Goal: Task Accomplishment & Management: Use online tool/utility

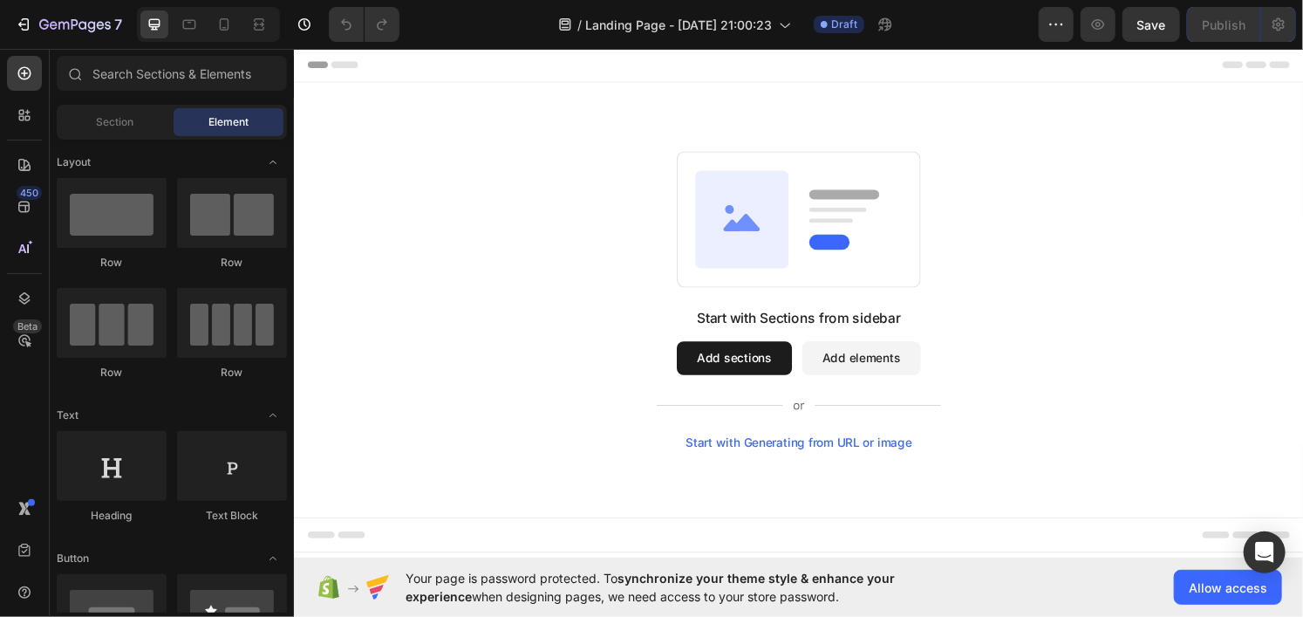
click at [731, 373] on button "Add sections" at bounding box center [749, 368] width 119 height 35
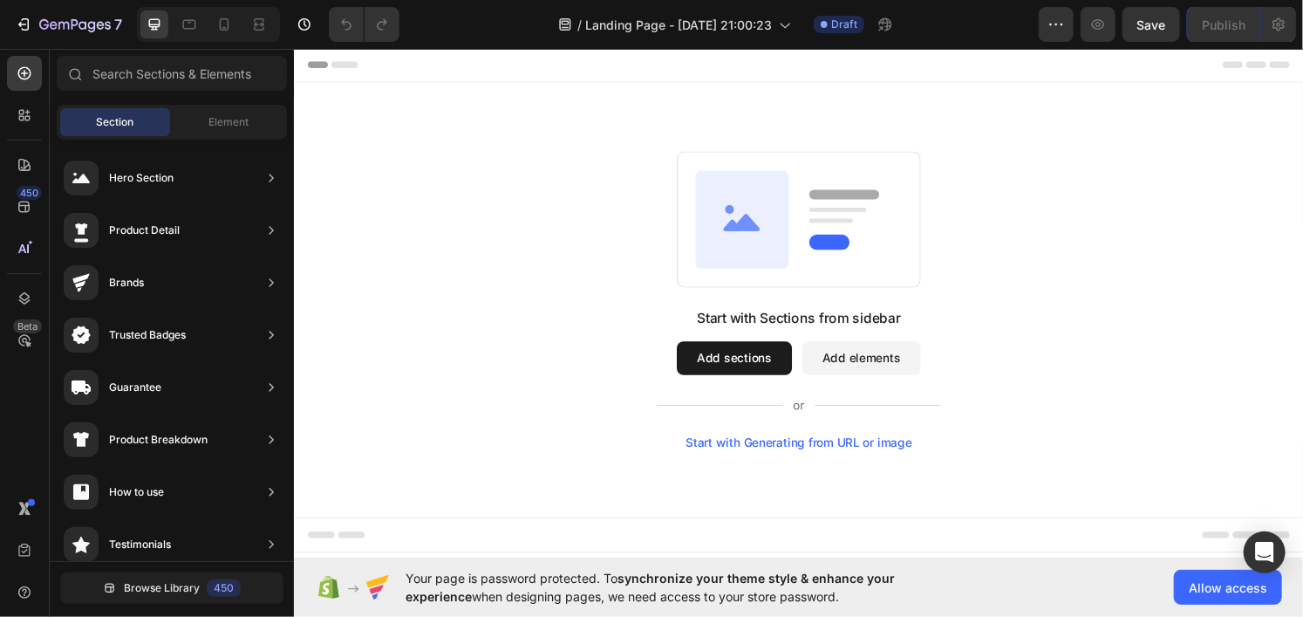
click at [870, 362] on button "Add elements" at bounding box center [881, 368] width 123 height 35
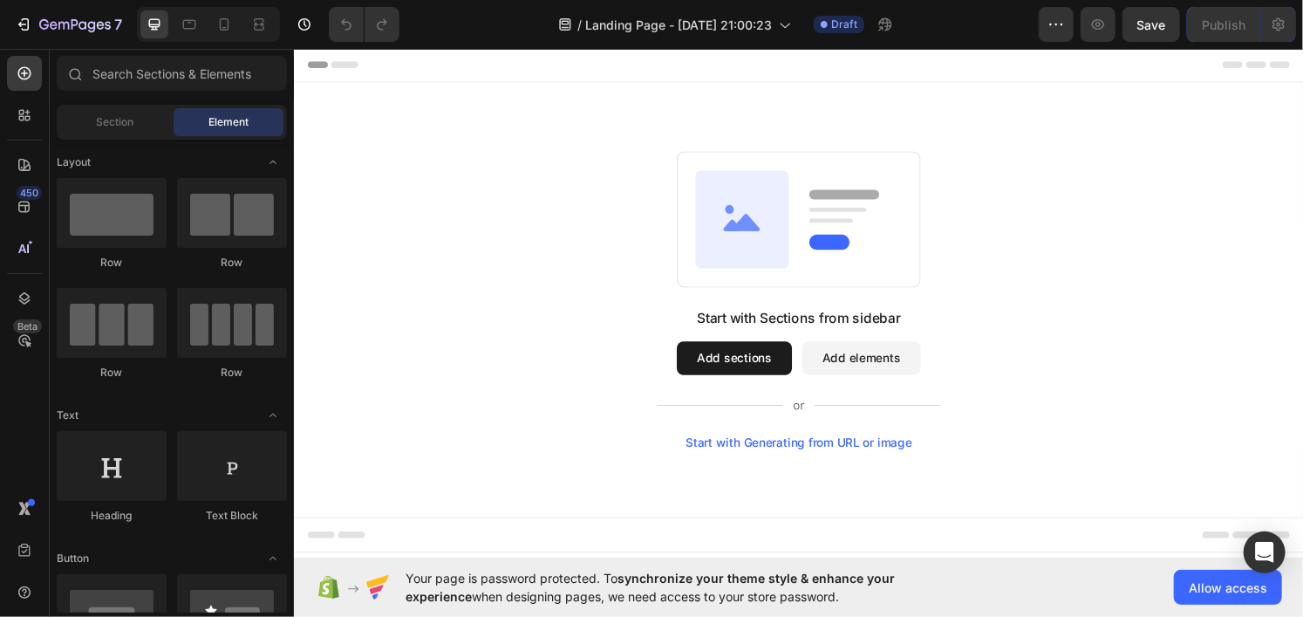
click at [726, 352] on button "Add sections" at bounding box center [749, 368] width 119 height 35
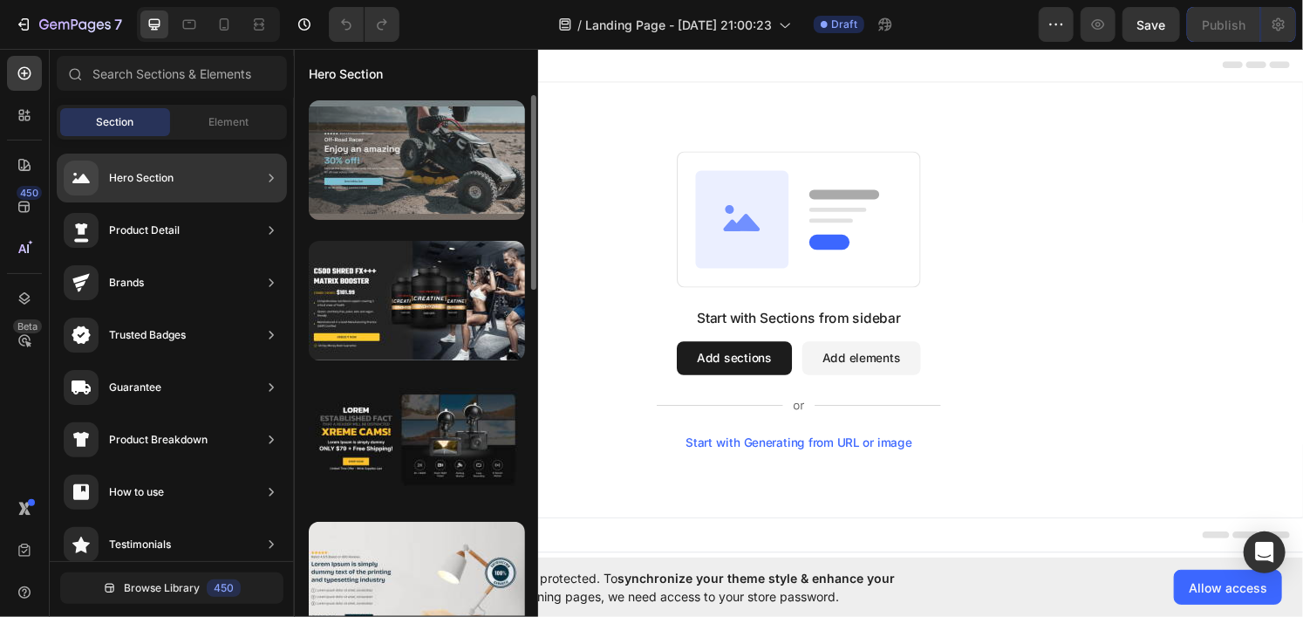
click at [430, 182] on div at bounding box center [417, 159] width 216 height 119
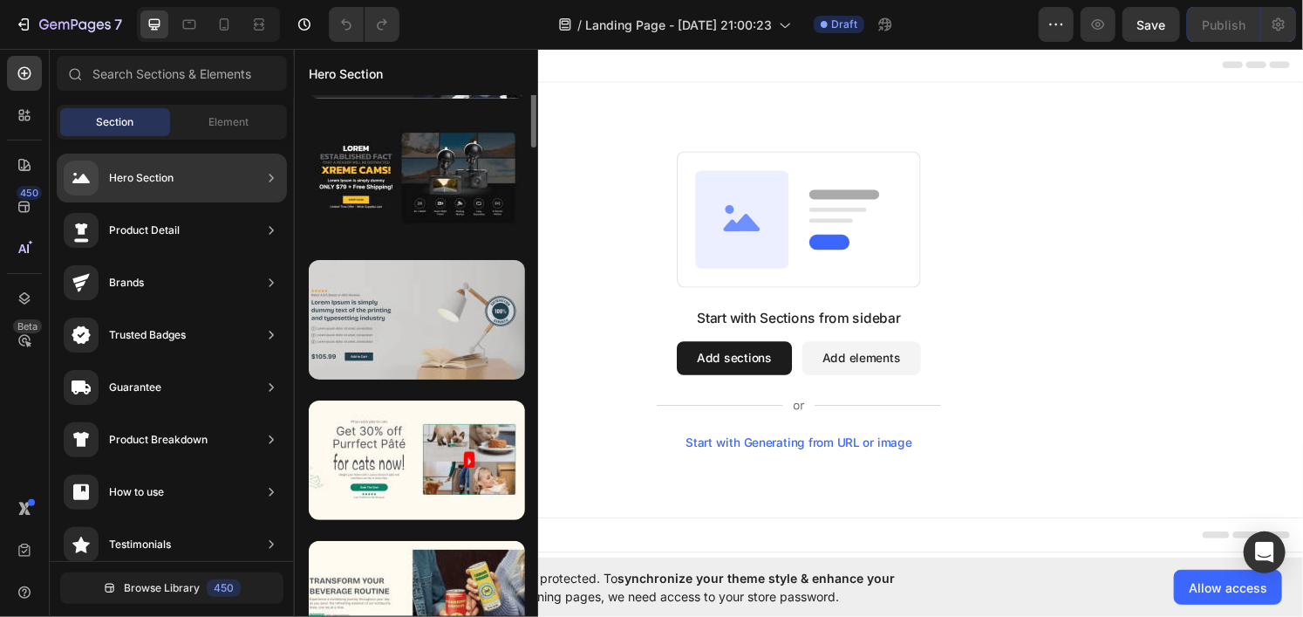
scroll to position [349, 0]
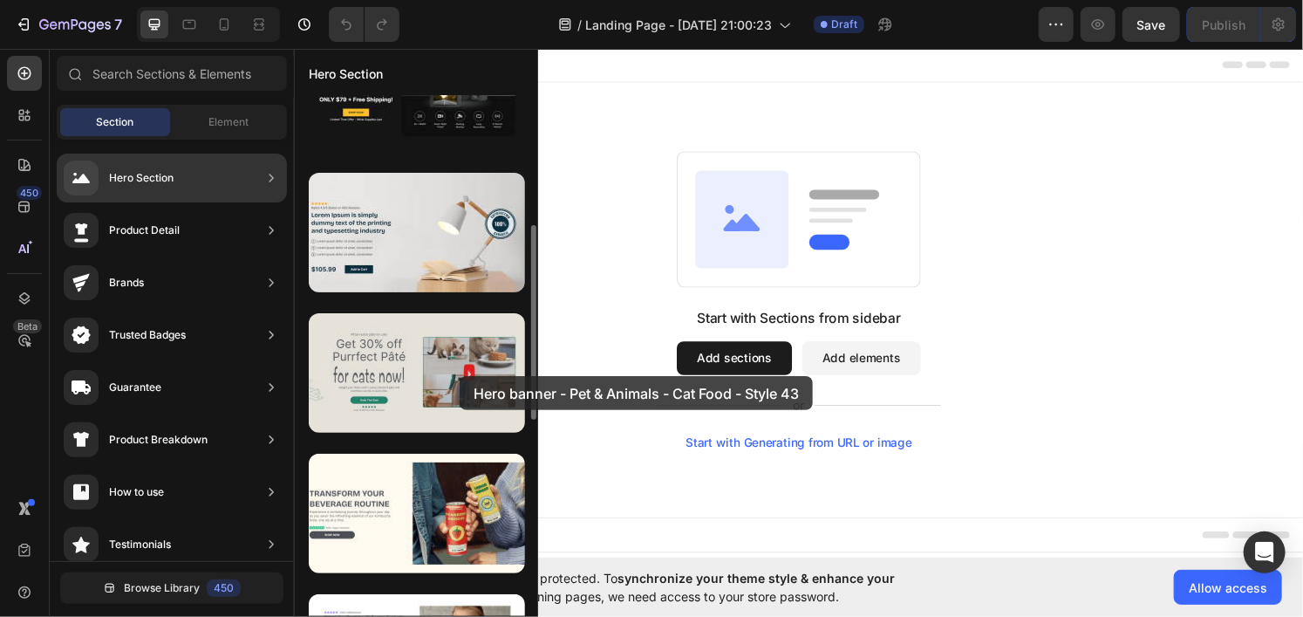
drag, startPoint x: 385, startPoint y: 385, endPoint x: 446, endPoint y: 375, distance: 60.9
click at [452, 375] on div at bounding box center [417, 372] width 216 height 119
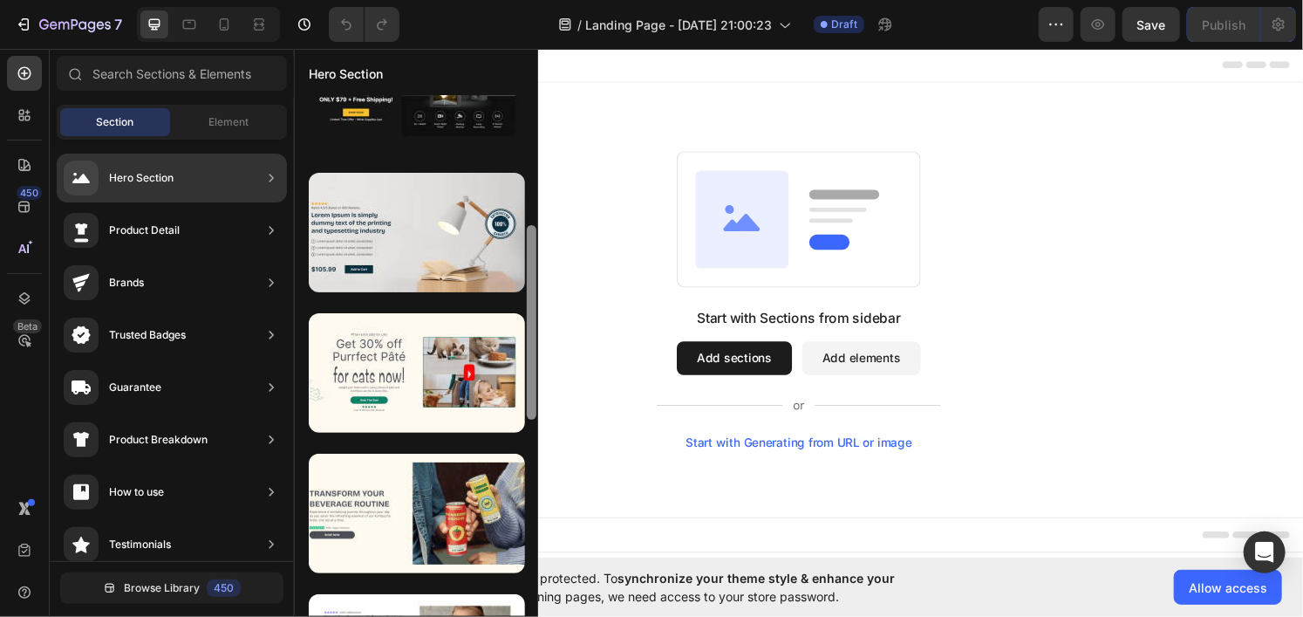
click at [535, 359] on div at bounding box center [532, 322] width 10 height 194
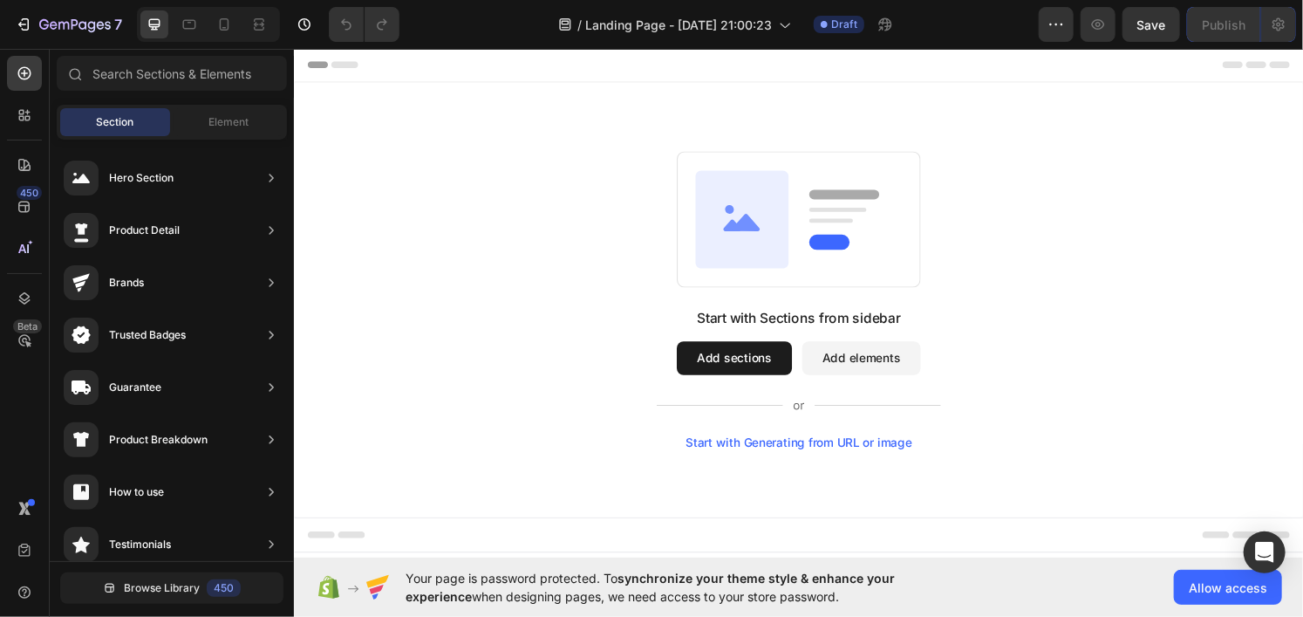
scroll to position [0, 0]
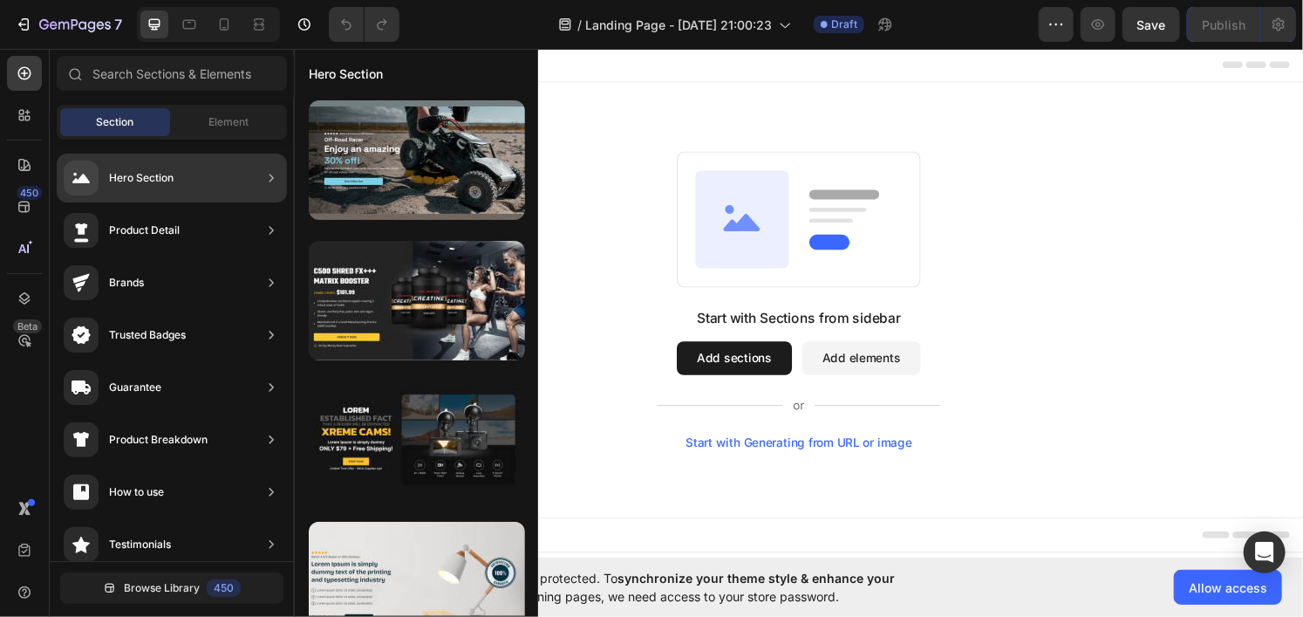
click at [201, 170] on div "Hero Section" at bounding box center [172, 177] width 230 height 49
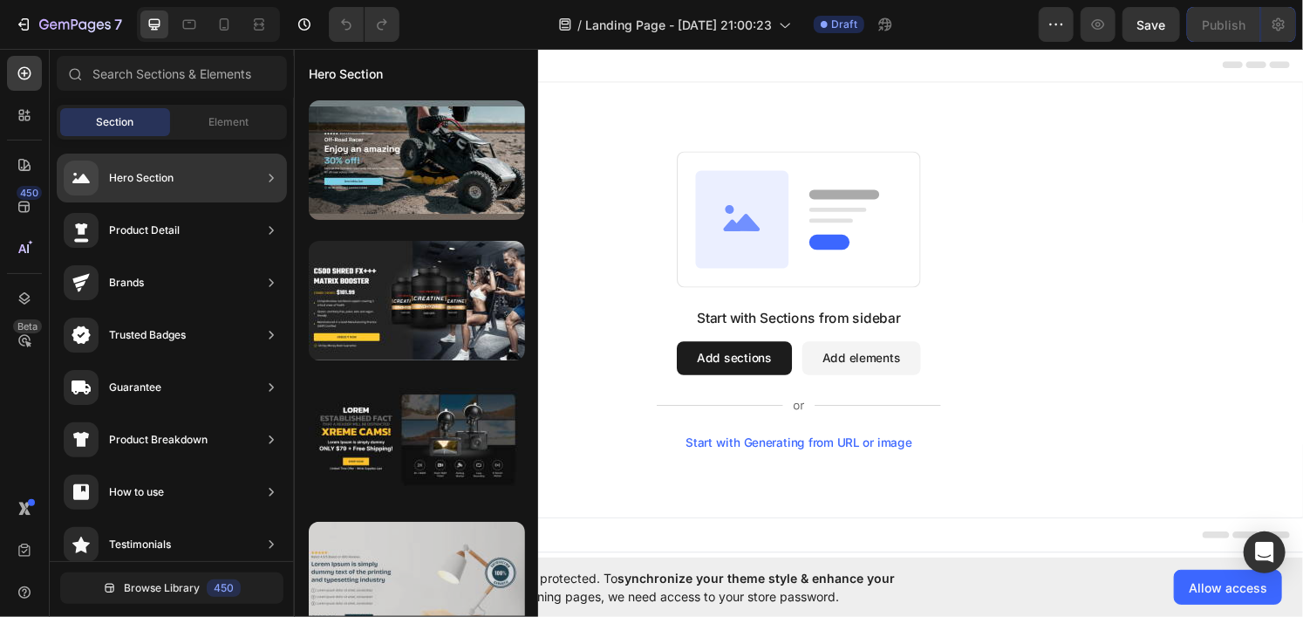
click at [414, 521] on div at bounding box center [417, 580] width 216 height 119
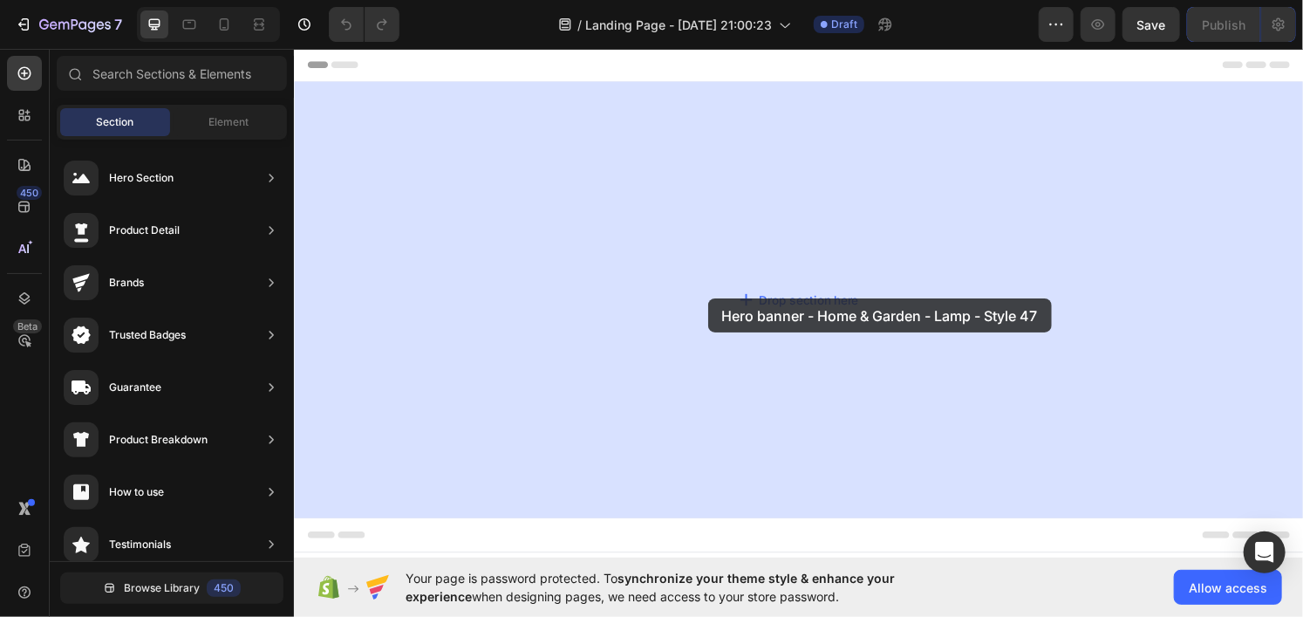
drag, startPoint x: 706, startPoint y: 223, endPoint x: 1346, endPoint y: 49, distance: 662.6
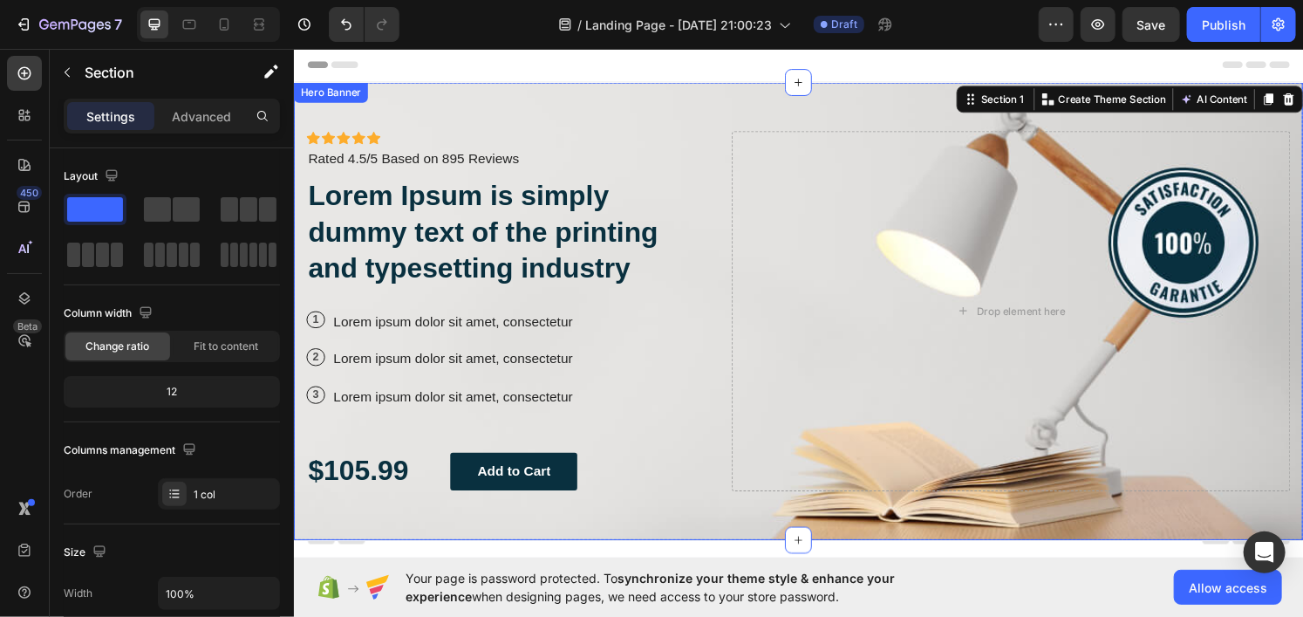
click at [688, 109] on div "Icon Icon Icon Icon Icon Icon List Icon Icon Icon Icon Icon Icon List Rated 4.5…" at bounding box center [816, 320] width 1046 height 474
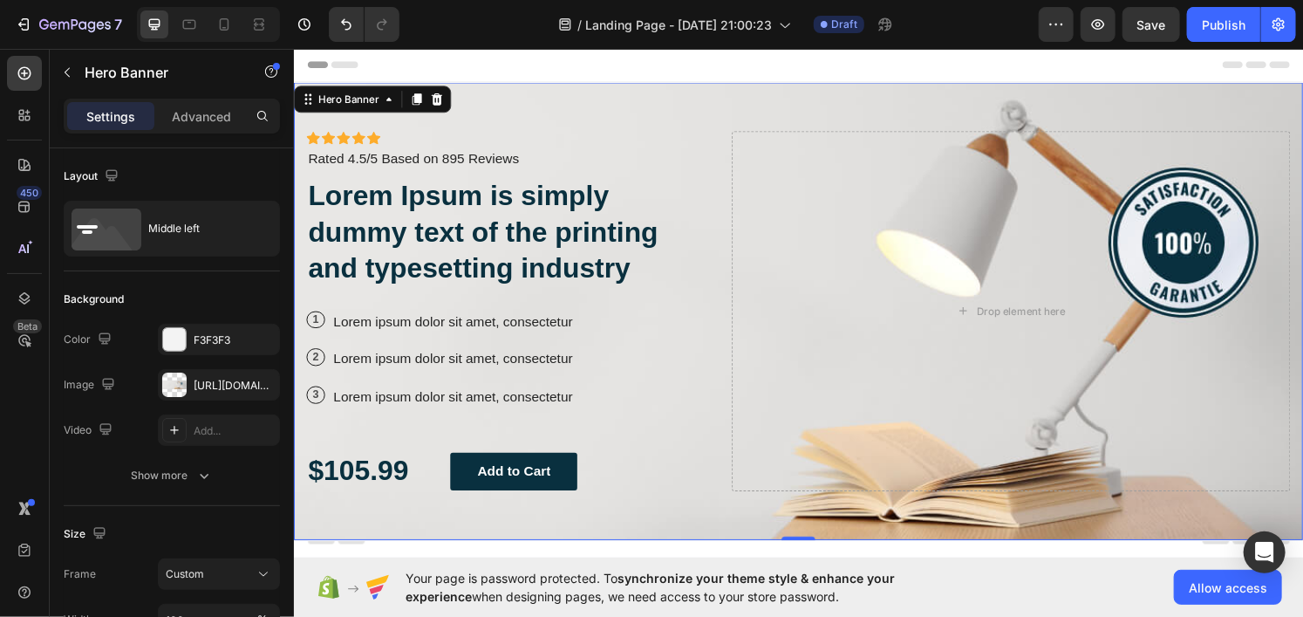
click at [734, 104] on div "Icon Icon Icon Icon Icon Icon List Icon Icon Icon Icon Icon Icon List Rated 4.5…" at bounding box center [816, 320] width 1046 height 474
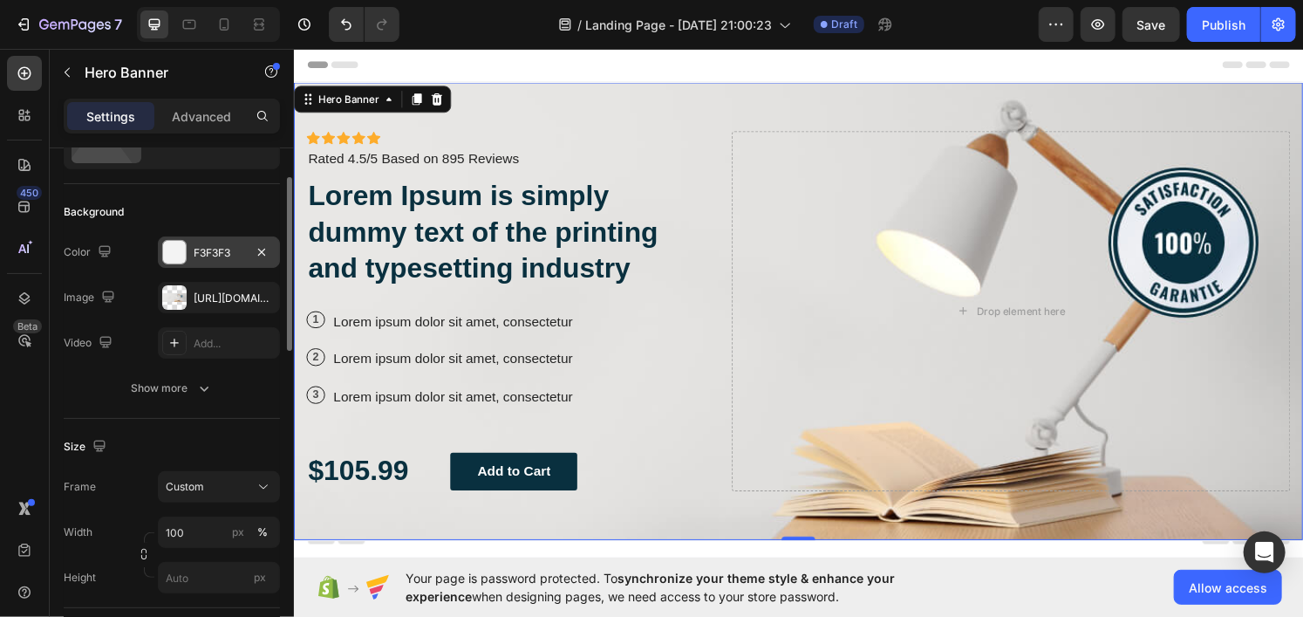
click at [192, 254] on div "F3F3F3" at bounding box center [219, 251] width 122 height 31
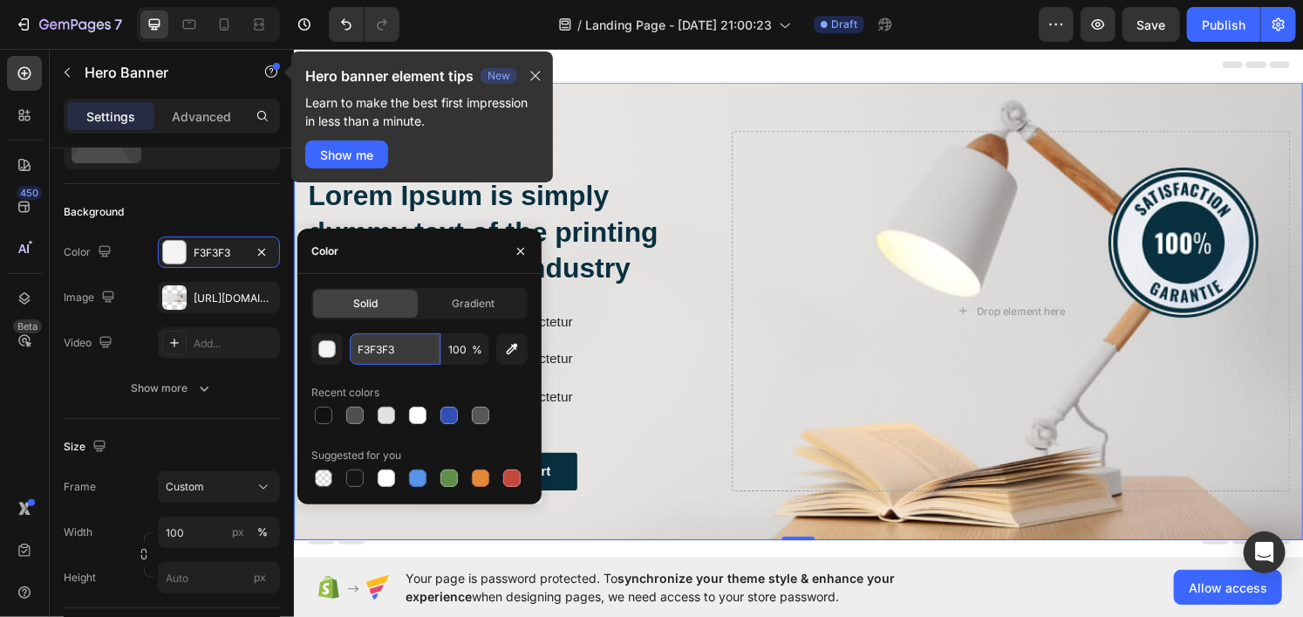
click at [392, 351] on input "F3F3F3" at bounding box center [395, 348] width 91 height 31
click at [395, 349] on input "F3F3F3" at bounding box center [395, 348] width 91 height 31
paste input "#0A1525"
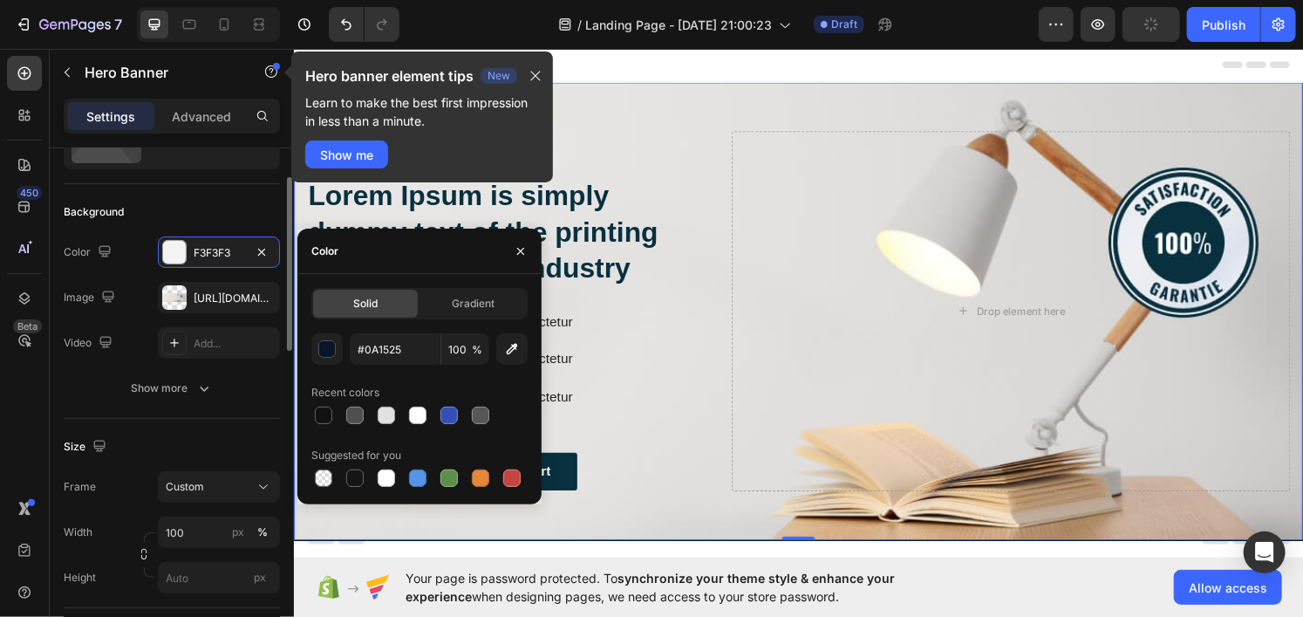
click at [179, 436] on div "Size" at bounding box center [172, 447] width 216 height 28
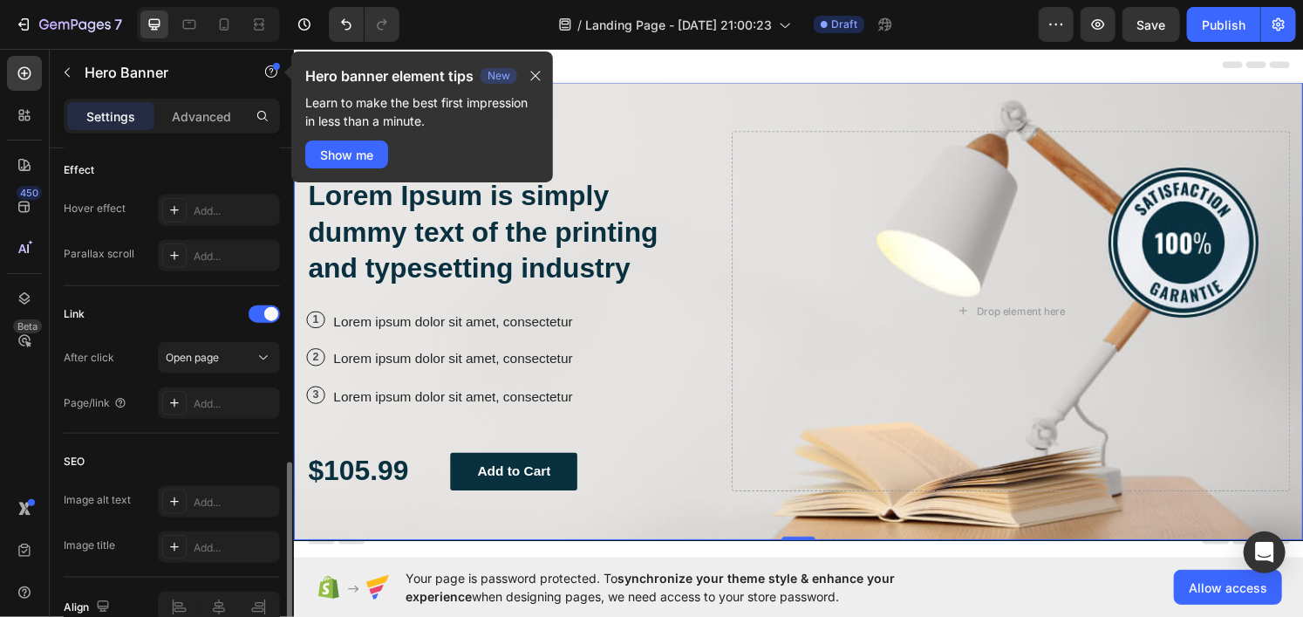
scroll to position [1020, 0]
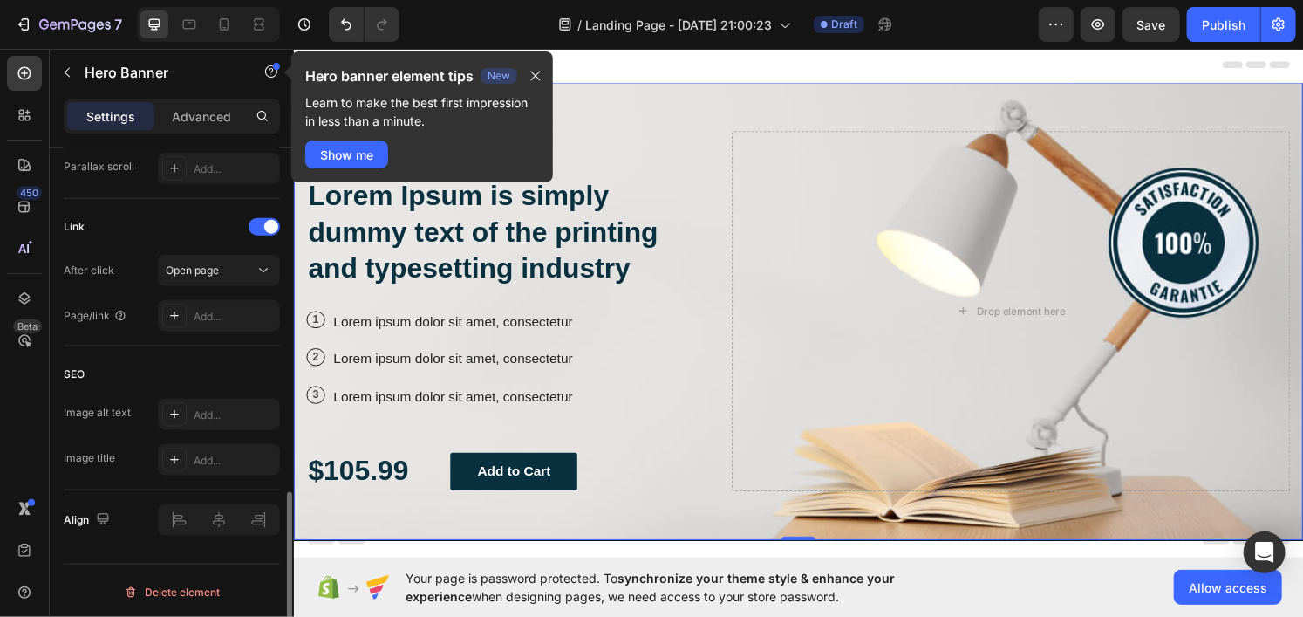
click at [528, 83] on div "Hero banner element tips New" at bounding box center [422, 75] width 234 height 21
click at [528, 75] on div "Hero banner element tips New" at bounding box center [422, 75] width 234 height 21
click at [539, 75] on icon "button" at bounding box center [535, 76] width 14 height 14
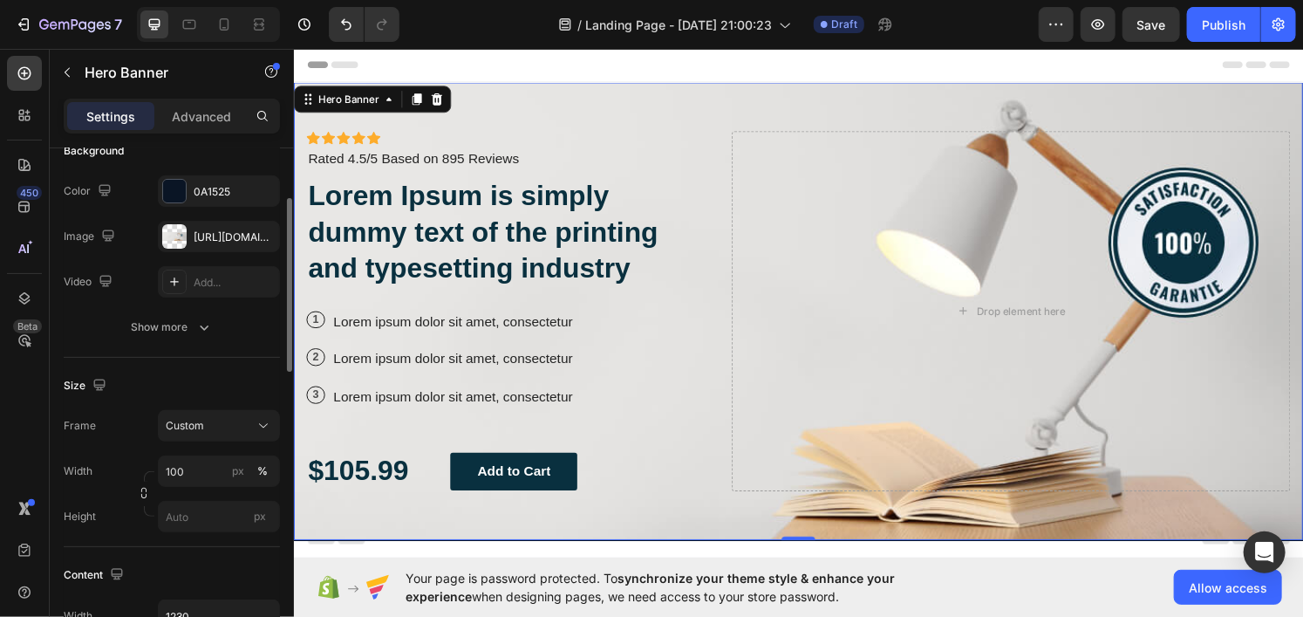
scroll to position [0, 0]
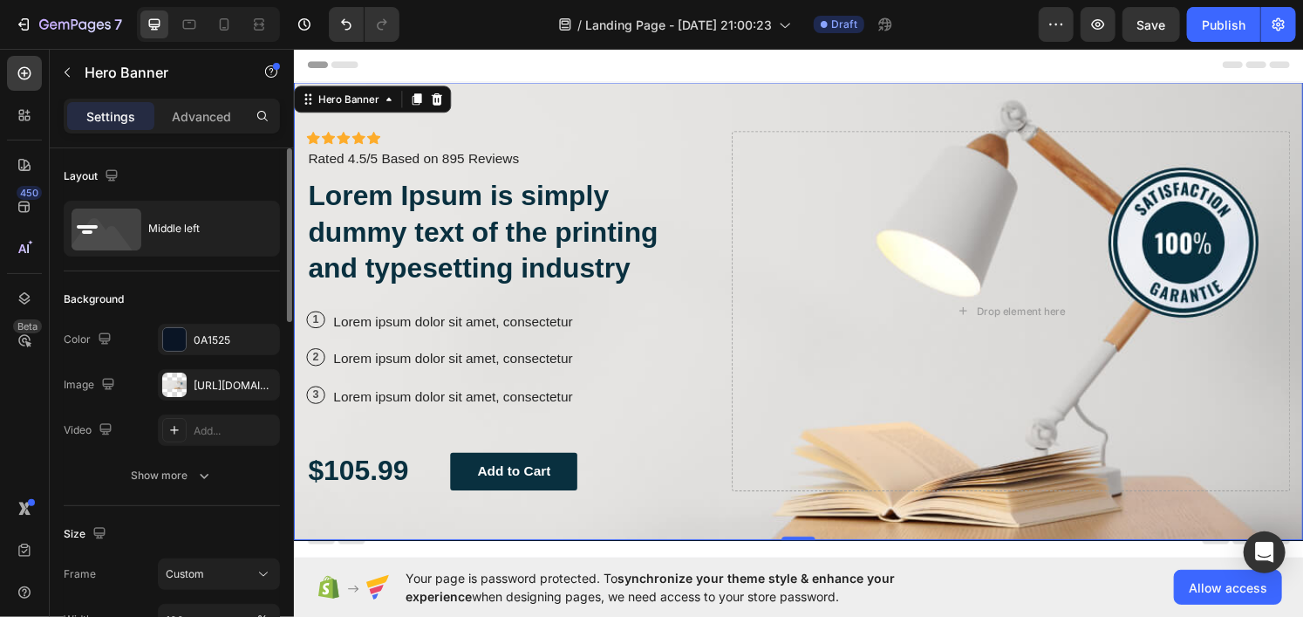
click at [201, 356] on div "The changes might be hidden by the image and the video. Color 0A1525 Image [URL…" at bounding box center [172, 385] width 216 height 122
click at [210, 334] on div "0A1525" at bounding box center [219, 340] width 51 height 16
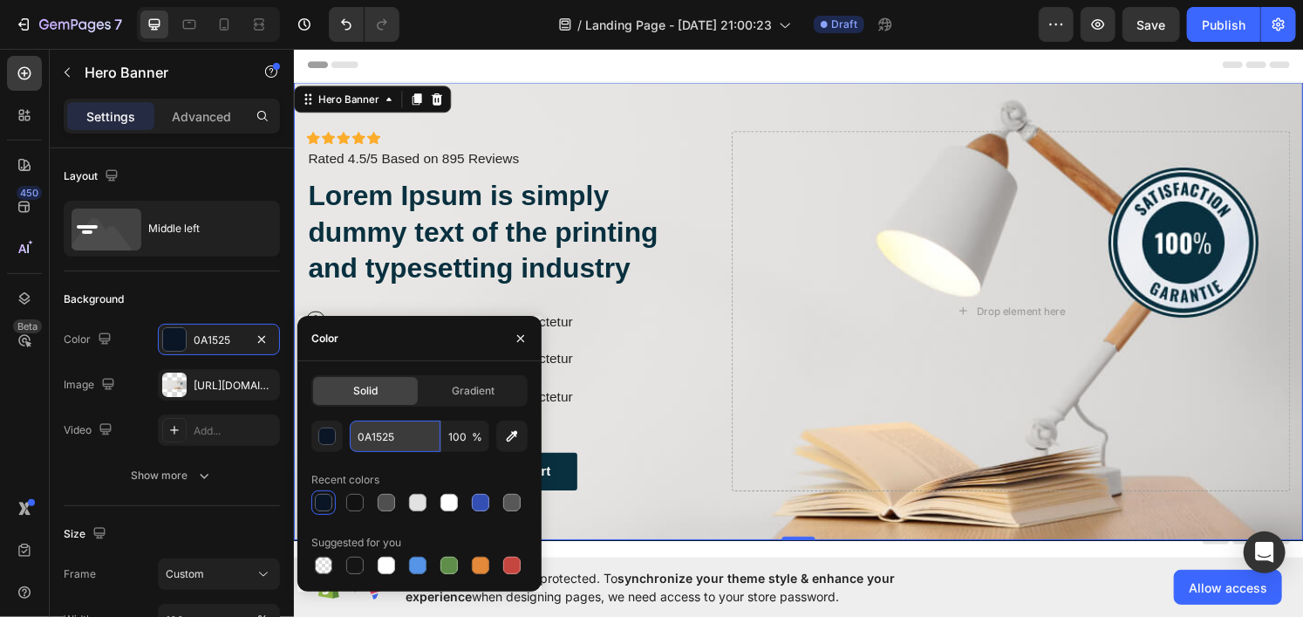
click at [367, 442] on input "0A1525" at bounding box center [395, 435] width 91 height 31
drag, startPoint x: 323, startPoint y: 517, endPoint x: 324, endPoint y: 505, distance: 12.3
click at [323, 517] on div "0A1525 100 % Recent colors Suggested for you" at bounding box center [419, 498] width 216 height 157
click at [324, 505] on div at bounding box center [323, 502] width 17 height 17
click at [371, 498] on div at bounding box center [419, 502] width 216 height 24
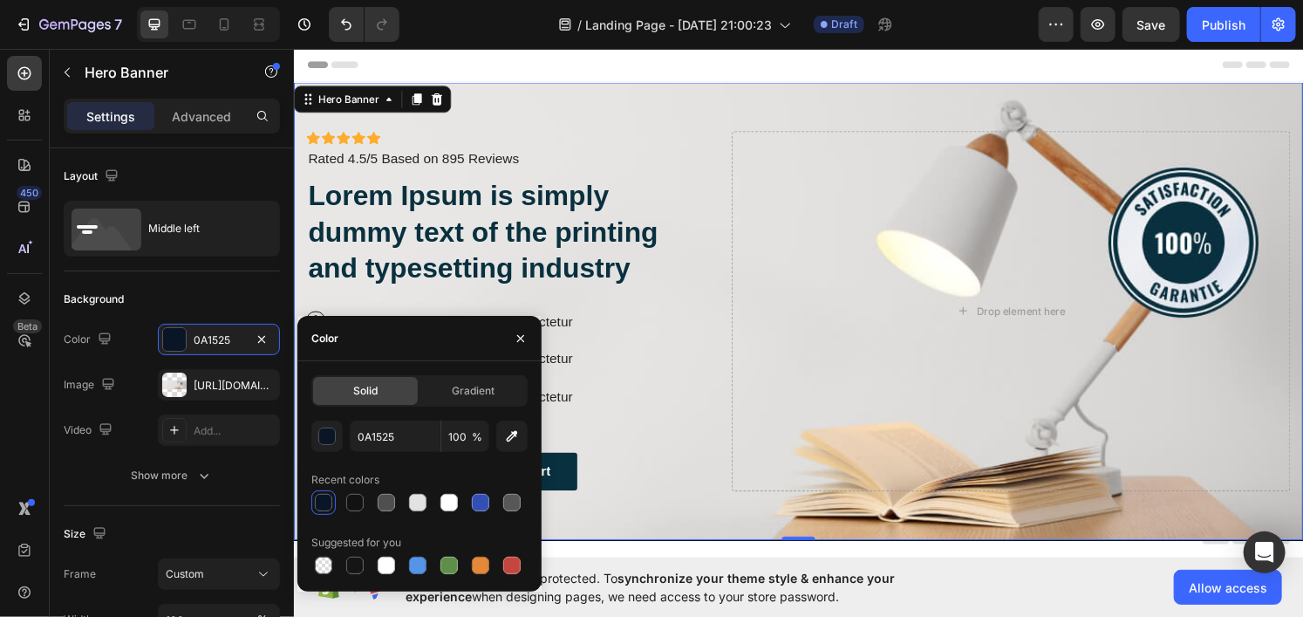
click at [334, 499] on div at bounding box center [323, 502] width 24 height 24
click at [325, 498] on div at bounding box center [323, 502] width 17 height 17
click at [331, 501] on div at bounding box center [323, 502] width 17 height 17
click at [714, 95] on div "Icon Icon Icon Icon Icon Icon List Icon Icon Icon Icon Icon Icon List Rated 4.5…" at bounding box center [816, 320] width 1046 height 474
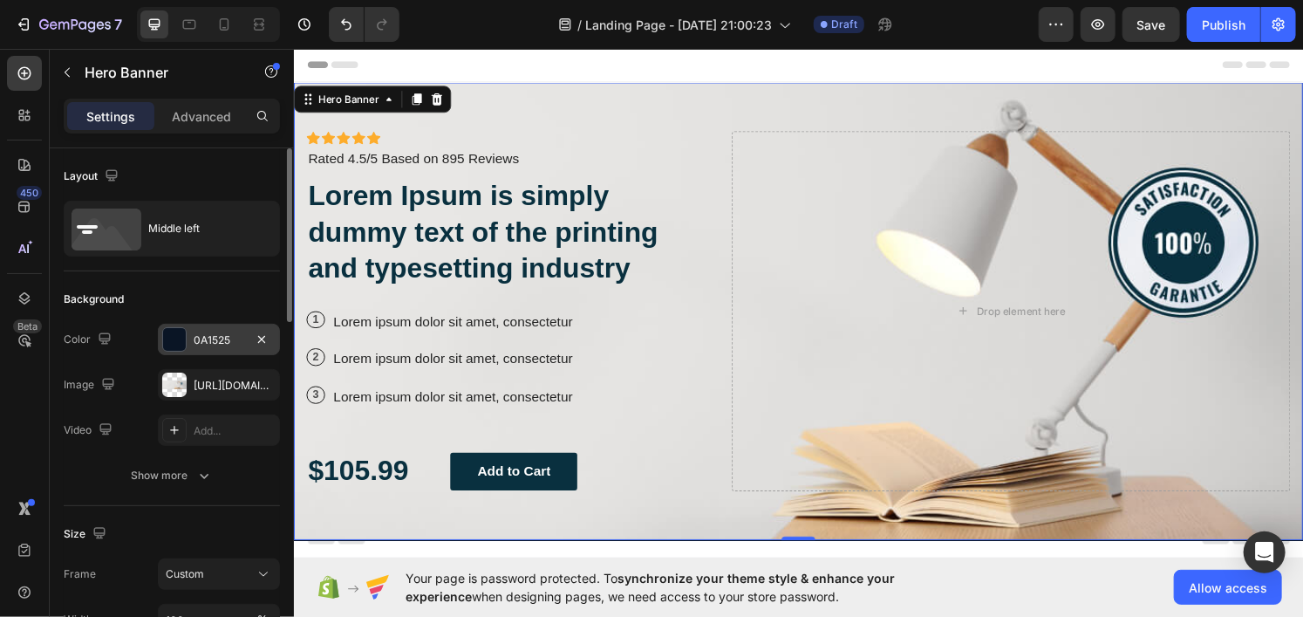
click at [191, 347] on div "0A1525" at bounding box center [219, 339] width 122 height 31
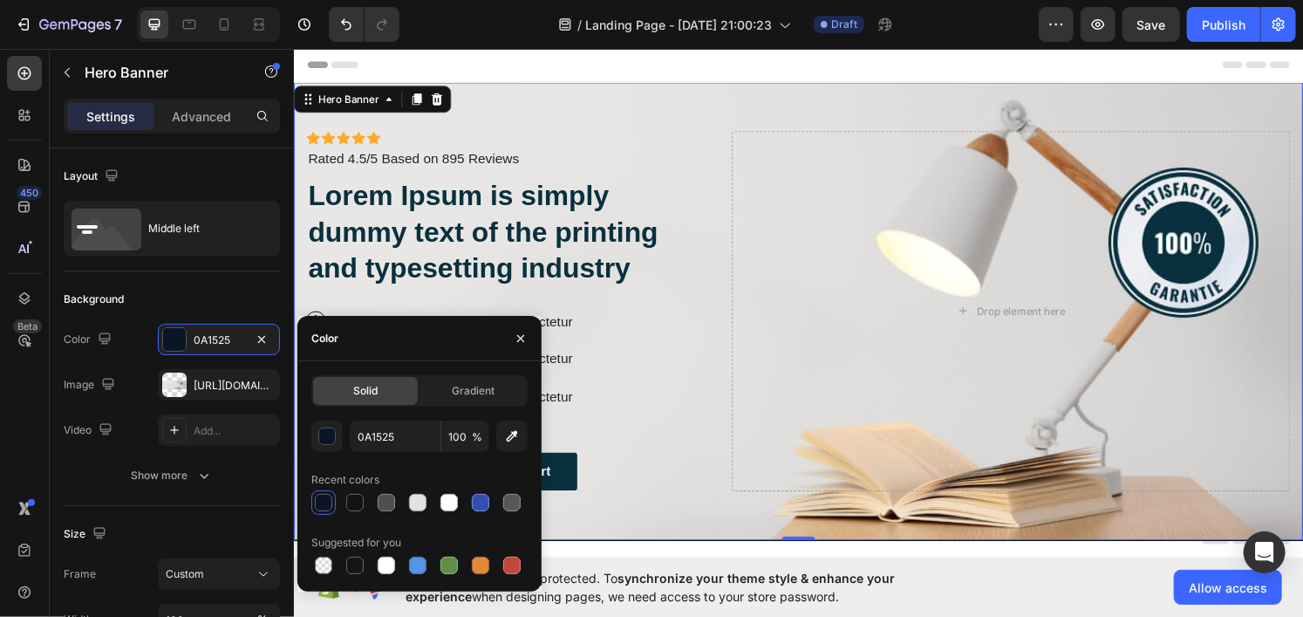
click at [323, 510] on div at bounding box center [323, 502] width 17 height 17
click at [341, 501] on div at bounding box center [419, 502] width 216 height 24
click at [349, 501] on div at bounding box center [354, 502] width 17 height 17
click at [319, 501] on div at bounding box center [323, 502] width 17 height 17
click at [412, 442] on input "0A1525" at bounding box center [395, 435] width 91 height 31
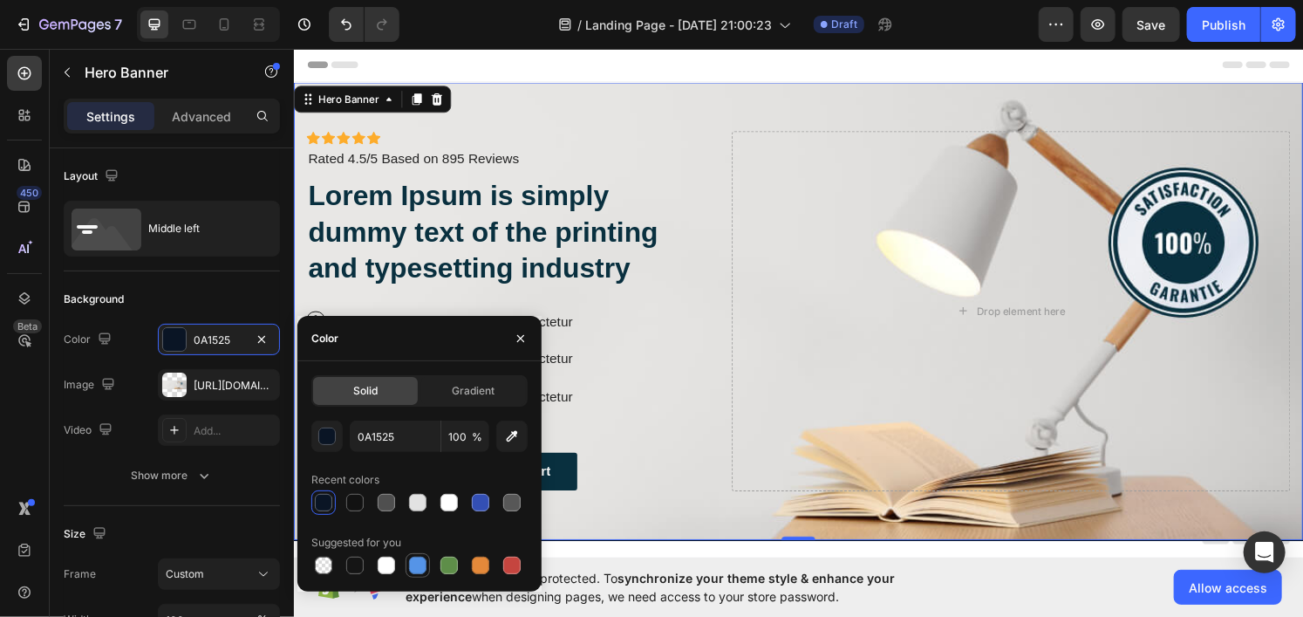
click at [425, 568] on div at bounding box center [417, 564] width 17 height 17
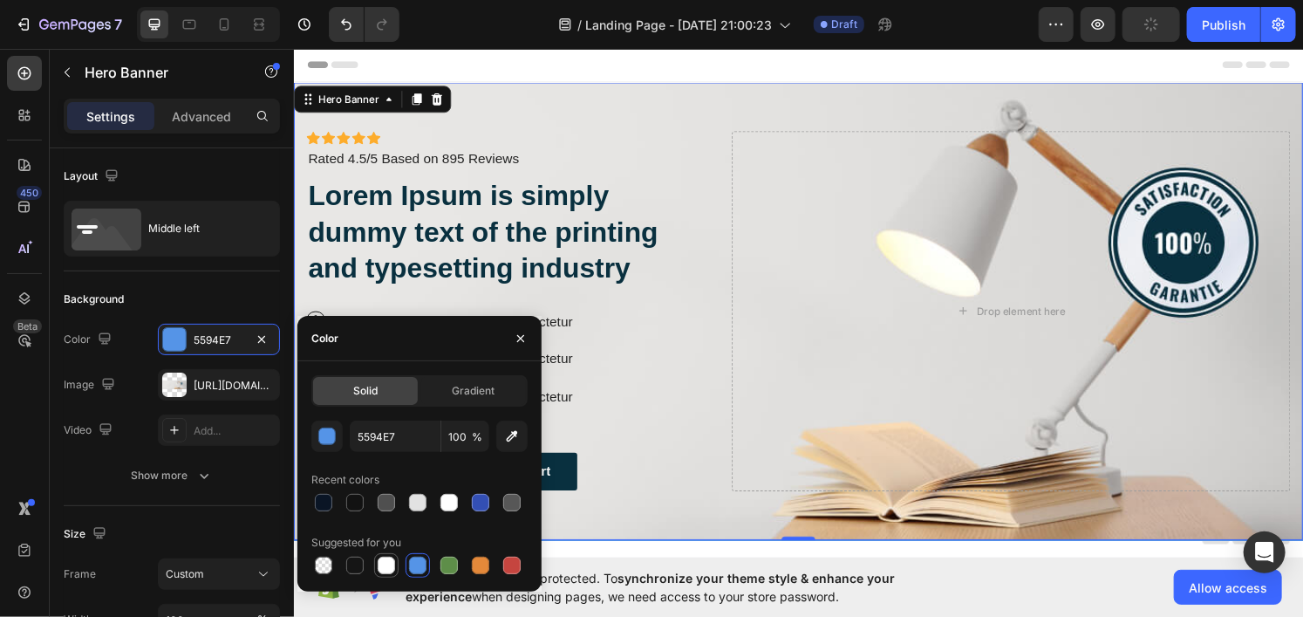
click at [396, 563] on div at bounding box center [386, 565] width 21 height 21
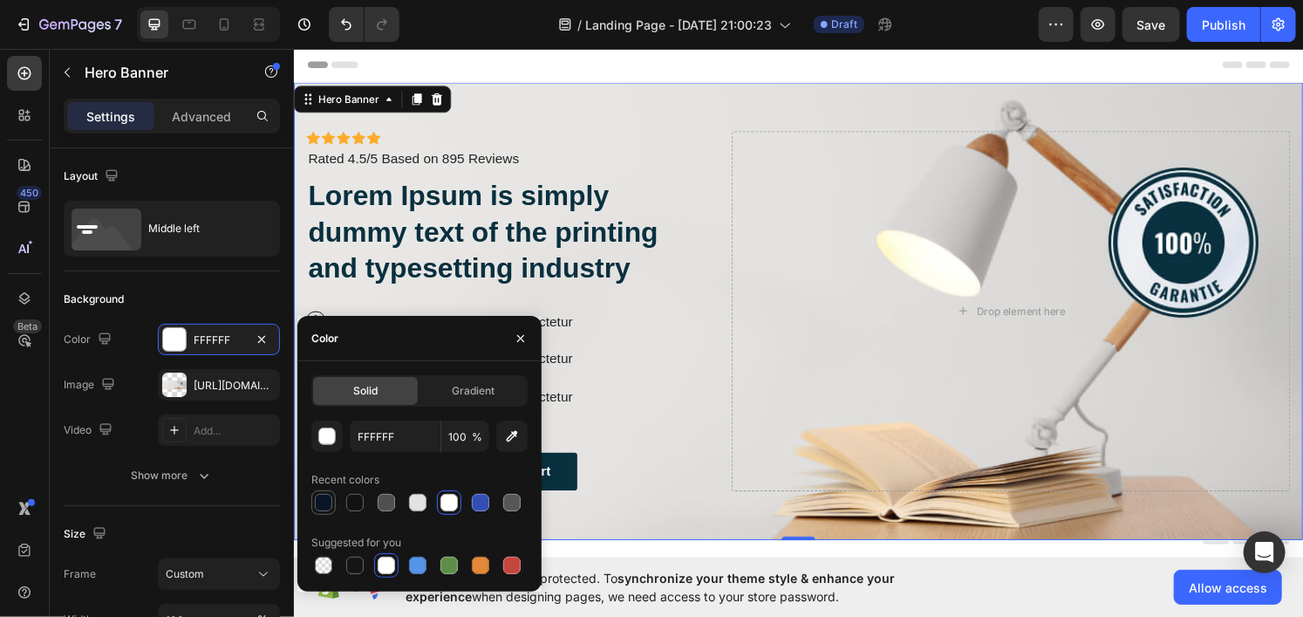
click at [325, 496] on div at bounding box center [323, 502] width 17 height 17
type input "0A1525"
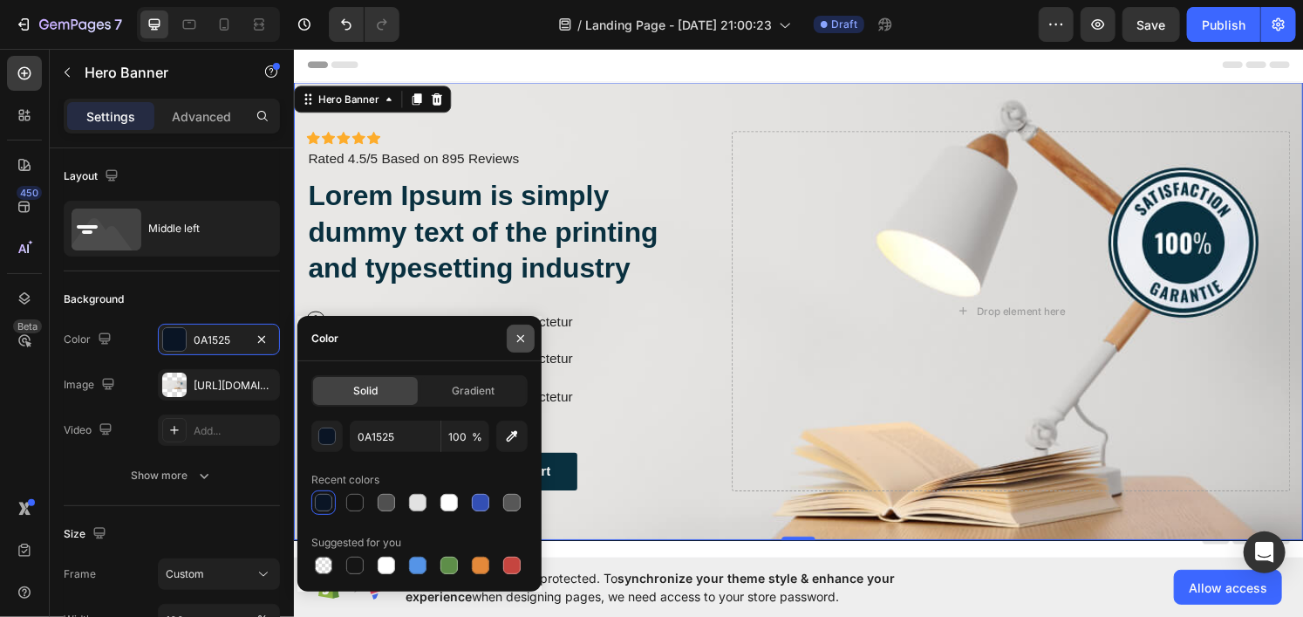
click at [520, 337] on icon "button" at bounding box center [520, 338] width 7 height 7
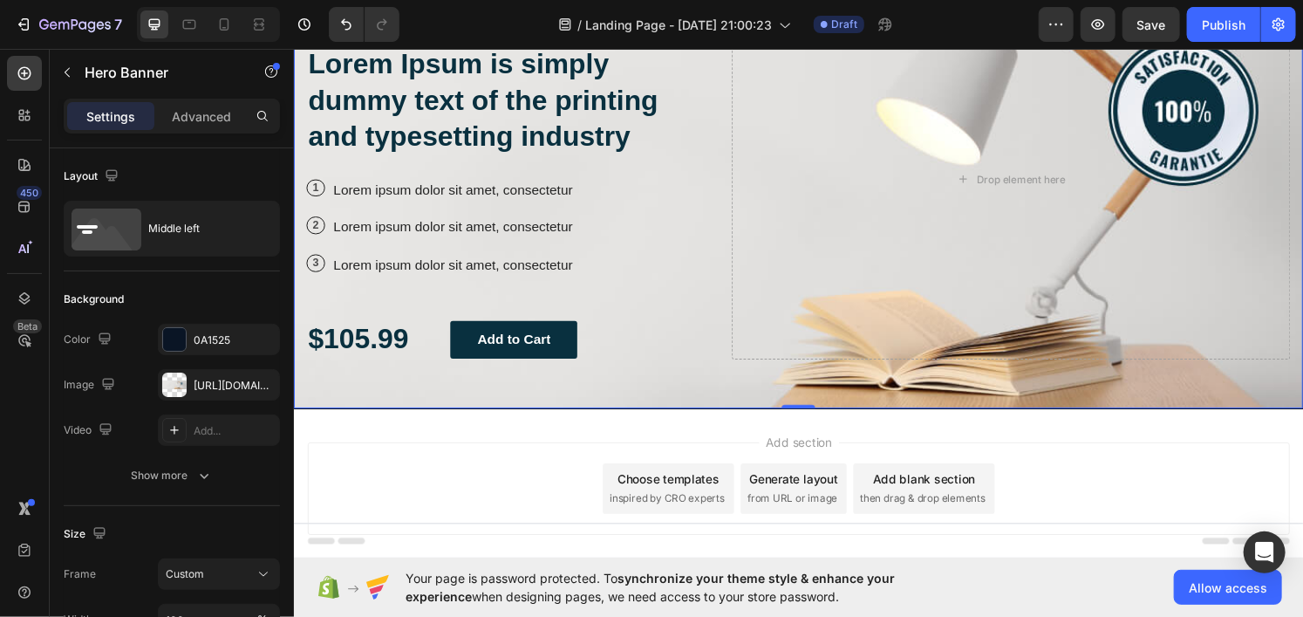
scroll to position [194, 0]
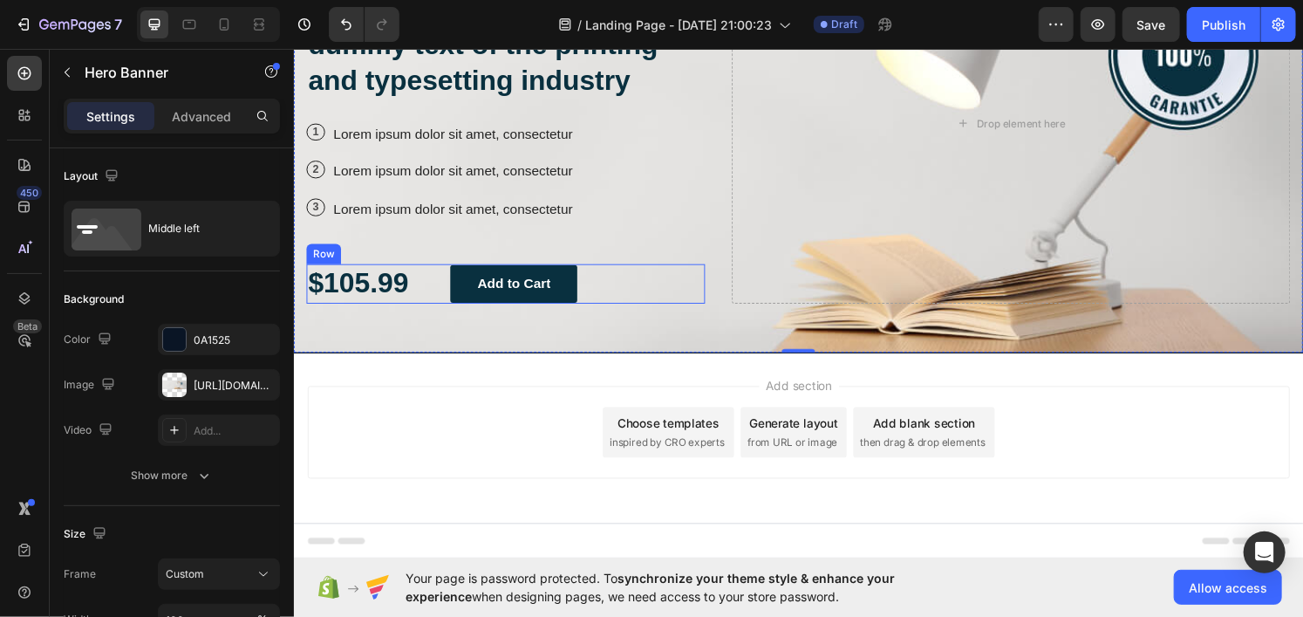
click at [627, 256] on div "Icon Icon Icon Icon Icon Icon List Icon Icon Icon Icon Icon Icon List Rated 4.5…" at bounding box center [512, 125] width 413 height 373
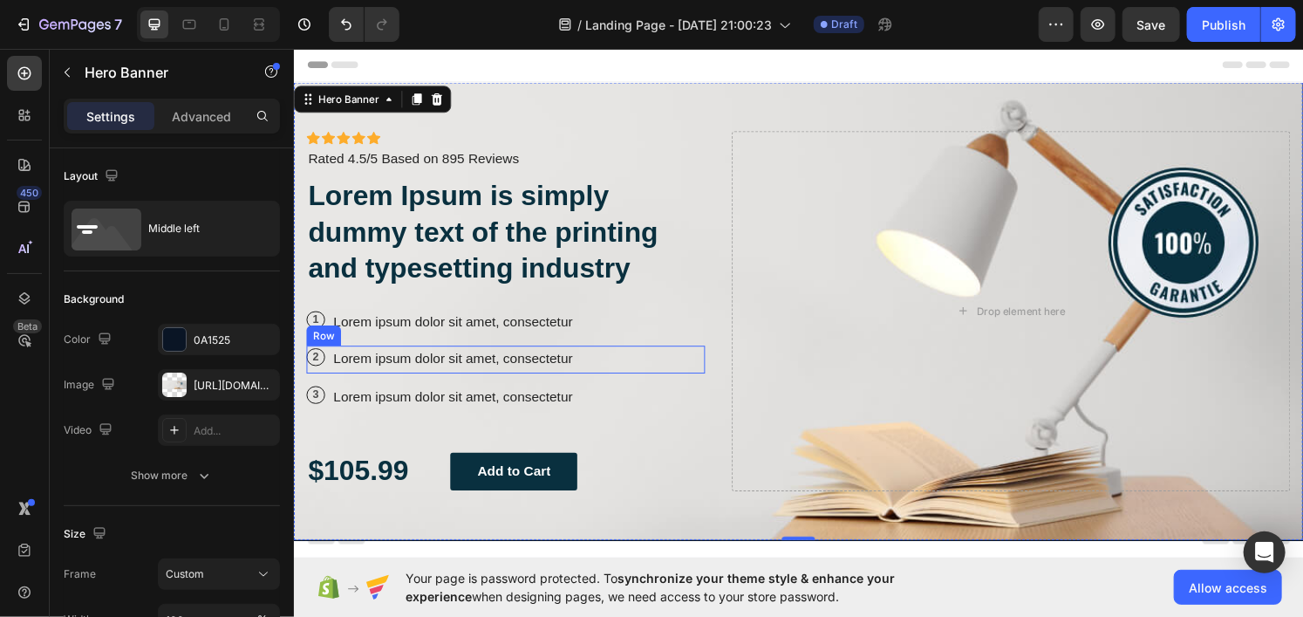
scroll to position [0, 0]
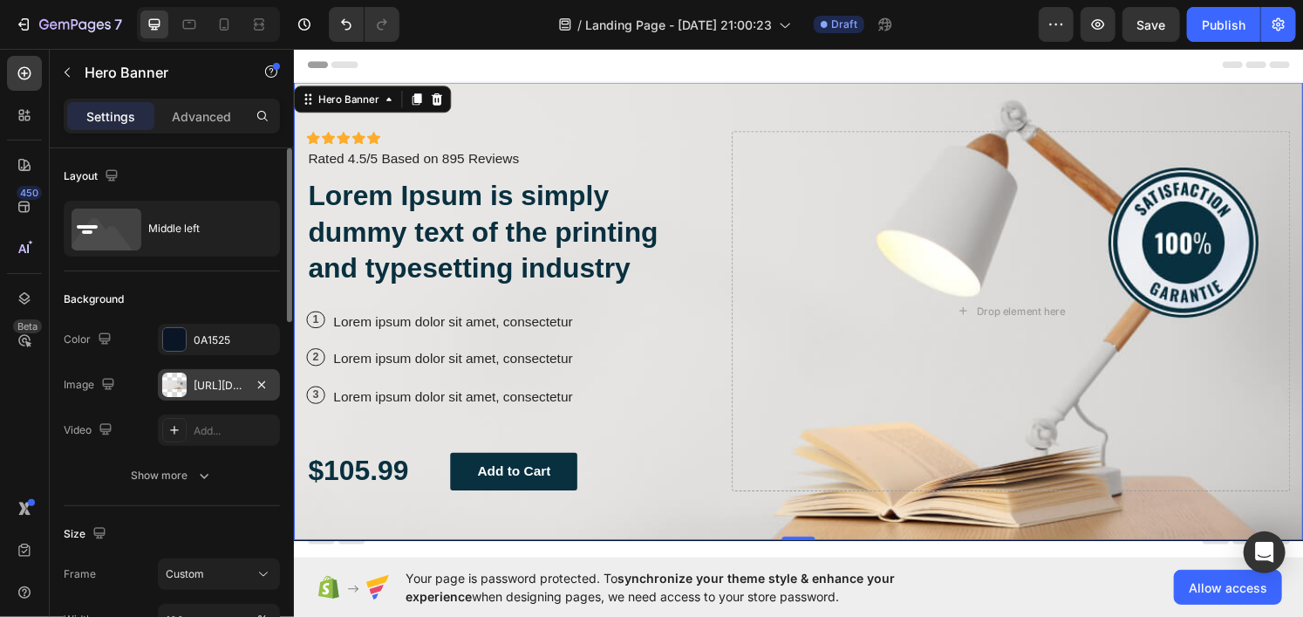
click at [199, 384] on div "[URL][DOMAIN_NAME]" at bounding box center [219, 386] width 51 height 16
click at [198, 327] on div "0A1525" at bounding box center [219, 339] width 122 height 31
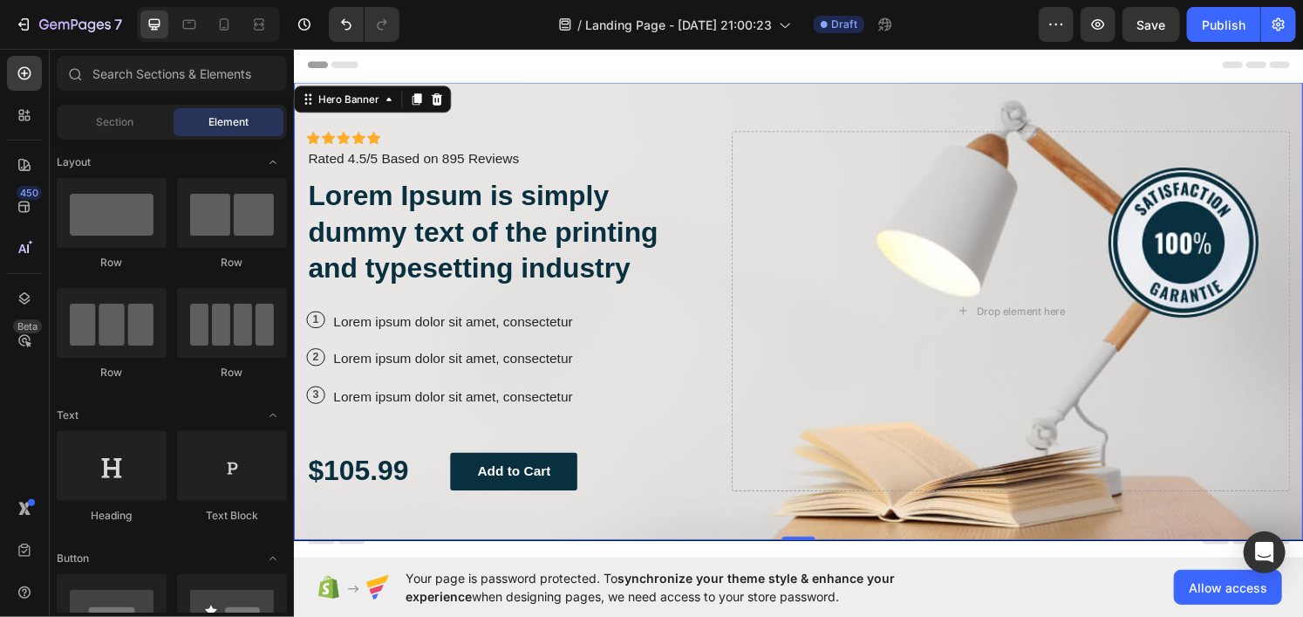
click at [699, 64] on div "Header" at bounding box center [816, 64] width 1019 height 35
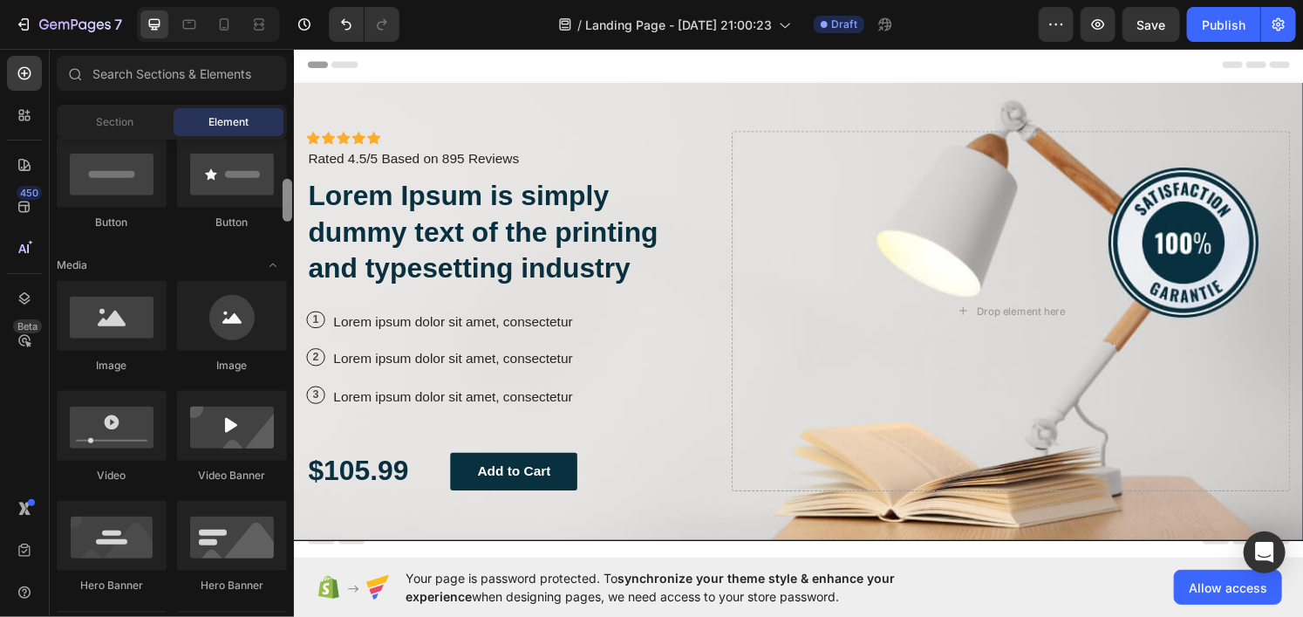
scroll to position [349, 0]
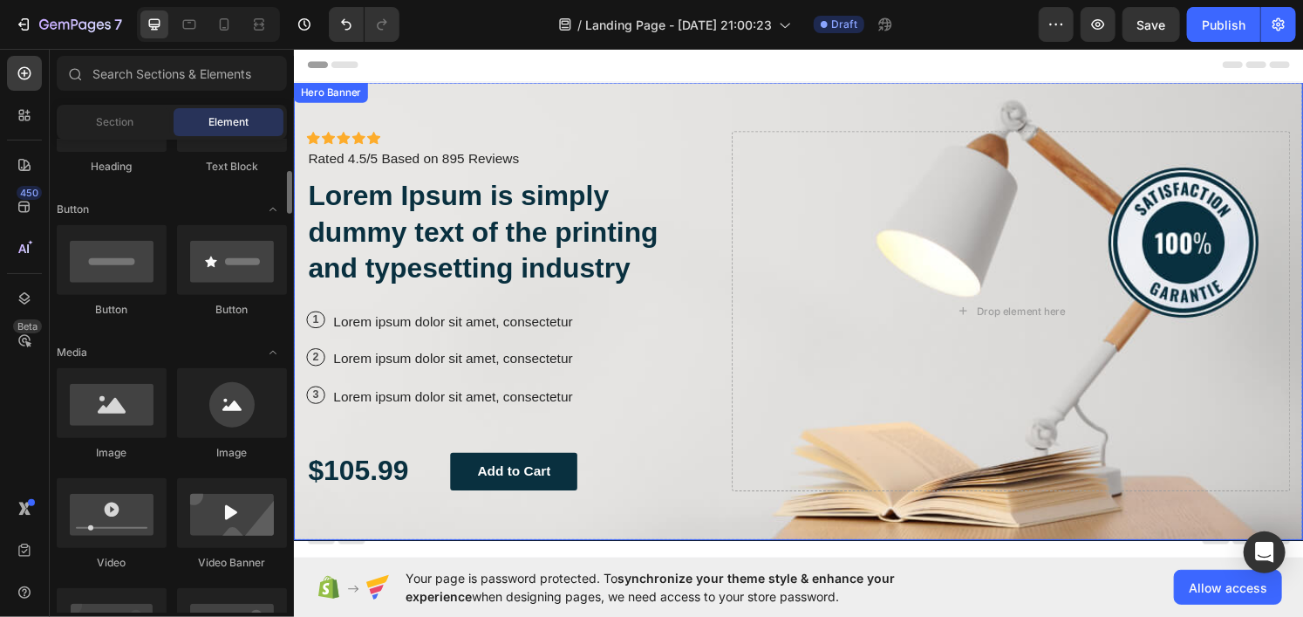
click at [685, 114] on div "Icon Icon Icon Icon Icon Icon List Icon Icon Icon Icon Icon Icon List Rated 4.5…" at bounding box center [816, 320] width 1046 height 474
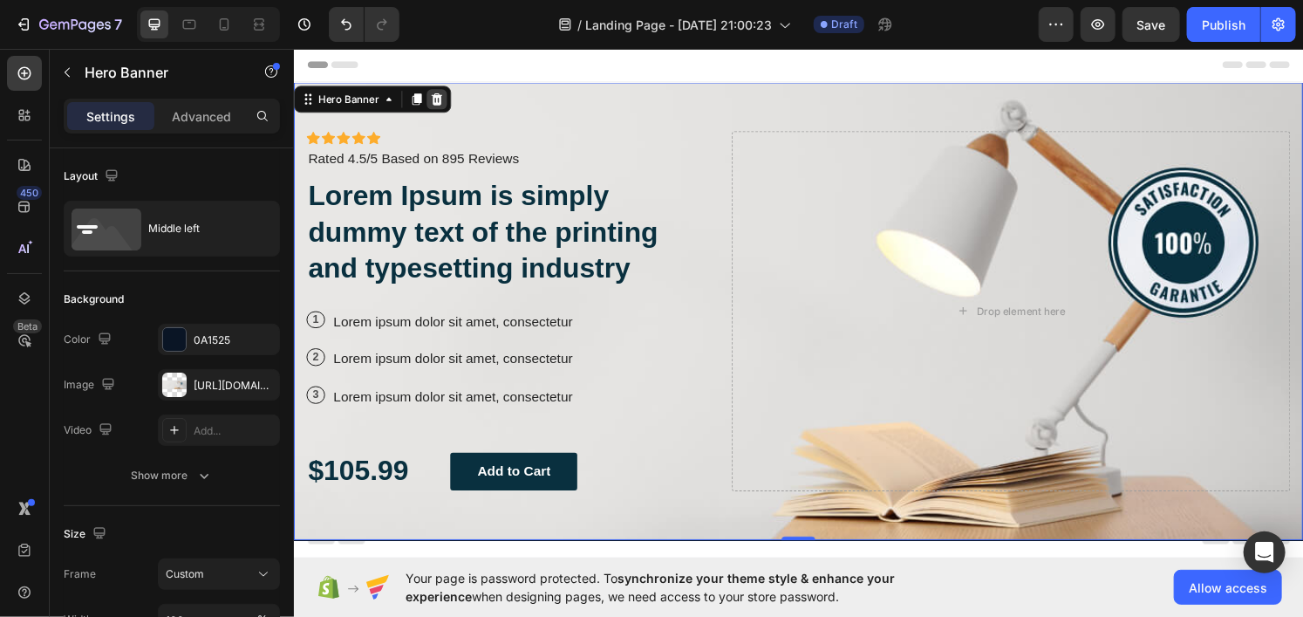
click at [444, 101] on icon at bounding box center [441, 100] width 11 height 12
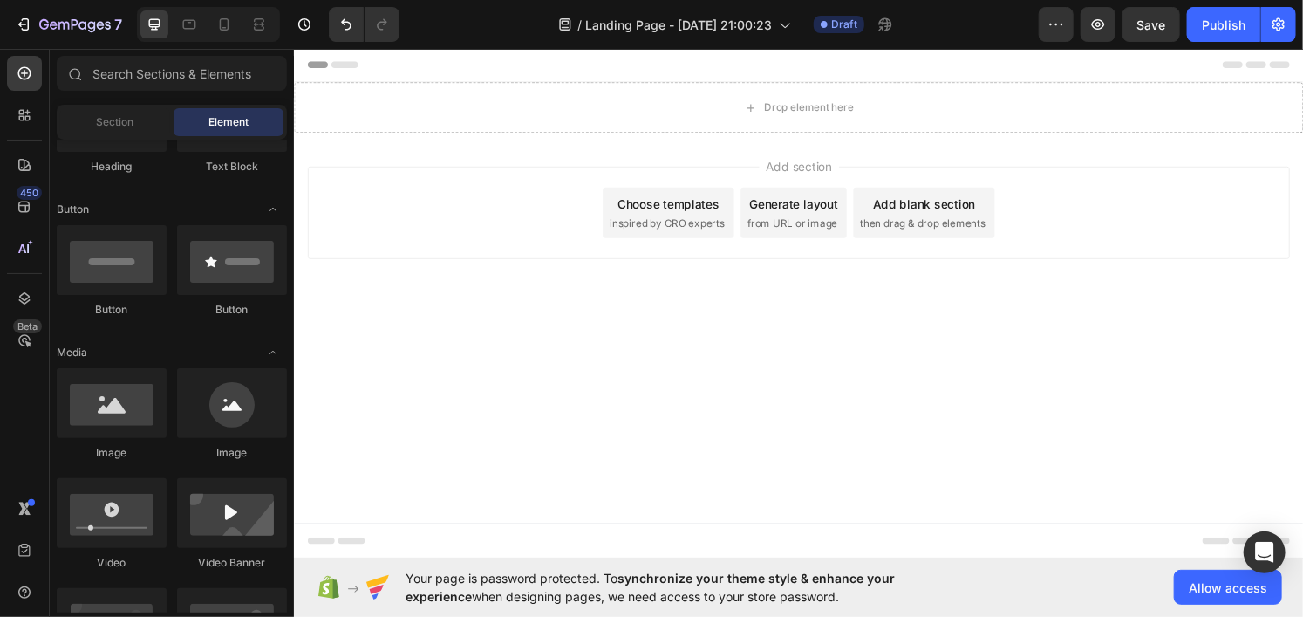
click at [767, 222] on span "from URL or image" at bounding box center [809, 229] width 93 height 16
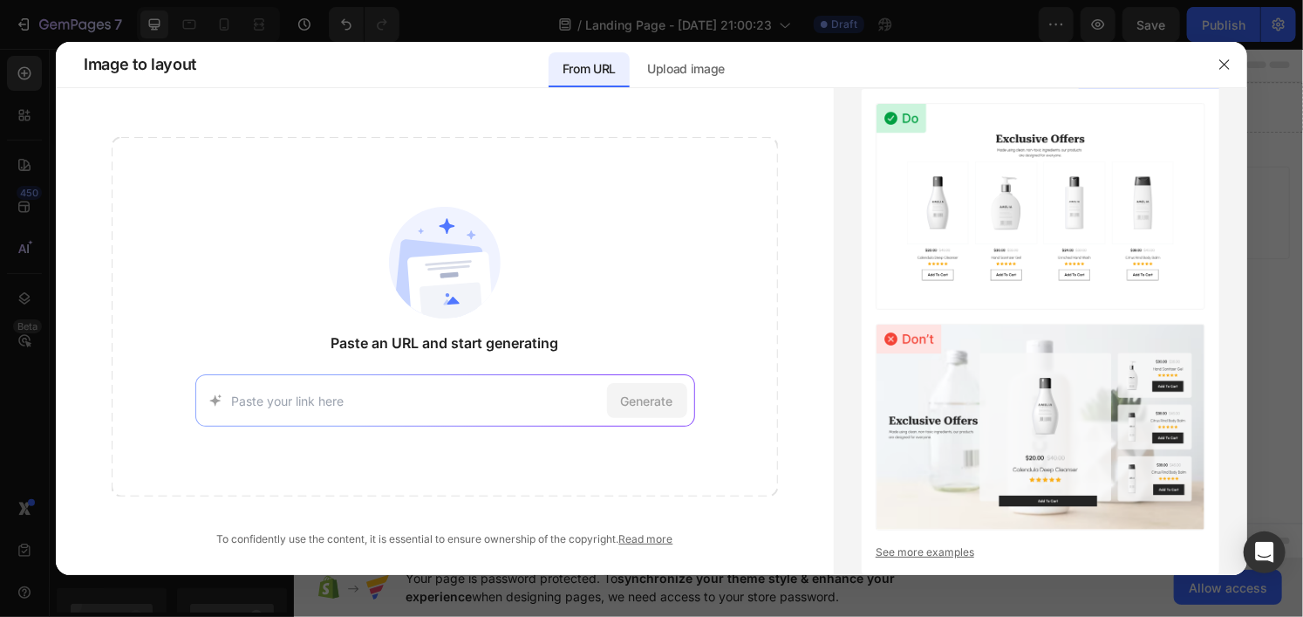
click at [392, 407] on input at bounding box center [416, 401] width 368 height 18
click at [729, 76] on div "Upload image" at bounding box center [686, 69] width 106 height 35
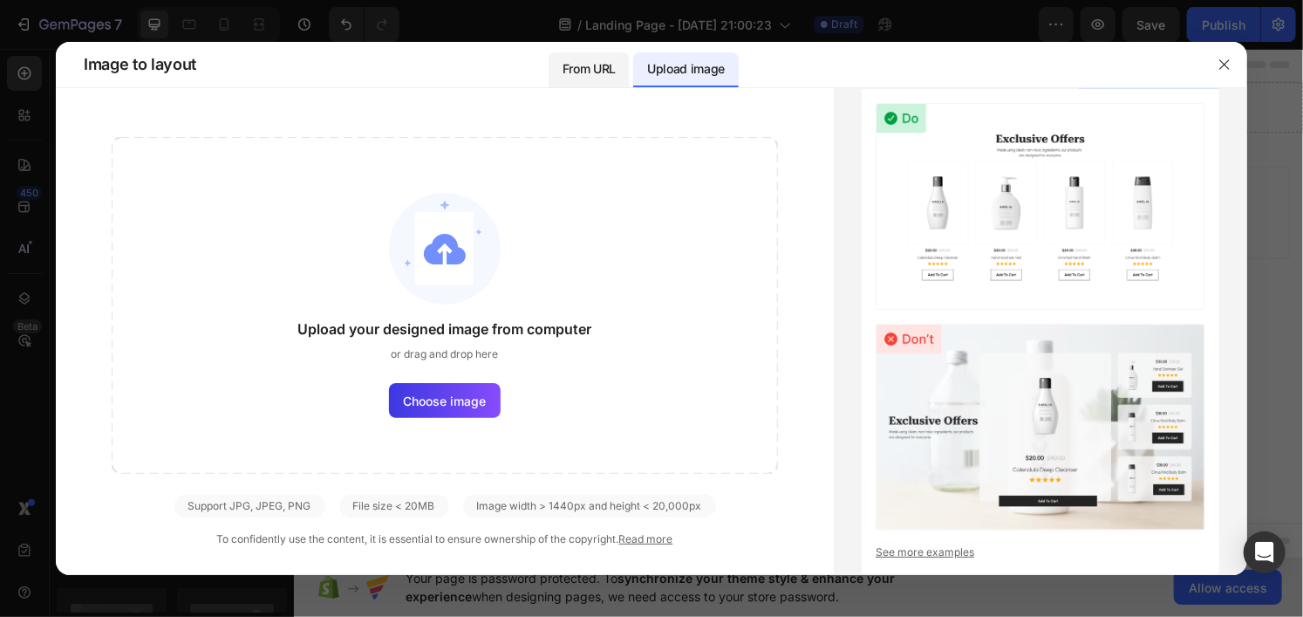
click at [581, 68] on p "From URL" at bounding box center [588, 68] width 53 height 21
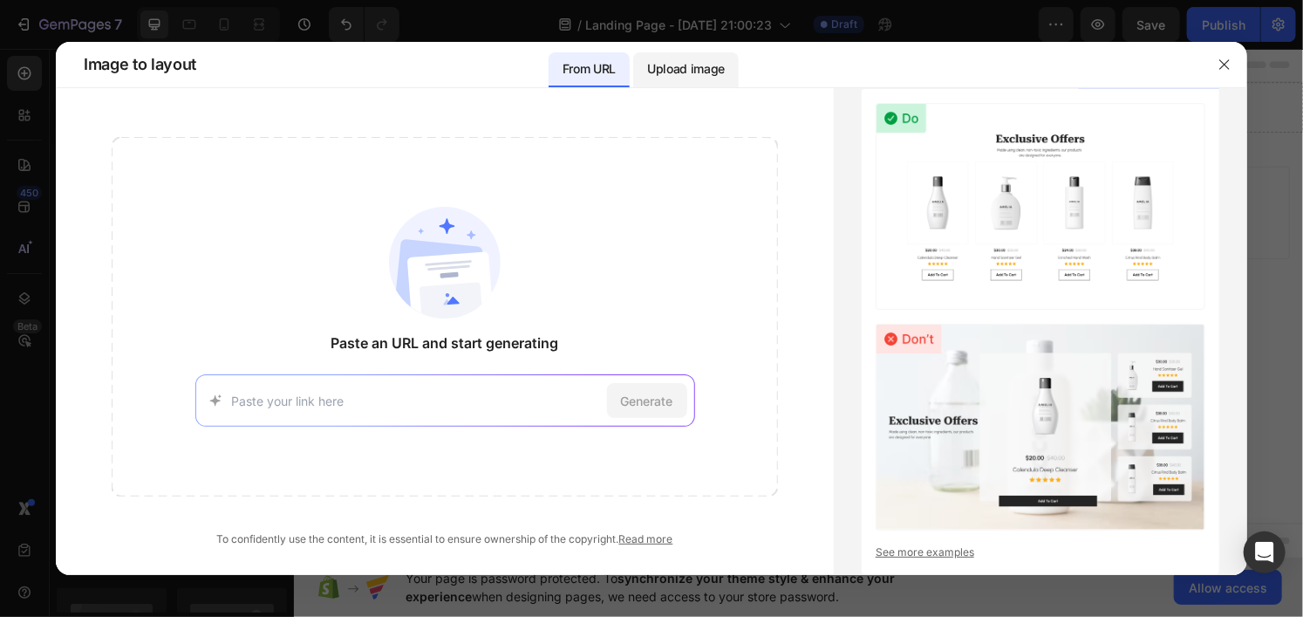
click at [682, 76] on p "Upload image" at bounding box center [686, 68] width 78 height 21
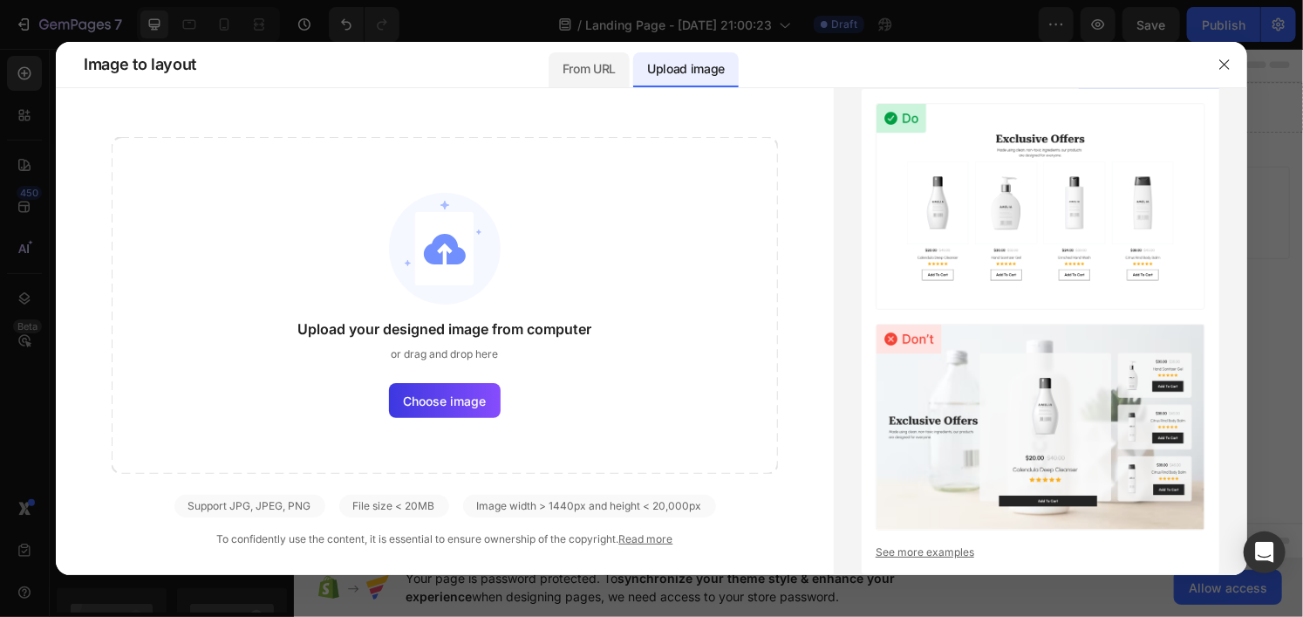
click at [580, 48] on div "From URL" at bounding box center [588, 64] width 81 height 45
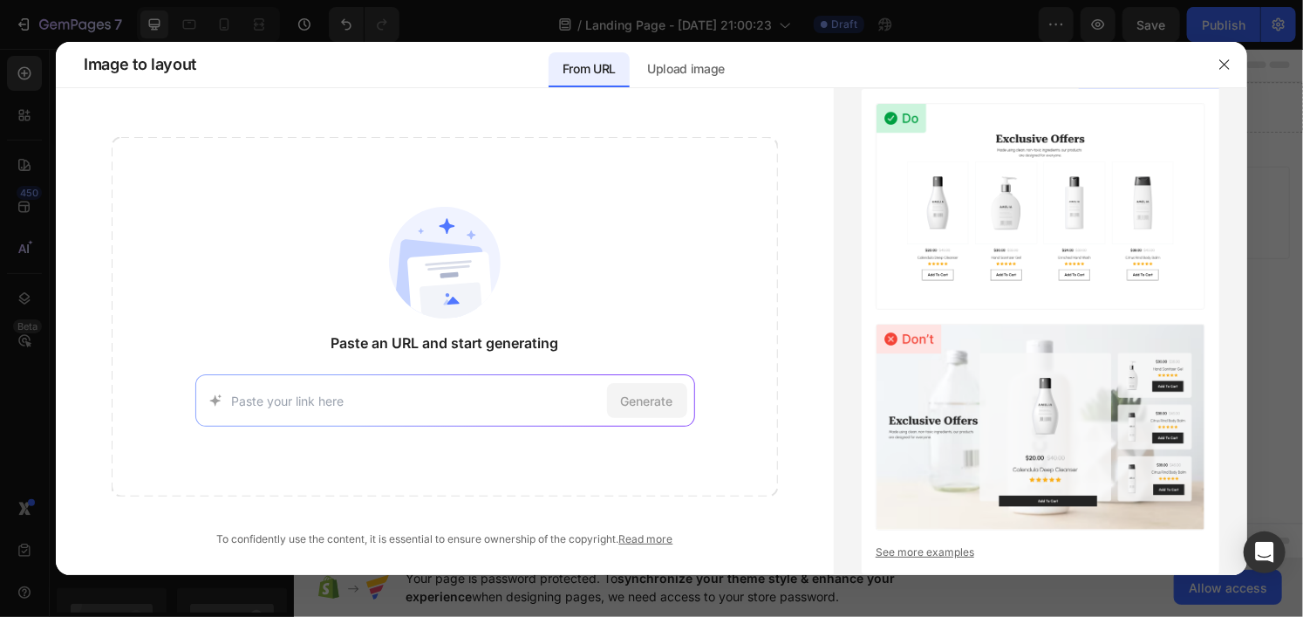
paste input "[URL][DOMAIN_NAME]"
type input "[URL][DOMAIN_NAME]"
click at [641, 397] on span "Generate" at bounding box center [647, 401] width 52 height 18
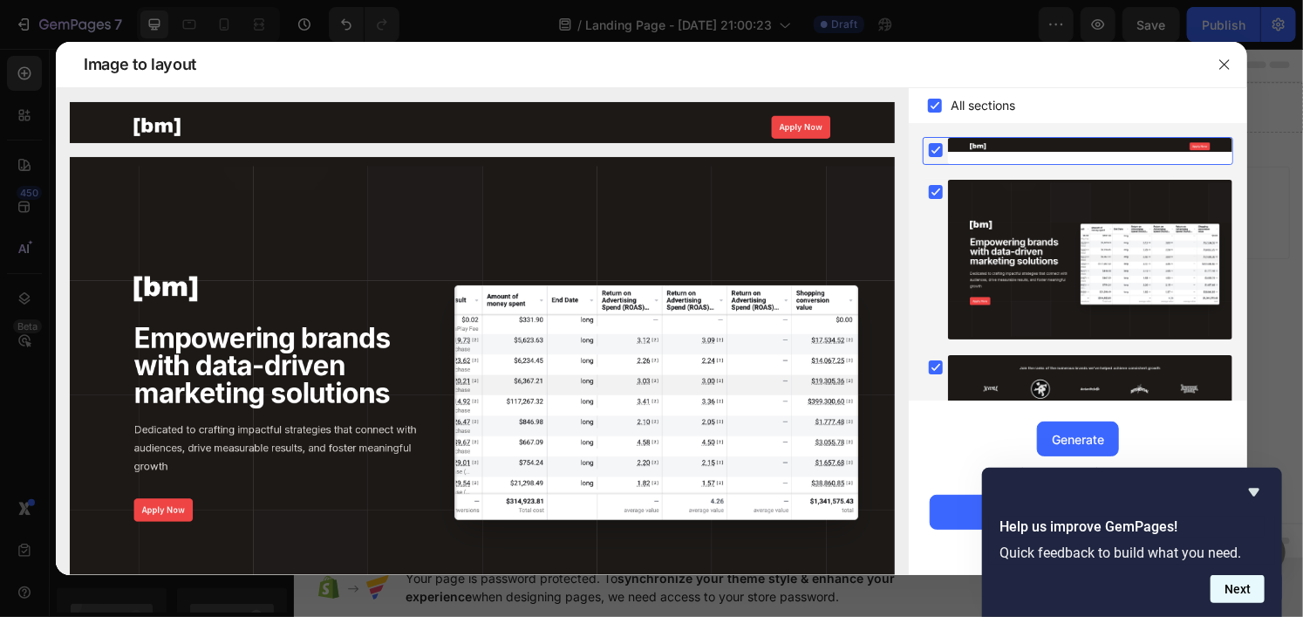
click at [1243, 582] on button "Next" at bounding box center [1237, 589] width 54 height 28
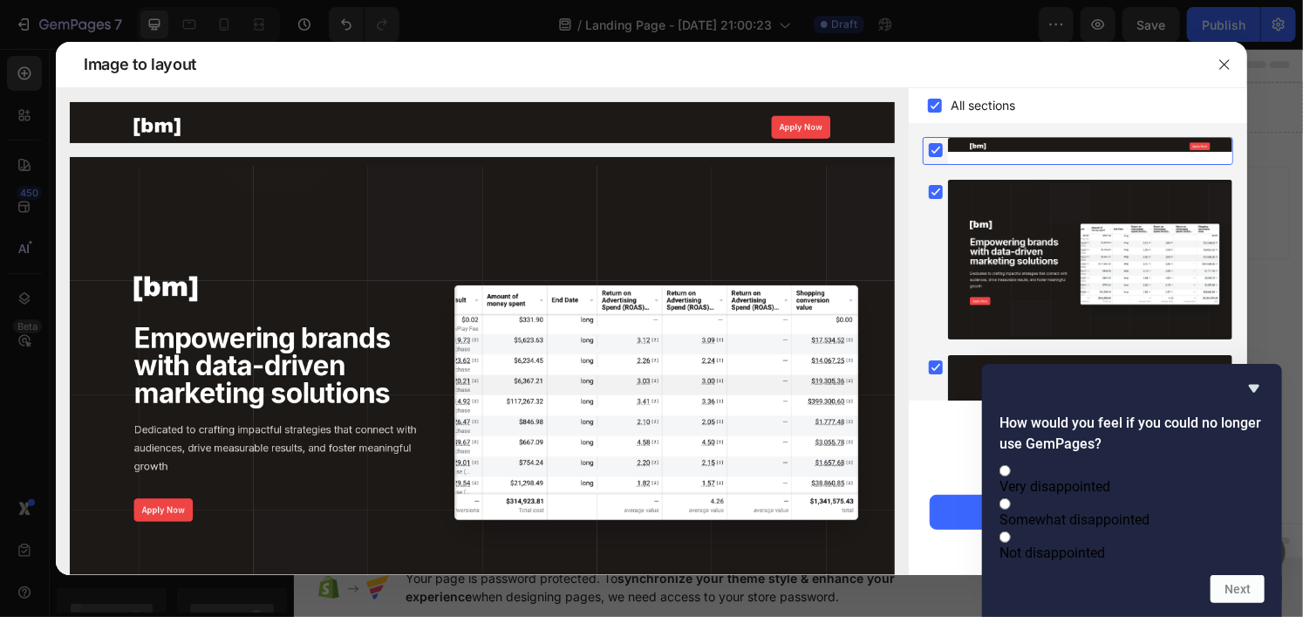
click at [462, 281] on img at bounding box center [482, 389] width 825 height 464
click at [1261, 378] on icon "Hide survey" at bounding box center [1253, 388] width 21 height 21
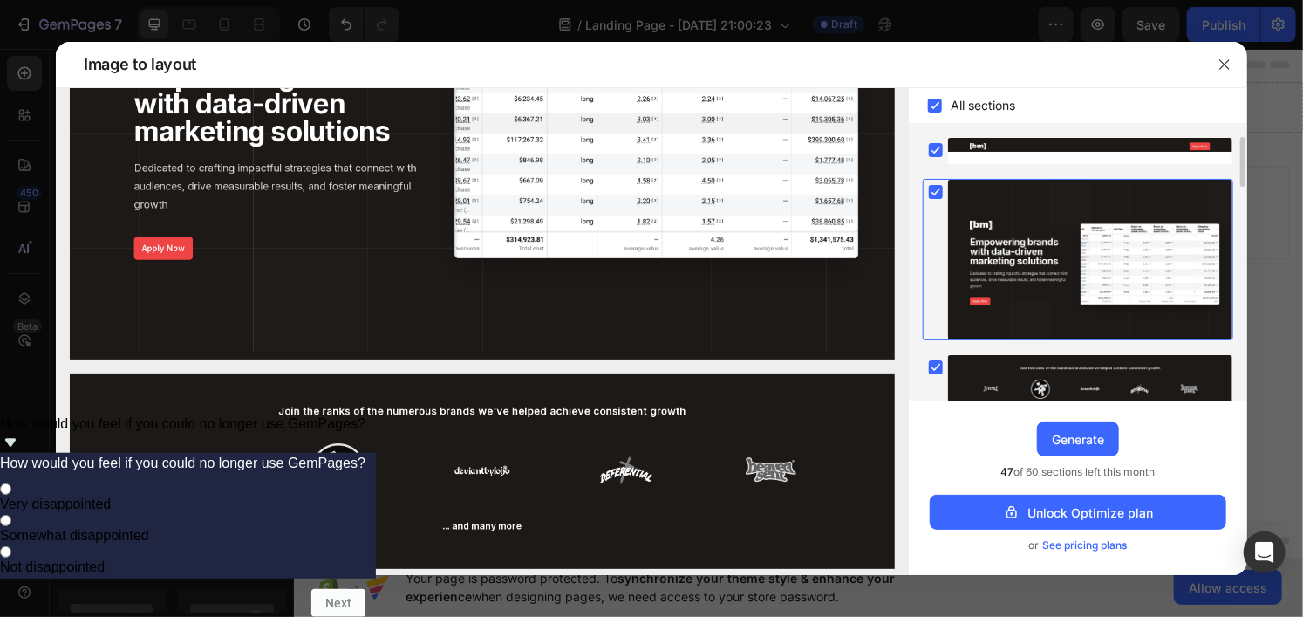
scroll to position [0, 0]
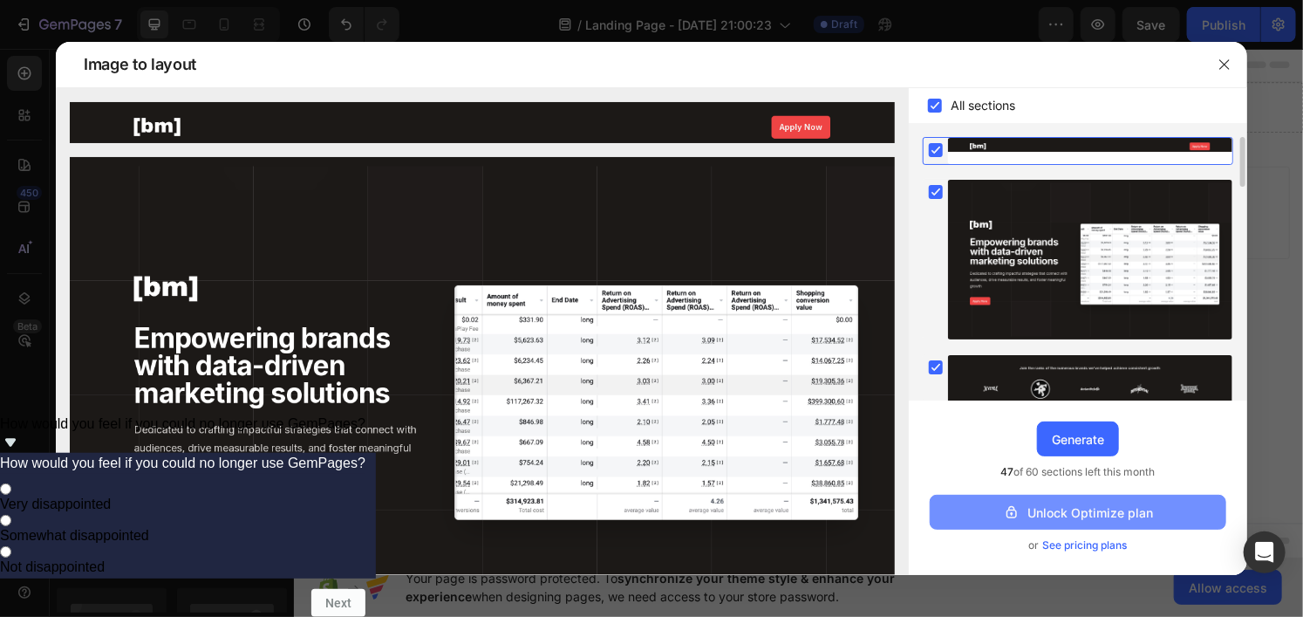
click at [1000, 510] on button "Unlock Optimize plan" at bounding box center [1078, 511] width 296 height 35
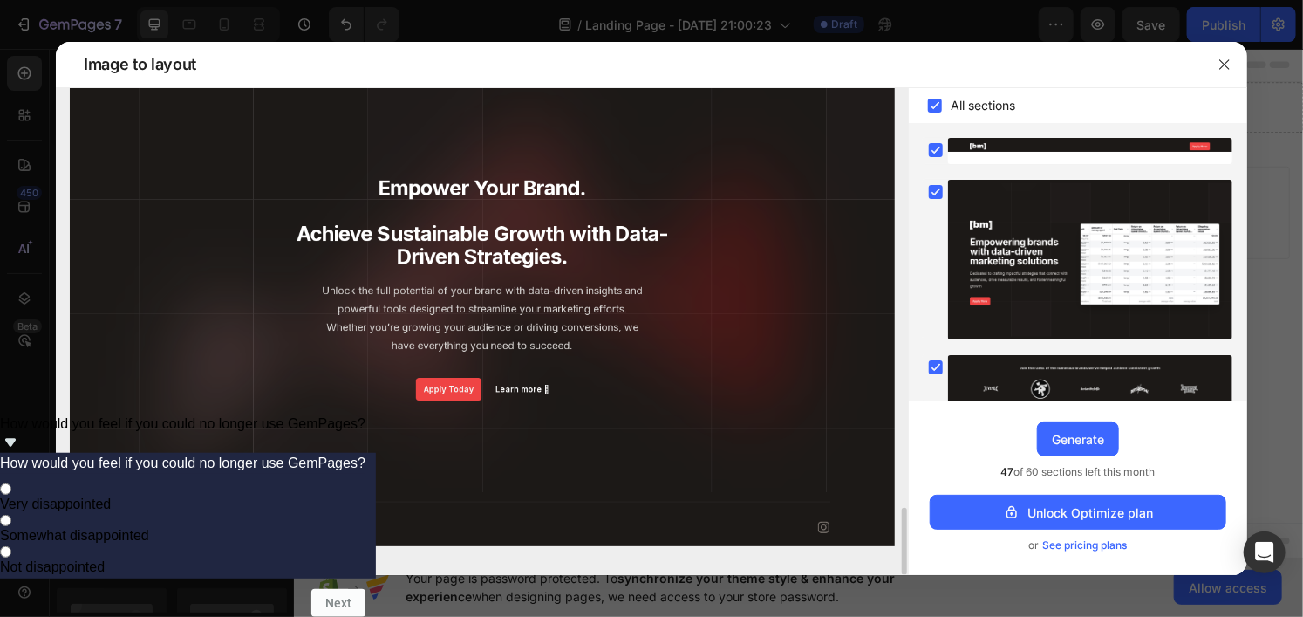
click at [1087, 472] on span "47 of 60 sections left this month" at bounding box center [1078, 471] width 154 height 17
click at [959, 475] on div "Upgrade to Optimize plan and get unlimited generating sections and publish page…" at bounding box center [1078, 487] width 338 height 174
click at [1225, 65] on icon "button" at bounding box center [1224, 64] width 10 height 10
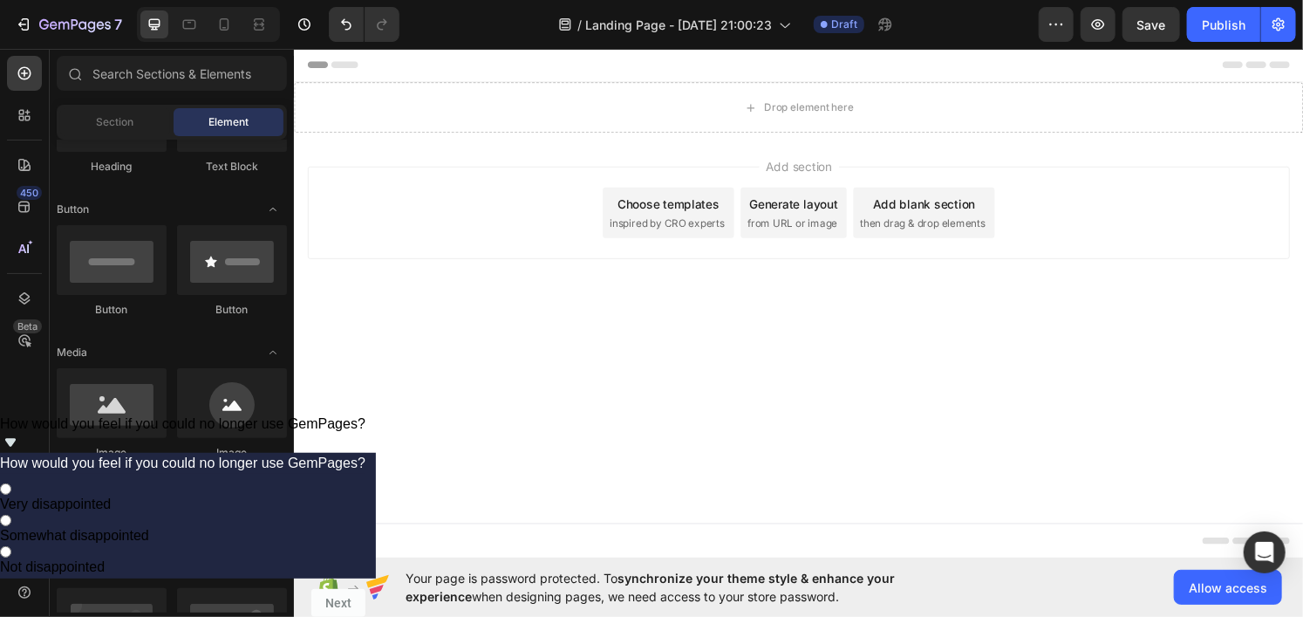
click at [799, 213] on div "Generate layout" at bounding box center [812, 209] width 92 height 18
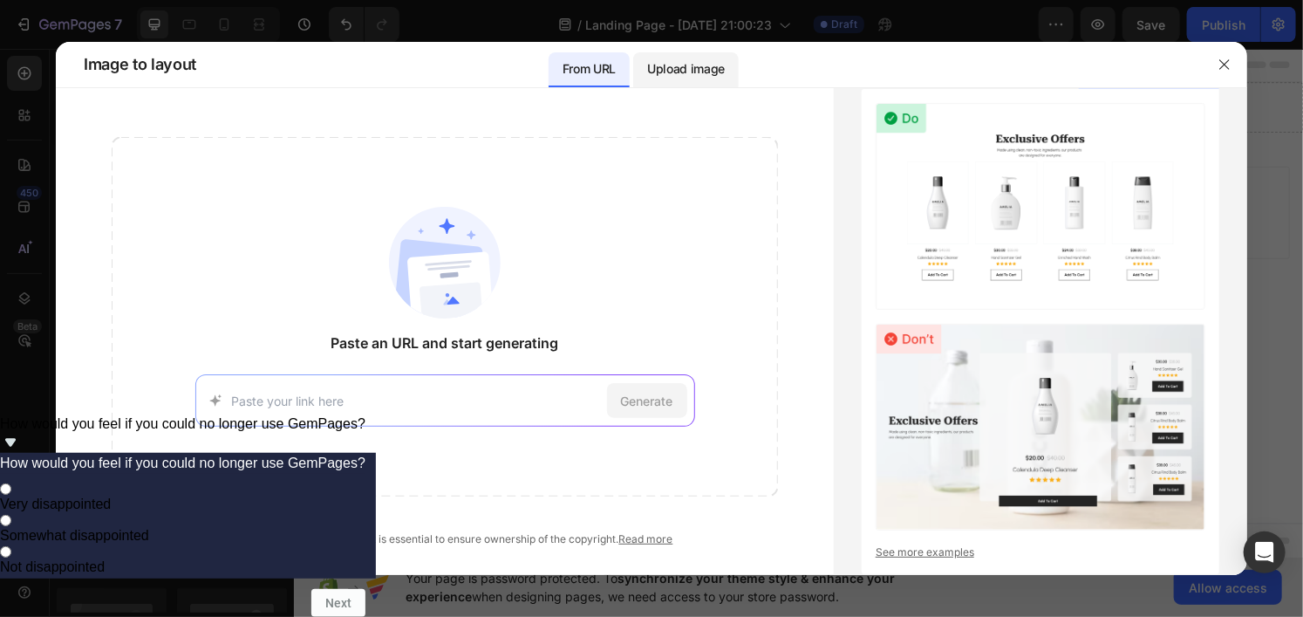
click at [661, 67] on p "Upload image" at bounding box center [686, 68] width 78 height 21
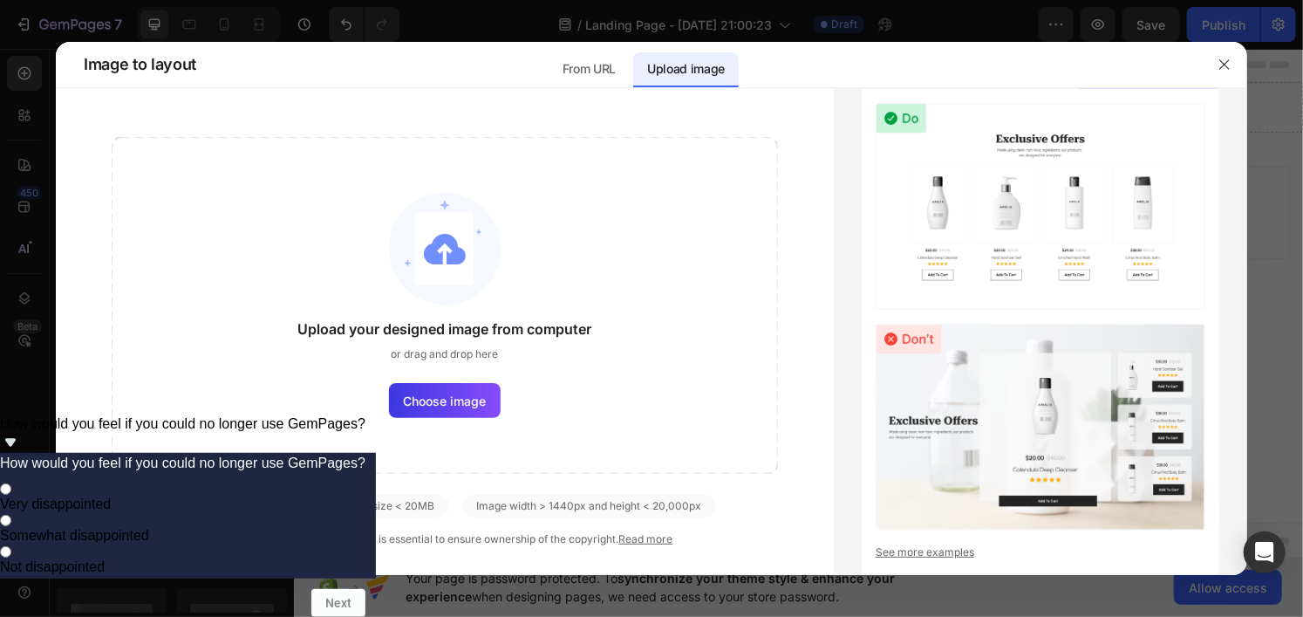
click at [635, 66] on div "Upload image" at bounding box center [686, 69] width 106 height 35
click at [630, 68] on div "From URL Upload image" at bounding box center [643, 64] width 191 height 45
click at [615, 76] on p "From URL" at bounding box center [588, 68] width 53 height 21
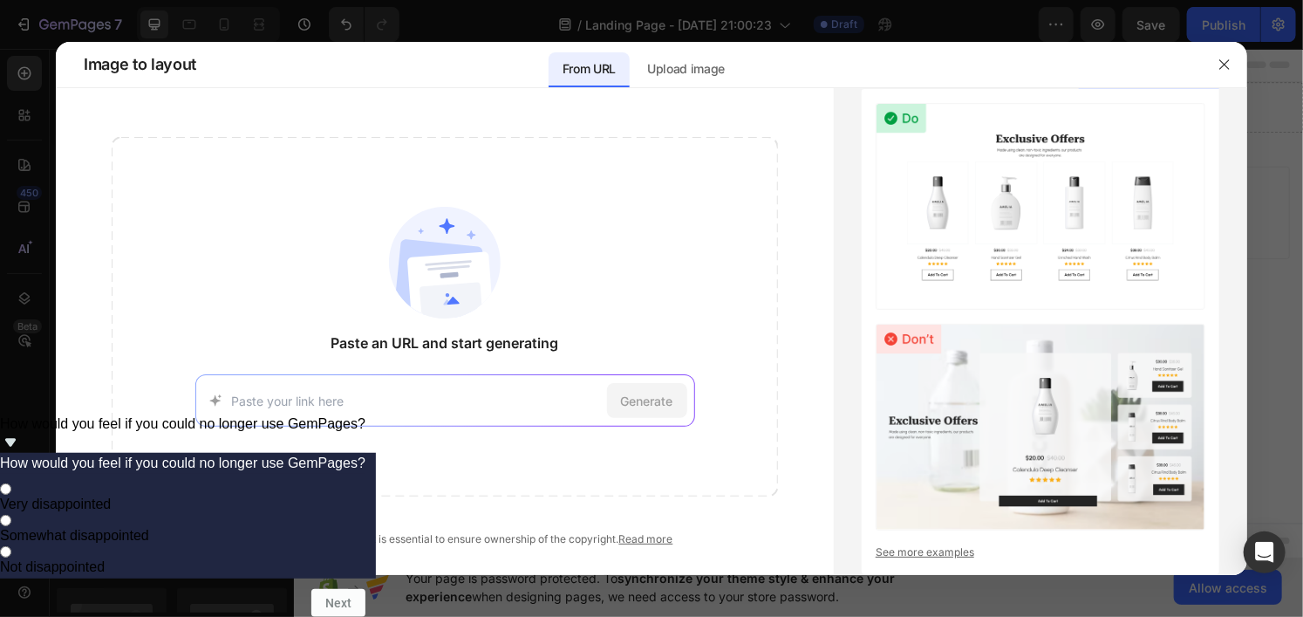
paste input "[URL][DOMAIN_NAME]"
type input "[URL][DOMAIN_NAME]"
click at [654, 383] on div "Generate" at bounding box center [647, 400] width 80 height 35
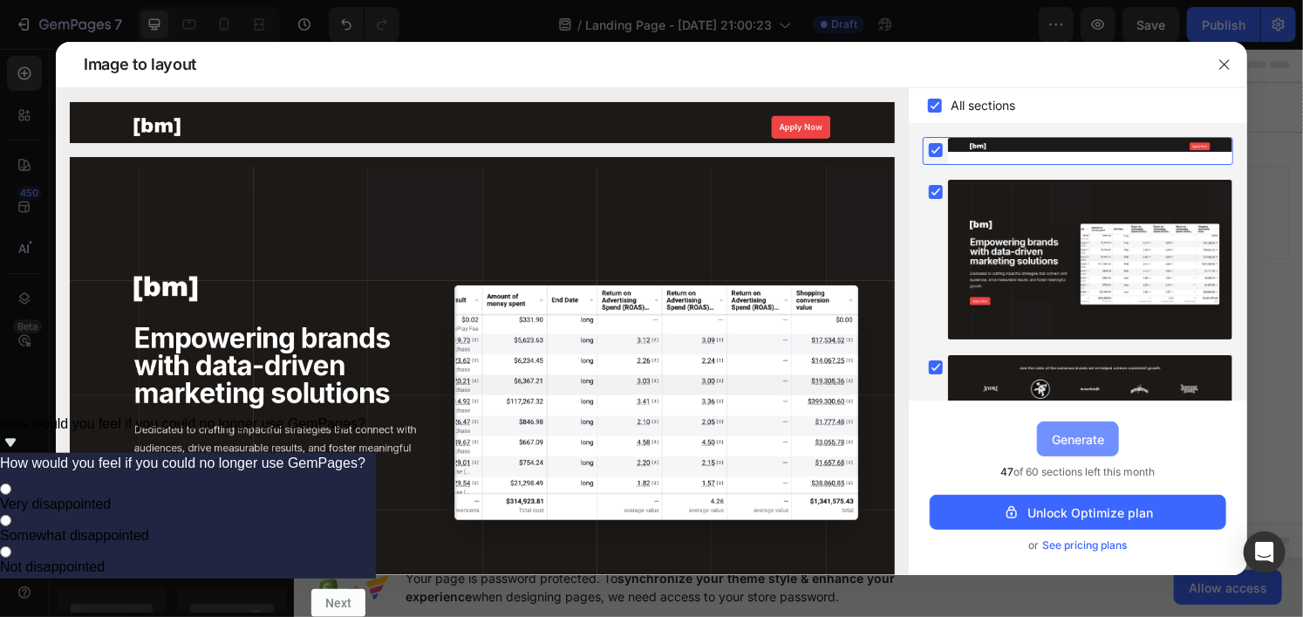
click at [1074, 450] on button "Generate" at bounding box center [1078, 438] width 82 height 35
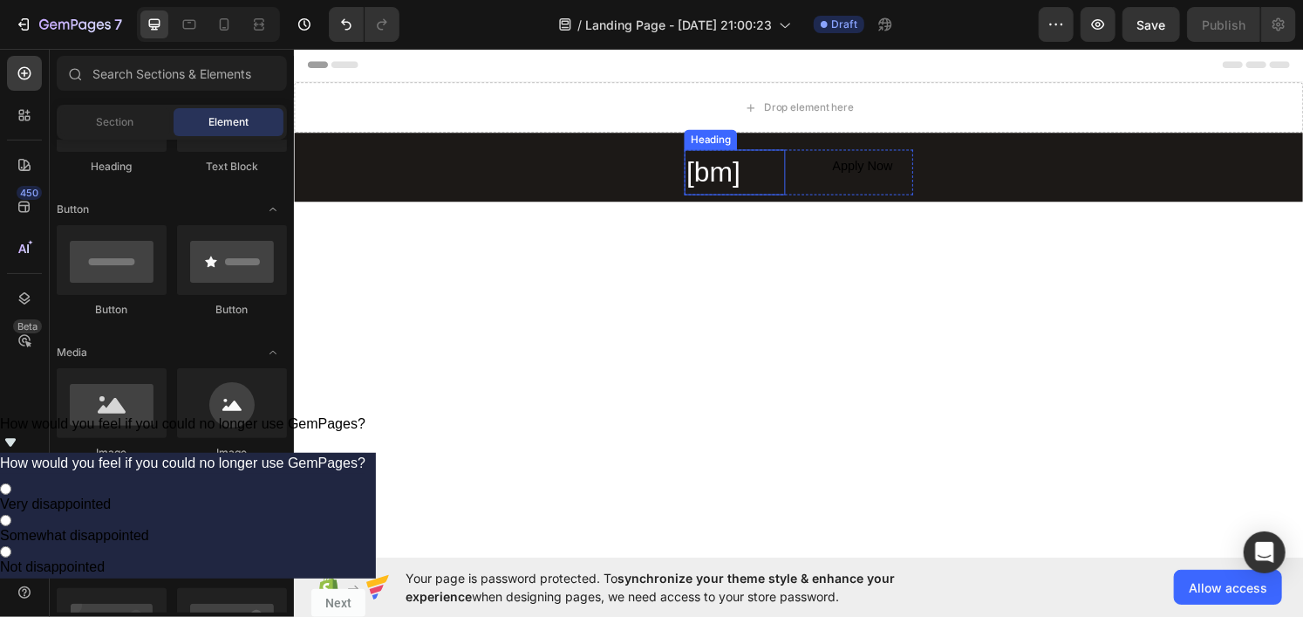
click at [698, 175] on h2 "[bm]" at bounding box center [750, 176] width 105 height 47
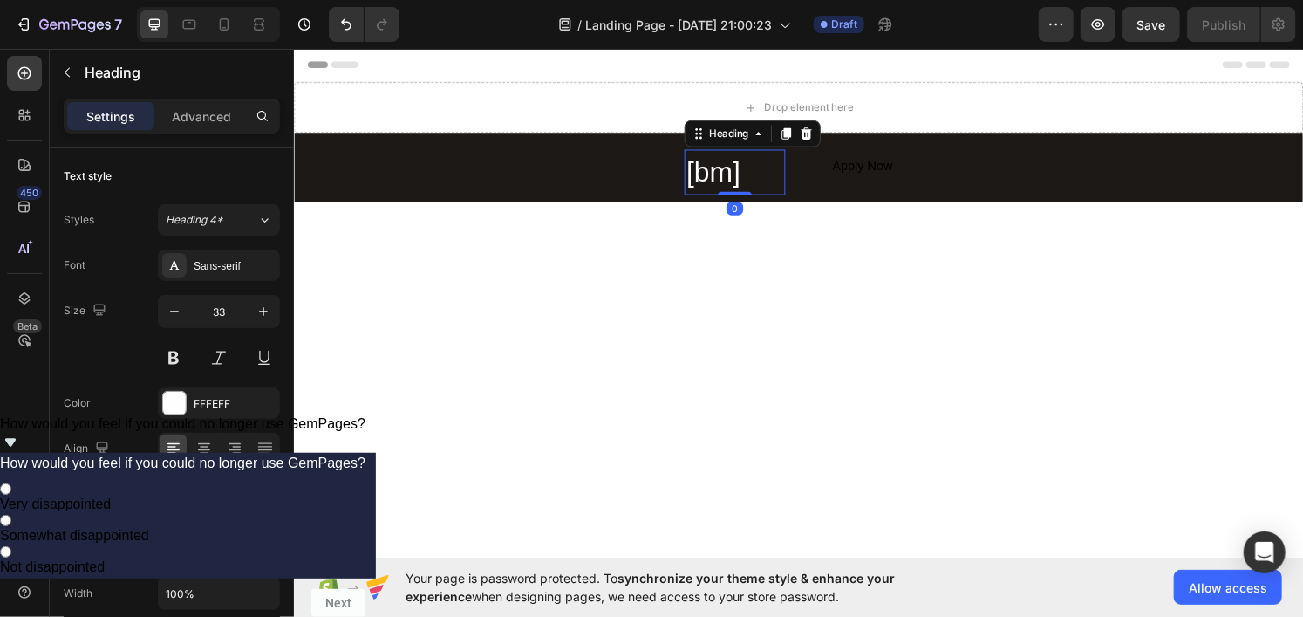
click at [713, 174] on h2 "[bm]" at bounding box center [750, 176] width 105 height 47
click at [713, 174] on p "[bm]" at bounding box center [749, 176] width 101 height 44
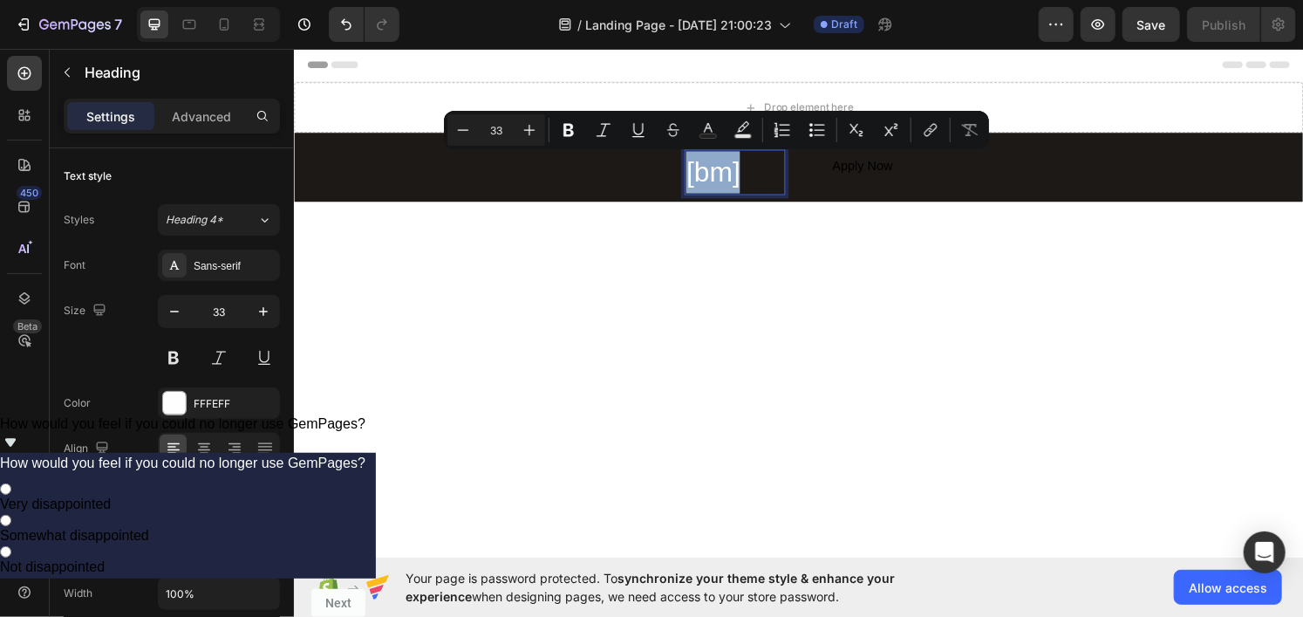
click at [768, 195] on p "[bm]" at bounding box center [749, 176] width 101 height 44
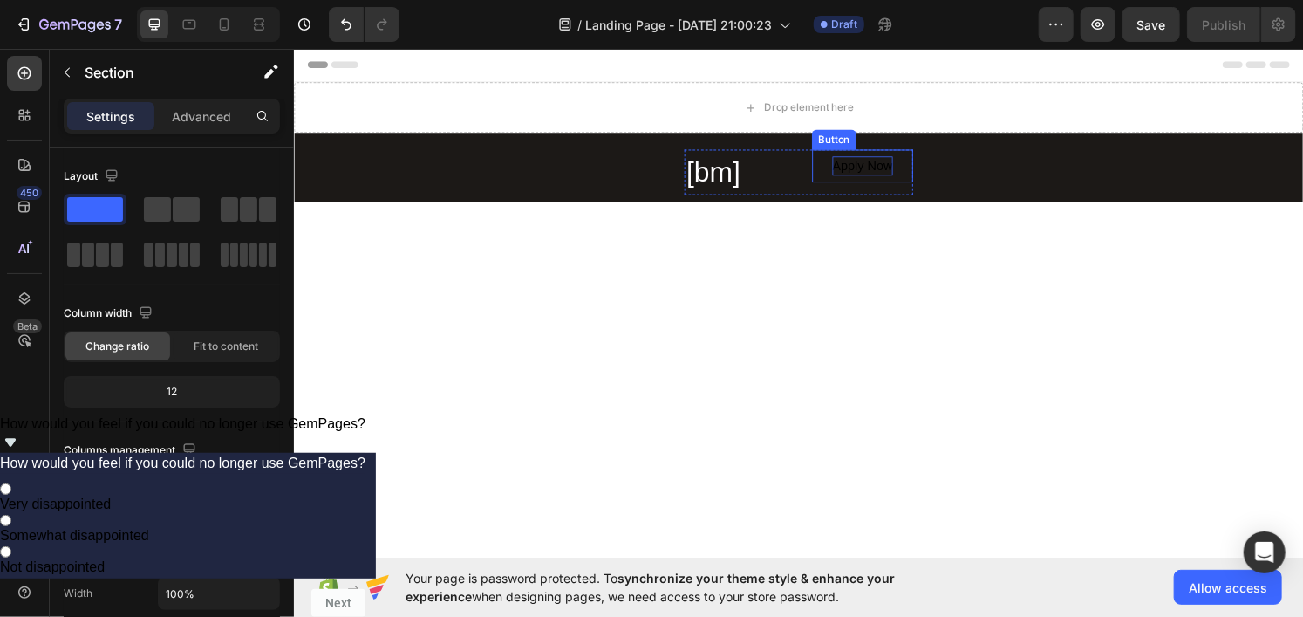
click at [888, 169] on div "Apply Now" at bounding box center [882, 170] width 63 height 20
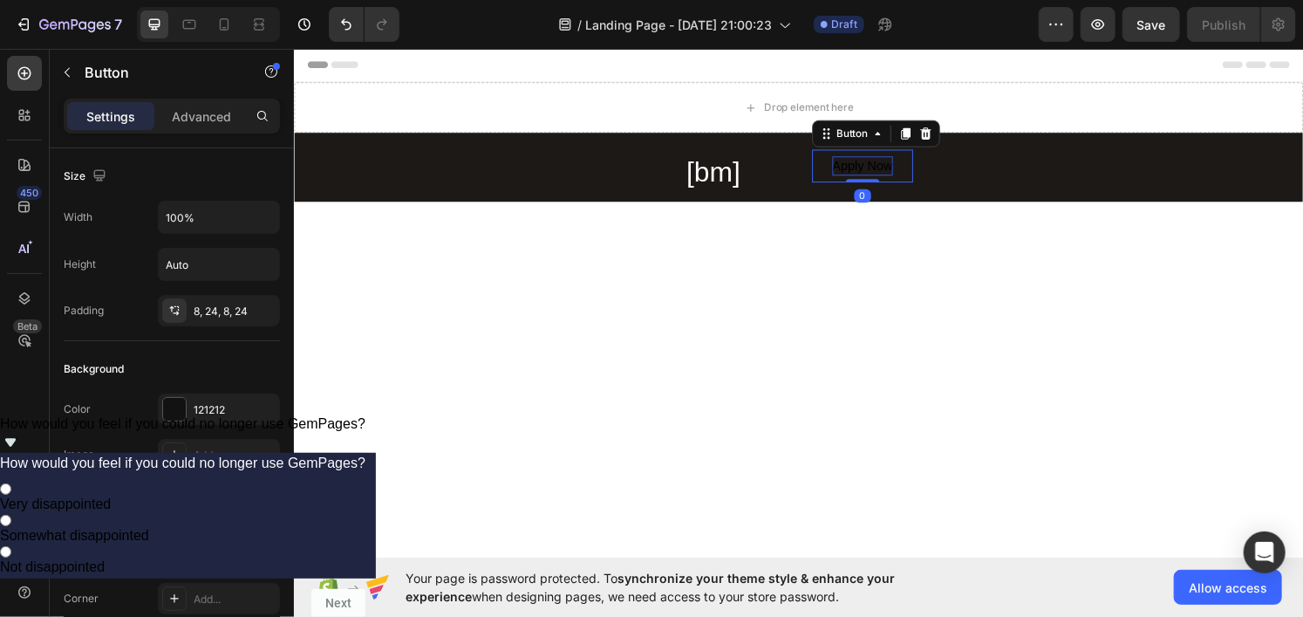
click at [887, 169] on div "Apply Now" at bounding box center [882, 170] width 63 height 20
click at [887, 169] on p "Apply Now" at bounding box center [882, 170] width 63 height 20
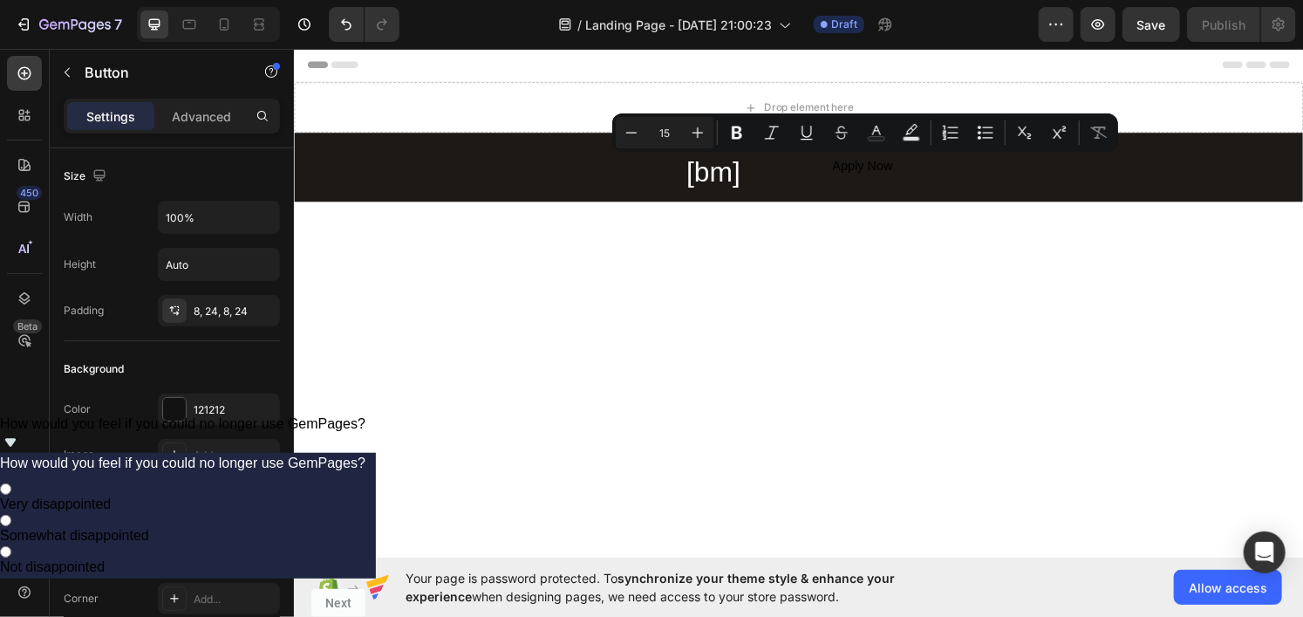
drag, startPoint x: 914, startPoint y: 255, endPoint x: 904, endPoint y: 230, distance: 27.0
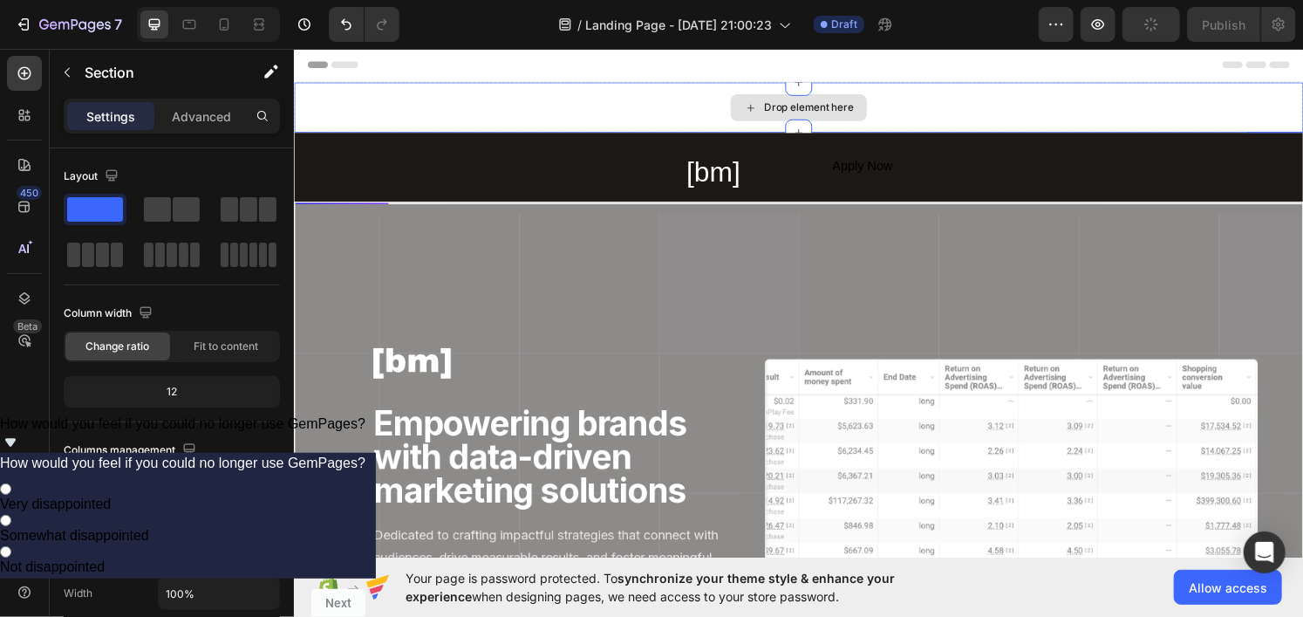
click at [575, 86] on div "Drop element here" at bounding box center [816, 109] width 1046 height 52
click at [540, 69] on div "Header" at bounding box center [816, 64] width 1019 height 35
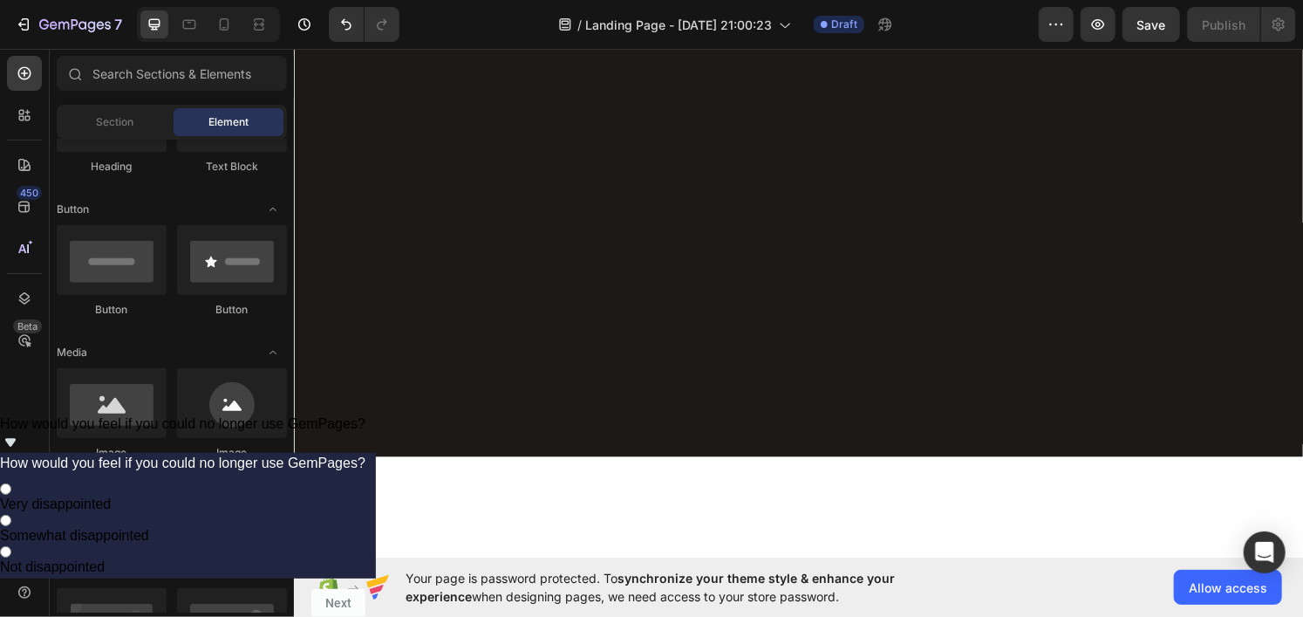
scroll to position [1246, 0]
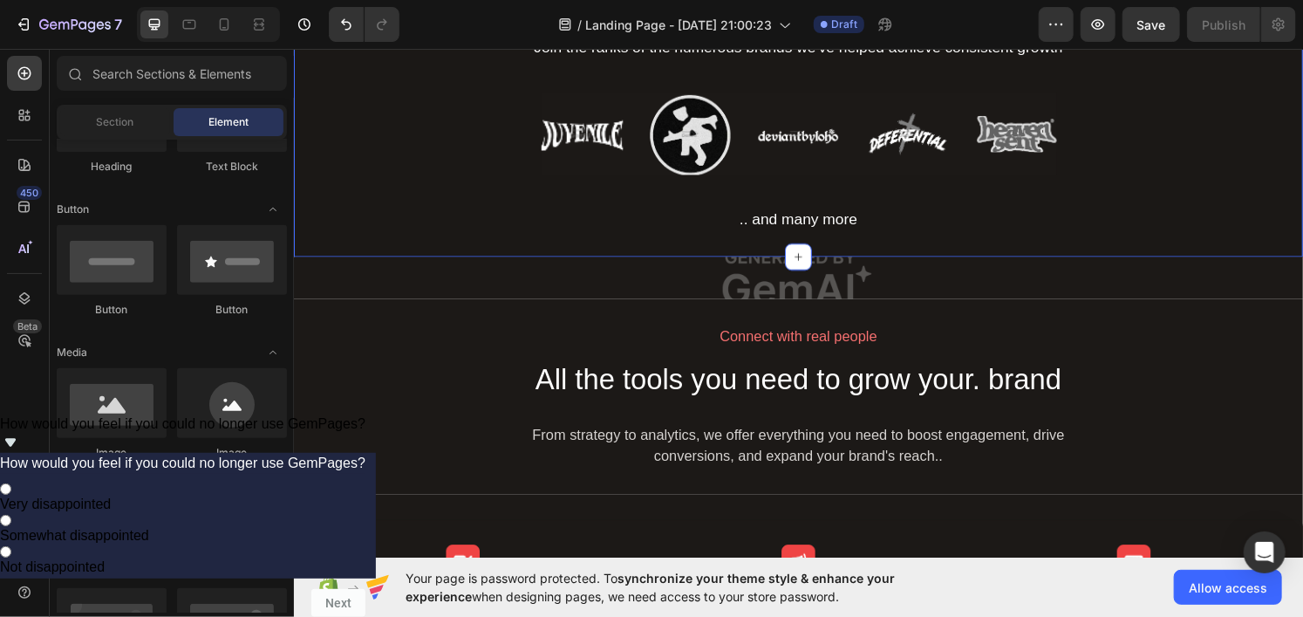
click at [1209, 221] on div "Join the ranks of the numerous brands we've helped achieve consistent growth Te…" at bounding box center [816, 137] width 1046 height 202
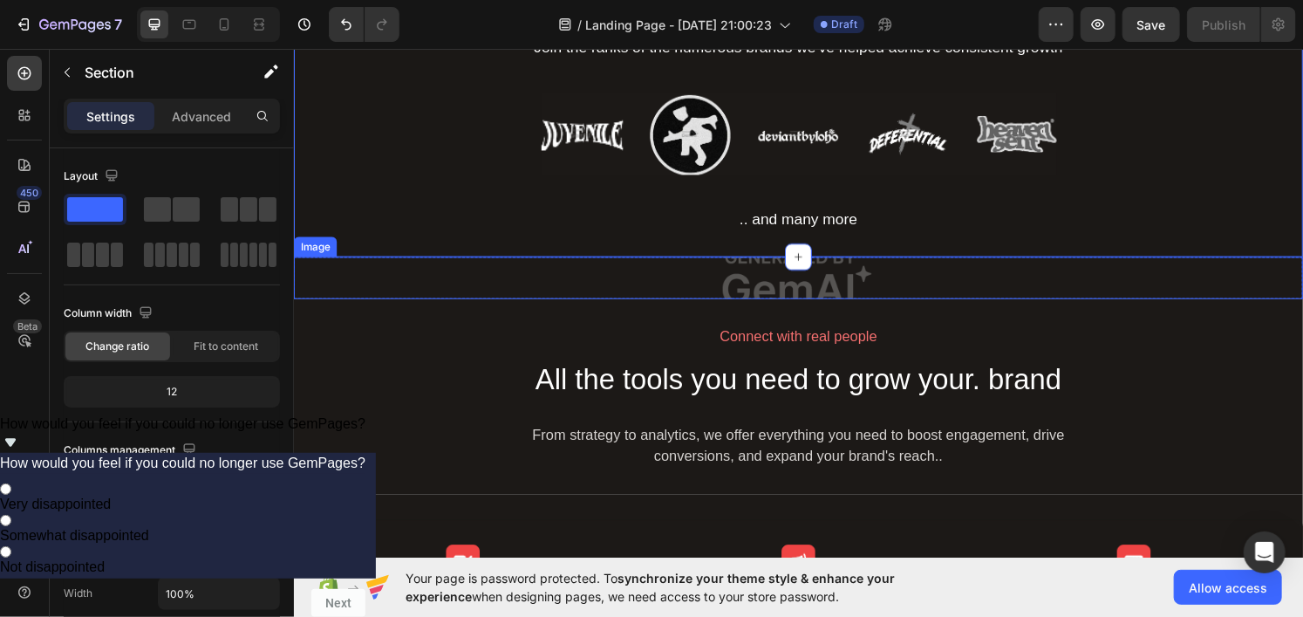
click at [1124, 288] on img at bounding box center [816, 286] width 1046 height 44
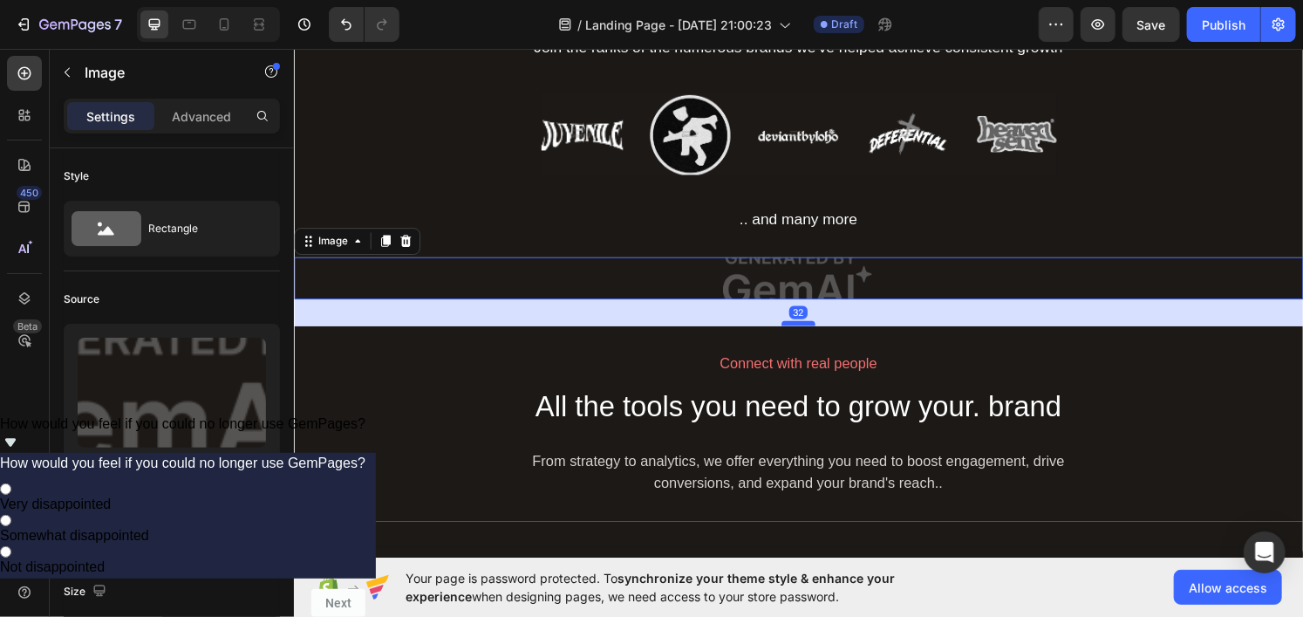
drag, startPoint x: 821, startPoint y: 304, endPoint x: 826, endPoint y: 332, distance: 28.4
click at [826, 332] on div at bounding box center [816, 332] width 35 height 5
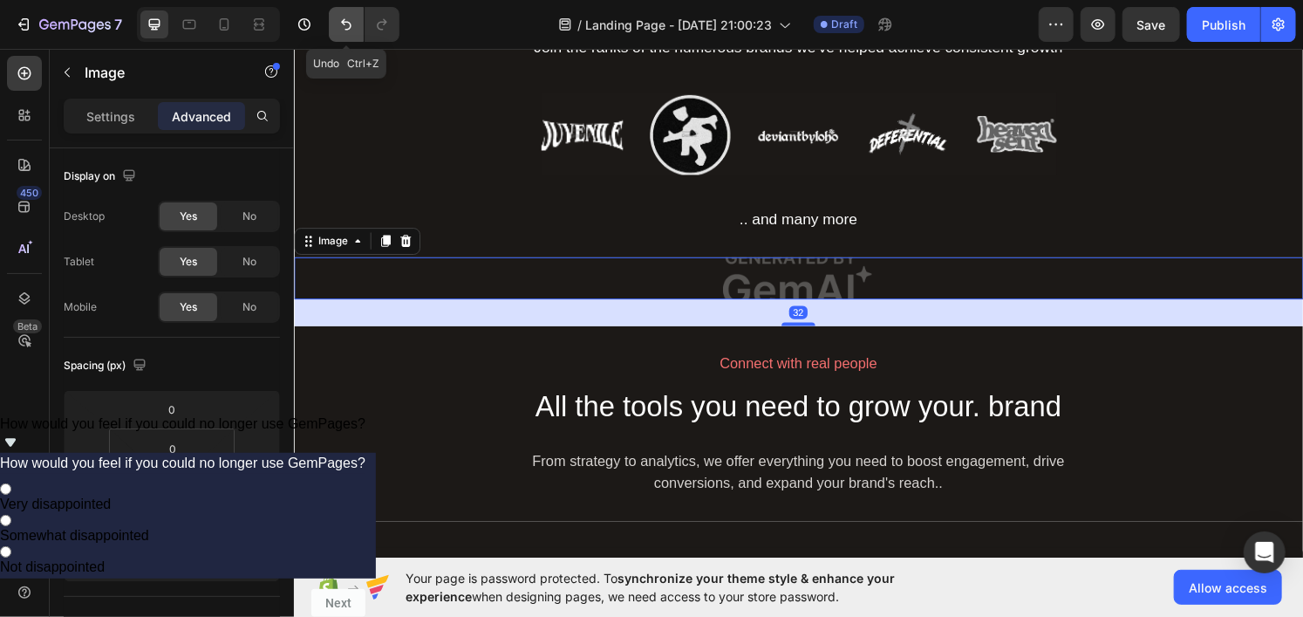
click at [342, 16] on icon "Undo/Redo" at bounding box center [345, 24] width 17 height 17
click at [351, 24] on icon "Undo/Redo" at bounding box center [345, 24] width 17 height 17
click at [351, 37] on button "Undo/Redo" at bounding box center [346, 24] width 35 height 35
click at [349, 27] on icon "Undo/Redo" at bounding box center [345, 24] width 17 height 17
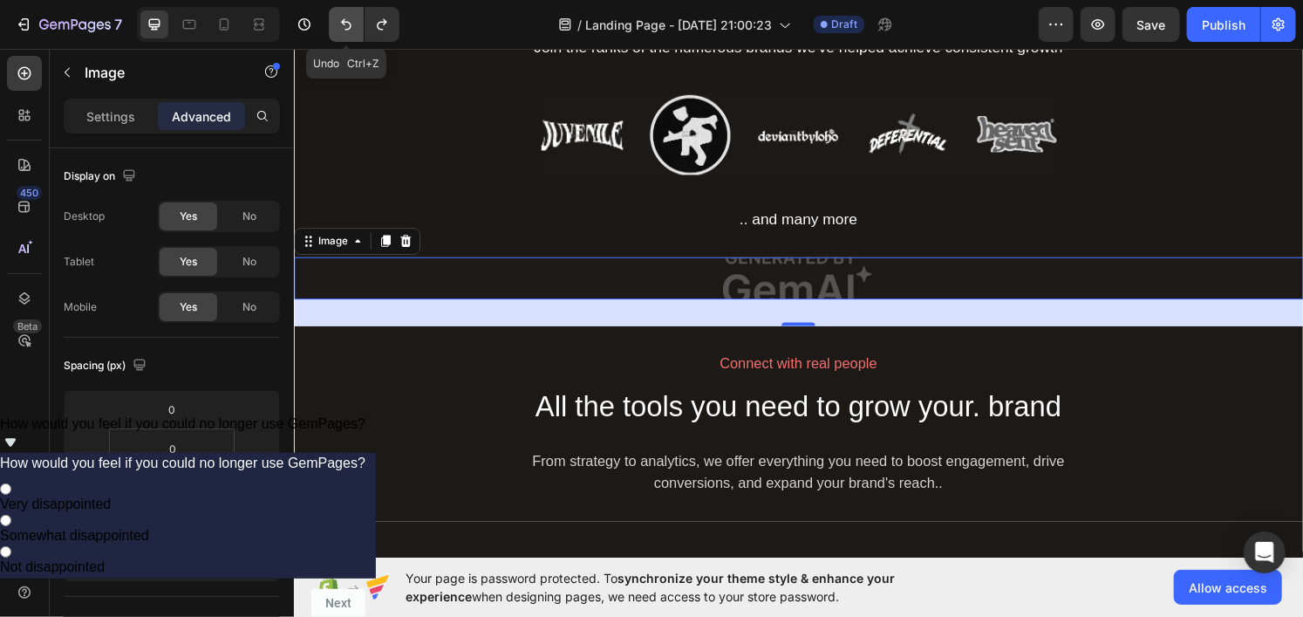
click at [349, 27] on icon "Undo/Redo" at bounding box center [345, 24] width 17 height 17
type input "0"
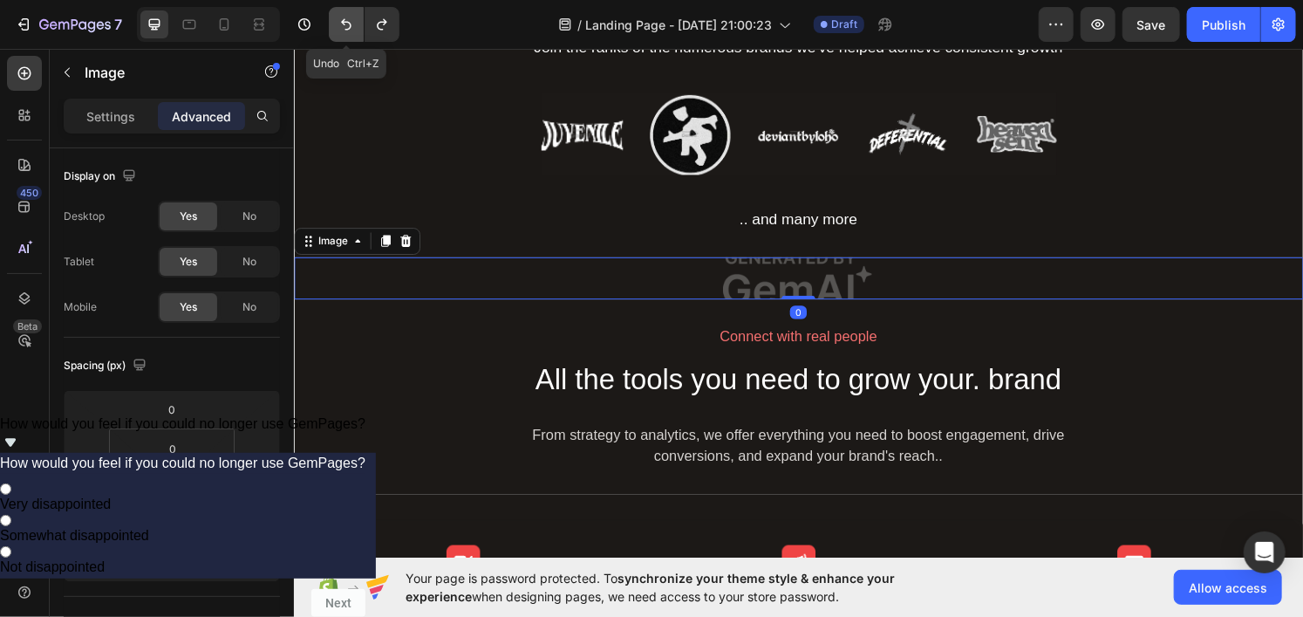
click at [349, 27] on icon "Undo/Redo" at bounding box center [345, 24] width 17 height 17
click at [600, 287] on img at bounding box center [816, 286] width 1046 height 44
click at [412, 242] on icon at bounding box center [409, 248] width 14 height 14
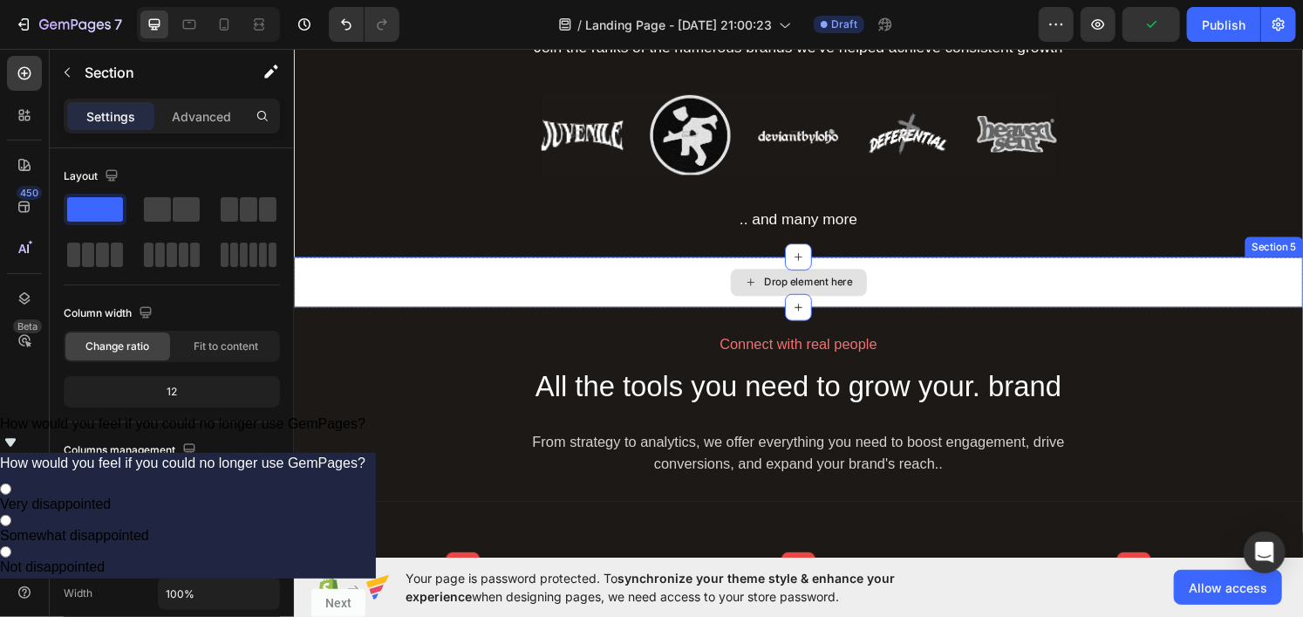
click at [492, 295] on div "Drop element here" at bounding box center [816, 290] width 1046 height 52
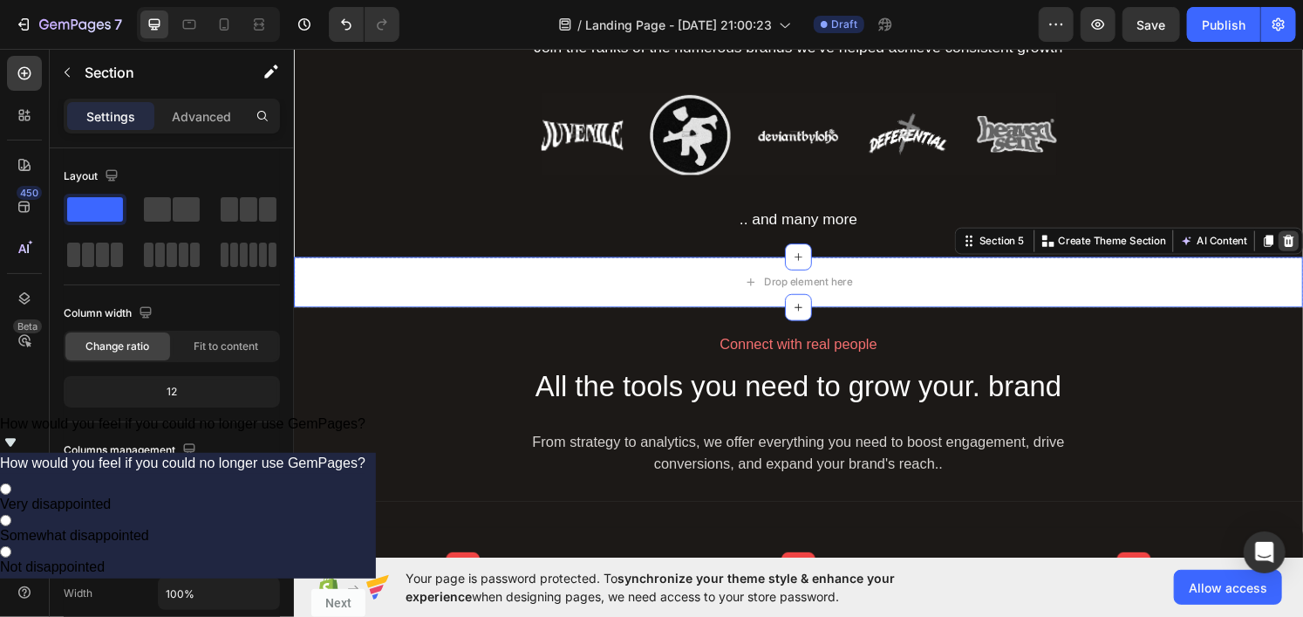
click at [1302, 244] on icon at bounding box center [1325, 248] width 14 height 14
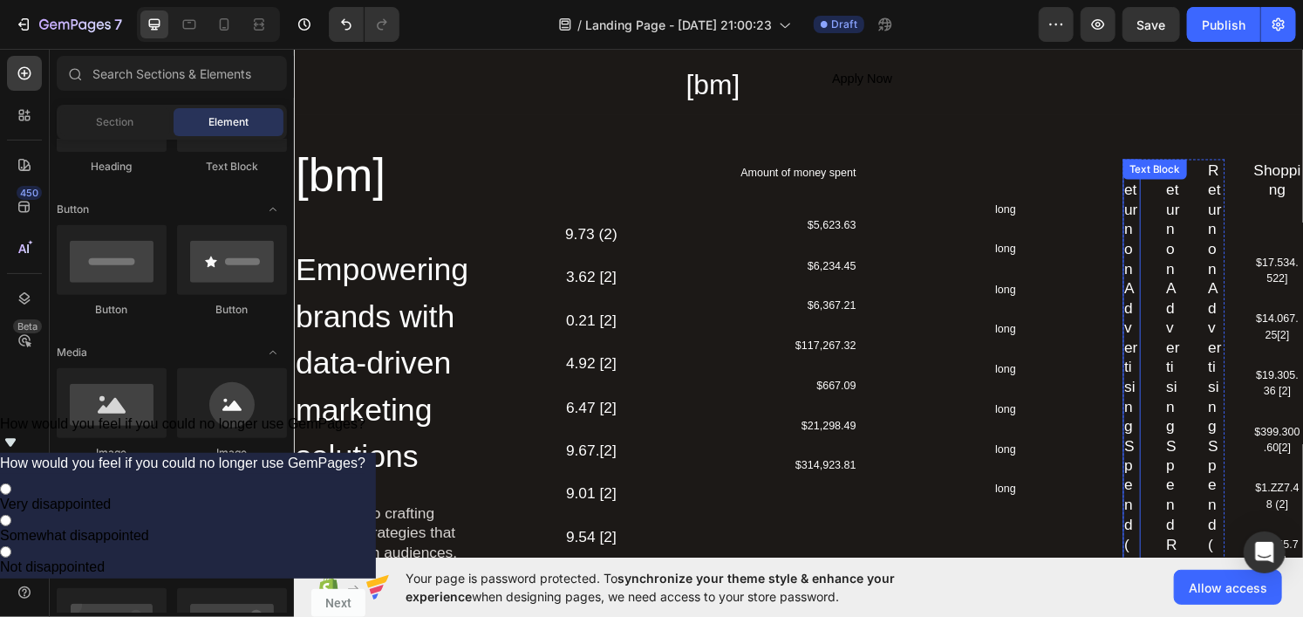
scroll to position [25, 0]
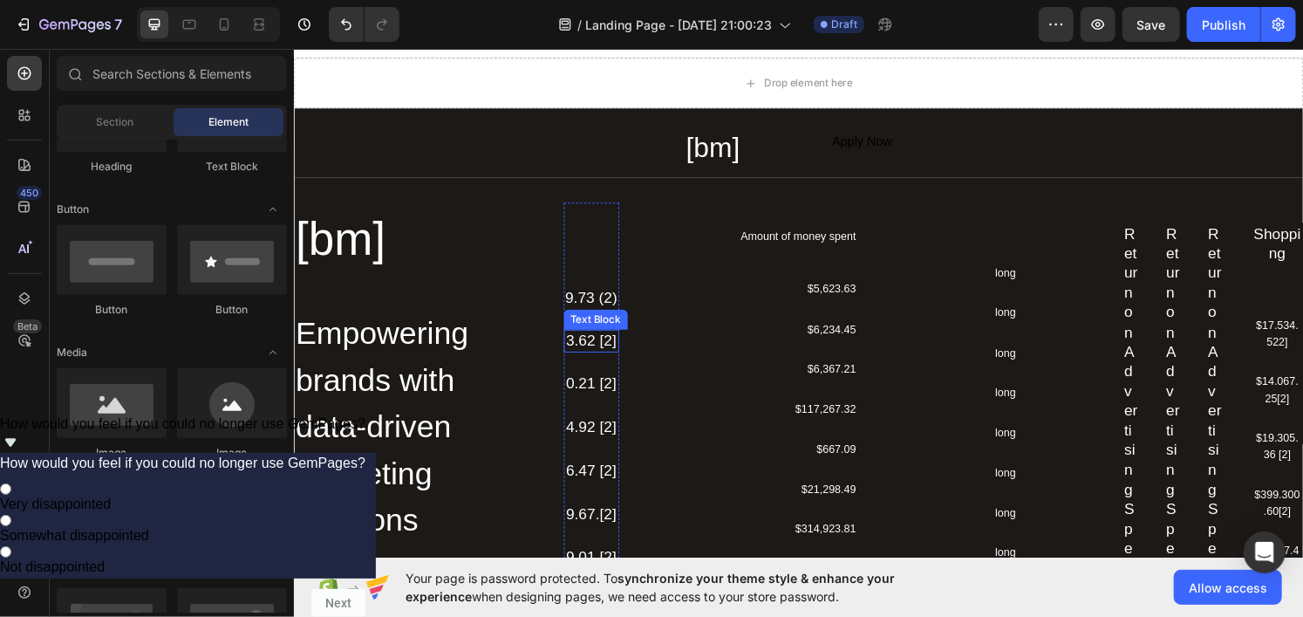
click at [619, 353] on div "3.62 [2]" at bounding box center [602, 351] width 58 height 24
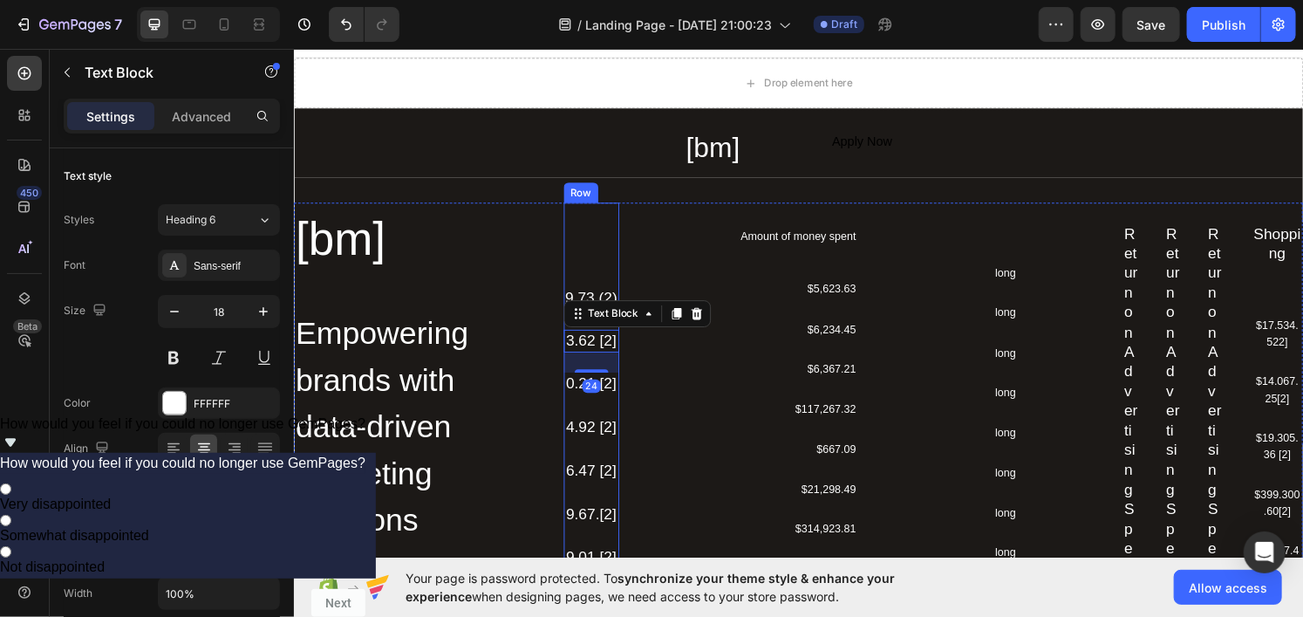
click at [623, 420] on div "9.73 (2) Text Block 3.62 [2] Text Block 24 0.21 [2] Text Block 4.92 [2] Text Bl…" at bounding box center [602, 463] width 58 height 337
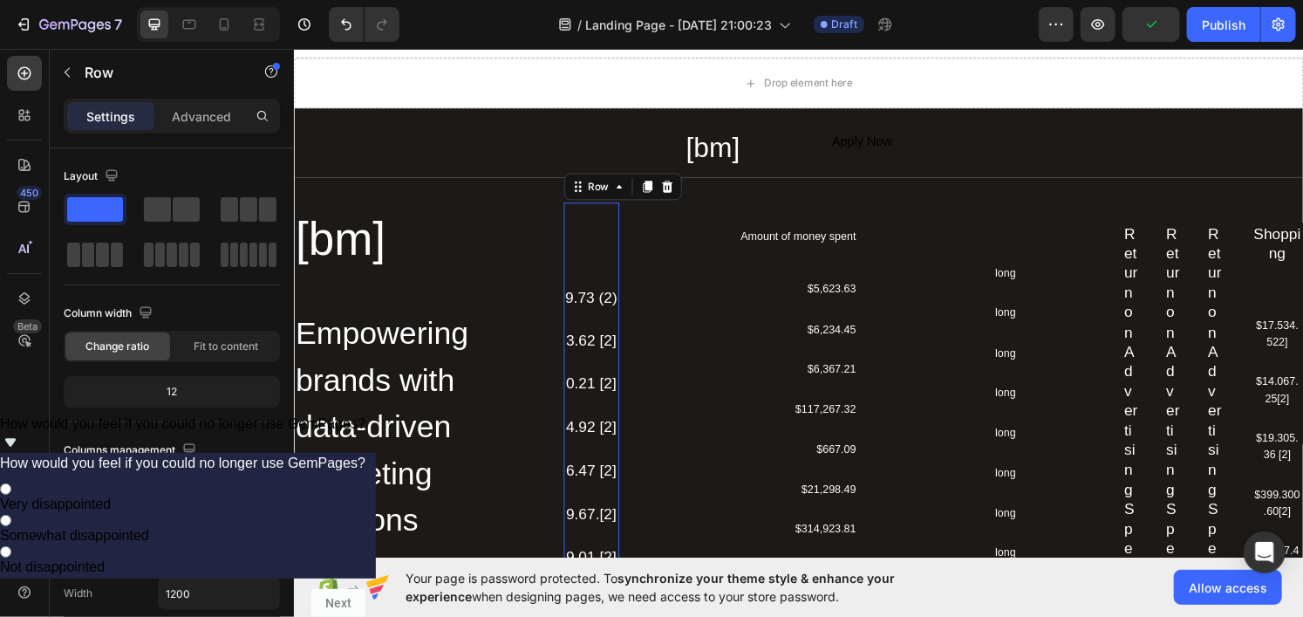
click at [597, 261] on div "9.73 (2) Text Block 3.62 [2] Text Block 0.21 [2] Text Block 4.92 [2] Text Block…" at bounding box center [602, 464] width 58 height 512
click at [599, 240] on div "9.73 (2) Text Block 3.62 [2] Text Block 0.21 [2] Text Block 4.92 [2] Text Block…" at bounding box center [602, 464] width 58 height 512
click at [623, 264] on div "9.73 (2) Text Block 3.62 [2] Text Block 0.21 [2] Text Block 4.92 [2] Text Block…" at bounding box center [602, 464] width 58 height 512
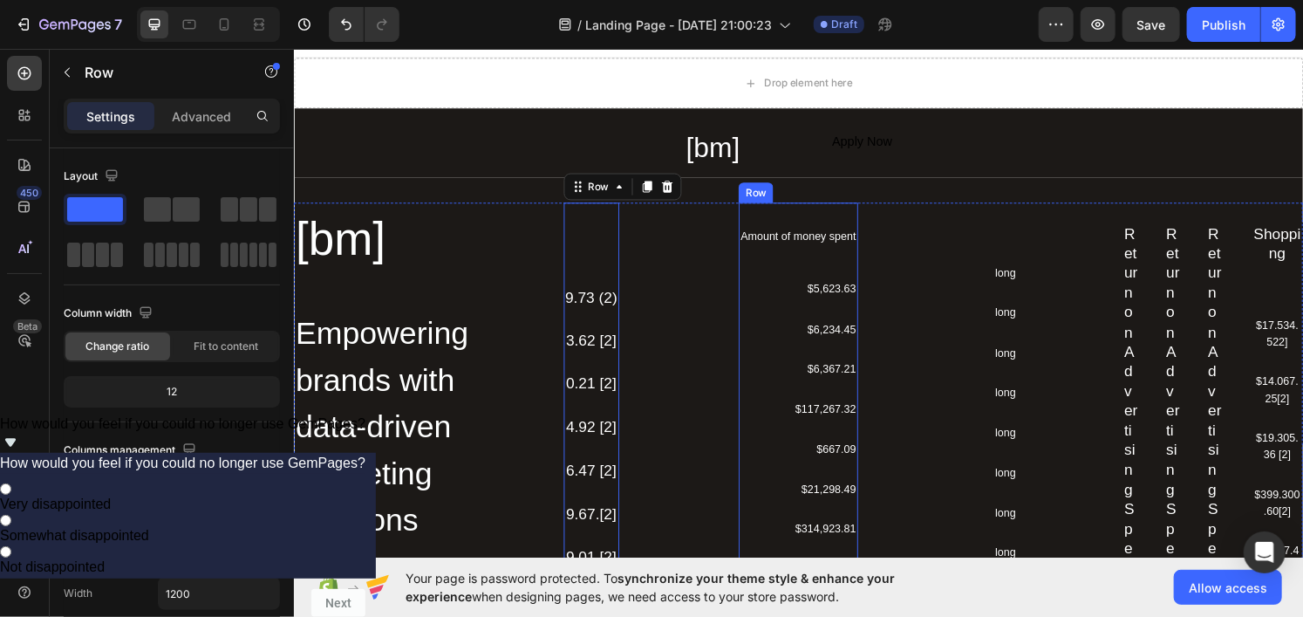
click at [784, 269] on div "Amount of money spent Text Block $5,623.63 Text Block $6,234.45 Text Block $6,3…" at bounding box center [815, 394] width 123 height 324
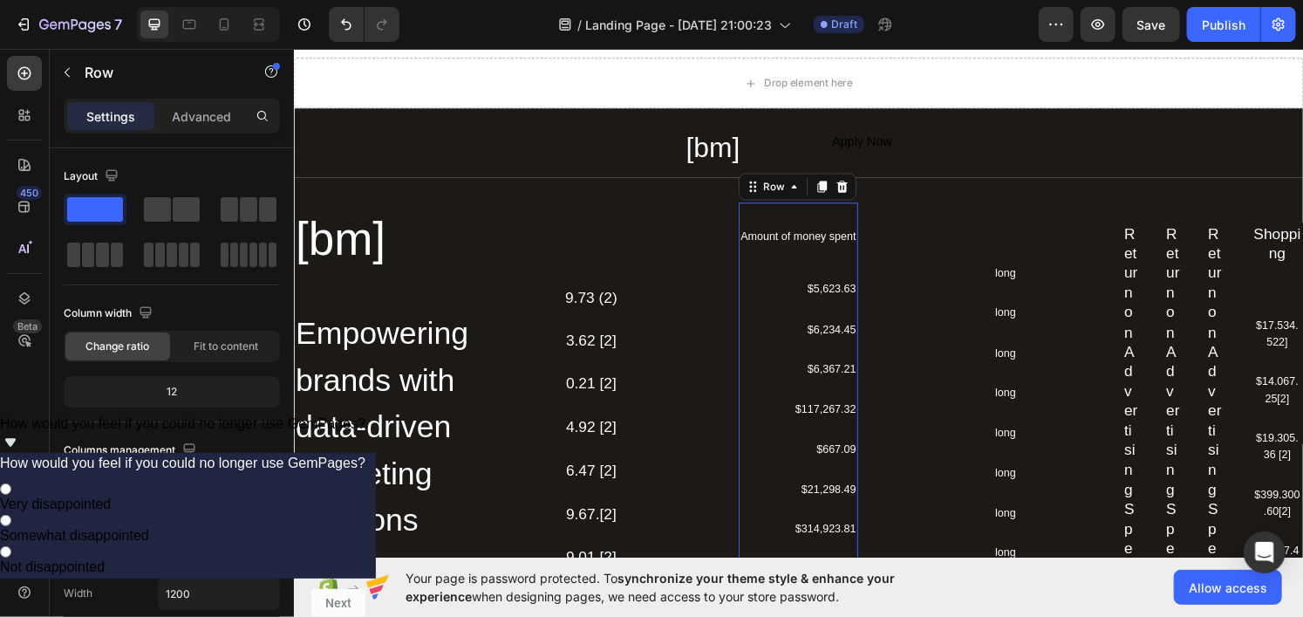
click at [824, 267] on div "Amount of money spent Text Block $5,623.63 Text Block $6,234.45 Text Block $6,3…" at bounding box center [815, 394] width 123 height 324
click at [825, 267] on div "Amount of money spent Text Block $5,623.63 Text Block $6,234.45 Text Block $6,3…" at bounding box center [815, 394] width 123 height 324
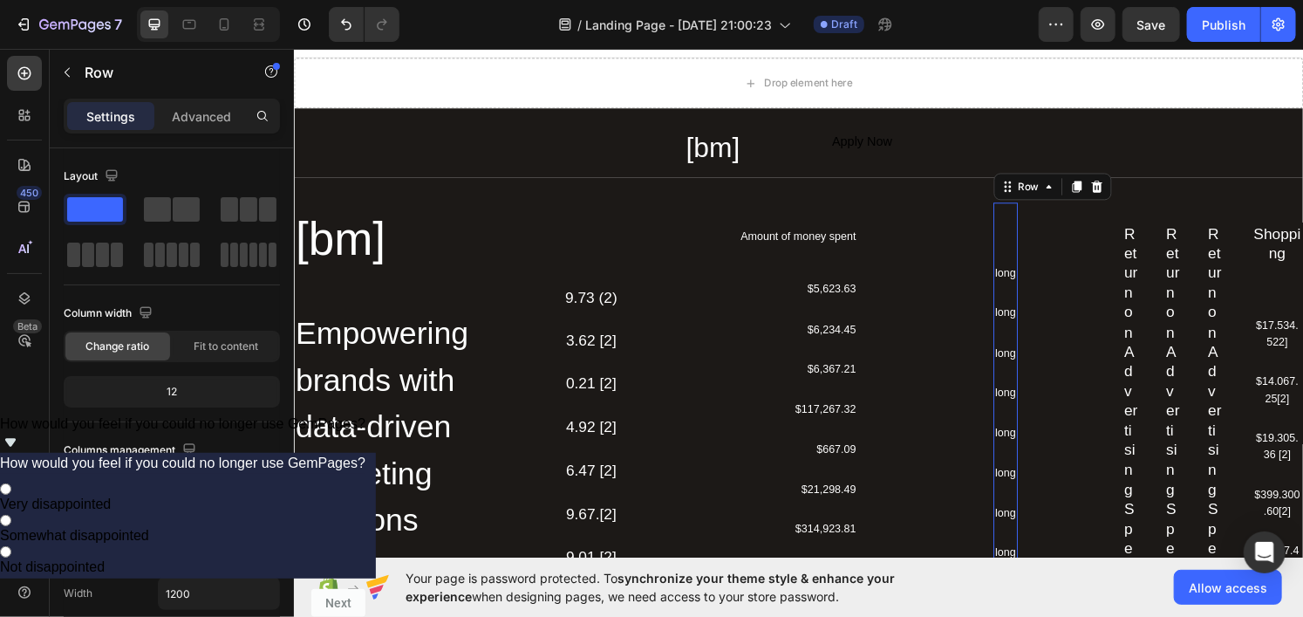
click at [1020, 241] on div "long Text Block long Text Block long Text Block long Text Block long Text Block…" at bounding box center [1031, 438] width 25 height 460
click at [1169, 245] on div "Return on Advertising Spend (ROAS)... Text Block Return on Advertising Spend RO…" at bounding box center [1206, 495] width 106 height 535
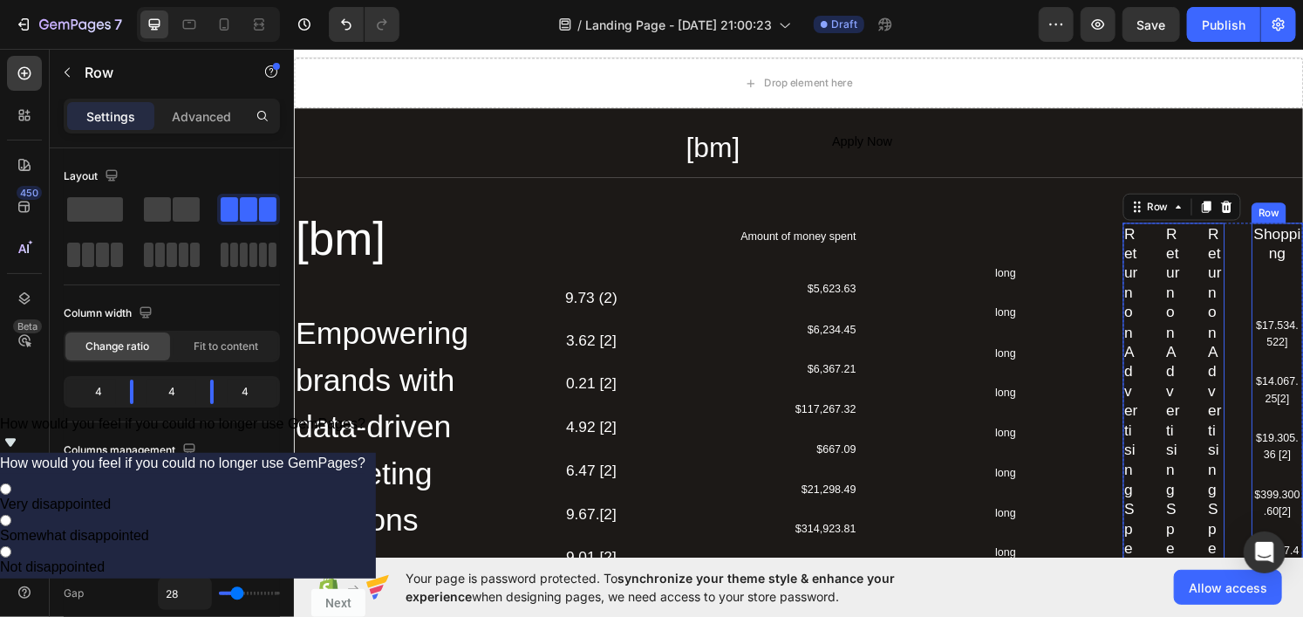
click at [1292, 276] on div "Shopping Text Block $17.534.522] Text Block $14.067.25[2] Text Block $19.305.36…" at bounding box center [1312, 529] width 53 height 602
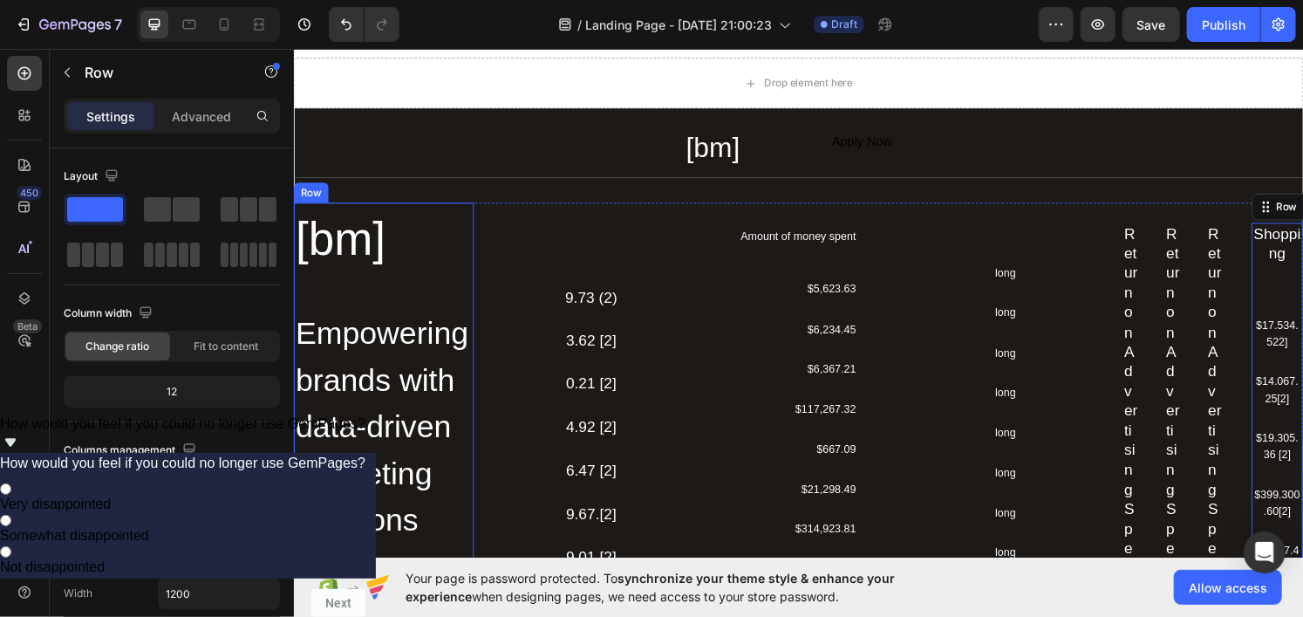
click at [467, 294] on div "[bm] Heading Empowering brands with data-driven marketing solutions Heading Ded…" at bounding box center [386, 492] width 187 height 569
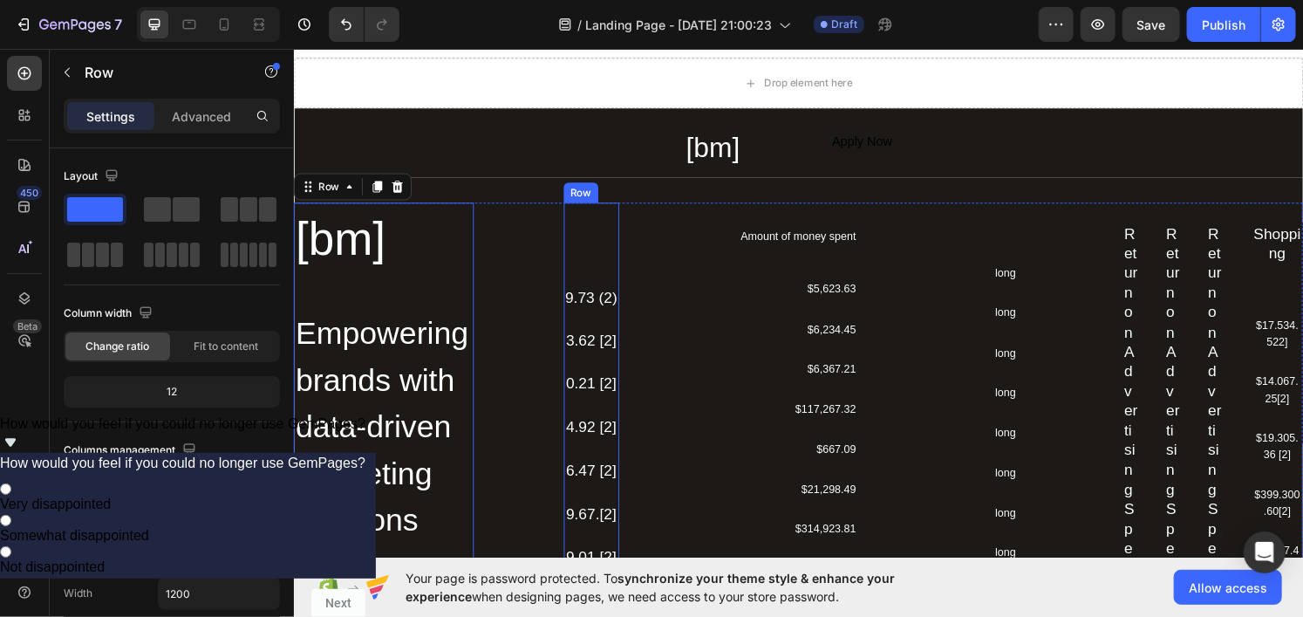
click at [611, 264] on div "9.73 (2) Text Block 3.62 [2] Text Block 0.21 [2] Text Block 4.92 [2] Text Block…" at bounding box center [602, 464] width 58 height 512
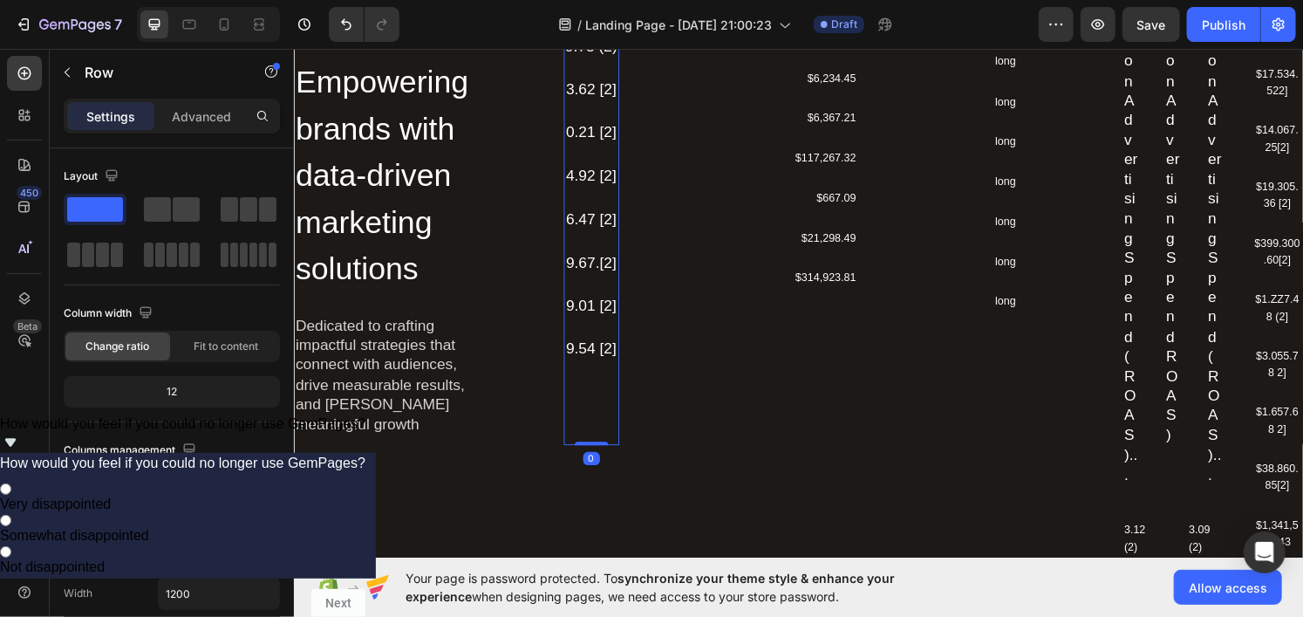
scroll to position [287, 0]
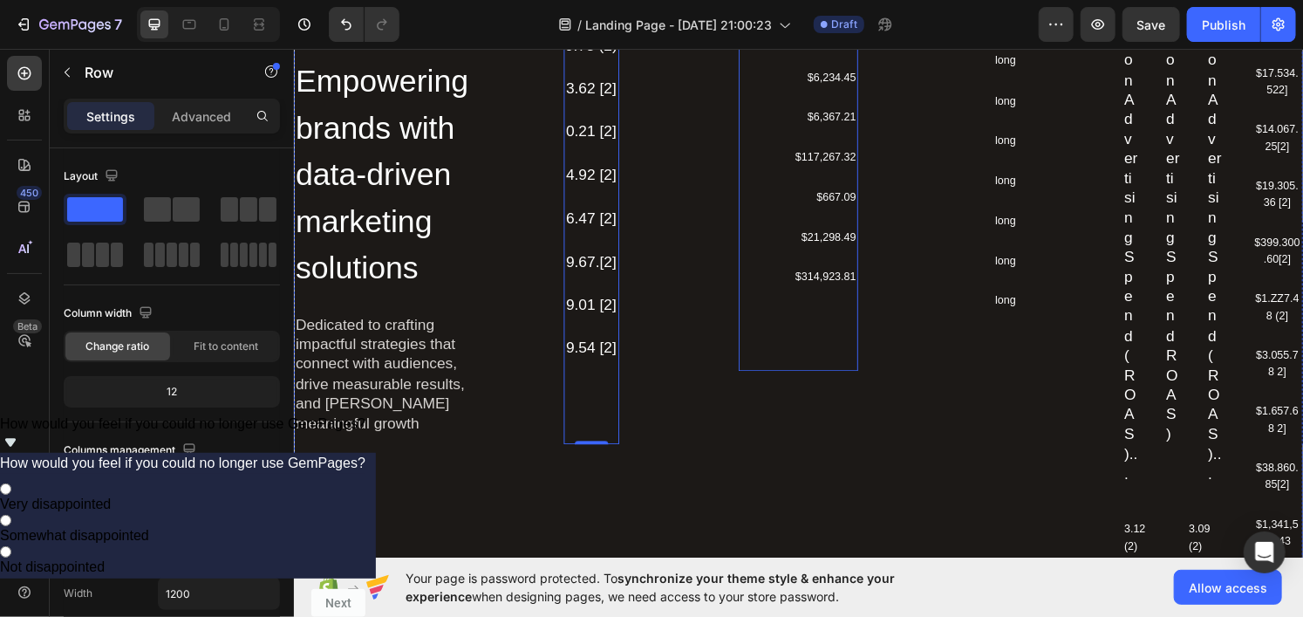
click at [844, 324] on div "Amount of money spent Text Block $5,623.63 Text Block $6,234.45 Text Block $6,3…" at bounding box center [815, 164] width 123 height 436
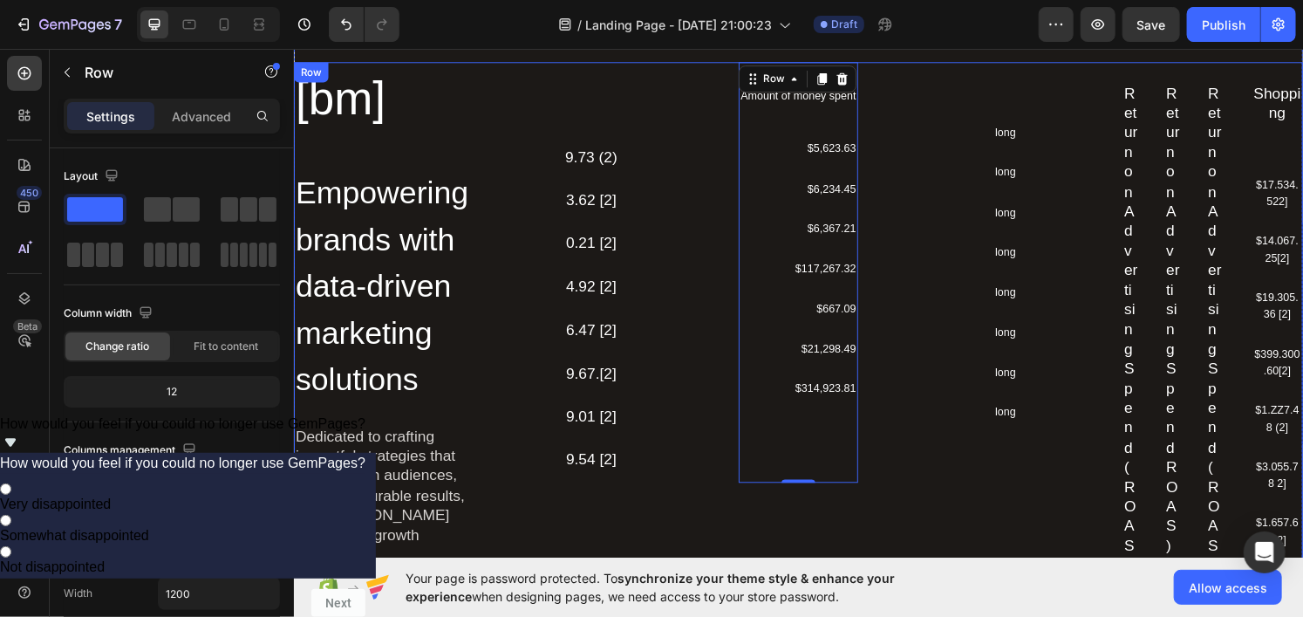
scroll to position [25, 0]
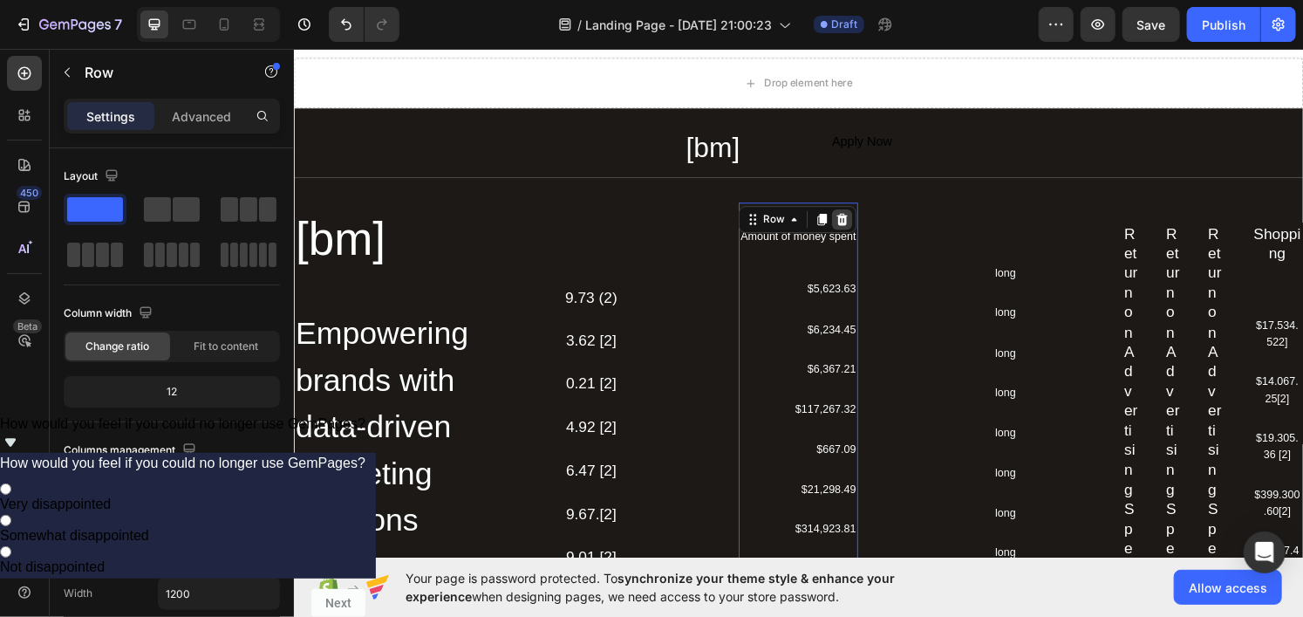
click at [856, 221] on icon at bounding box center [861, 224] width 11 height 12
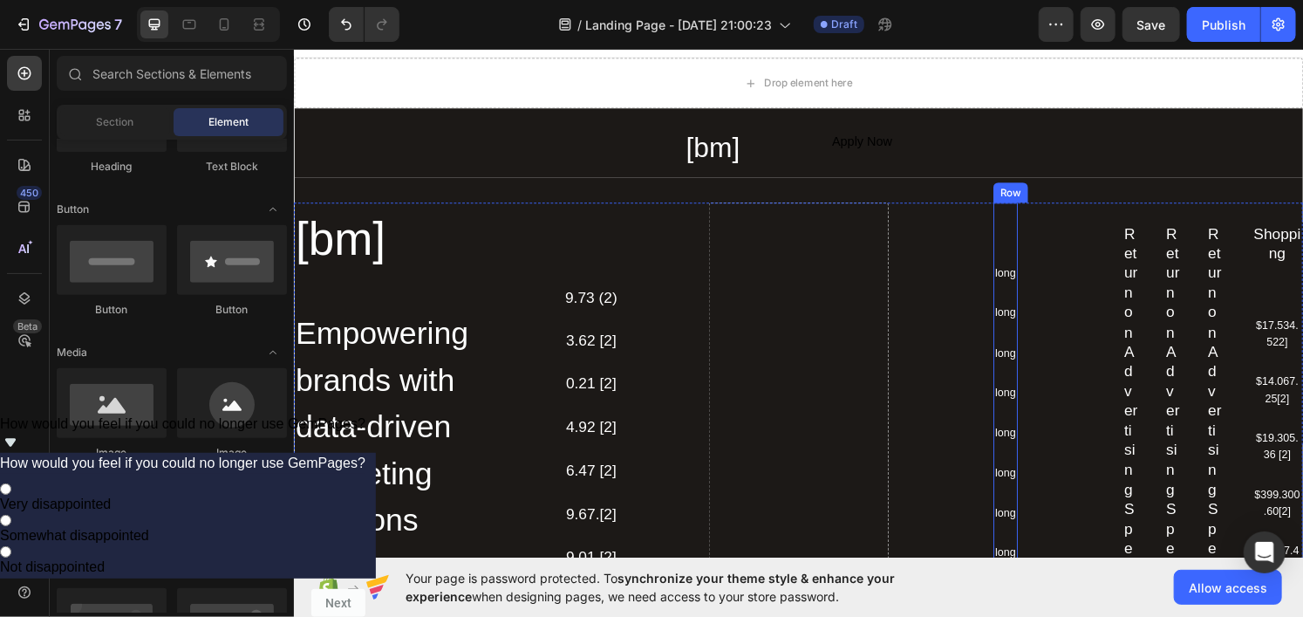
click at [1019, 232] on div "long Text Block long Text Block long Text Block long Text Block long Text Block…" at bounding box center [1031, 438] width 25 height 460
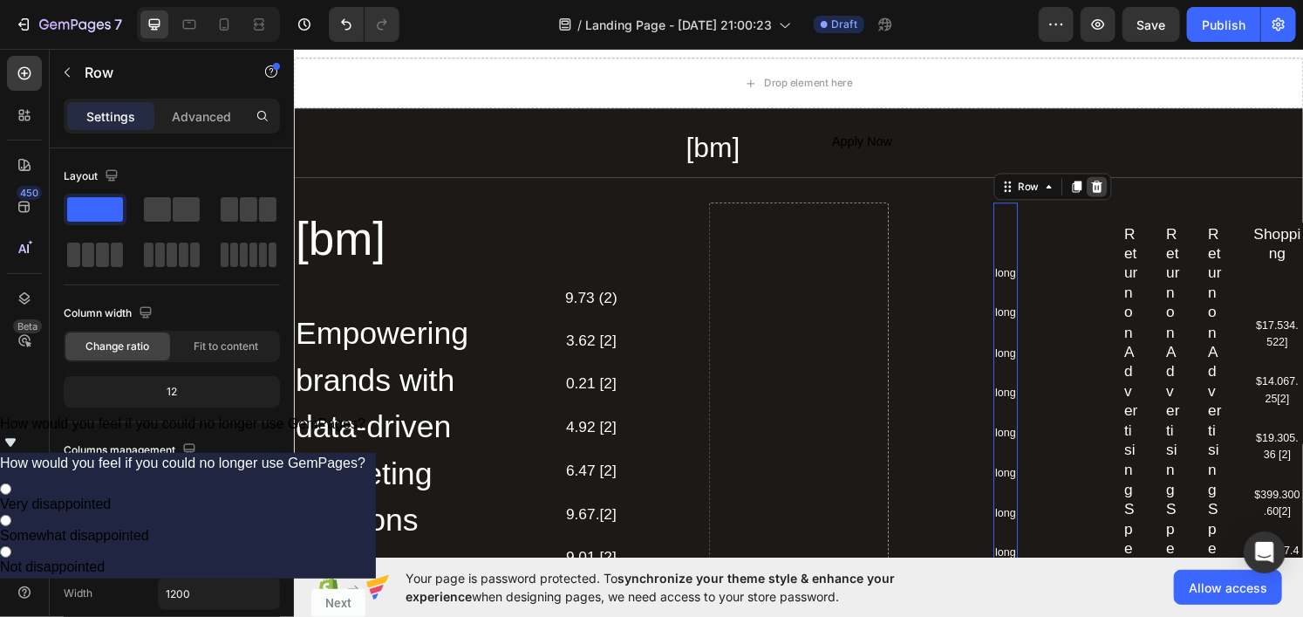
click at [1121, 188] on icon at bounding box center [1126, 190] width 11 height 12
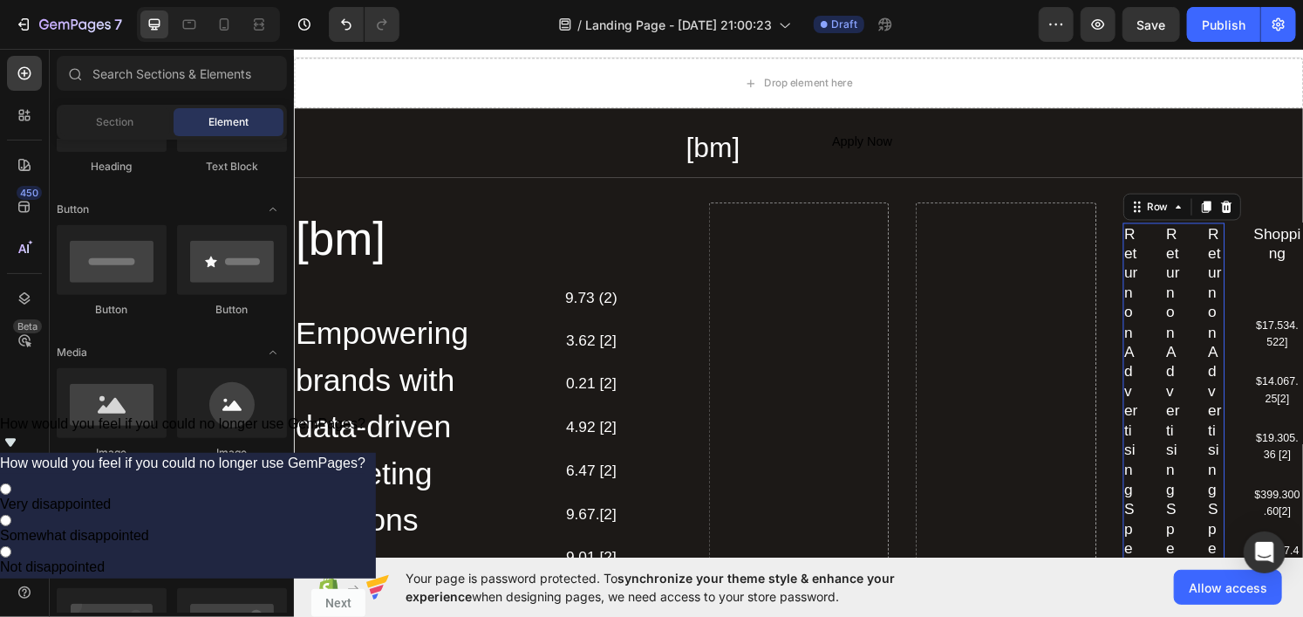
click at [1171, 248] on div "Return on Advertising Spend (ROAS)... Text Block Return on Advertising Spend RO…" at bounding box center [1206, 495] width 106 height 535
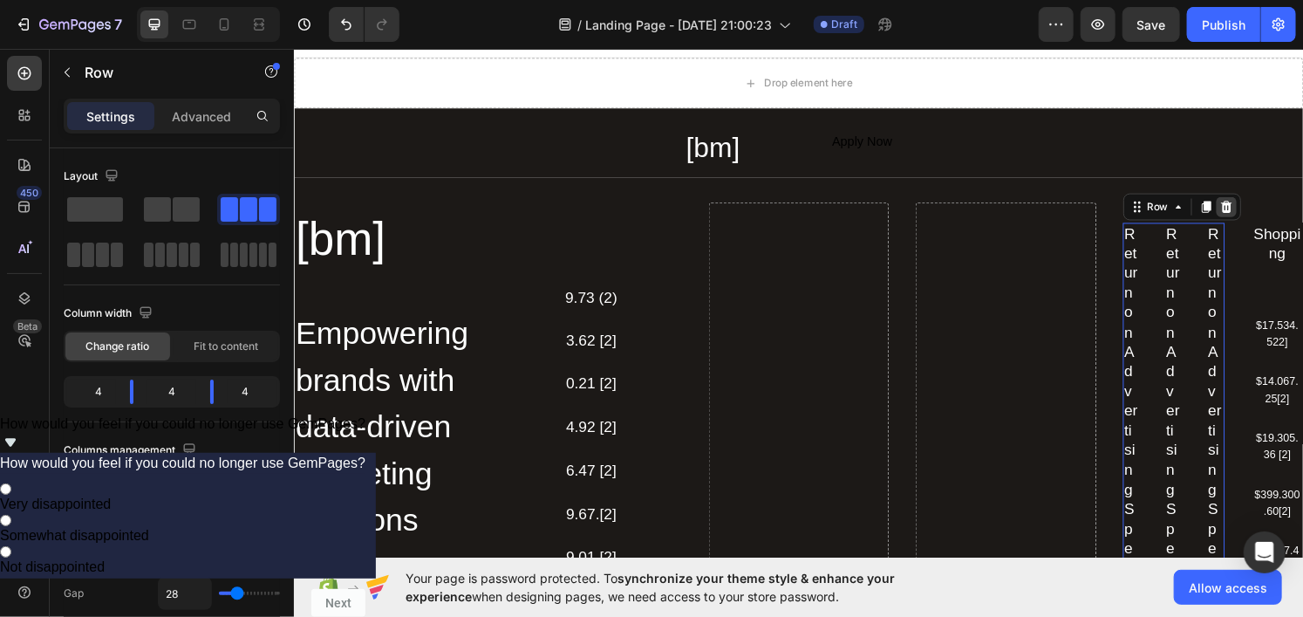
click at [1253, 208] on icon at bounding box center [1260, 212] width 14 height 14
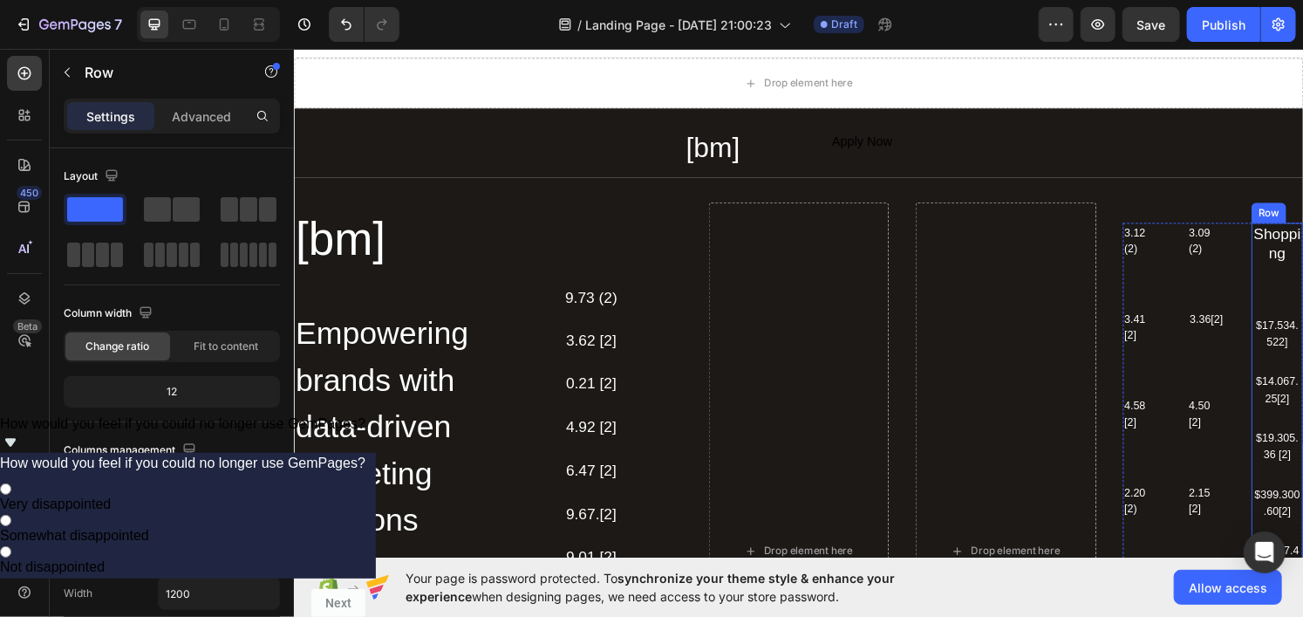
click at [1300, 303] on div "Shopping Text Block $17.534.522] Text Block $14.067.25[2] Text Block $19.305.36…" at bounding box center [1312, 529] width 53 height 602
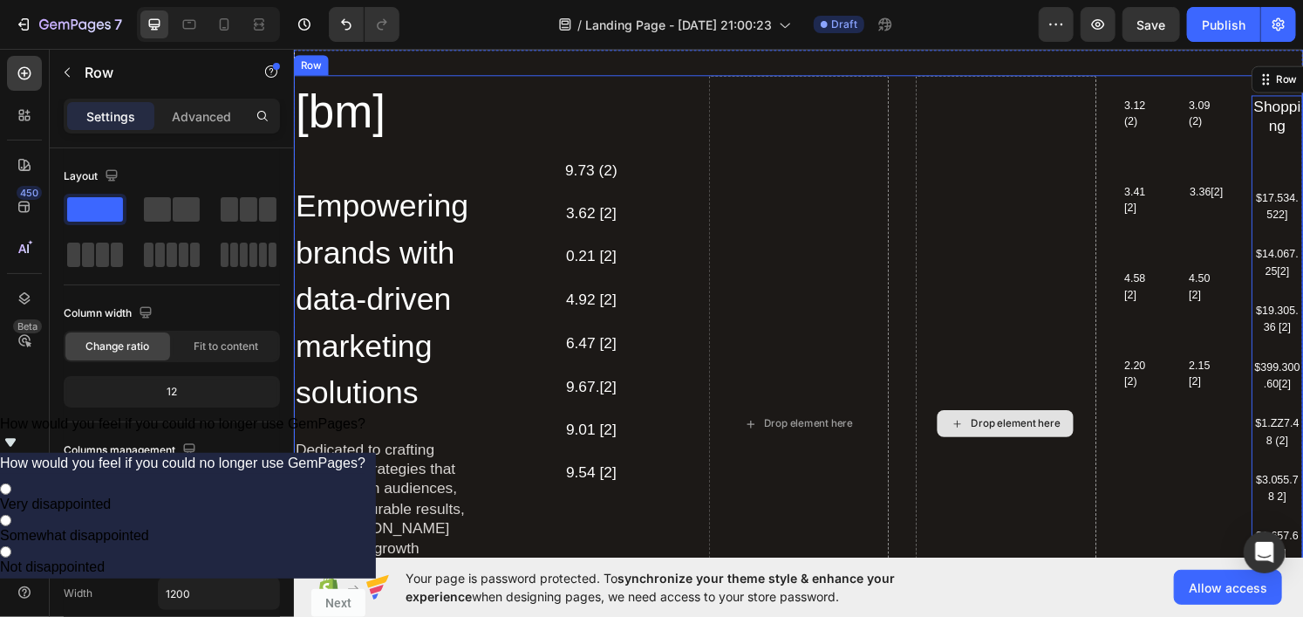
scroll to position [200, 0]
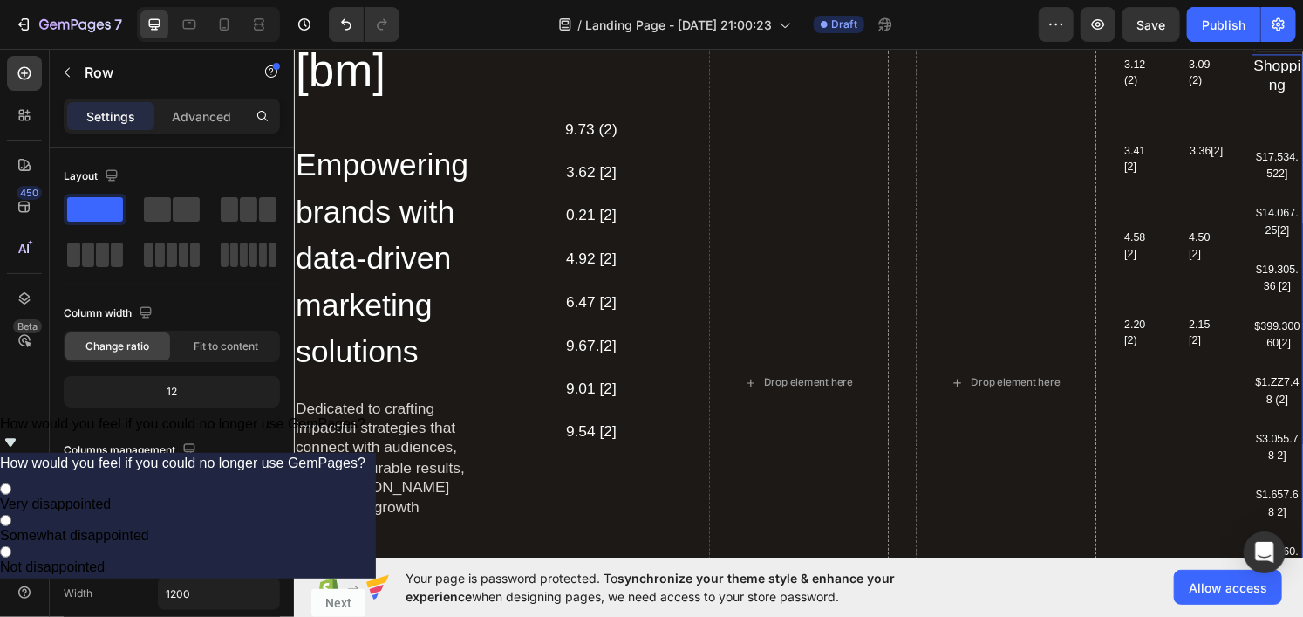
click at [21, 453] on icon "Show survey - How would you feel if you could no longer use GemPages?" at bounding box center [10, 442] width 21 height 21
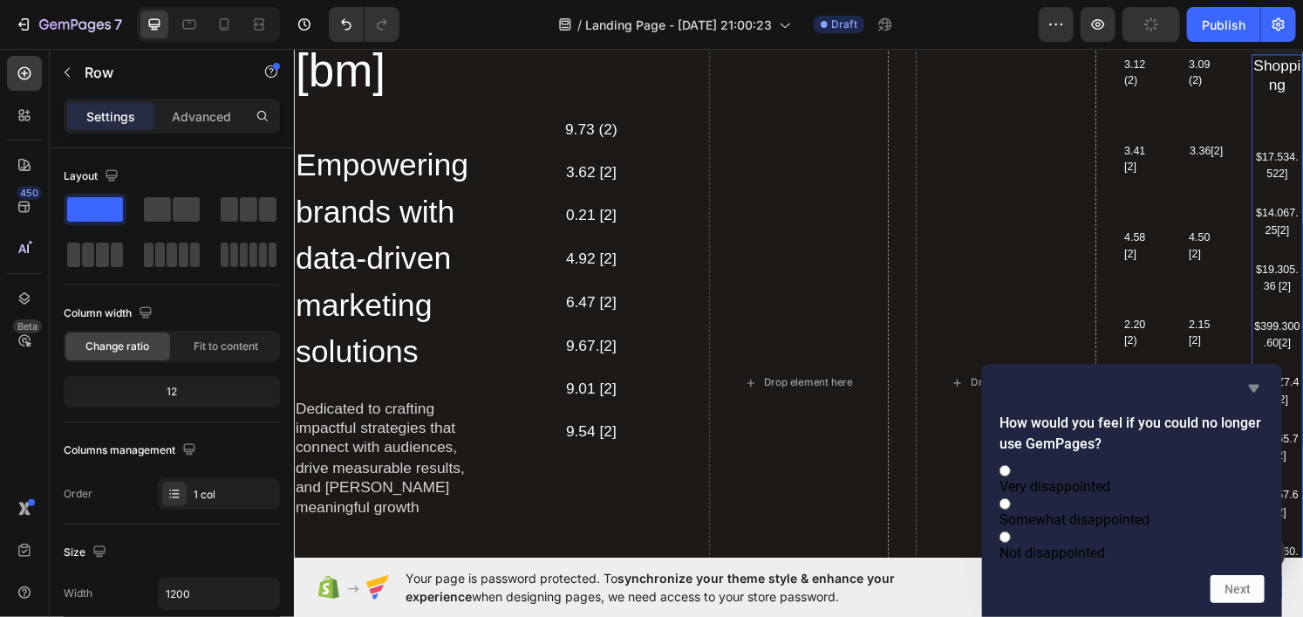
click at [1257, 378] on icon "Hide survey" at bounding box center [1253, 388] width 21 height 21
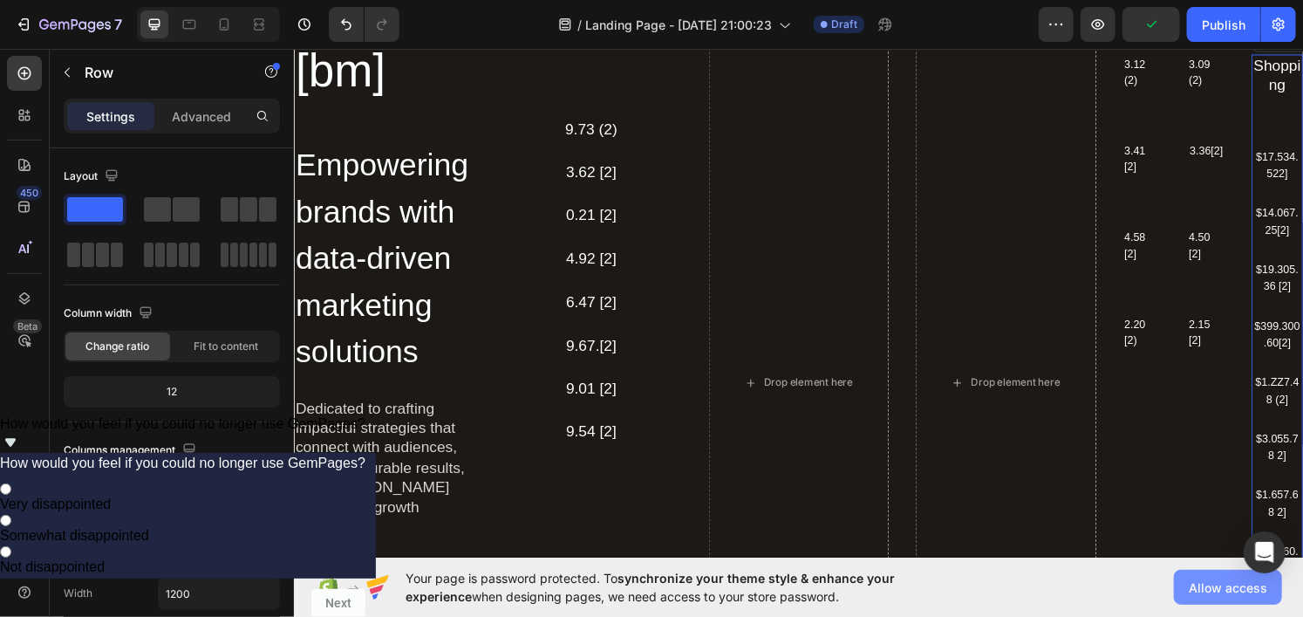
click at [1232, 574] on button "Allow access" at bounding box center [1228, 586] width 108 height 35
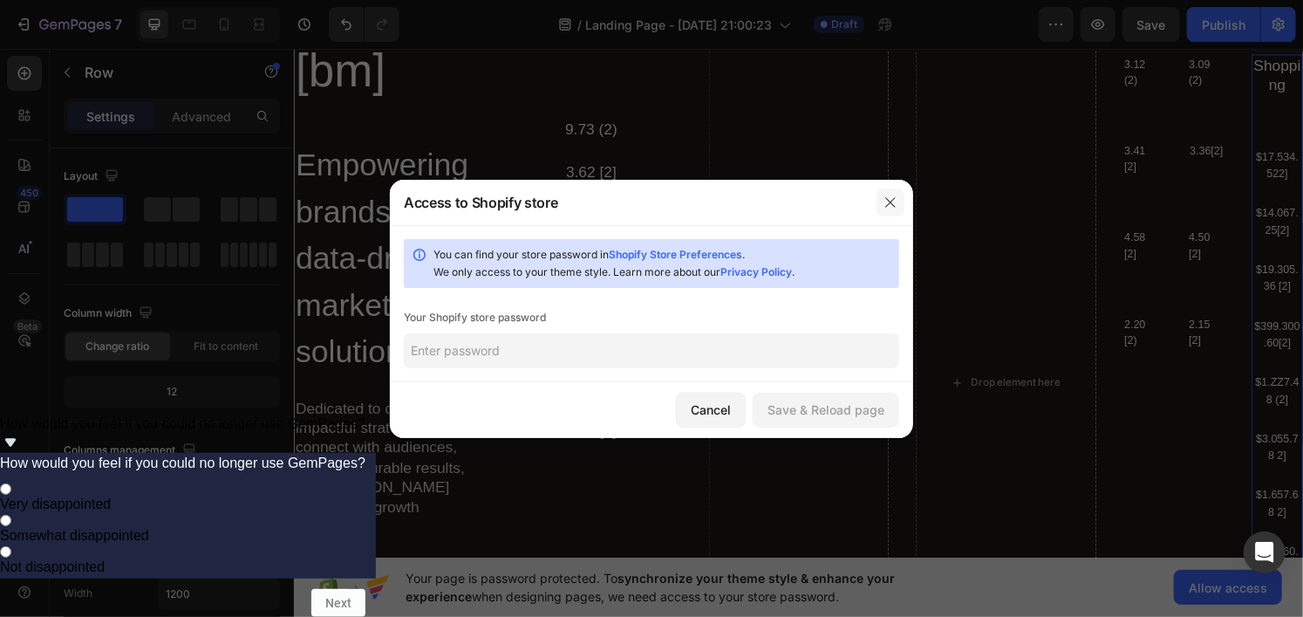
click at [901, 198] on button "button" at bounding box center [890, 202] width 28 height 28
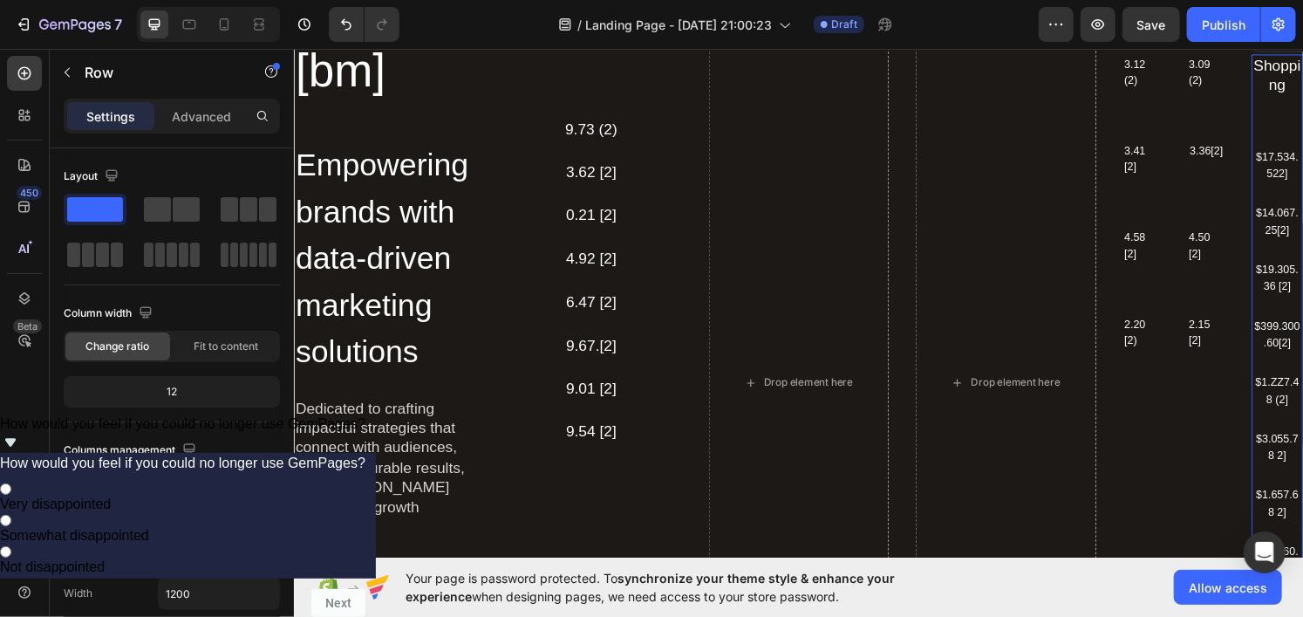
click at [16, 446] on icon "Show survey - How would you feel if you could no longer use GemPages?" at bounding box center [10, 443] width 10 height 8
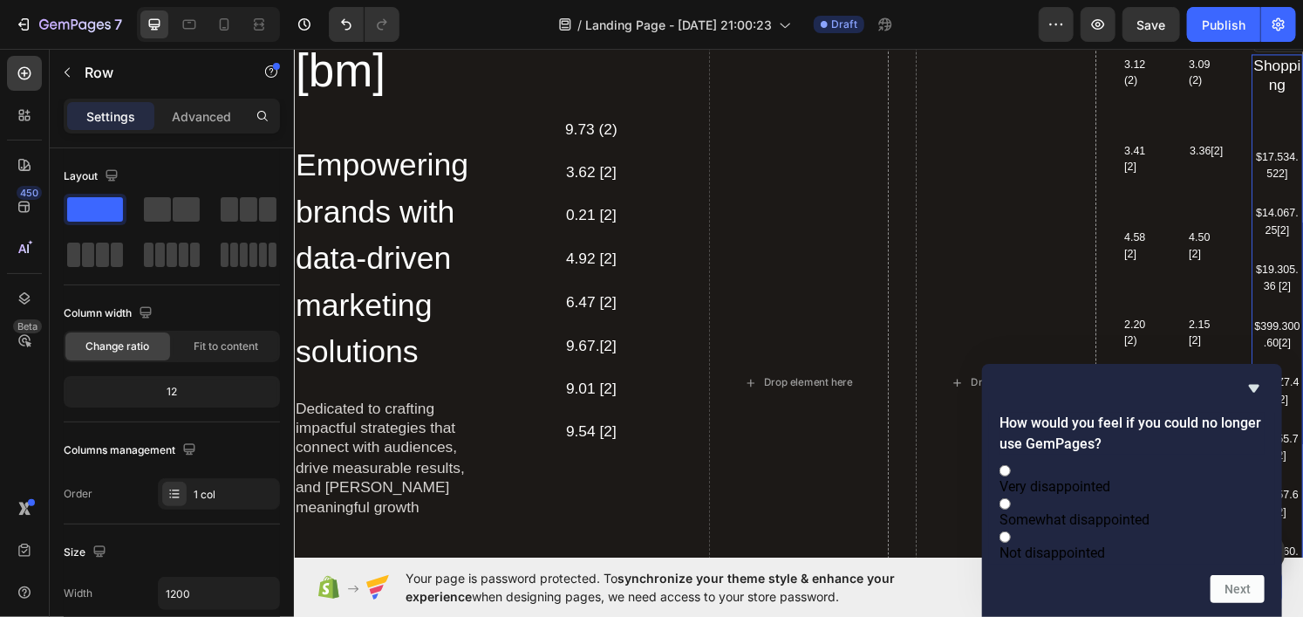
click at [1247, 384] on div "How would you feel if you could no longer use GemPages? Very disappointed Somew…" at bounding box center [1131, 490] width 265 height 225
click at [1250, 378] on icon "Hide survey" at bounding box center [1253, 388] width 21 height 21
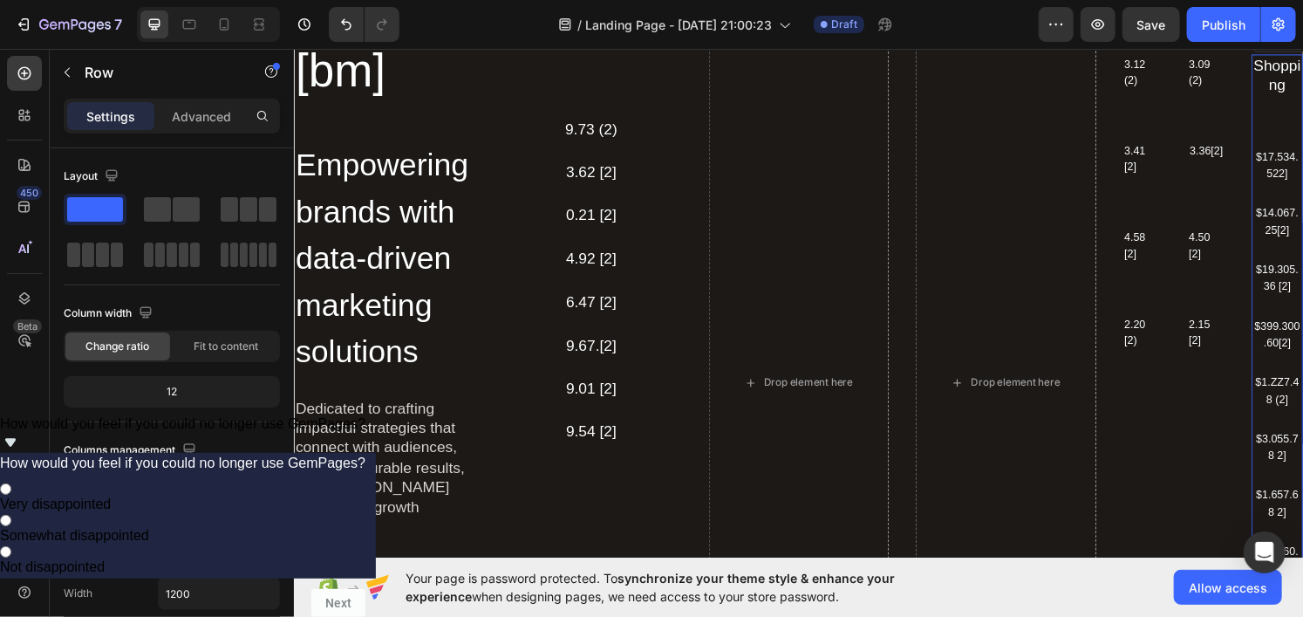
click at [836, 602] on span "Your page is password protected. To synchronize your theme style & enhance your…" at bounding box center [683, 587] width 557 height 37
click at [759, 597] on span "Your page is password protected. To synchronize your theme style & enhance your…" at bounding box center [683, 587] width 557 height 37
click at [760, 597] on span "Your page is password protected. To synchronize your theme style & enhance your…" at bounding box center [683, 587] width 557 height 37
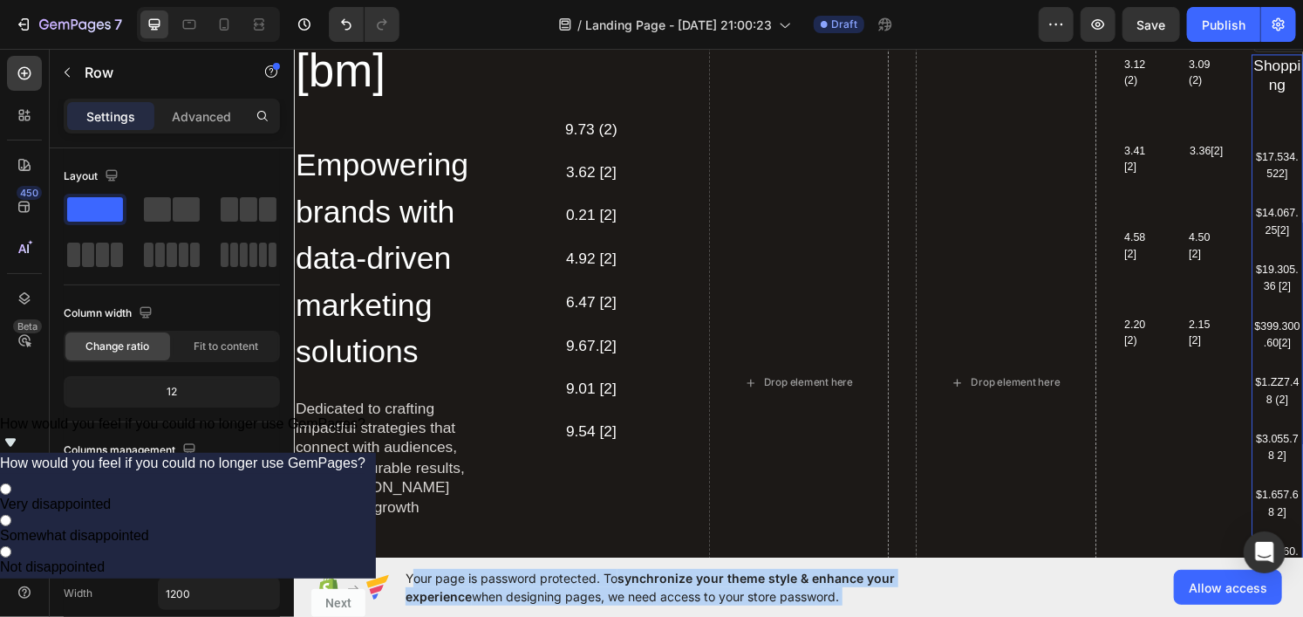
click at [760, 597] on span "Your page is password protected. To synchronize your theme style & enhance your…" at bounding box center [683, 587] width 557 height 37
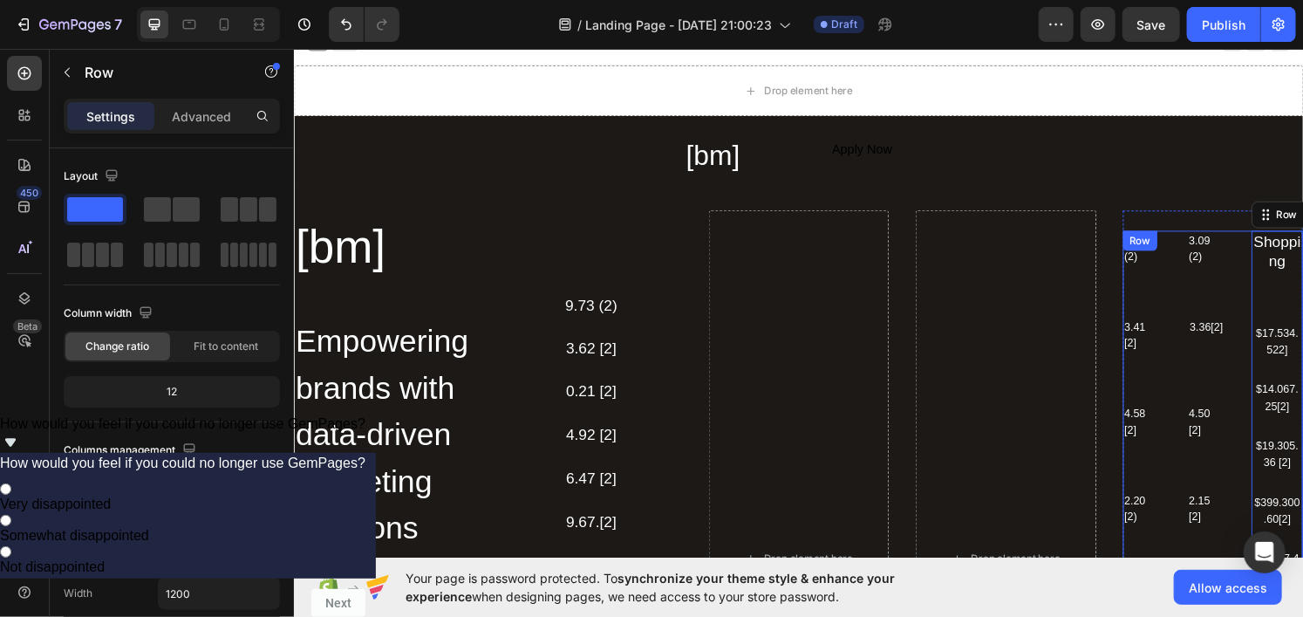
scroll to position [0, 0]
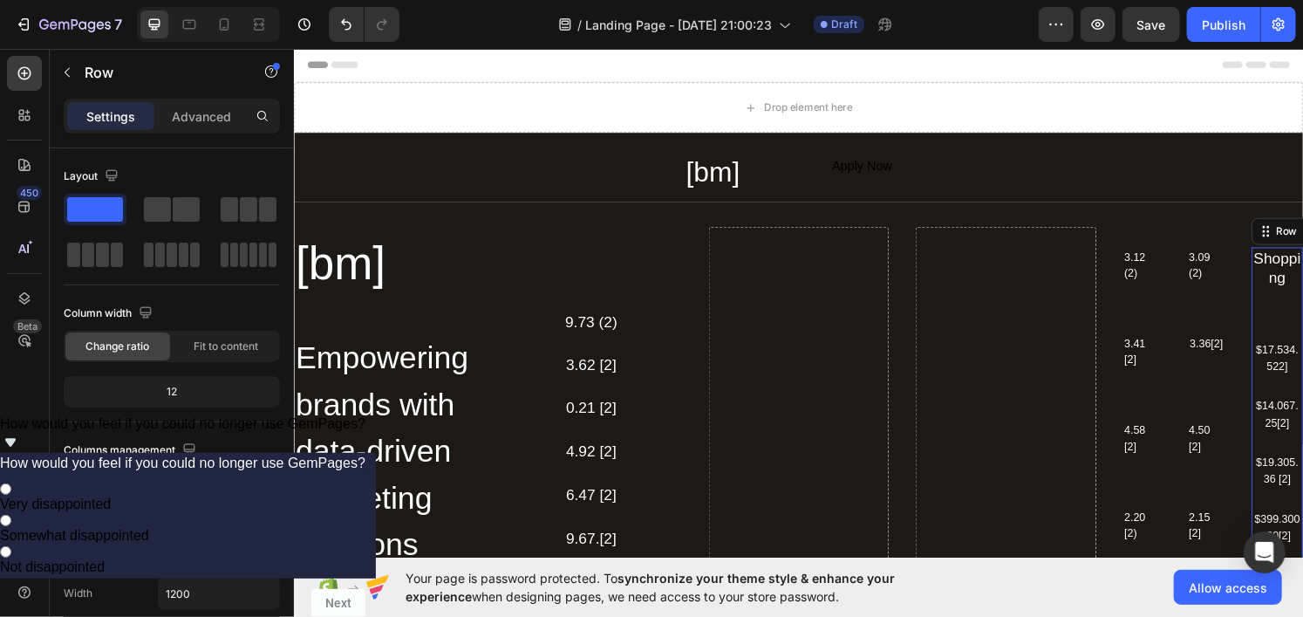
click at [1299, 329] on div "Shopping Text Block $17.534.522] Text Block $14.067.25[2] Text Block $19.305.36…" at bounding box center [1312, 555] width 53 height 602
click at [1302, 241] on div "Row" at bounding box center [1322, 237] width 29 height 16
click at [1302, 324] on div "Shopping Text Block $17.534.522] Text Block $14.067.25[2] Text Block $19.305.36…" at bounding box center [1312, 555] width 53 height 602
click at [1299, 328] on div "Shopping Text Block $17.534.522] Text Block $14.067.25[2] Text Block $19.305.36…" at bounding box center [1312, 555] width 53 height 602
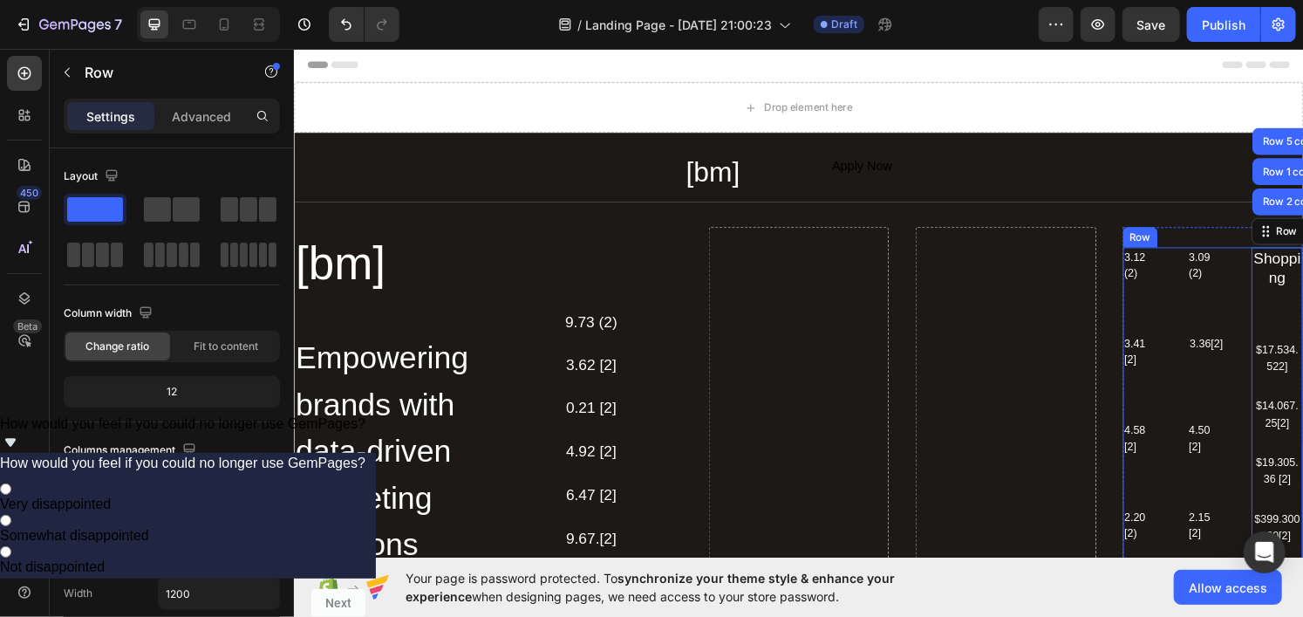
click at [1270, 317] on div "3.12 (2) Text Block 3.09 (2) Text Block Row 3.41 [2] Text Block 3.36[2] Text Bl…" at bounding box center [1246, 555] width 187 height 602
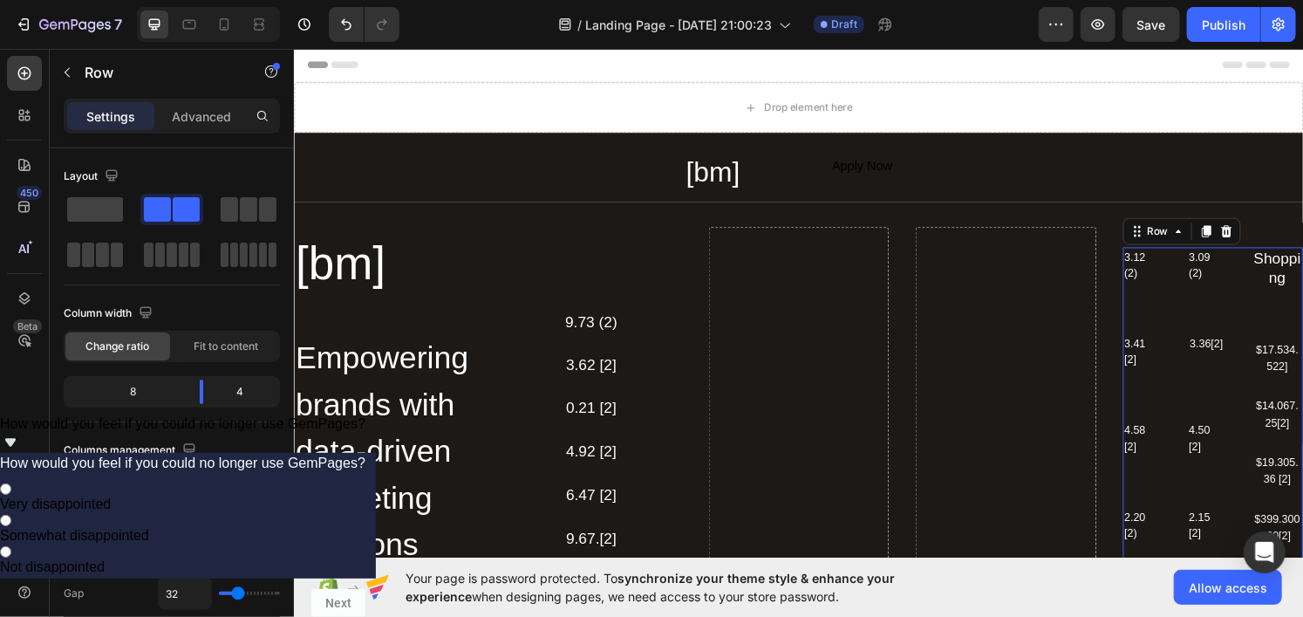
click at [1257, 311] on div "3.12 (2) Text Block 3.09 (2) Text Block Row 3.41 [2] Text Block 3.36[2] Text Bl…" at bounding box center [1246, 555] width 187 height 602
click at [1250, 313] on div "3.12 (2) Text Block 3.09 (2) Text Block Row 3.41 [2] Text Block 3.36[2] Text Bl…" at bounding box center [1246, 555] width 187 height 602
click at [1253, 243] on icon at bounding box center [1260, 237] width 14 height 14
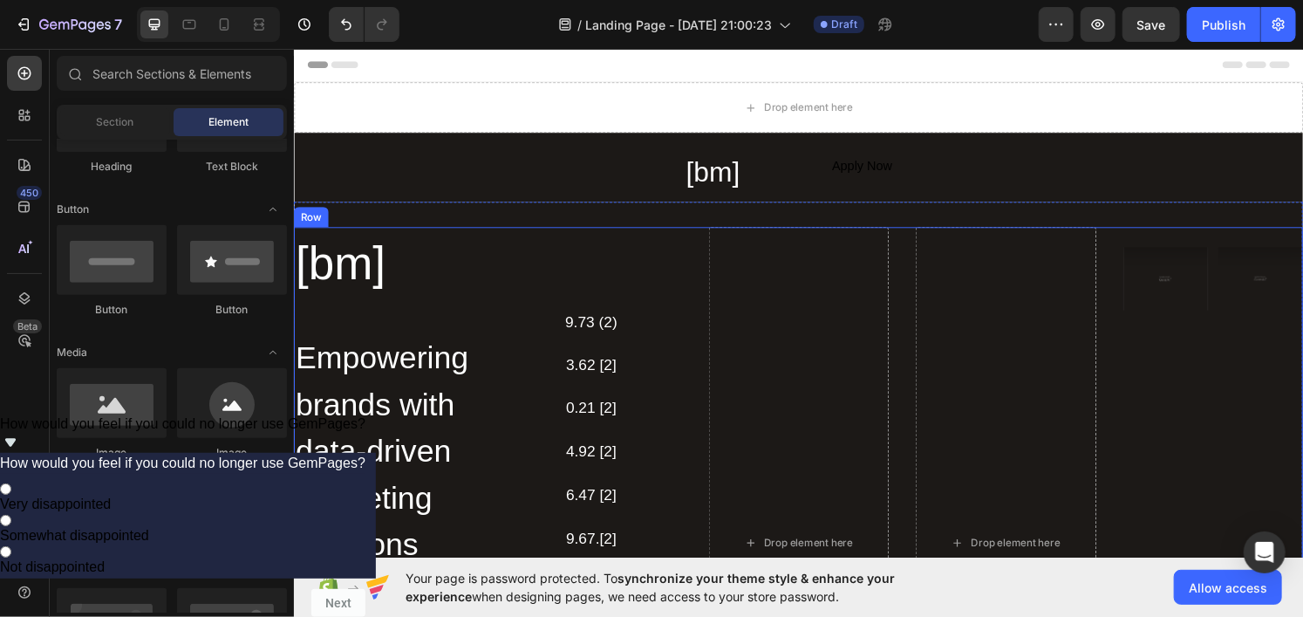
click at [1196, 302] on img at bounding box center [1197, 287] width 88 height 66
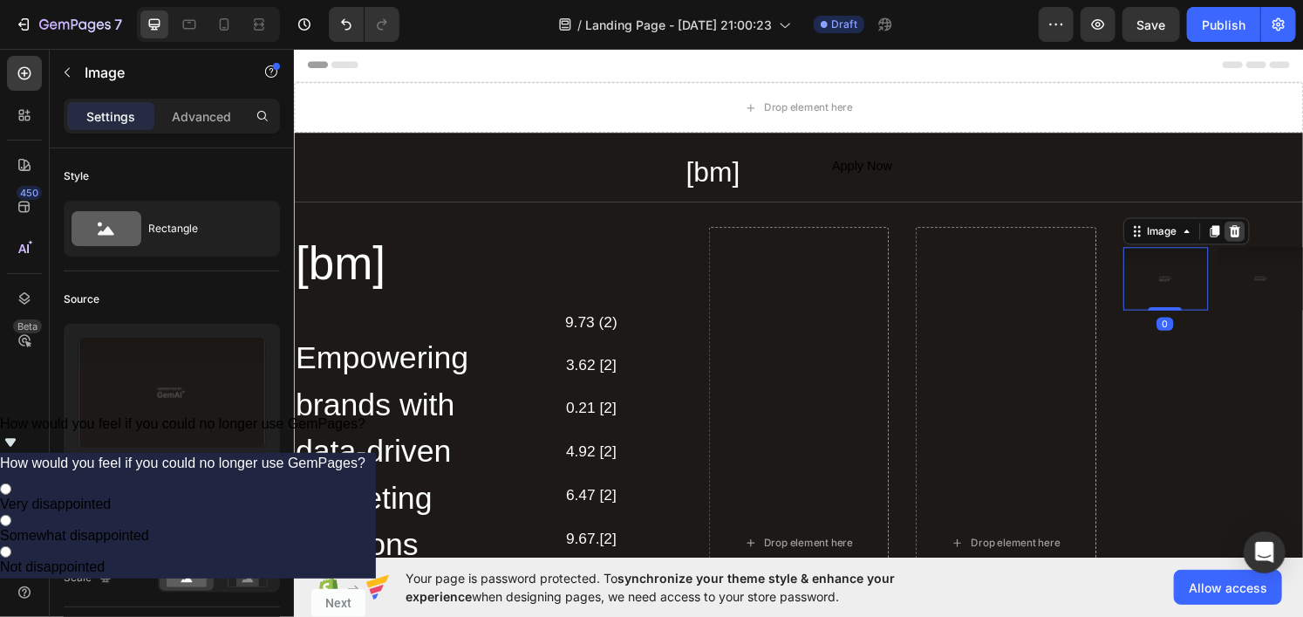
click at [1263, 238] on icon at bounding box center [1268, 236] width 11 height 12
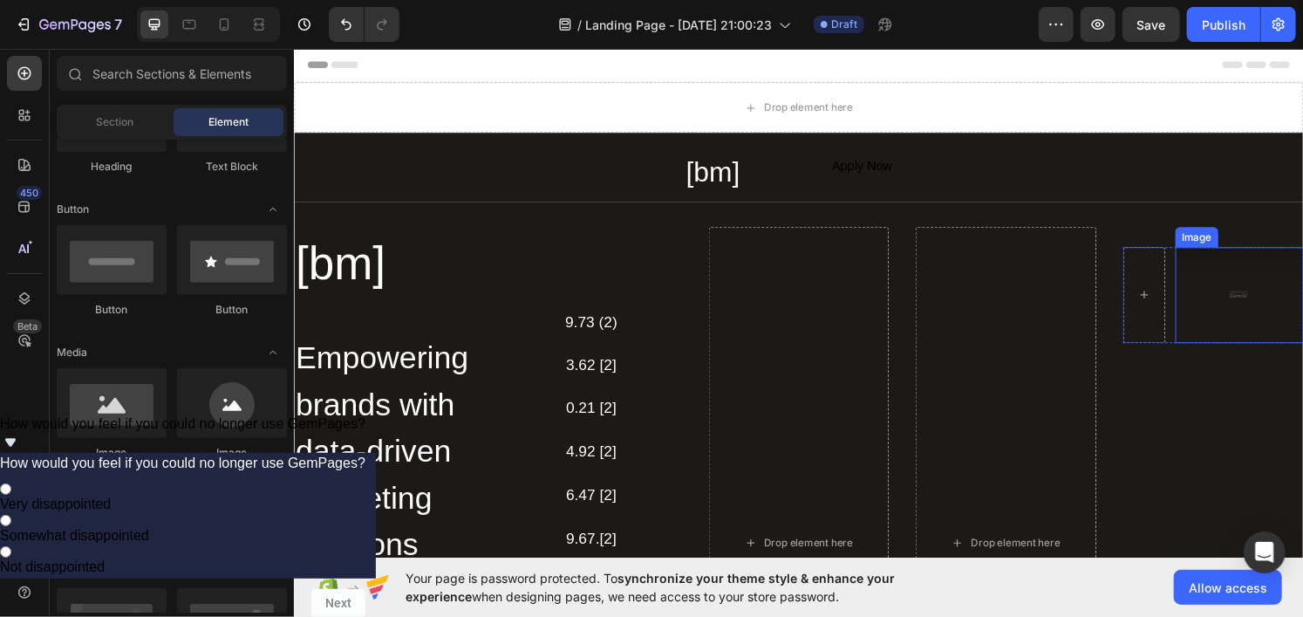
click at [1224, 316] on img at bounding box center [1273, 303] width 133 height 99
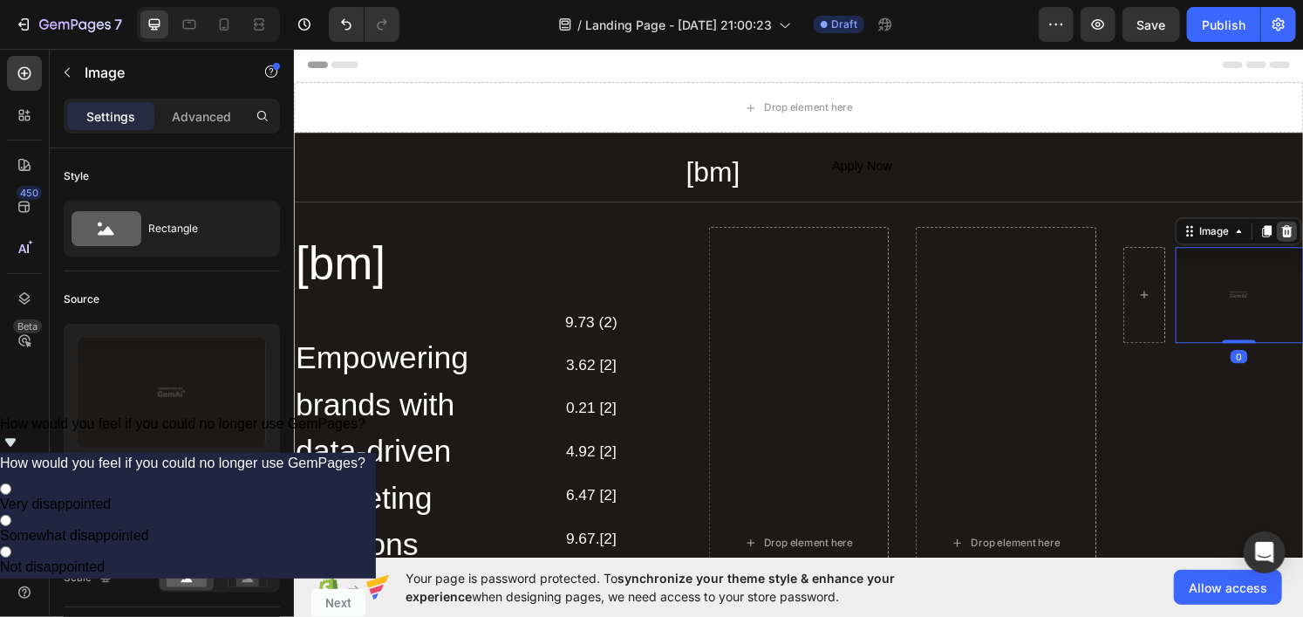
click at [1302, 231] on icon at bounding box center [1323, 237] width 14 height 14
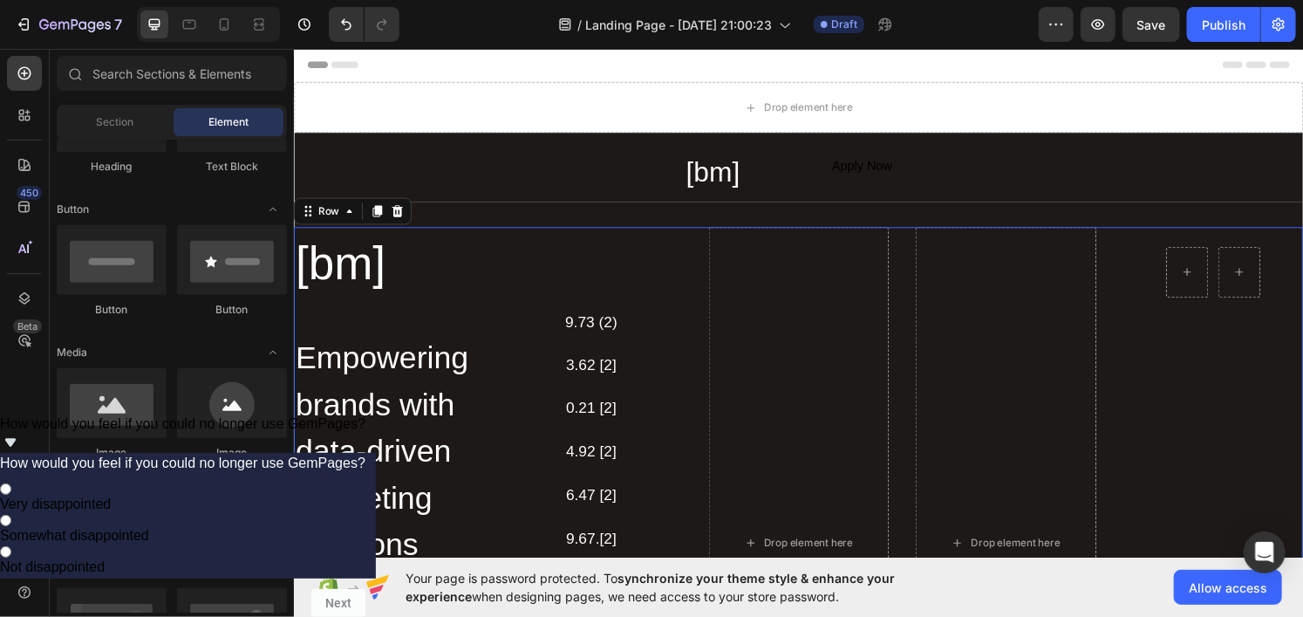
click at [1231, 356] on div "Row Row" at bounding box center [1246, 561] width 187 height 656
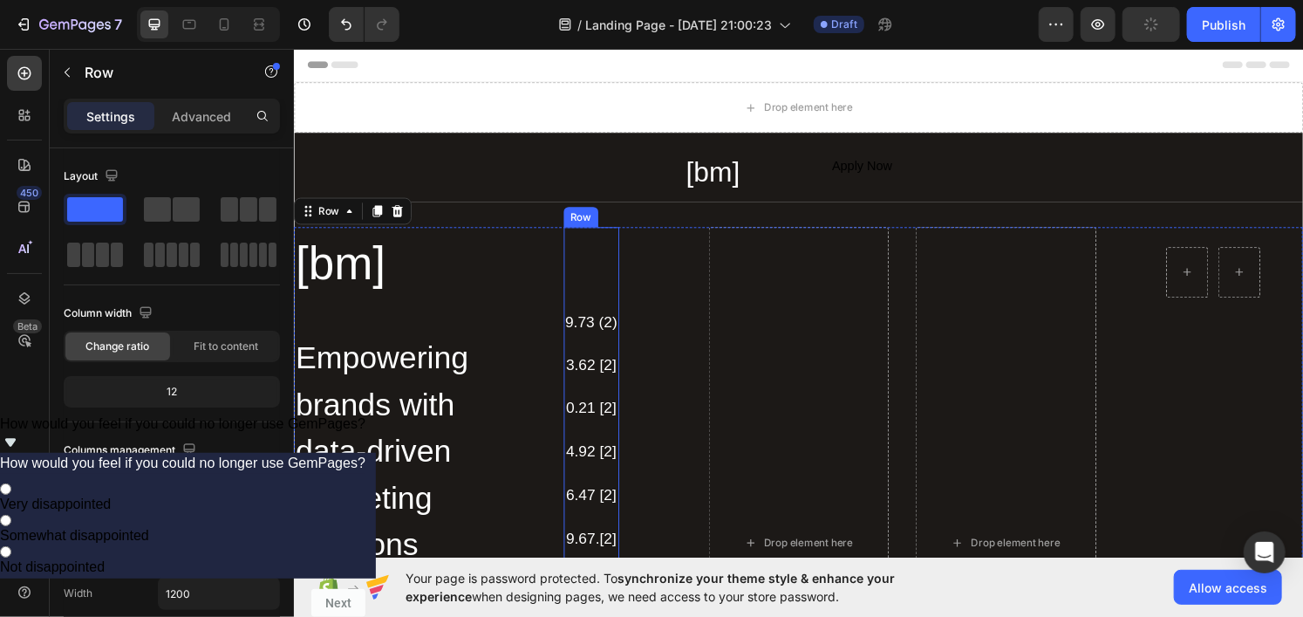
click at [604, 284] on div "9.73 (2) Text Block 3.62 [2] Text Block 0.21 [2] Text Block 4.92 [2] Text Block…" at bounding box center [602, 489] width 58 height 512
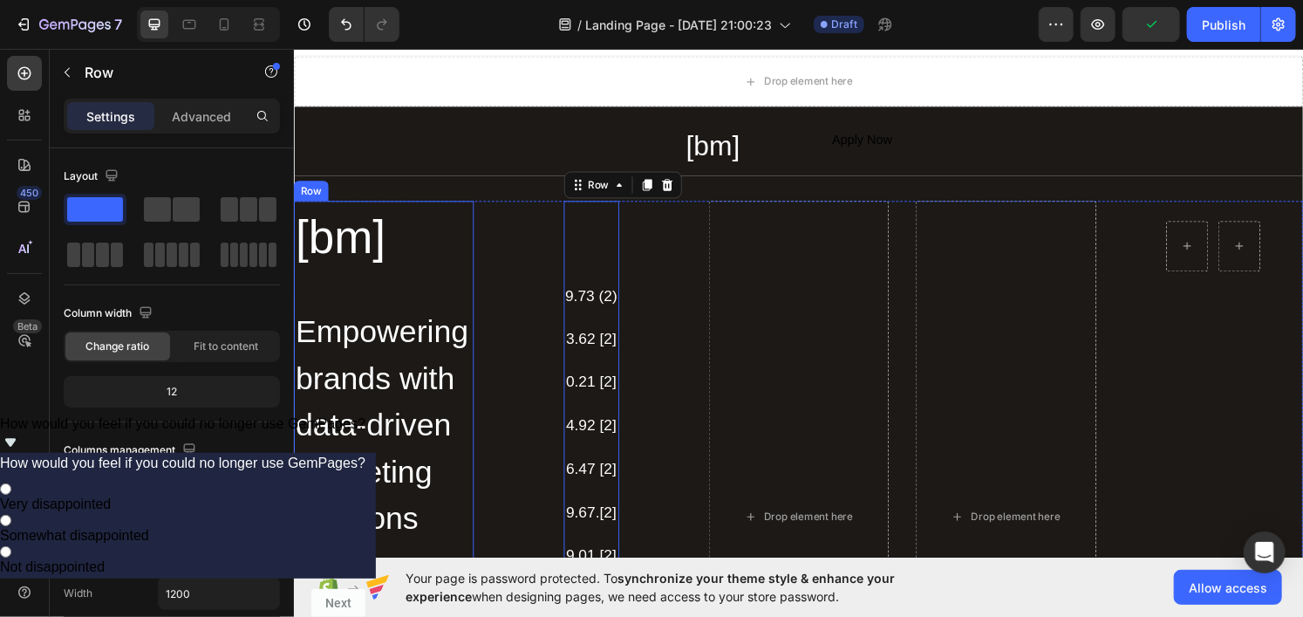
scroll to position [87, 0]
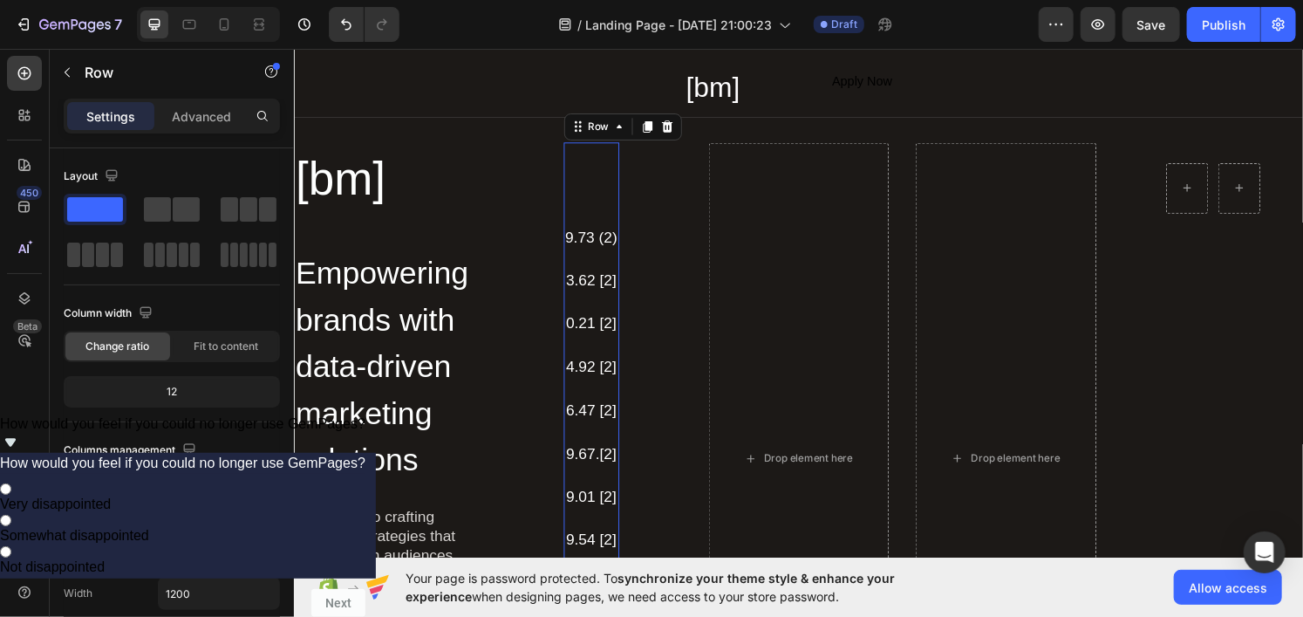
click at [612, 170] on div "9.73 (2) Text Block 3.62 [2] Text Block 0.21 [2] Text Block 4.92 [2] Text Block…" at bounding box center [602, 402] width 58 height 512
click at [673, 133] on icon at bounding box center [680, 129] width 14 height 14
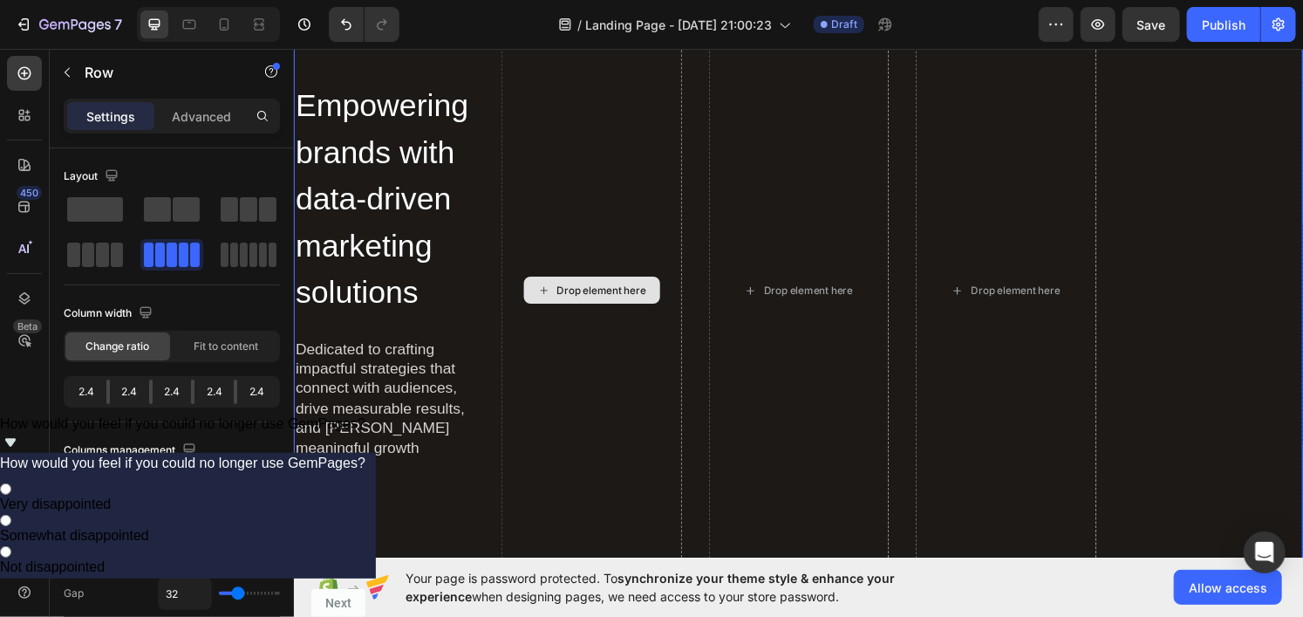
click at [637, 162] on div "Drop element here" at bounding box center [601, 299] width 187 height 656
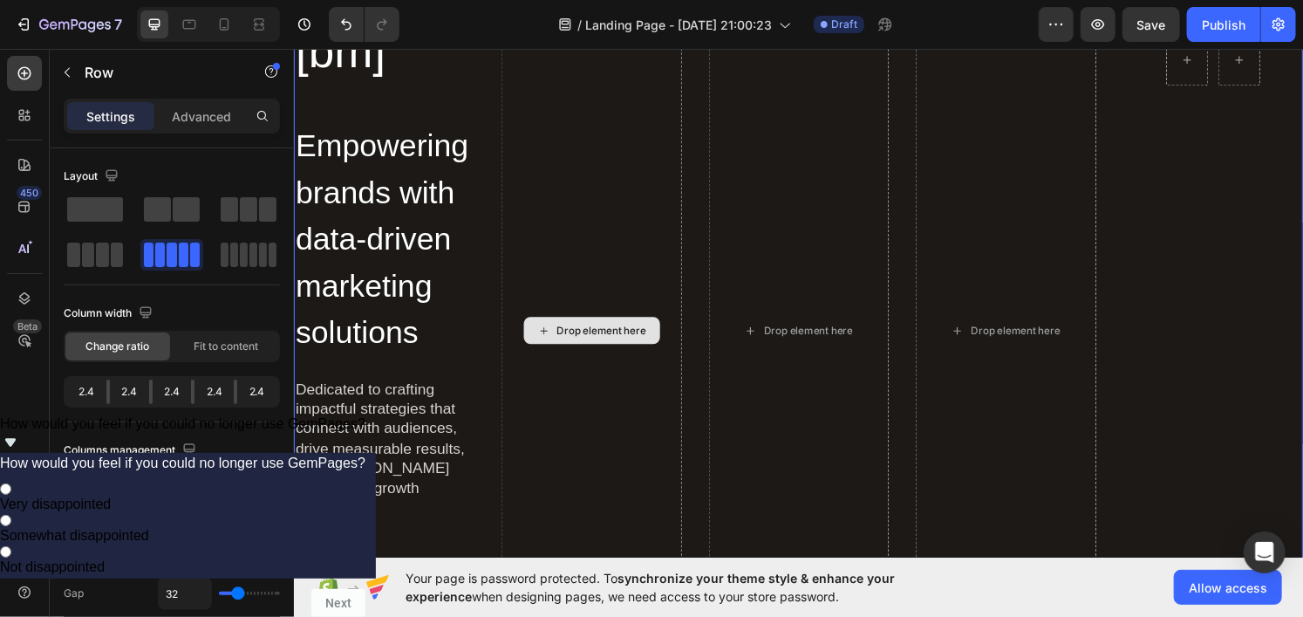
scroll to position [0, 0]
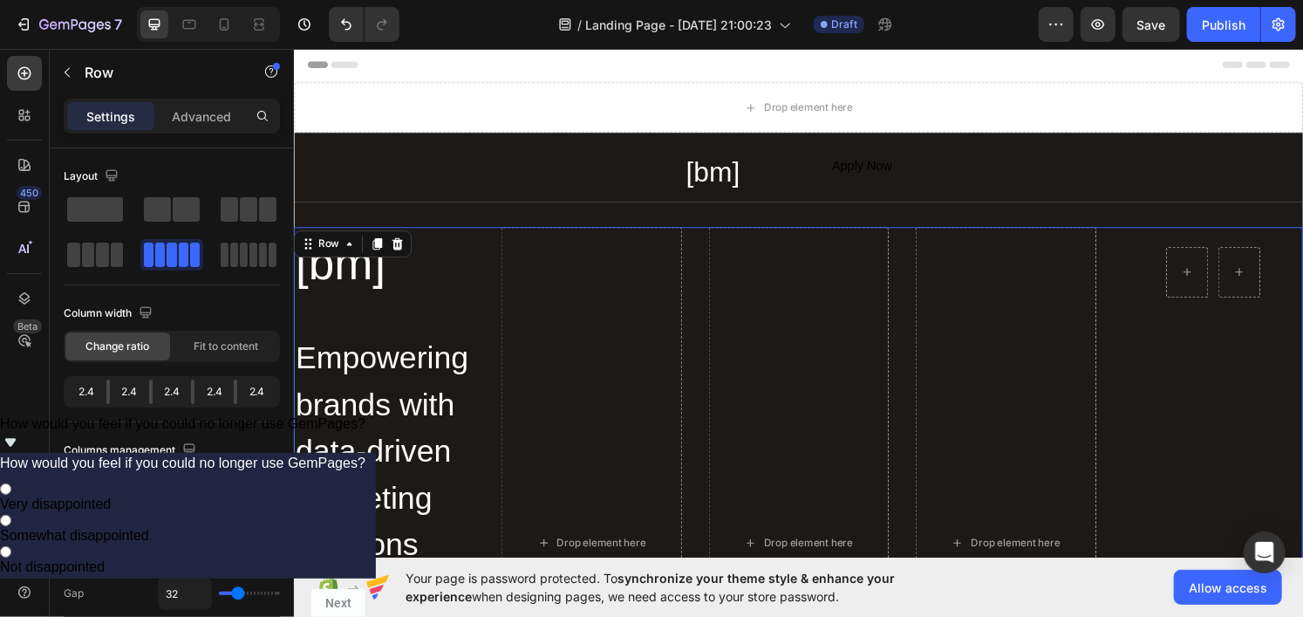
click at [925, 254] on div "[bm] Heading Empowering brands with data-driven marketing solutions Heading Ded…" at bounding box center [816, 561] width 1046 height 656
click at [1172, 262] on div "Row Row" at bounding box center [1246, 561] width 187 height 656
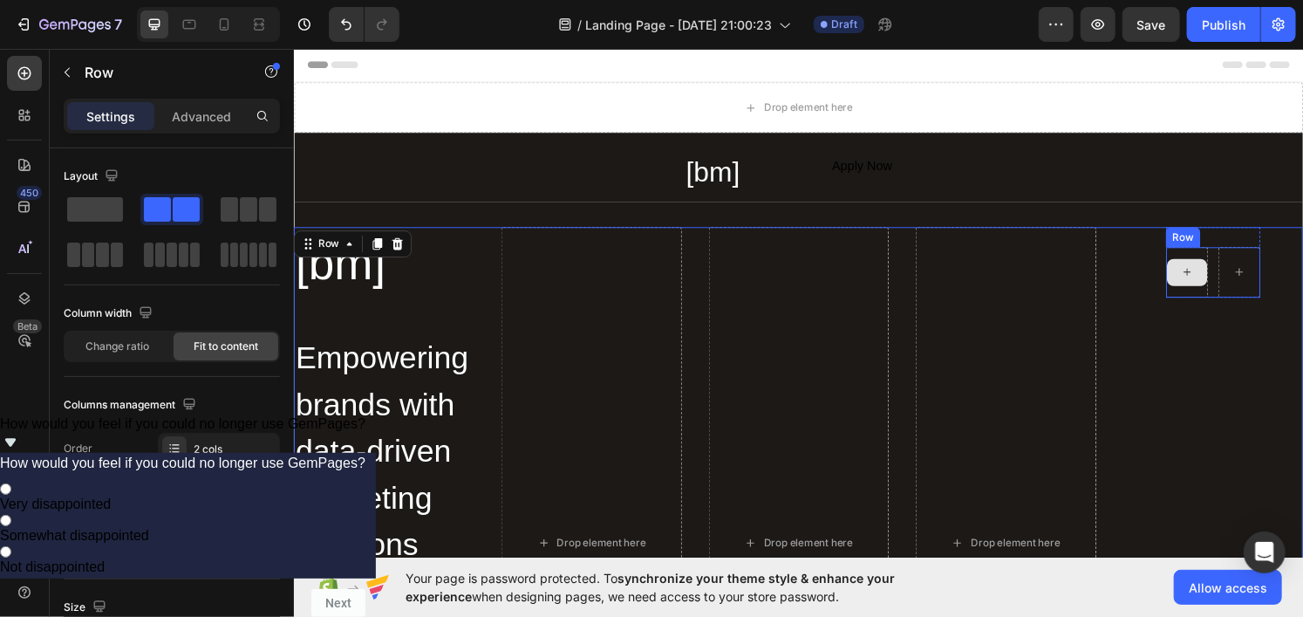
click at [1215, 261] on div at bounding box center [1219, 280] width 44 height 52
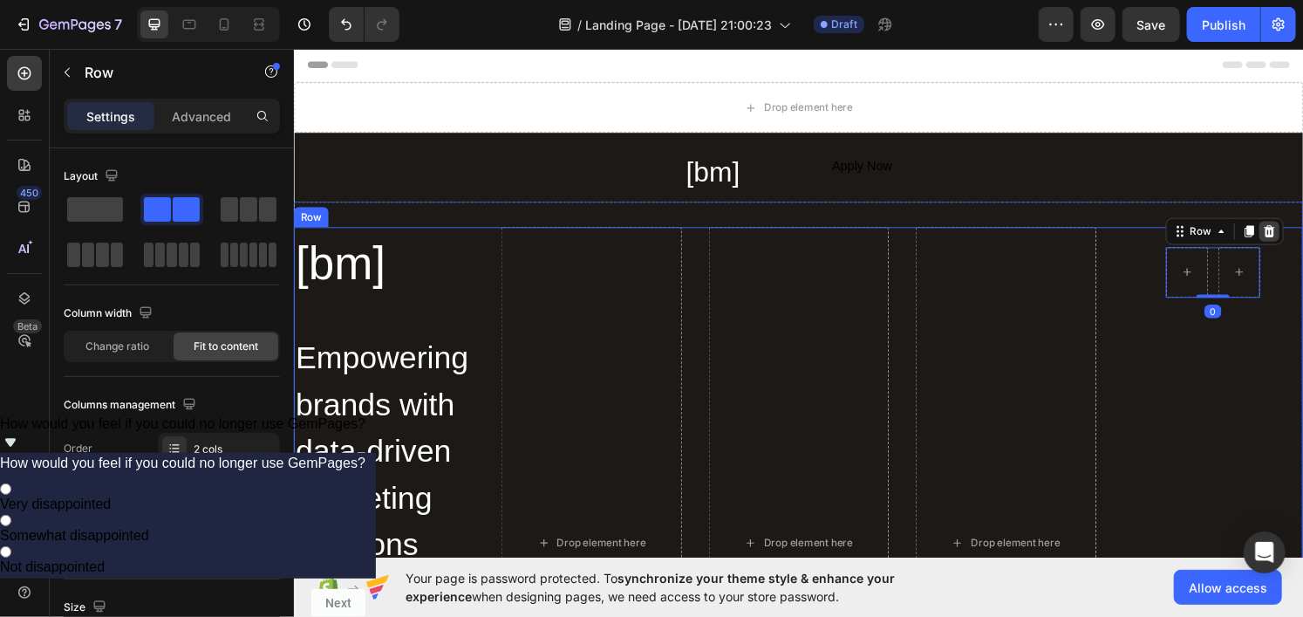
click at [1298, 241] on icon at bounding box center [1303, 236] width 11 height 12
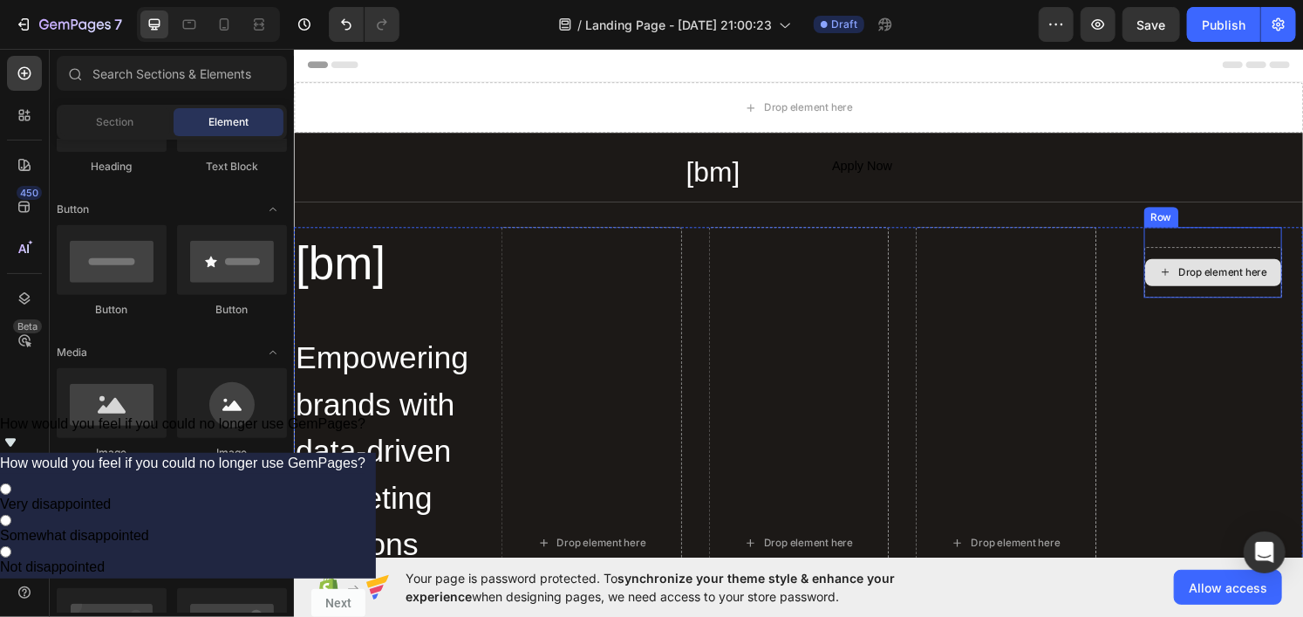
click at [1241, 270] on div "Drop element here" at bounding box center [1245, 280] width 141 height 28
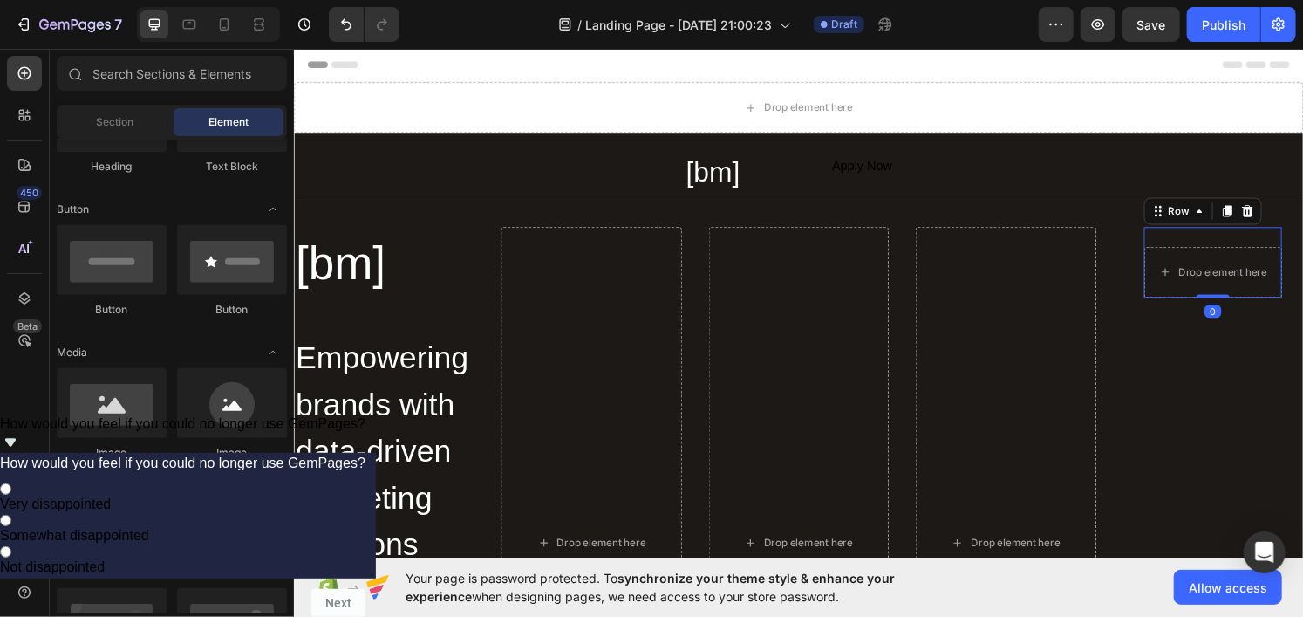
click at [1241, 240] on div "Drop element here Row 0" at bounding box center [1246, 269] width 143 height 73
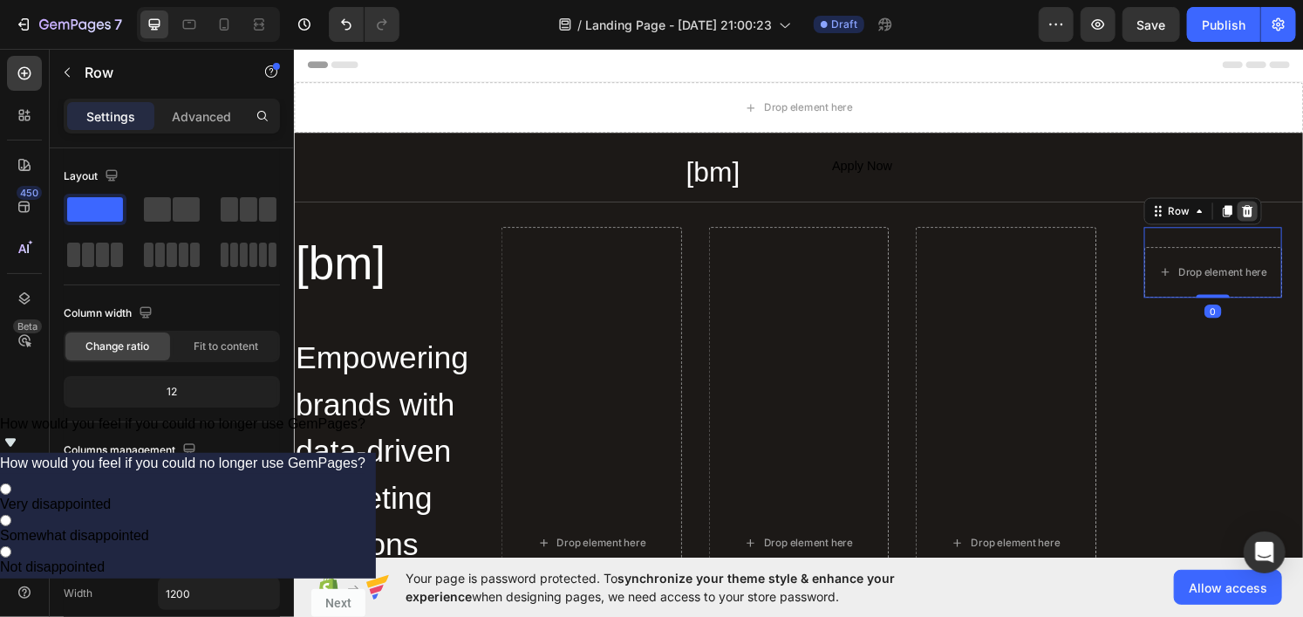
click at [1274, 208] on div at bounding box center [1281, 216] width 21 height 21
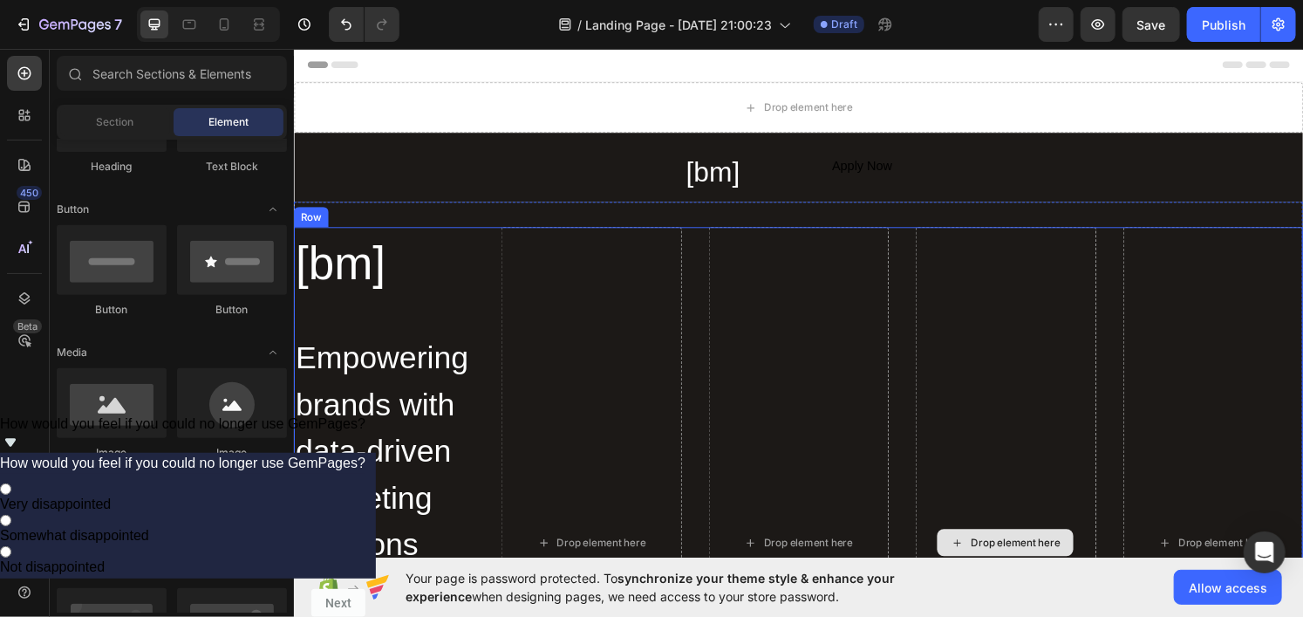
click at [1108, 283] on div "Drop element here" at bounding box center [1030, 561] width 187 height 656
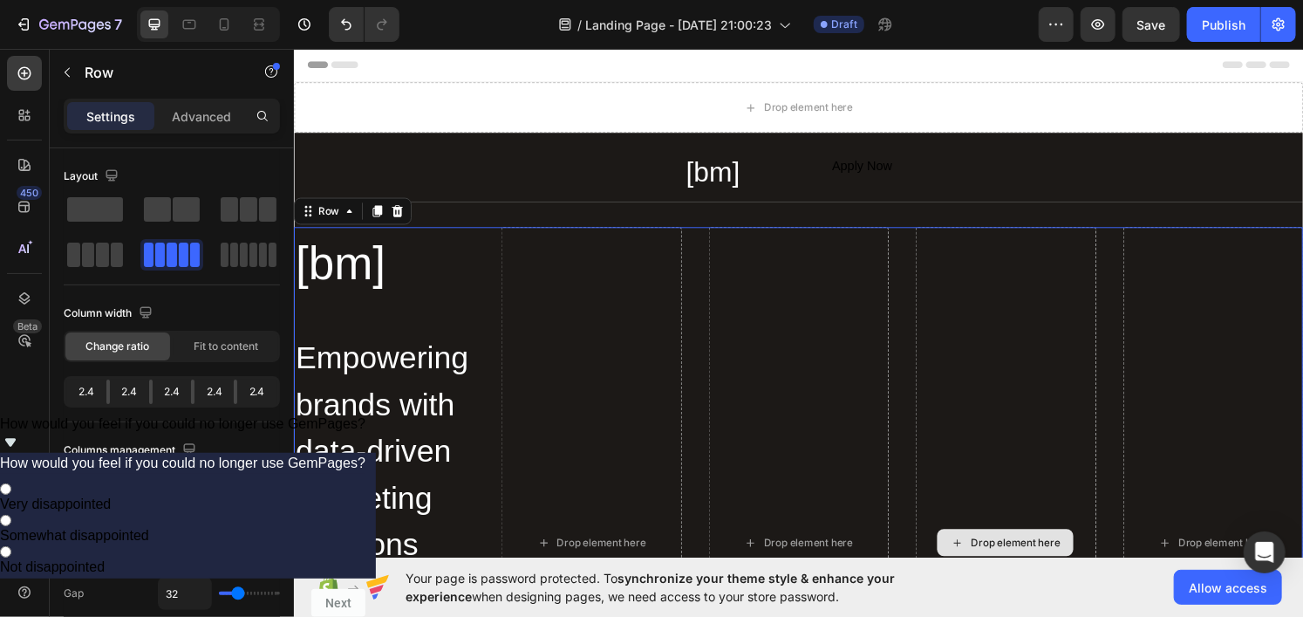
click at [1092, 303] on div "Drop element here" at bounding box center [1030, 561] width 187 height 656
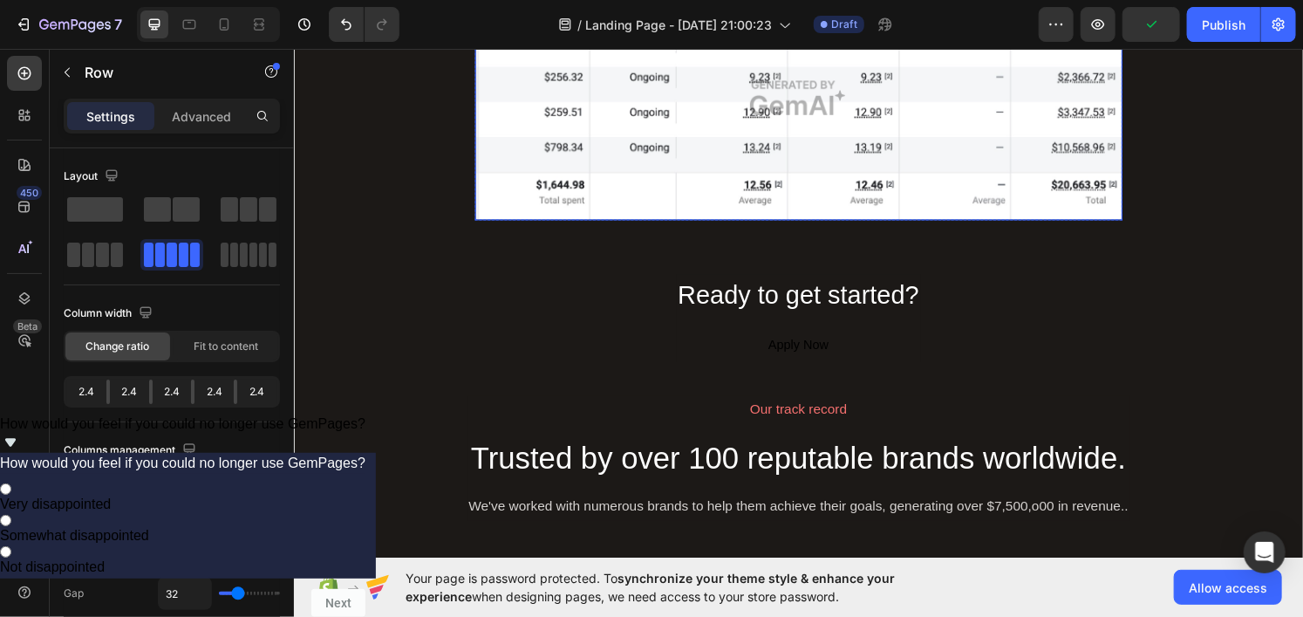
scroll to position [2790, 0]
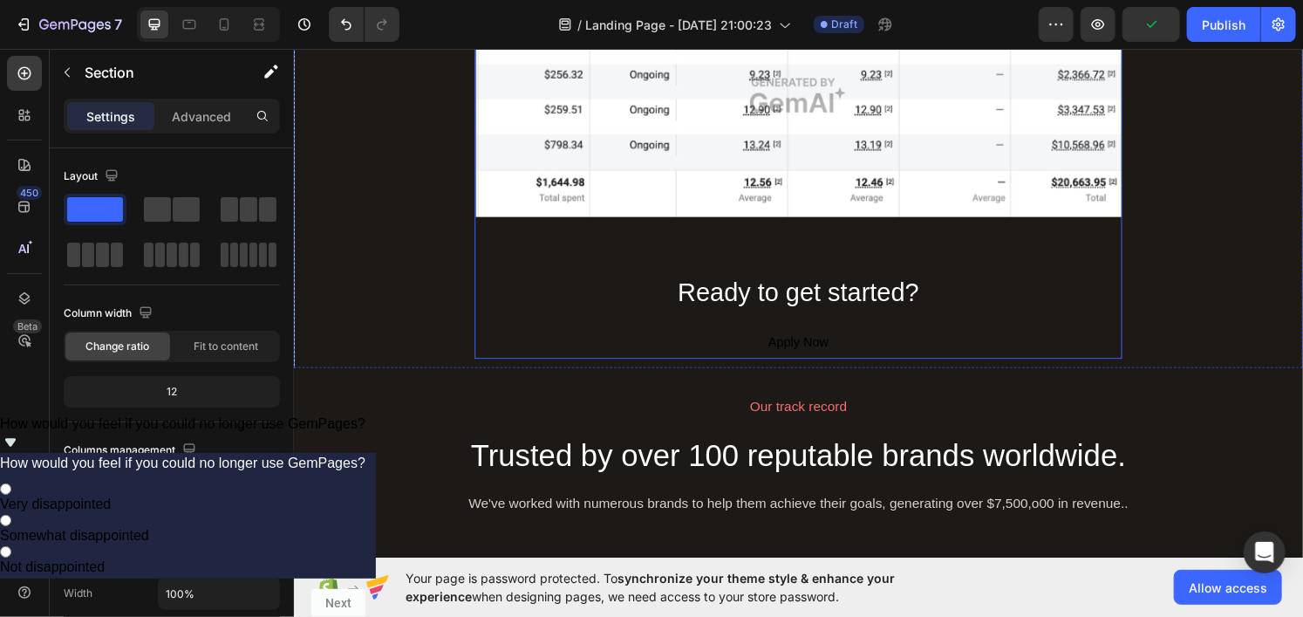
click at [1168, 282] on div "Maintaining a 12.5x ROAS in the span of a month. Heading Image Row Ready to get…" at bounding box center [816, 142] width 1046 height 456
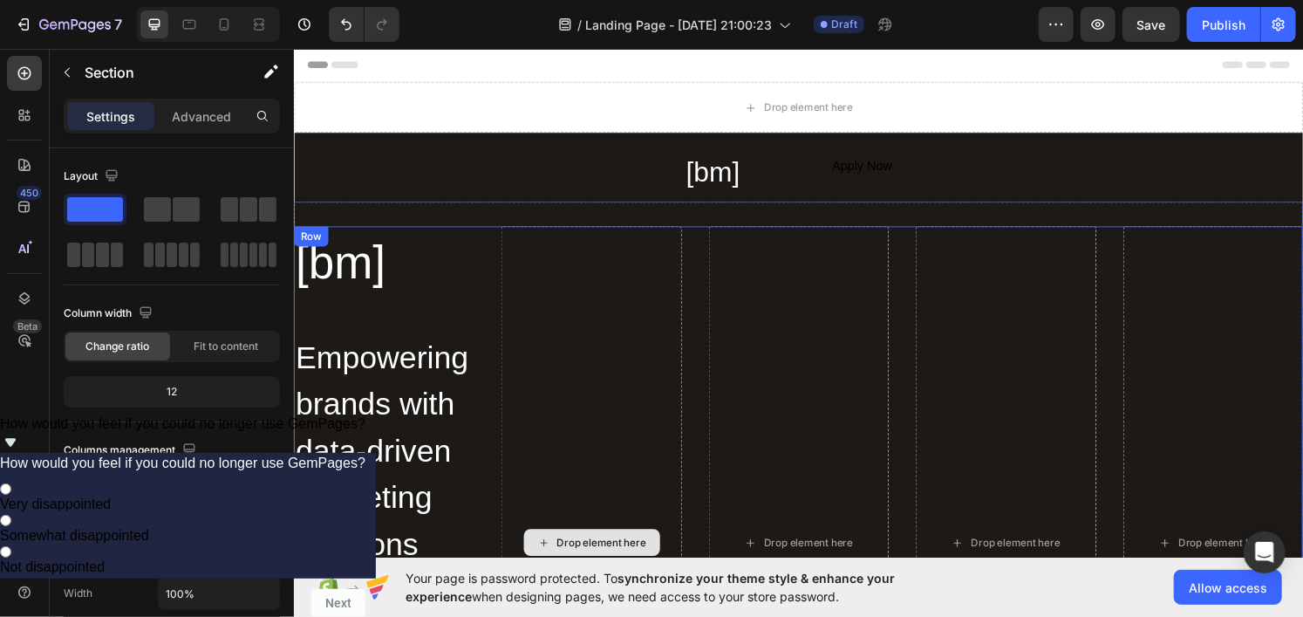
scroll to position [0, 0]
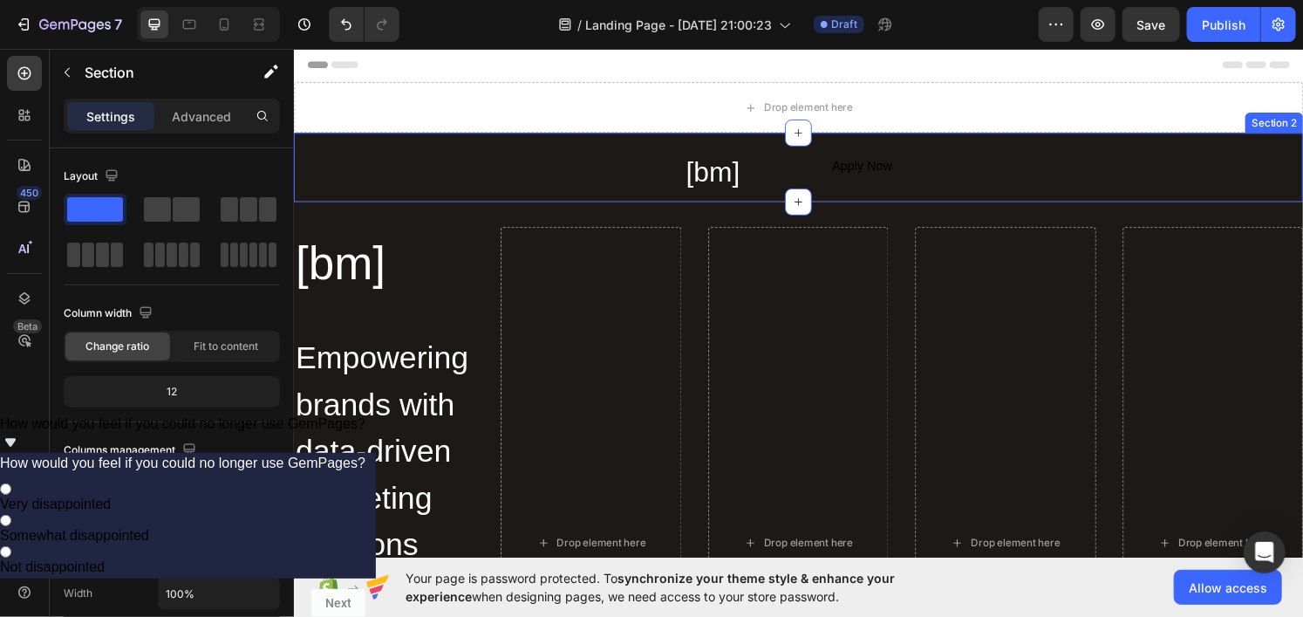
click at [479, 167] on div "[bm] Heading Apply Now Button Row" at bounding box center [816, 176] width 1046 height 47
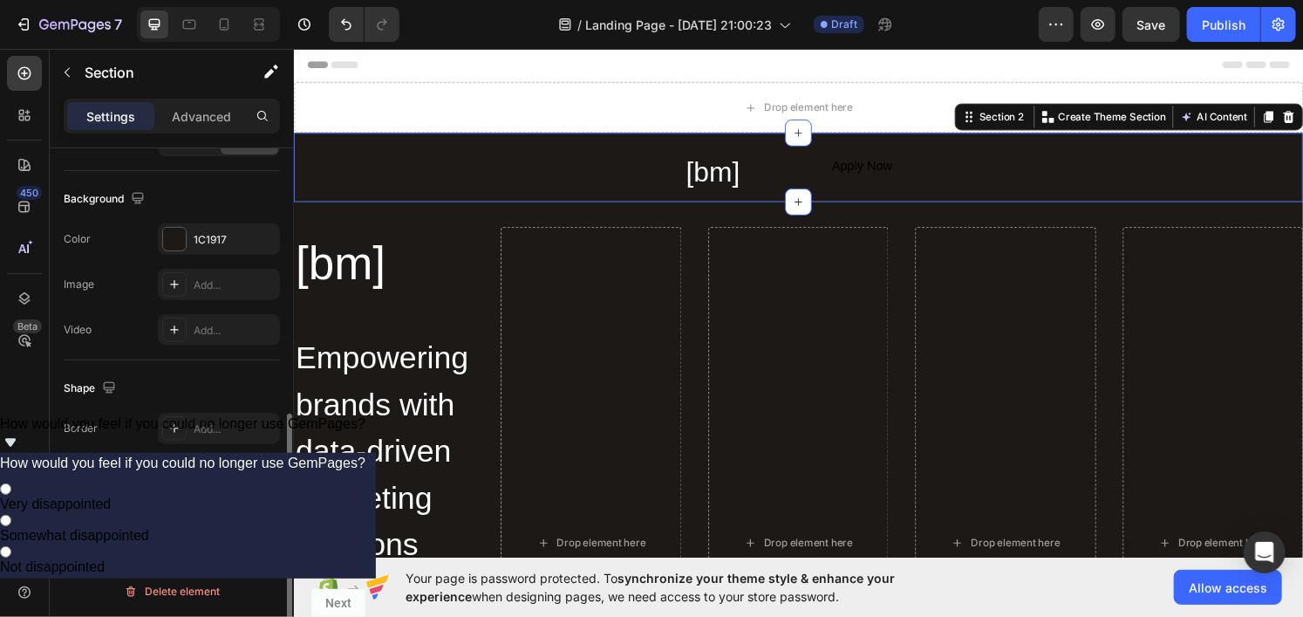
scroll to position [370, 0]
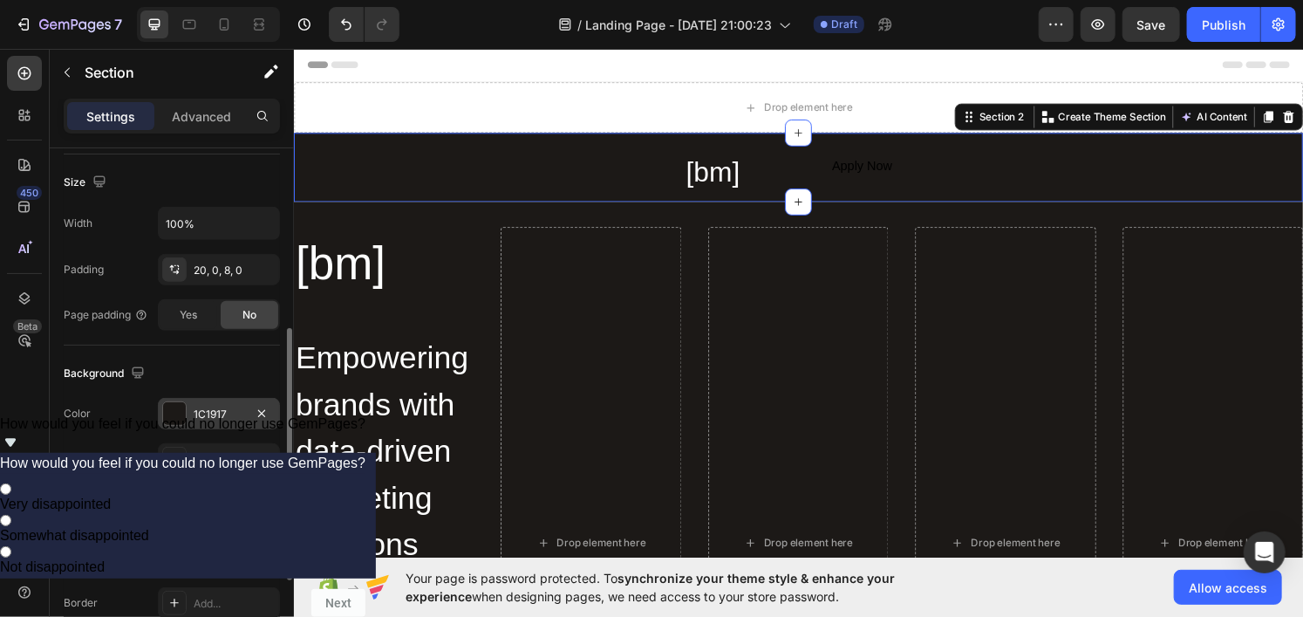
click at [208, 412] on div "1C1917" at bounding box center [219, 414] width 51 height 16
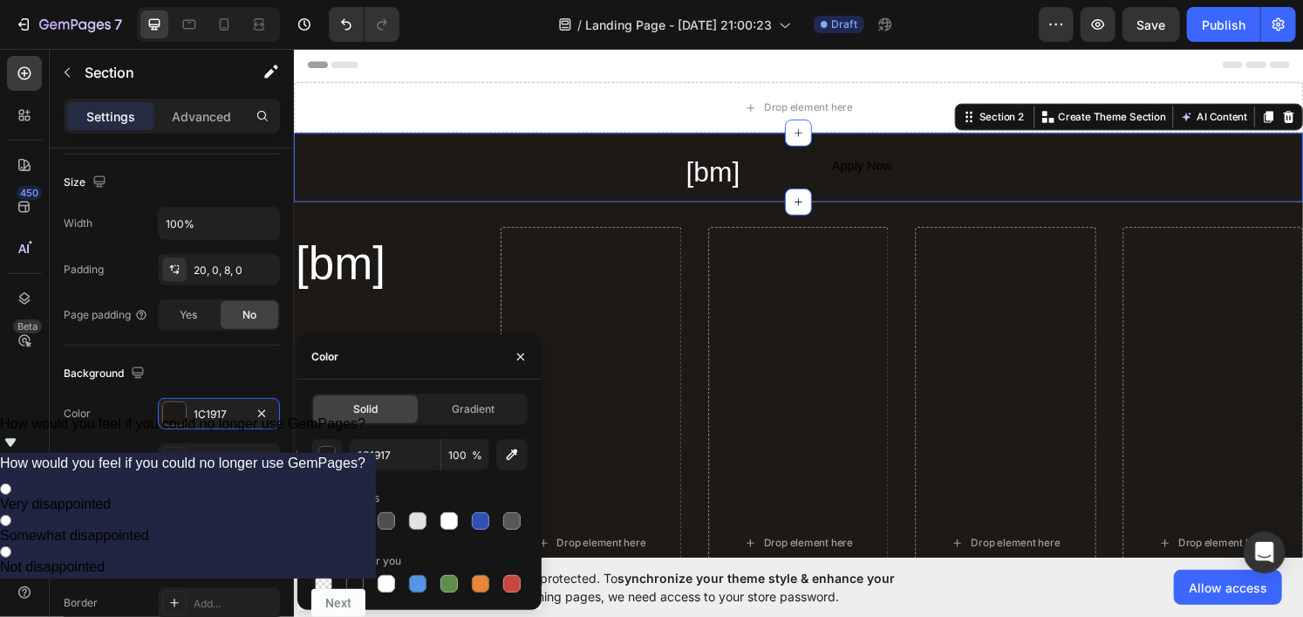
click at [315, 519] on div at bounding box center [323, 520] width 17 height 17
type input "0A1525"
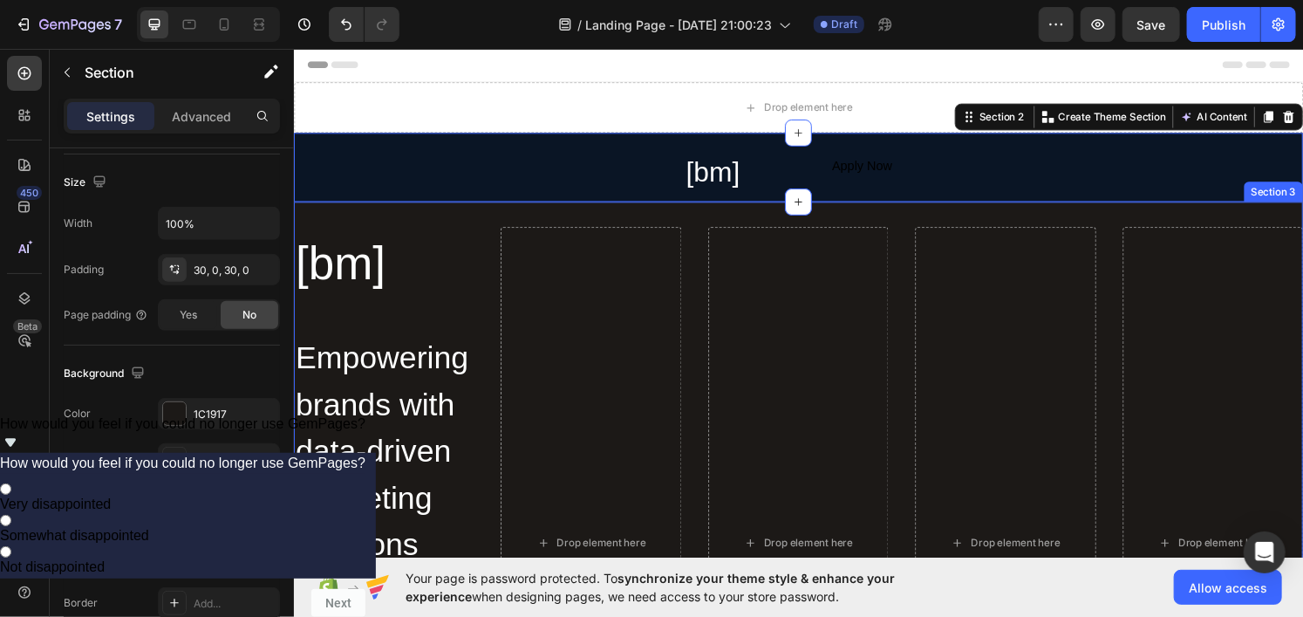
click at [468, 223] on div "[bm] Heading Empowering brands with data-driven marketing solutions Heading Ded…" at bounding box center [816, 561] width 1046 height 708
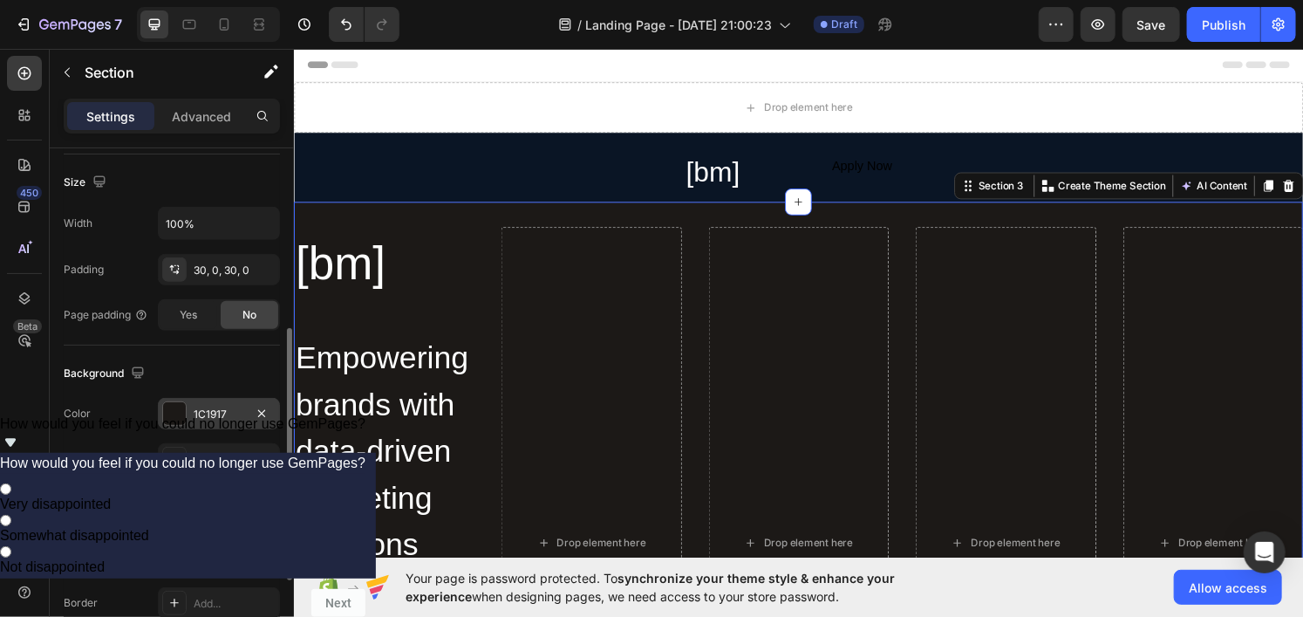
click at [215, 407] on div "1C1917" at bounding box center [219, 414] width 51 height 16
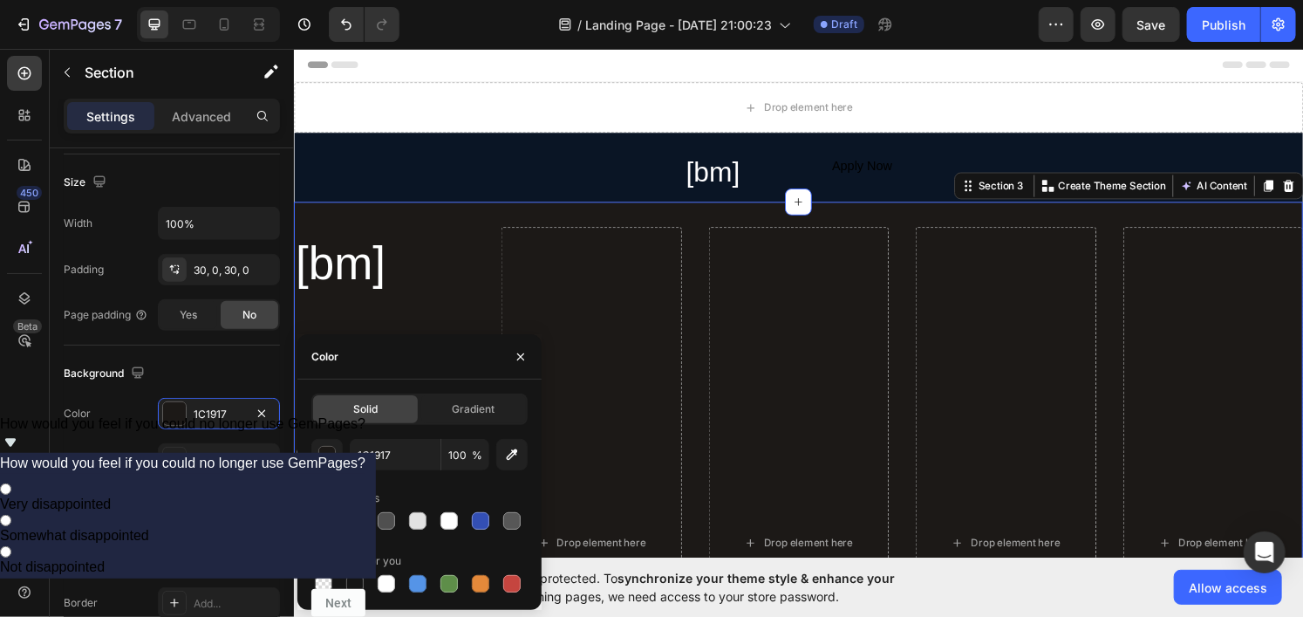
click at [324, 515] on div at bounding box center [323, 520] width 17 height 17
type input "0A1525"
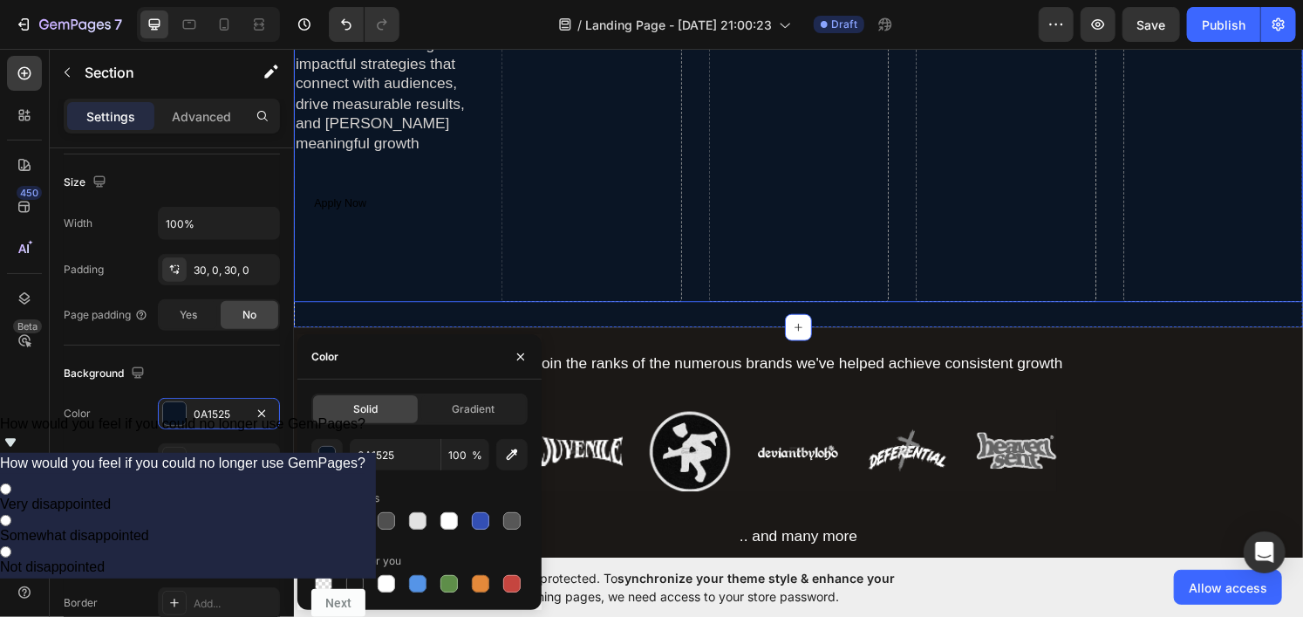
scroll to position [610, 0]
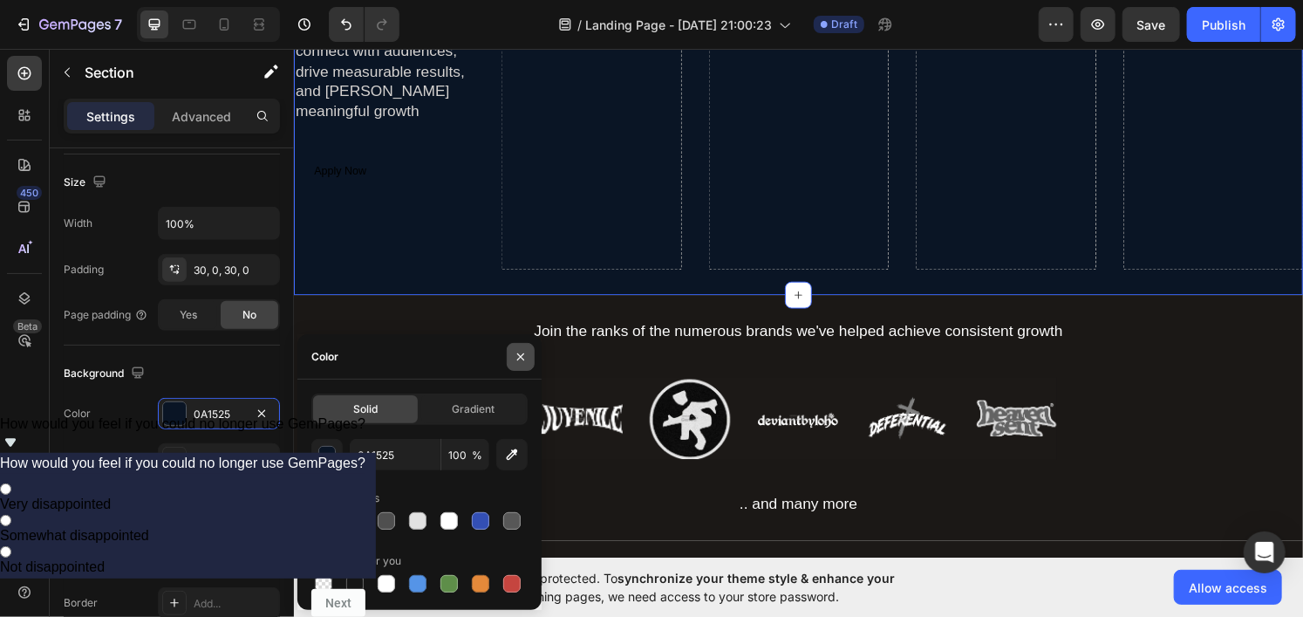
click at [518, 362] on icon "button" at bounding box center [521, 357] width 14 height 14
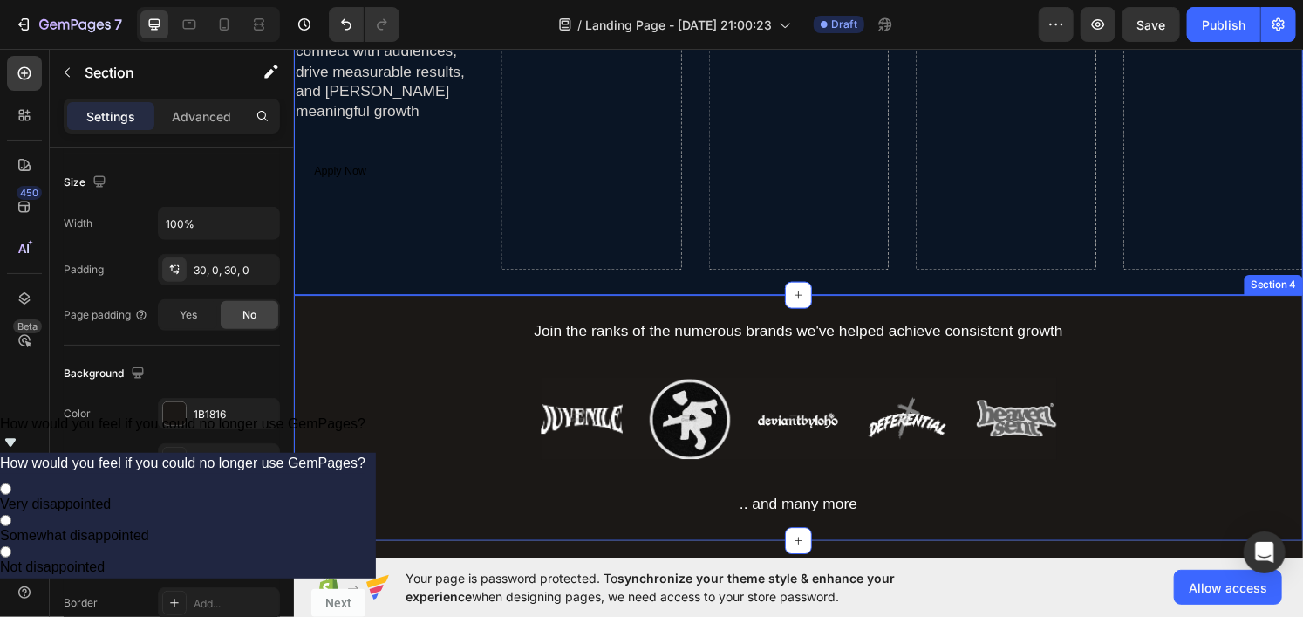
click at [419, 366] on div "Join the ranks of the numerous brands we've helped achieve consistent growth Te…" at bounding box center [816, 431] width 1046 height 202
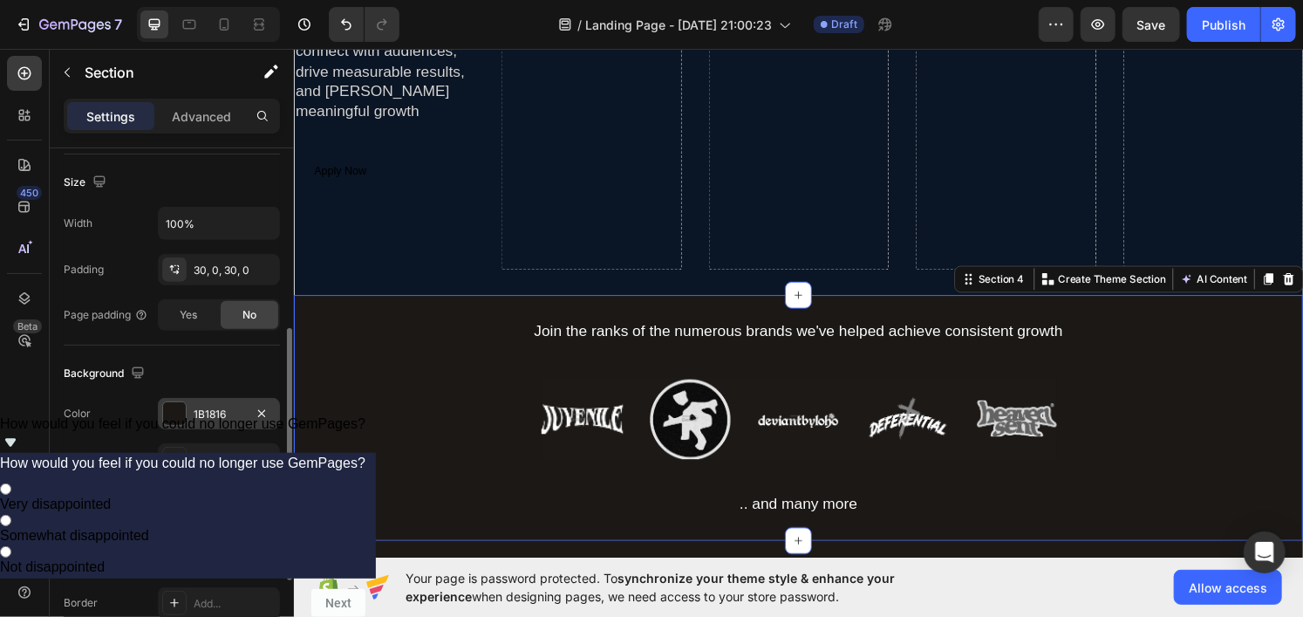
click at [194, 399] on div "1B1816" at bounding box center [219, 413] width 122 height 31
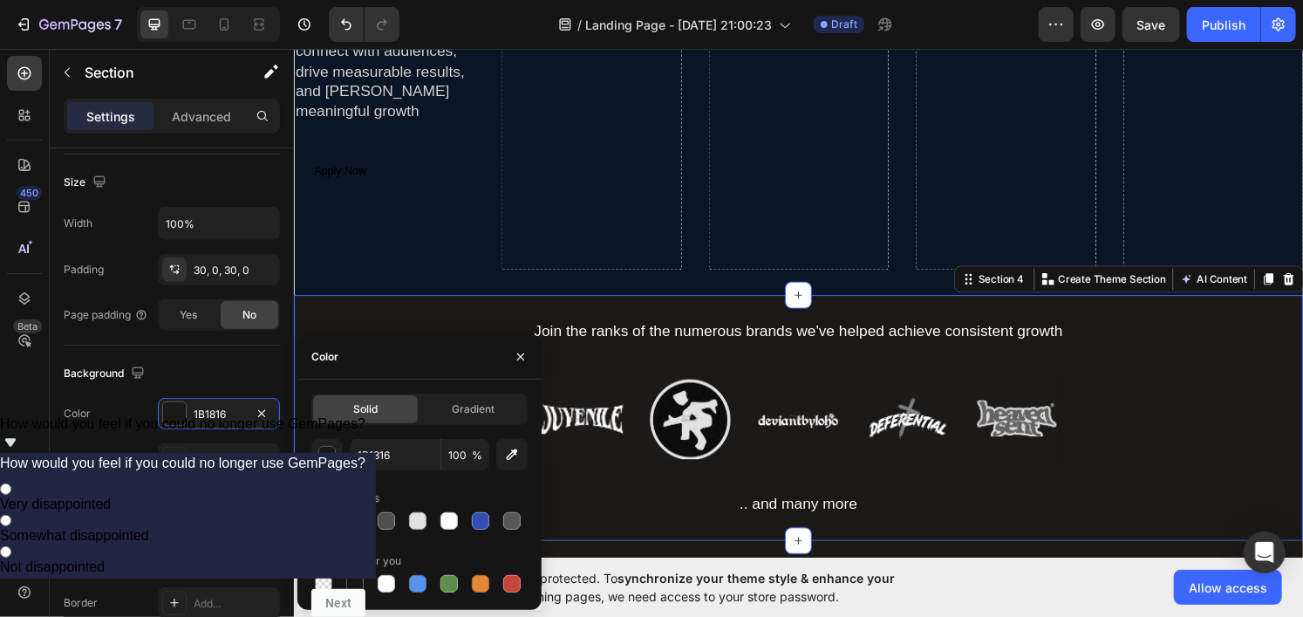
click at [329, 510] on div at bounding box center [323, 520] width 21 height 21
type input "0A1525"
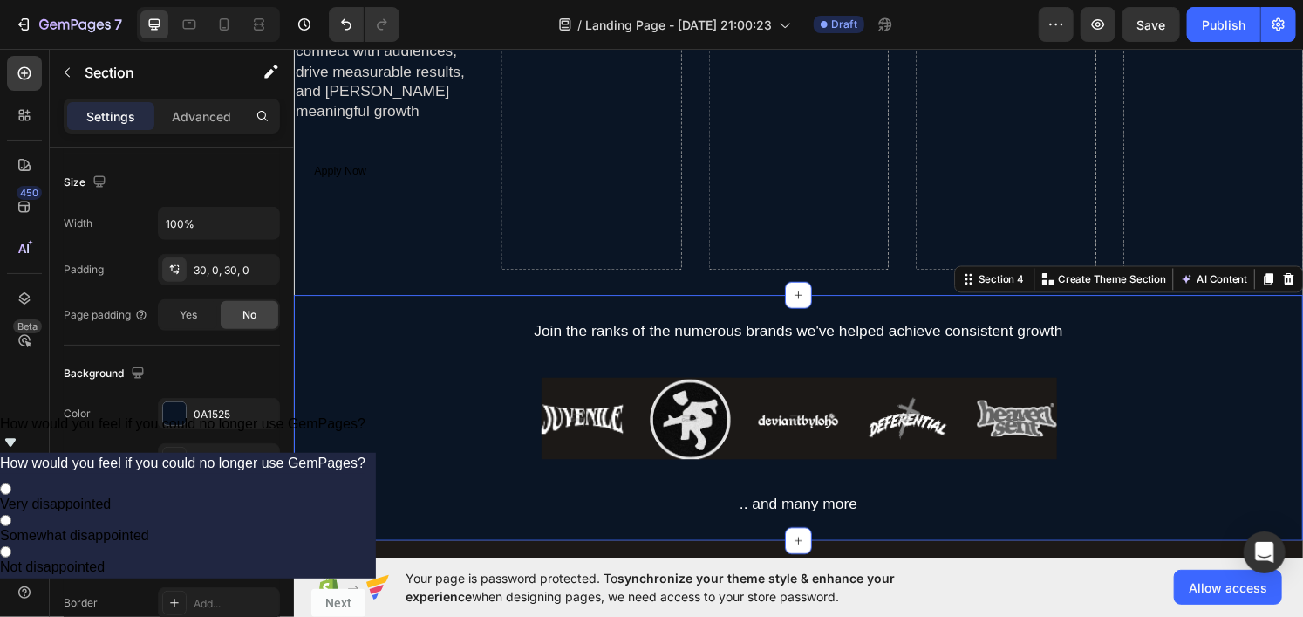
click at [1230, 446] on div "Join the ranks of the numerous brands we've helped achieve consistent growth Te…" at bounding box center [816, 431] width 1046 height 202
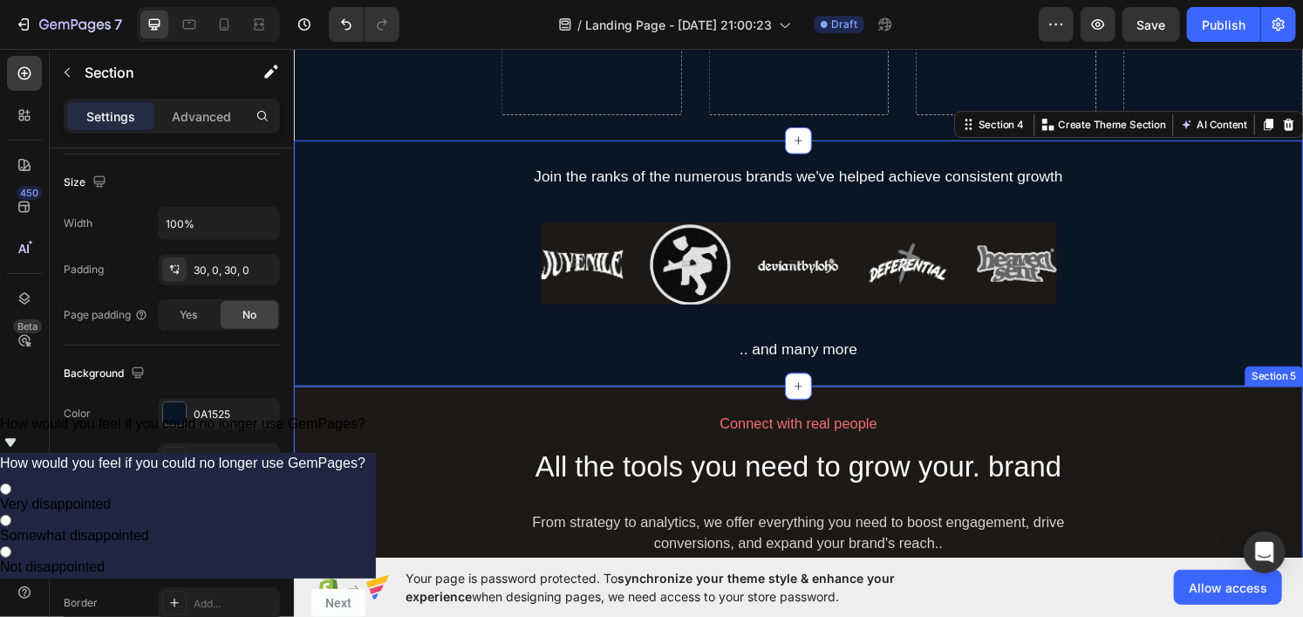
scroll to position [785, 0]
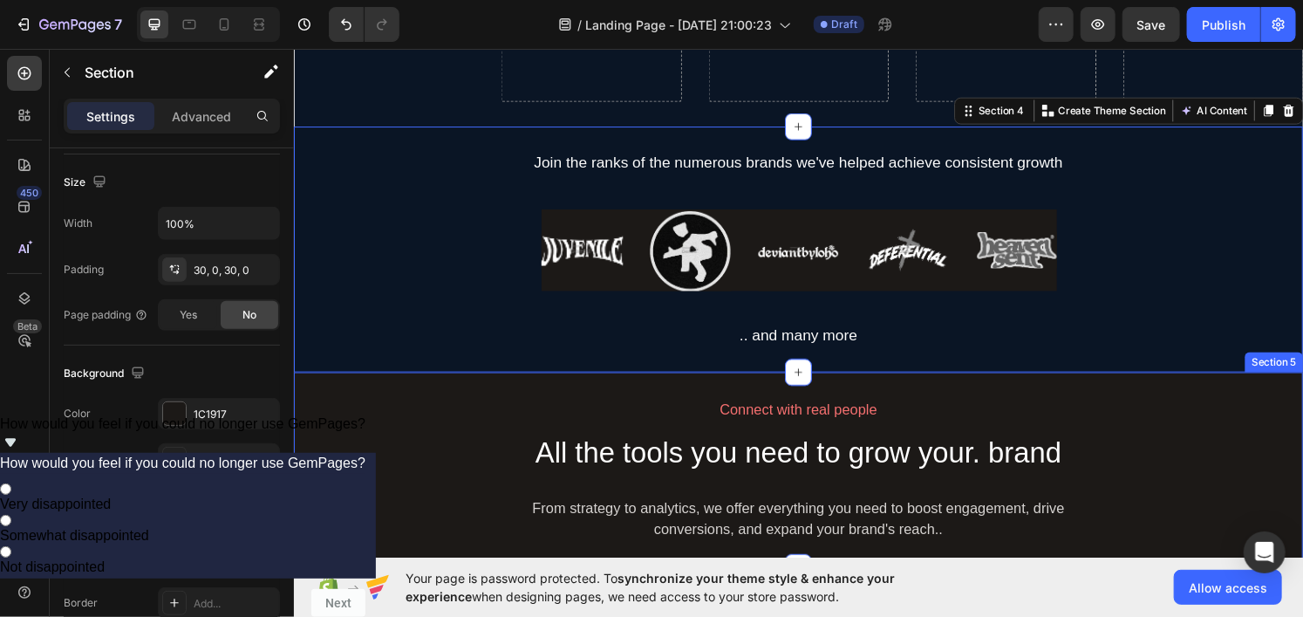
click at [433, 447] on div "Connect with real people Text Block All the tools you need to grow your. brand …" at bounding box center [816, 485] width 1046 height 150
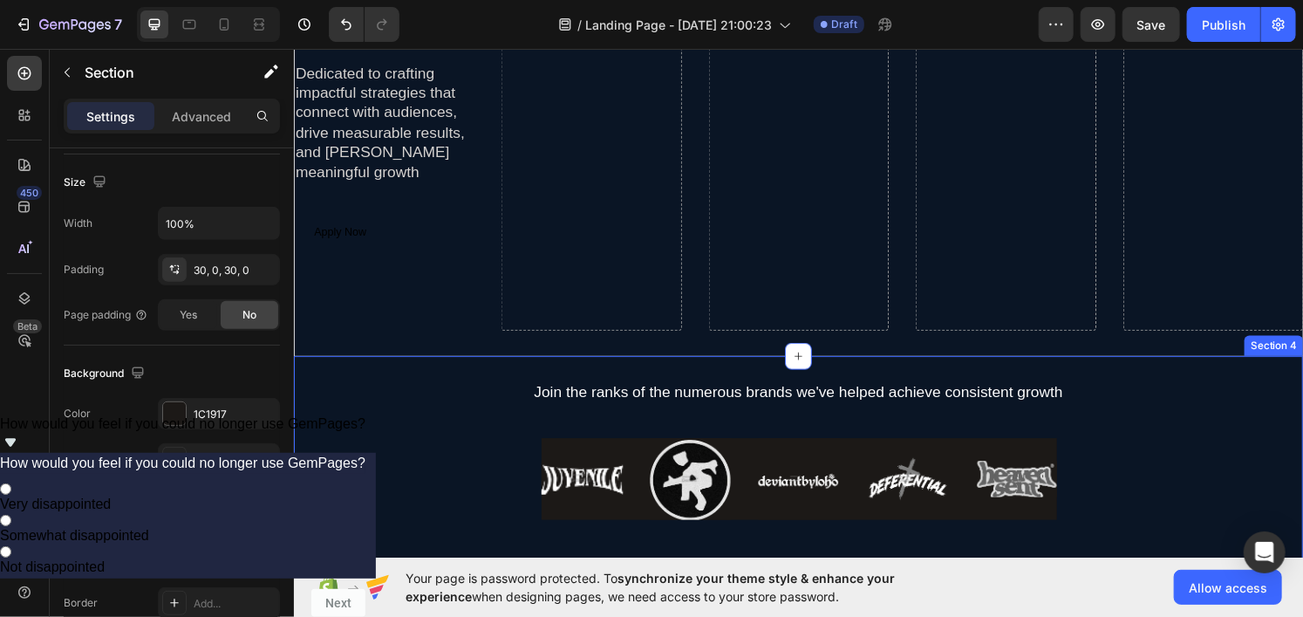
scroll to position [610, 0]
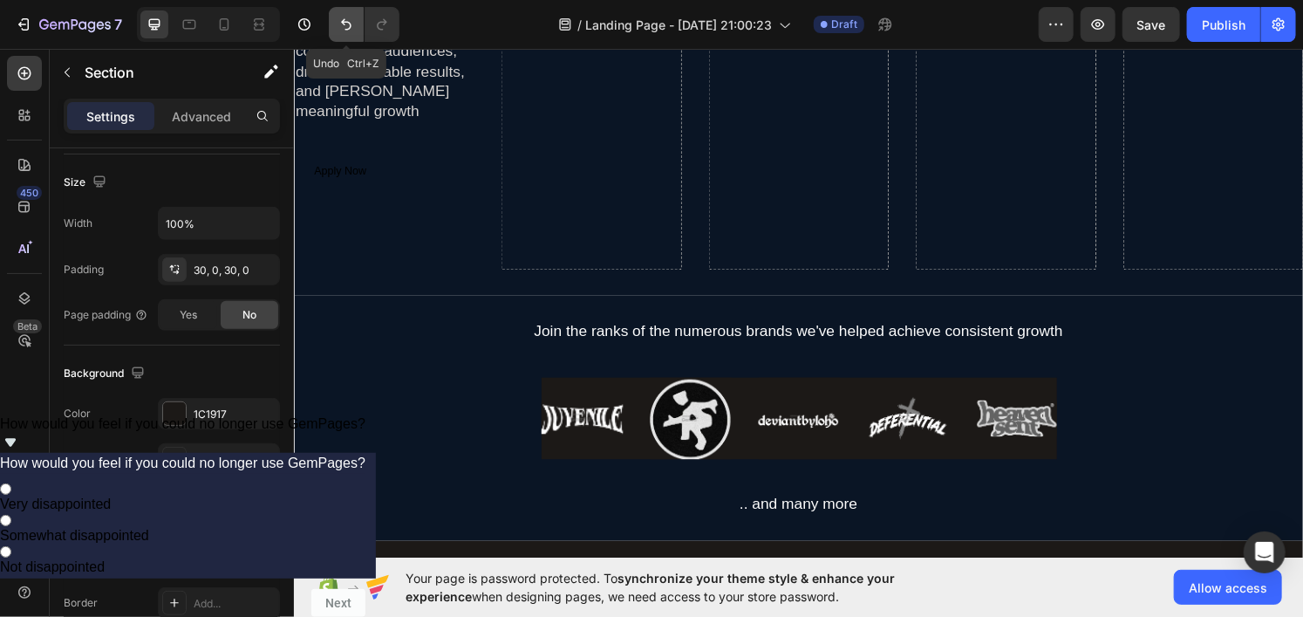
click at [344, 28] on icon "Undo/Redo" at bounding box center [345, 24] width 17 height 17
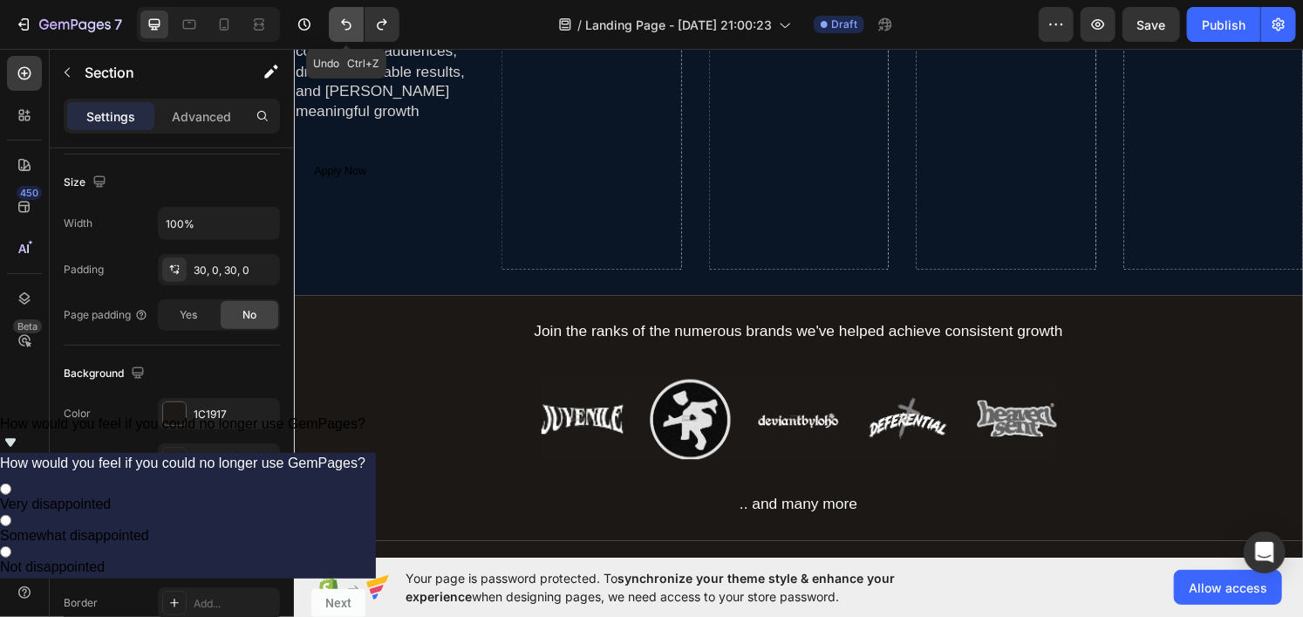
click at [344, 28] on icon "Undo/Redo" at bounding box center [345, 24] width 17 height 17
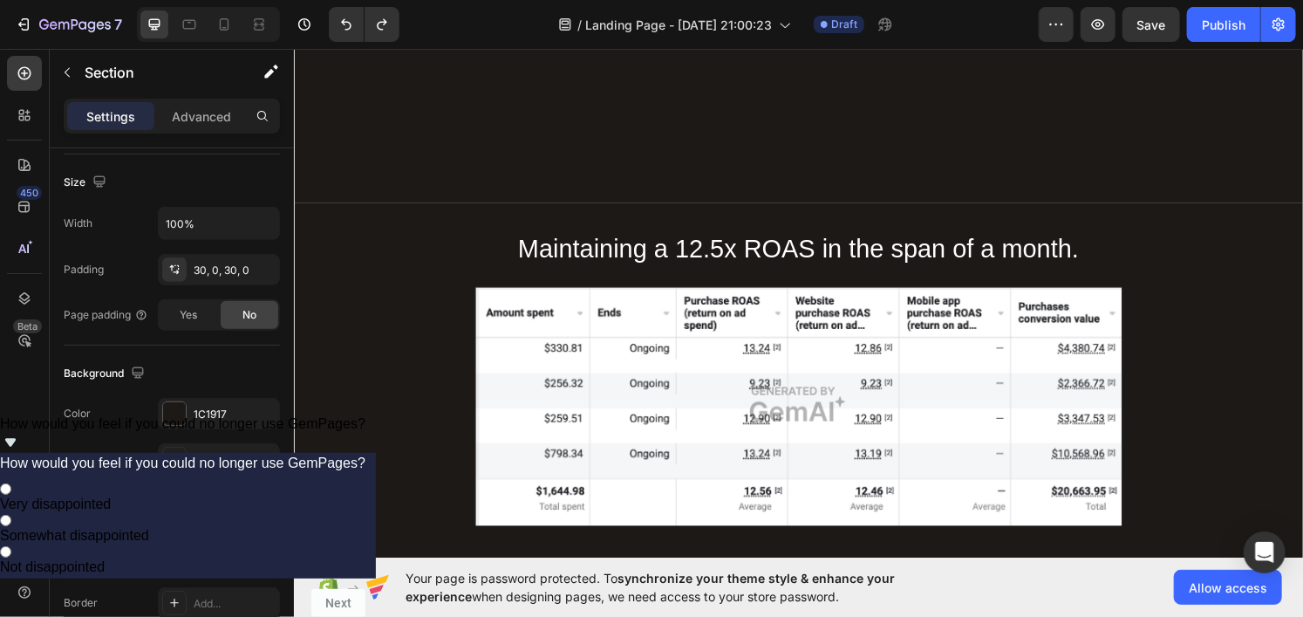
scroll to position [2480, 0]
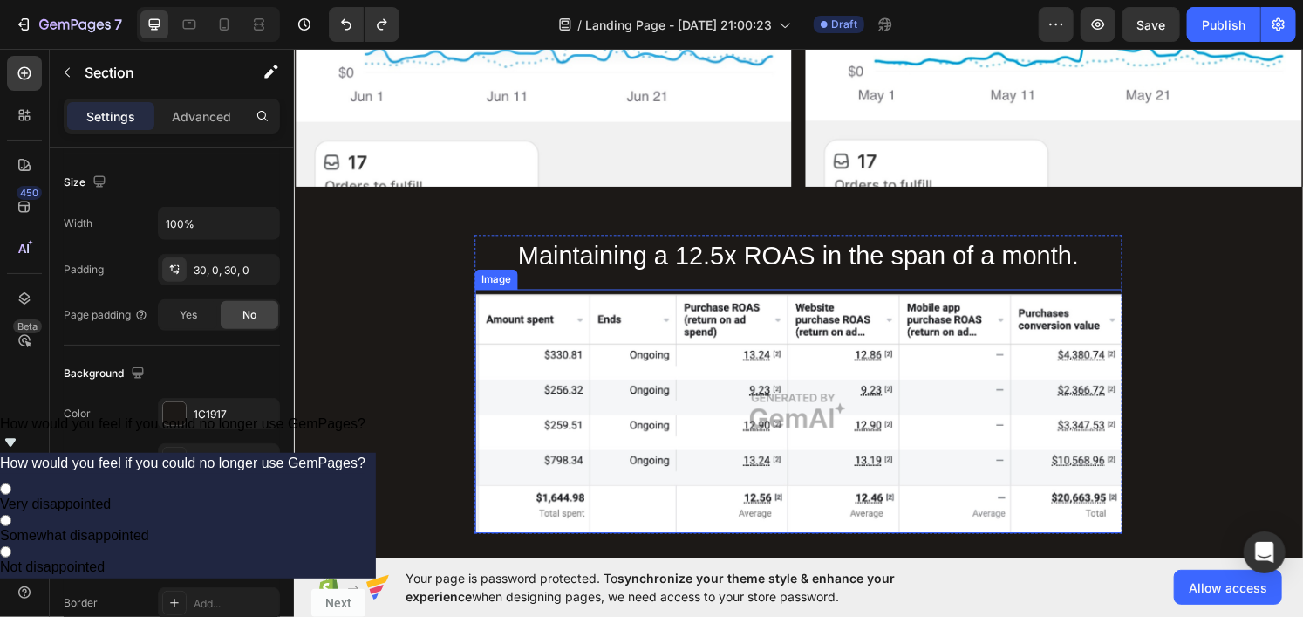
click at [818, 462] on img at bounding box center [815, 423] width 671 height 253
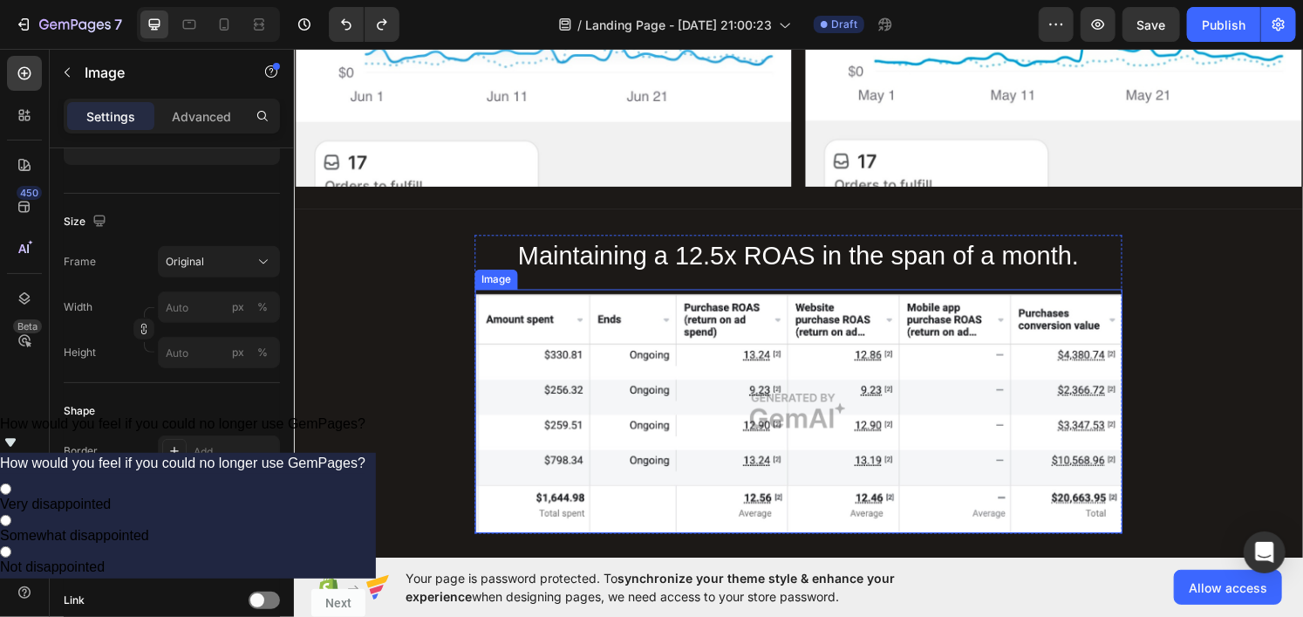
scroll to position [0, 0]
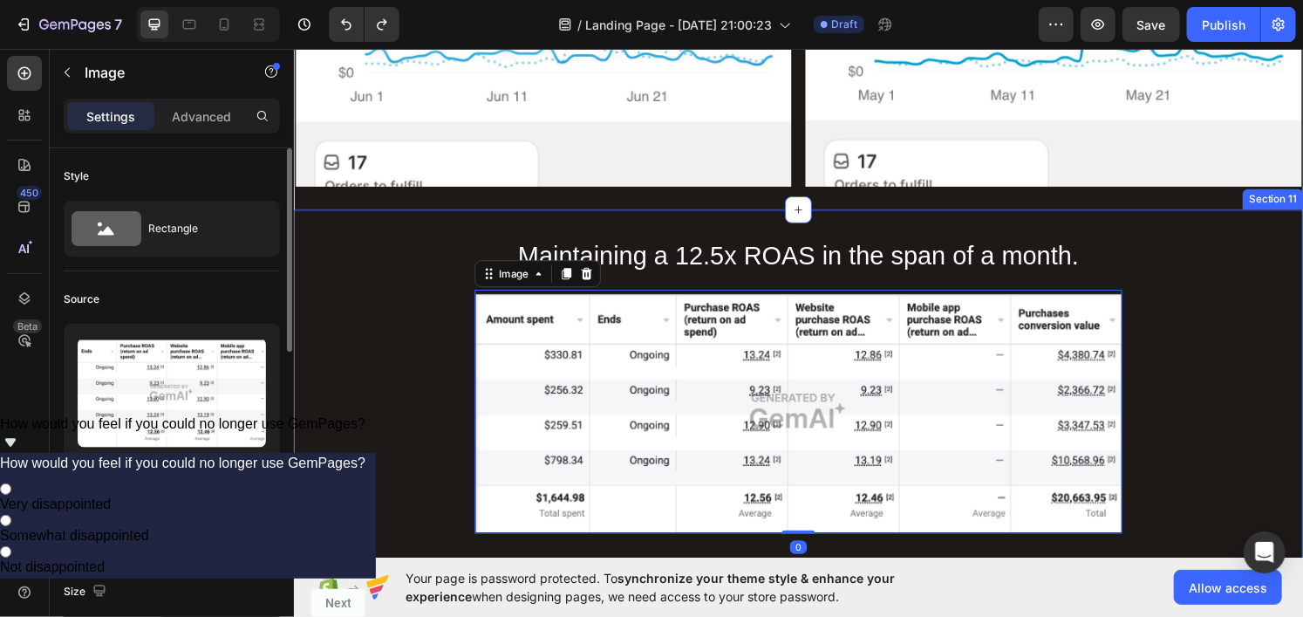
click at [1191, 416] on div "Maintaining a 12.5x ROAS in the span of a month. Heading Image 0 Row Ready to g…" at bounding box center [816, 469] width 1046 height 456
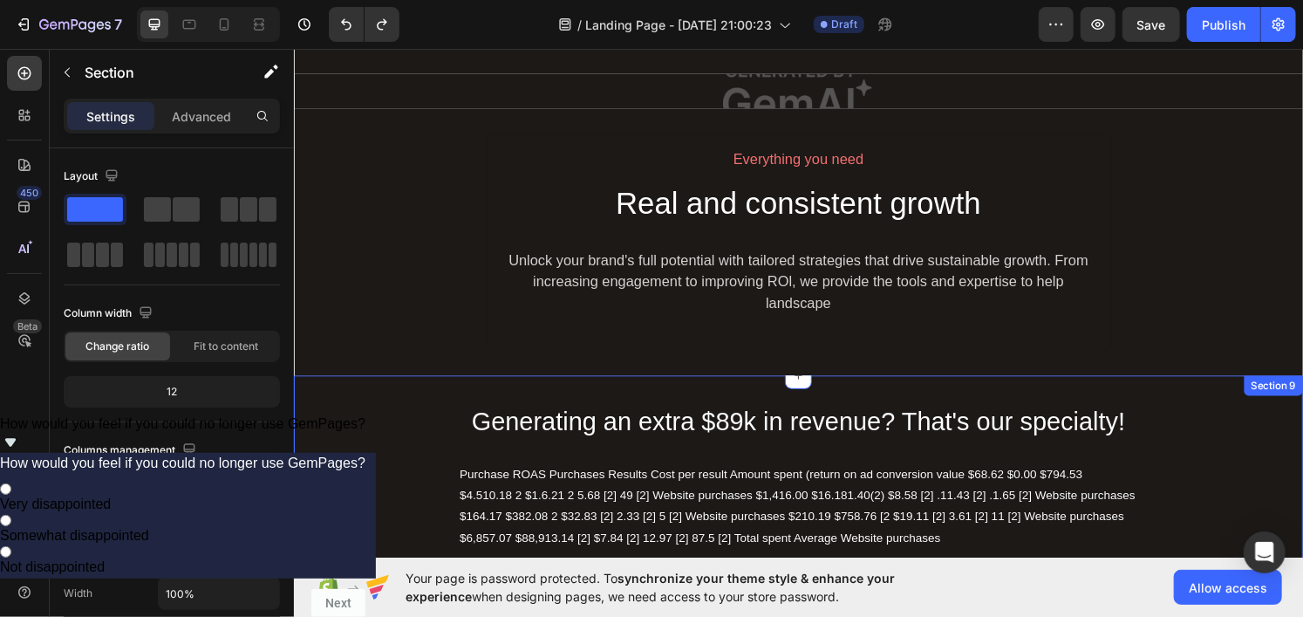
scroll to position [1434, 0]
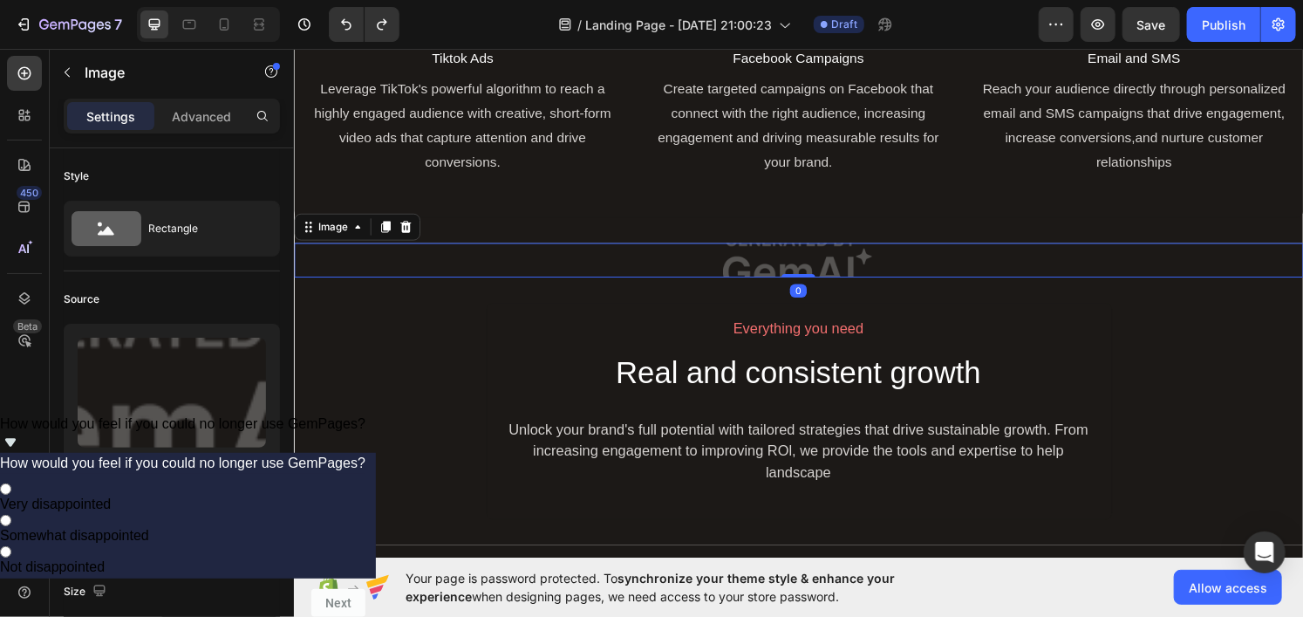
click at [460, 264] on img at bounding box center [816, 267] width 1046 height 37
click at [411, 233] on icon at bounding box center [409, 233] width 14 height 14
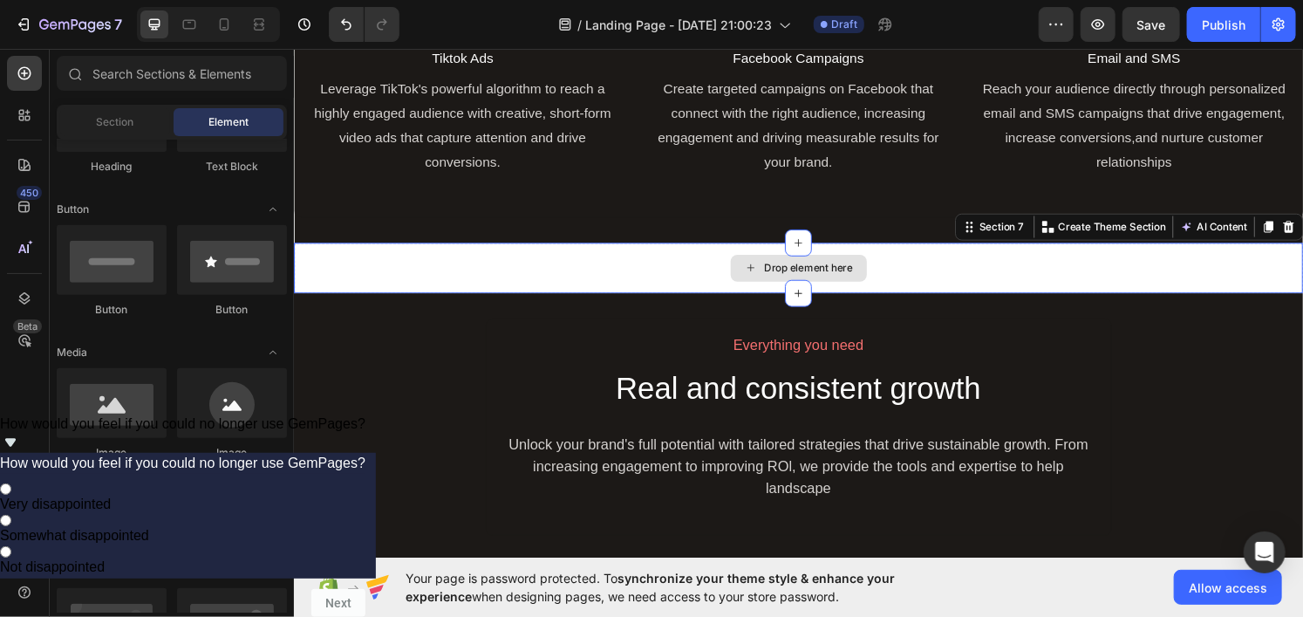
click at [487, 268] on div "Drop element here" at bounding box center [816, 275] width 1046 height 52
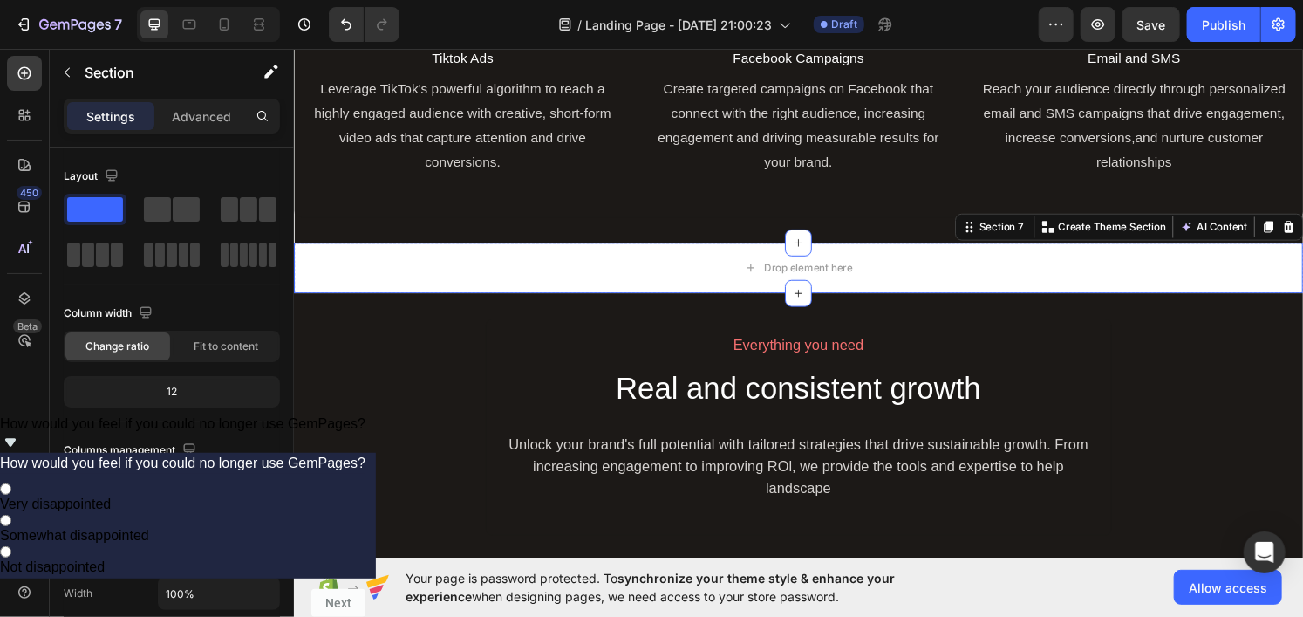
click at [1302, 230] on icon at bounding box center [1324, 233] width 11 height 12
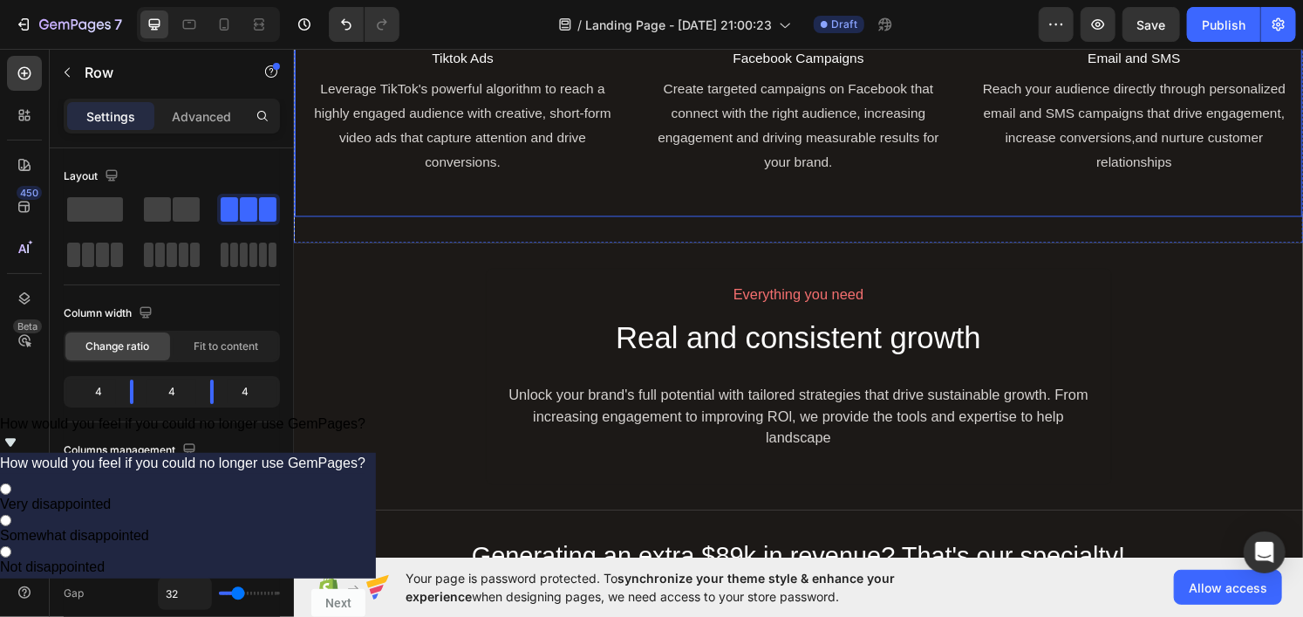
click at [927, 199] on div "Image Tiktok Ads Text Block Leverage TikTok's powerful algorithm to reach a hig…" at bounding box center [816, 93] width 1046 height 260
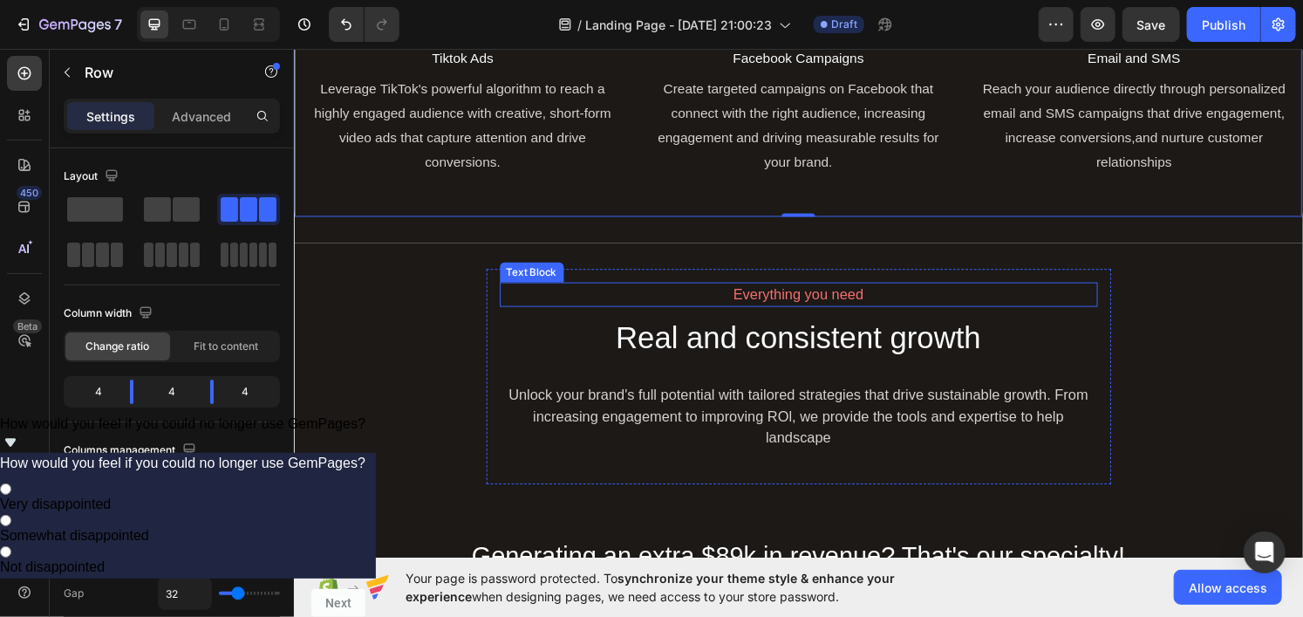
click at [878, 292] on div "Everything you need" at bounding box center [817, 303] width 620 height 26
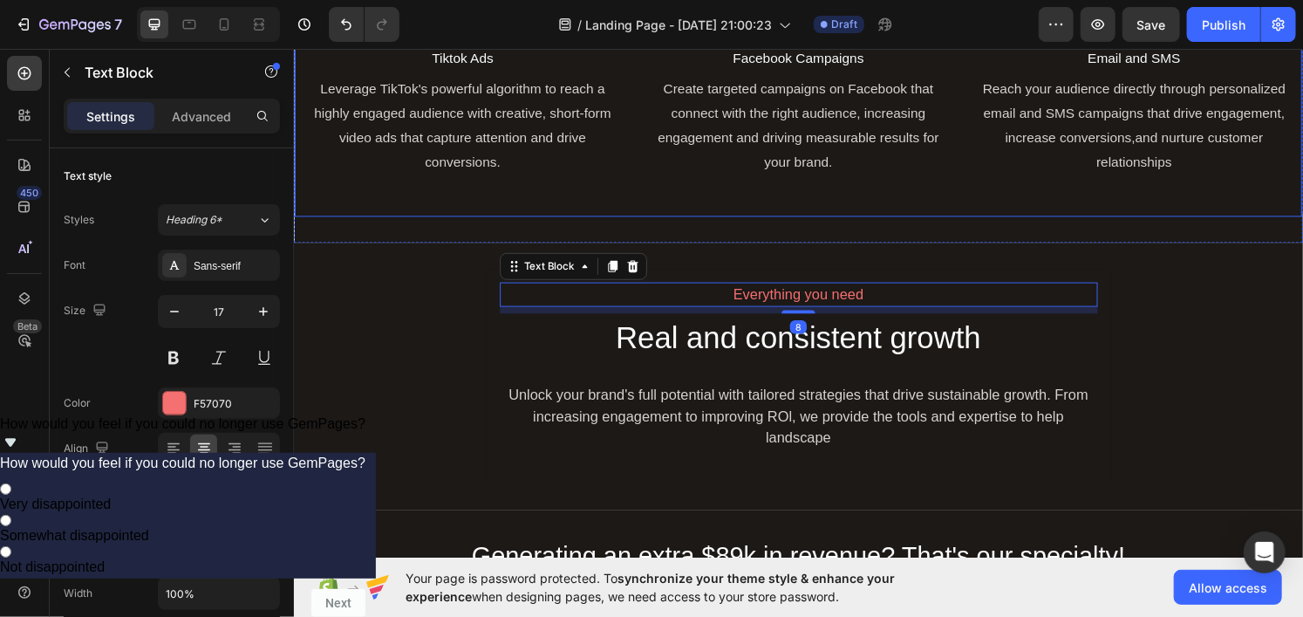
click at [904, 207] on div "Image Tiktok Ads Text Block Leverage TikTok's powerful algorithm to reach a hig…" at bounding box center [816, 93] width 1046 height 260
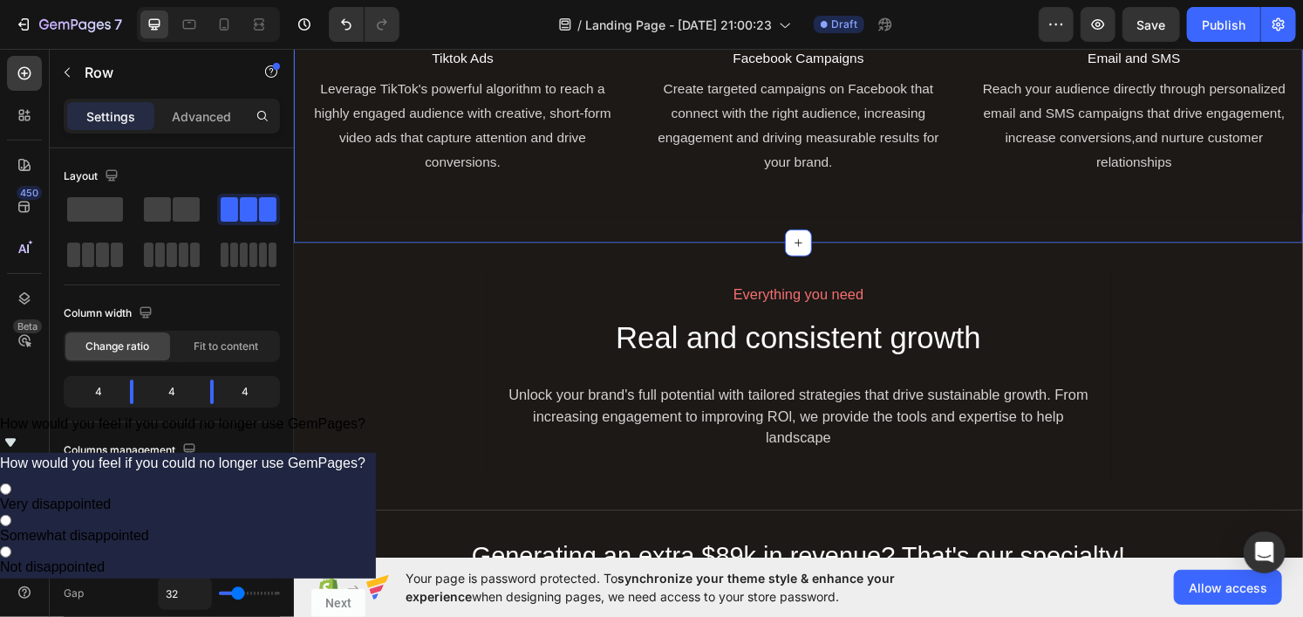
click at [913, 226] on div "Image Tiktok Ads Text Block Leverage TikTok's powerful algorithm to reach a hig…" at bounding box center [816, 93] width 1046 height 312
click at [919, 231] on div "Image Tiktok Ads Text Block Leverage TikTok's powerful algorithm to reach a hig…" at bounding box center [816, 93] width 1046 height 312
click at [923, 218] on div "Image Tiktok Ads Text Block Leverage TikTok's powerful algorithm to reach a hig…" at bounding box center [816, 93] width 1046 height 260
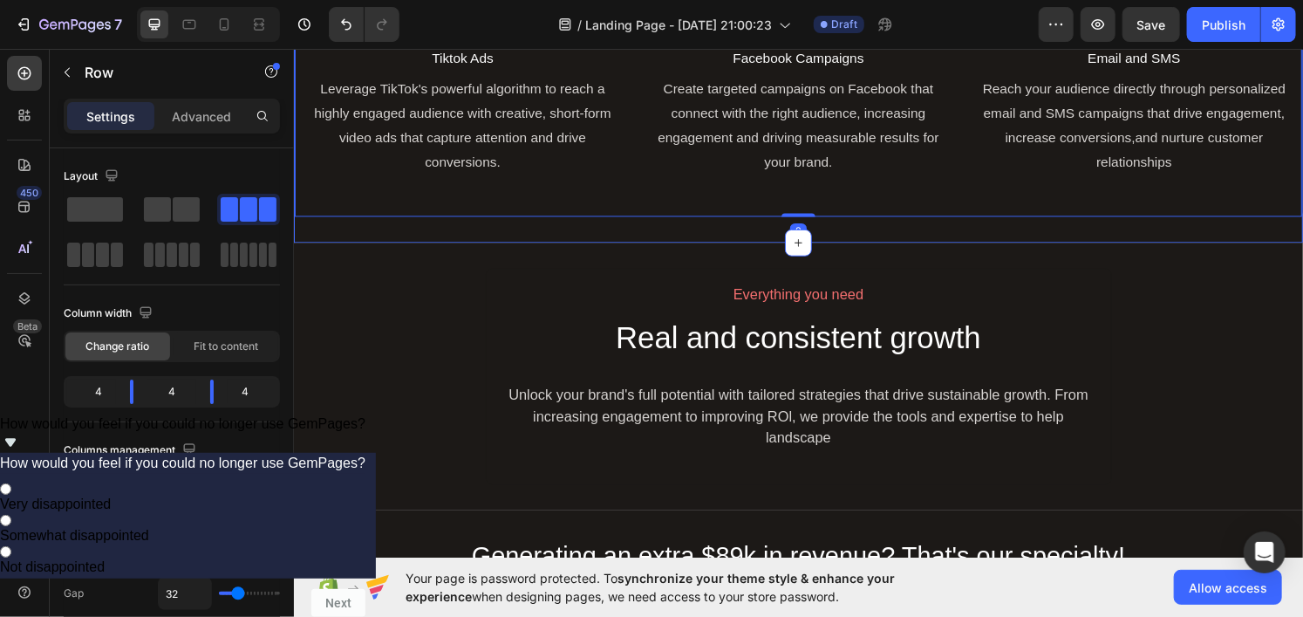
click at [933, 230] on div "Image Tiktok Ads Text Block Leverage TikTok's powerful algorithm to reach a hig…" at bounding box center [816, 93] width 1046 height 312
click at [934, 218] on div "Image Tiktok Ads Text Block Leverage TikTok's powerful algorithm to reach a hig…" at bounding box center [816, 93] width 1046 height 260
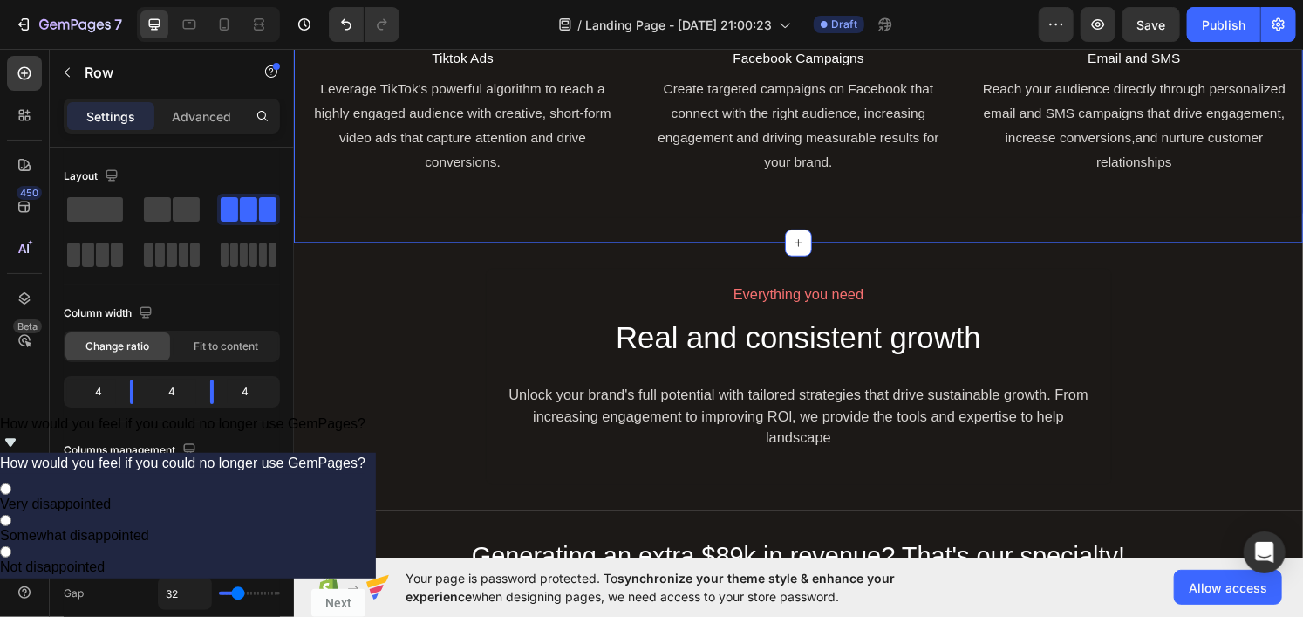
click at [935, 223] on div "Image Tiktok Ads Text Block Leverage TikTok's powerful algorithm to reach a hig…" at bounding box center [816, 93] width 1046 height 312
click at [937, 220] on div "Image Tiktok Ads Text Block Leverage TikTok's powerful algorithm to reach a hig…" at bounding box center [816, 93] width 1046 height 260
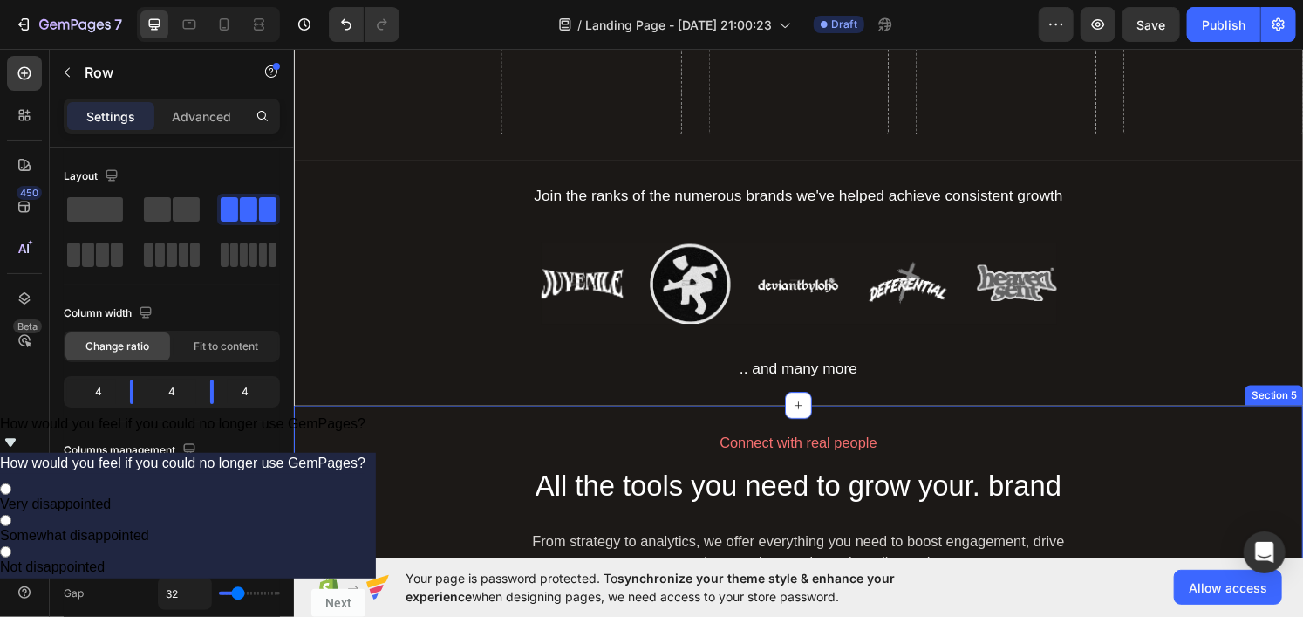
scroll to position [736, 0]
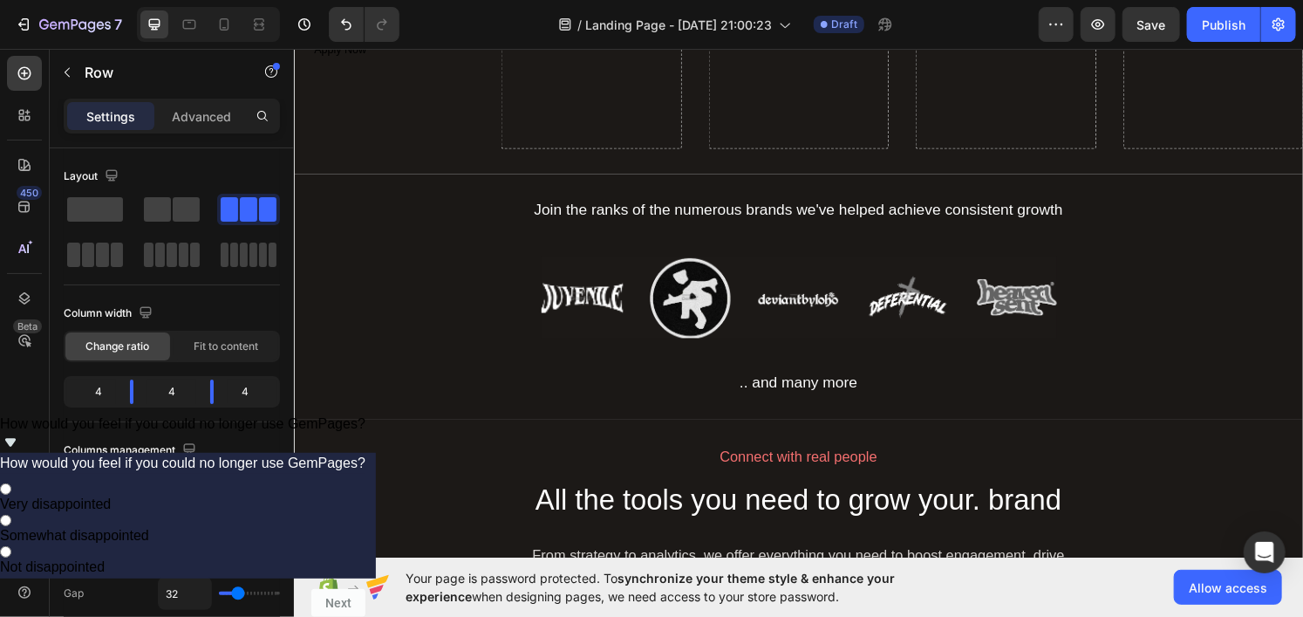
click at [21, 453] on icon "Show survey - How would you feel if you could no longer use GemPages?" at bounding box center [10, 442] width 21 height 21
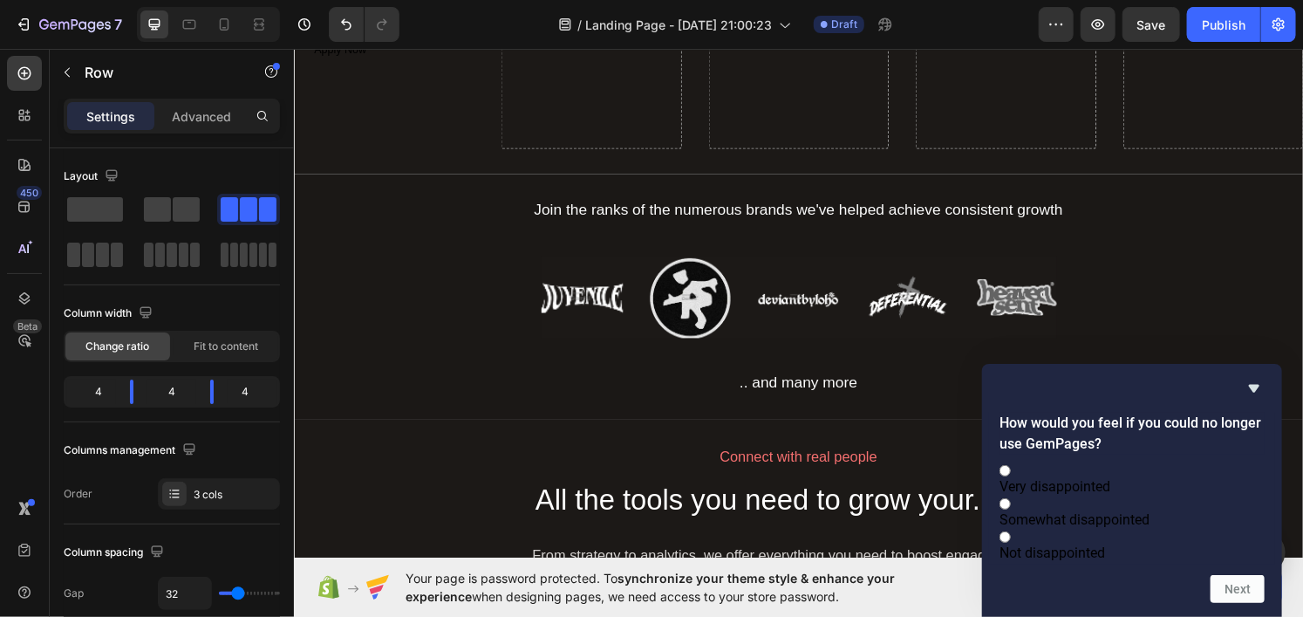
click at [1026, 509] on label "Somewhat disappointed" at bounding box center [1131, 510] width 265 height 33
click at [1011, 509] on input "Somewhat disappointed" at bounding box center [1004, 503] width 11 height 11
radio input "true"
click at [1105, 547] on span "Not disappointed" at bounding box center [1052, 552] width 106 height 17
click at [1011, 542] on input "Not disappointed" at bounding box center [1004, 536] width 11 height 11
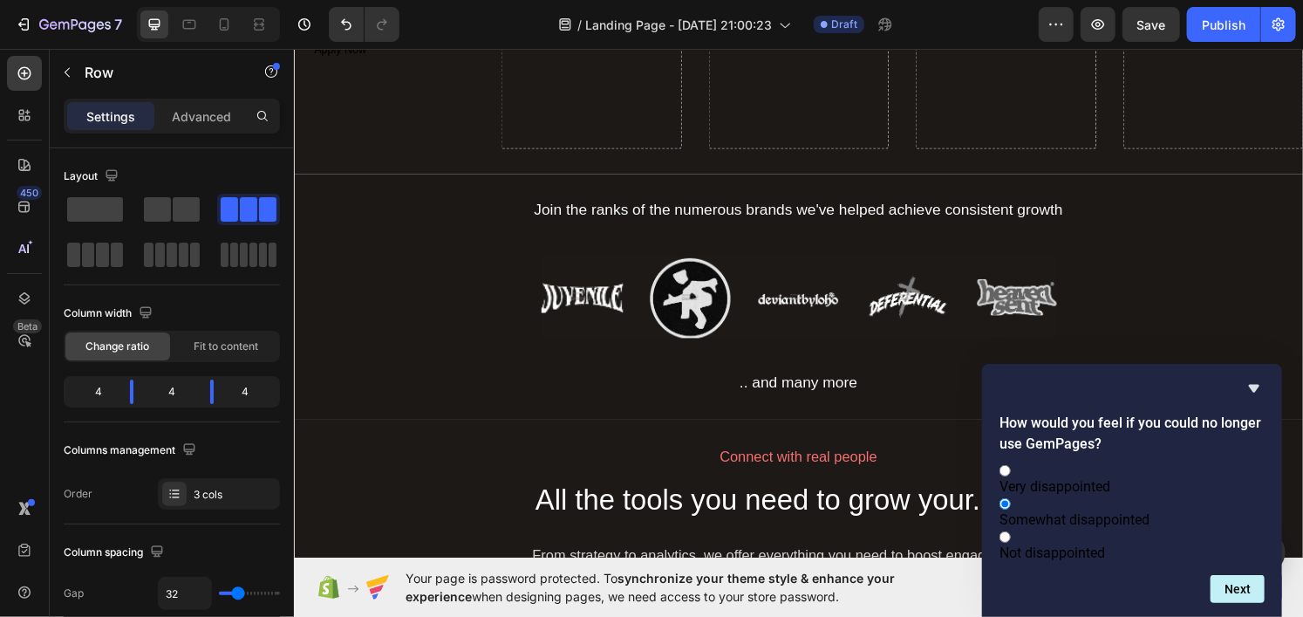
radio input "true"
click at [1141, 511] on span "Somewhat disappointed" at bounding box center [1074, 519] width 150 height 17
click at [1011, 508] on input "Somewhat disappointed" at bounding box center [1004, 503] width 11 height 11
radio input "true"
radio input "false"
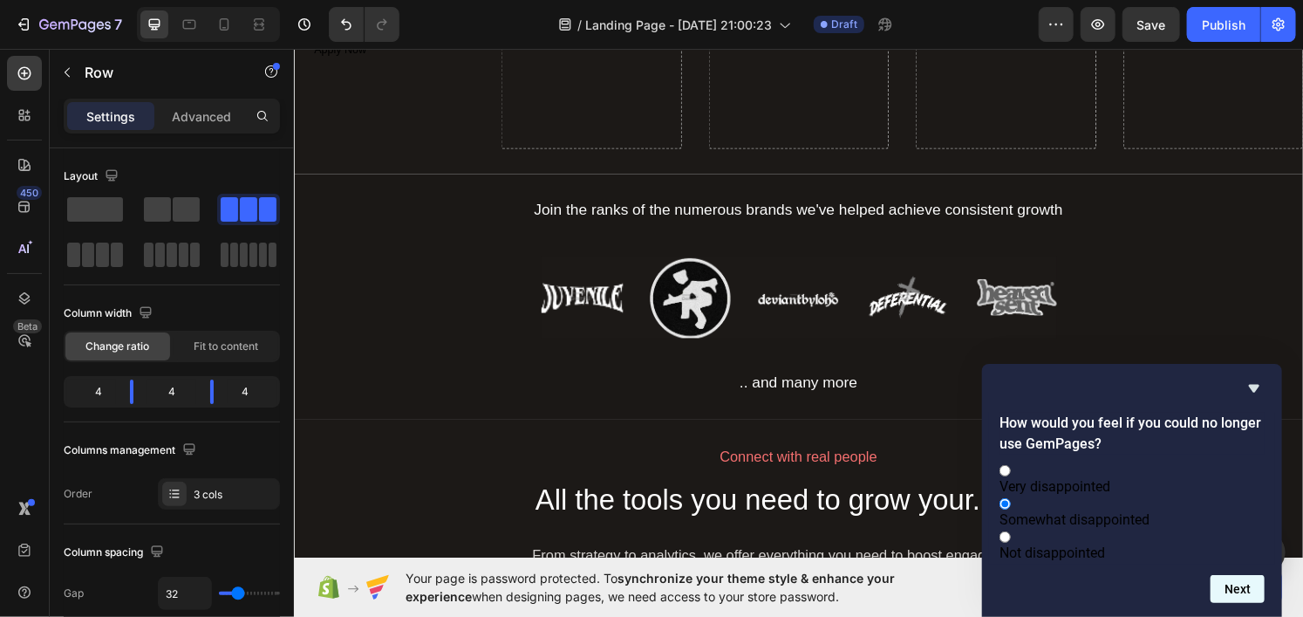
click at [1234, 585] on button "Next" at bounding box center [1237, 589] width 54 height 28
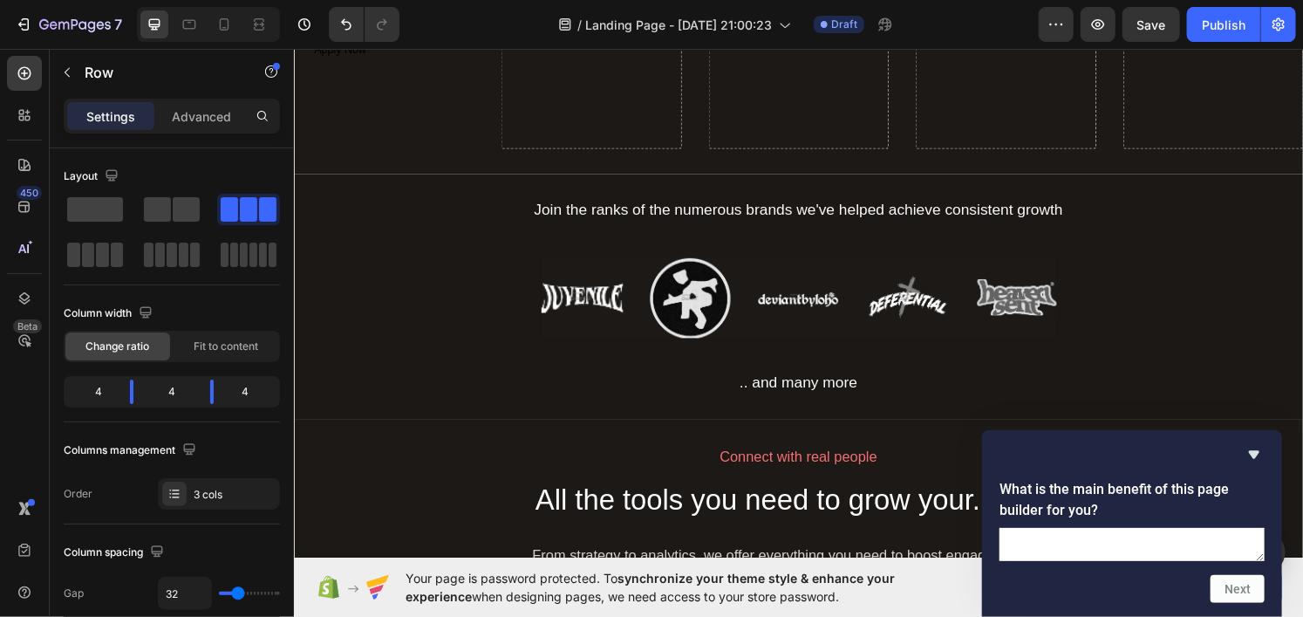
click at [1107, 528] on textarea at bounding box center [1131, 544] width 265 height 33
click at [1170, 528] on textarea at bounding box center [1131, 544] width 265 height 33
type textarea "ddddd"
click at [1223, 575] on button "Next" at bounding box center [1237, 589] width 54 height 28
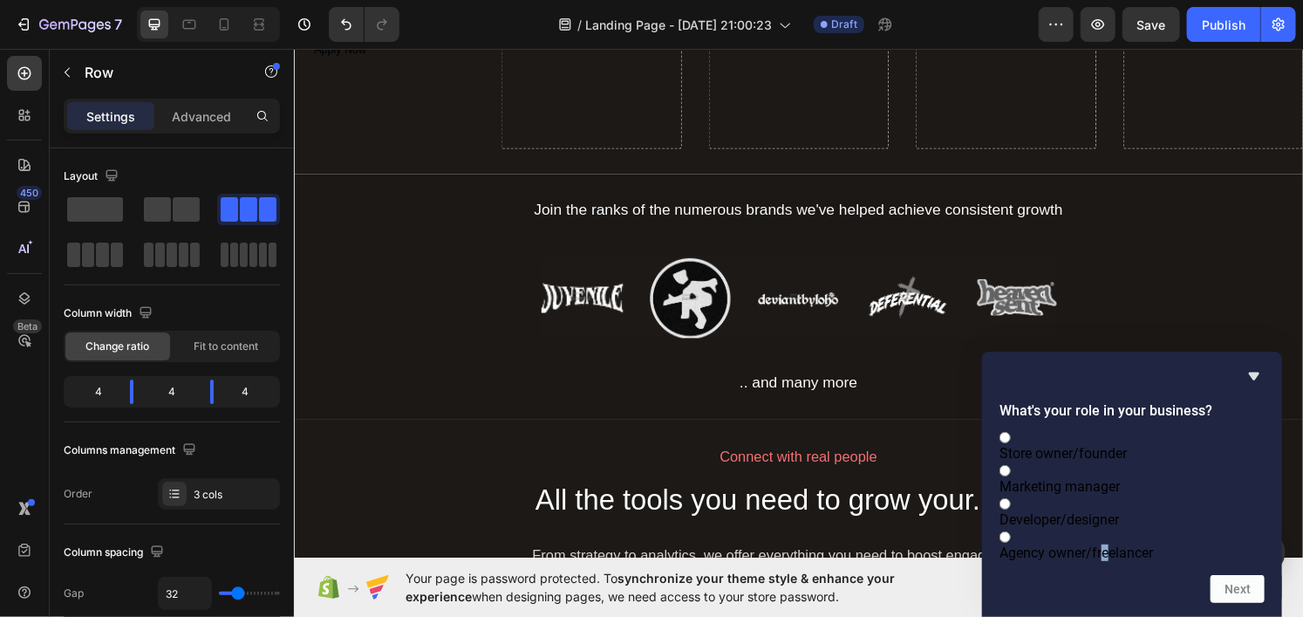
click at [1132, 529] on label "Agency owner/freelancer" at bounding box center [1131, 544] width 265 height 33
click at [1164, 553] on label "Agency owner/freelancer" at bounding box center [1131, 544] width 265 height 33
click at [1011, 542] on input "Agency owner/freelancer" at bounding box center [1004, 536] width 11 height 11
radio input "true"
click at [1229, 585] on button "Next" at bounding box center [1237, 589] width 54 height 28
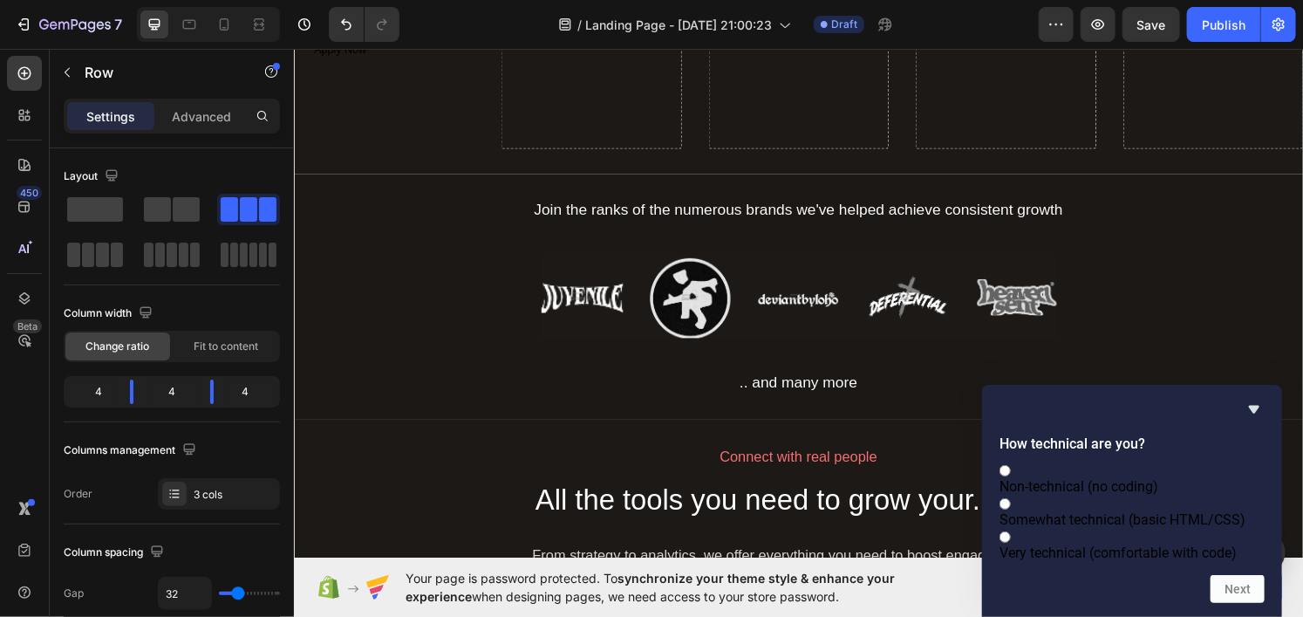
click at [1195, 554] on label "Very technical (comfortable with code)" at bounding box center [1131, 544] width 265 height 33
click at [1011, 542] on input "Very technical (comfortable with code)" at bounding box center [1004, 536] width 11 height 11
radio input "true"
click at [1253, 582] on button "Next" at bounding box center [1237, 589] width 54 height 28
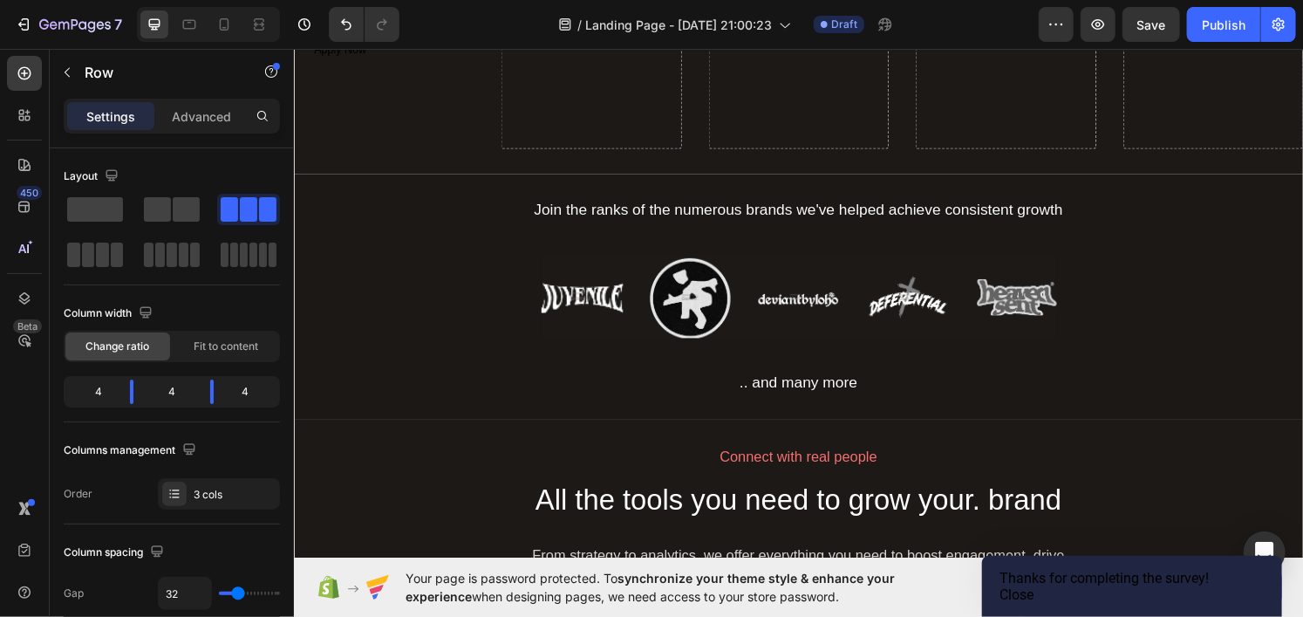
click at [1033, 586] on button "Close" at bounding box center [1016, 594] width 34 height 17
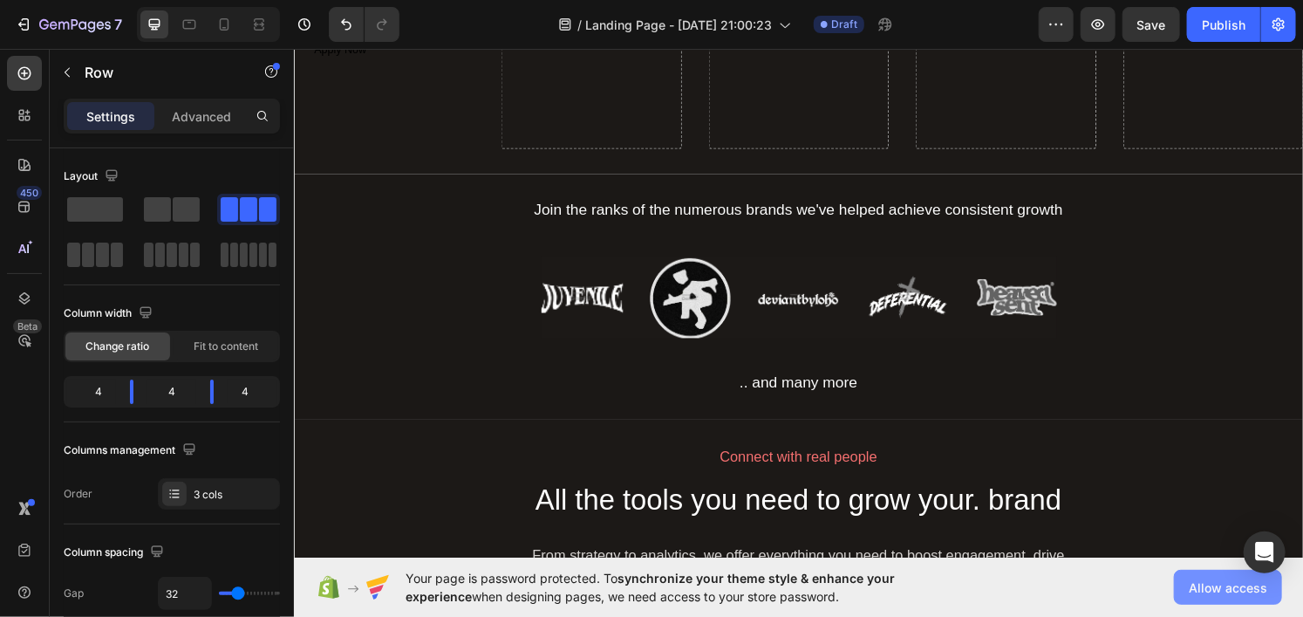
click at [1213, 582] on span "Allow access" at bounding box center [1228, 587] width 78 height 18
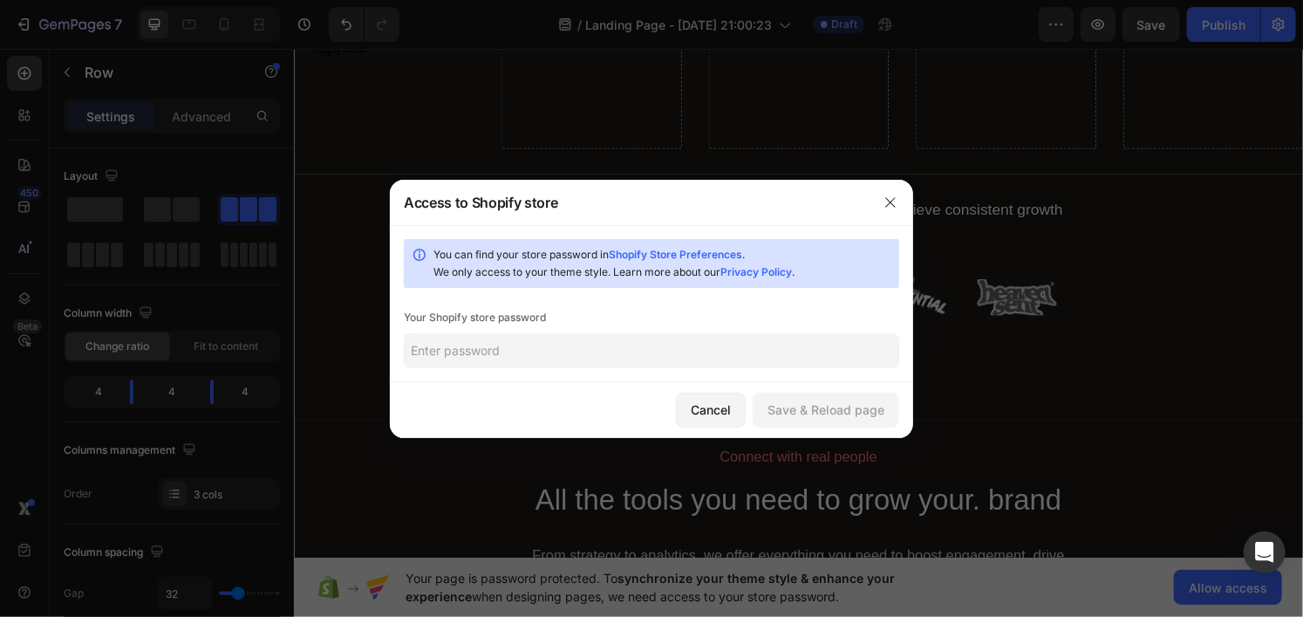
click at [566, 358] on input "text" at bounding box center [651, 350] width 495 height 35
type input "Sm3rf3tk@"
click at [869, 408] on div "Save & Reload page" at bounding box center [825, 409] width 117 height 18
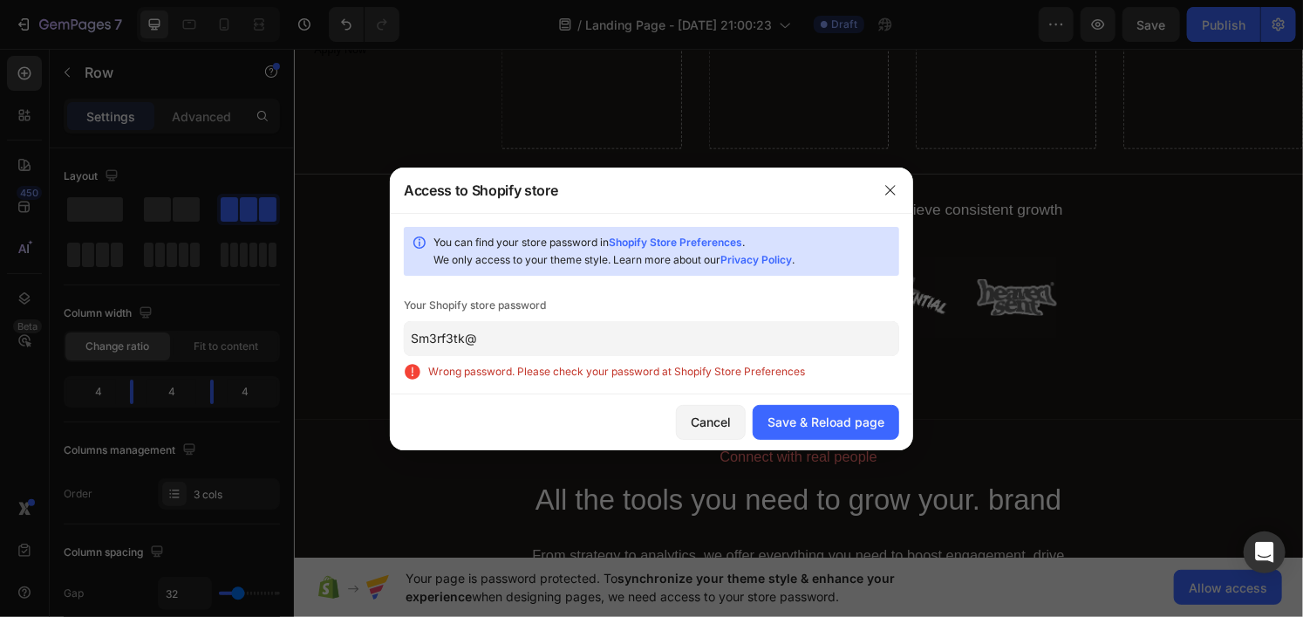
click at [524, 344] on input "Sm3rf3tk@" at bounding box center [651, 338] width 495 height 35
click at [531, 344] on input "Sm3rf3tk@" at bounding box center [651, 338] width 495 height 35
drag, startPoint x: 378, startPoint y: 356, endPoint x: 387, endPoint y: 353, distance: 9.1
click at [360, 358] on div "Access to Shopify store You can find your store password in Shopify Store Prefe…" at bounding box center [651, 308] width 1303 height 617
click at [801, 419] on div "Save & Reload page" at bounding box center [825, 421] width 117 height 18
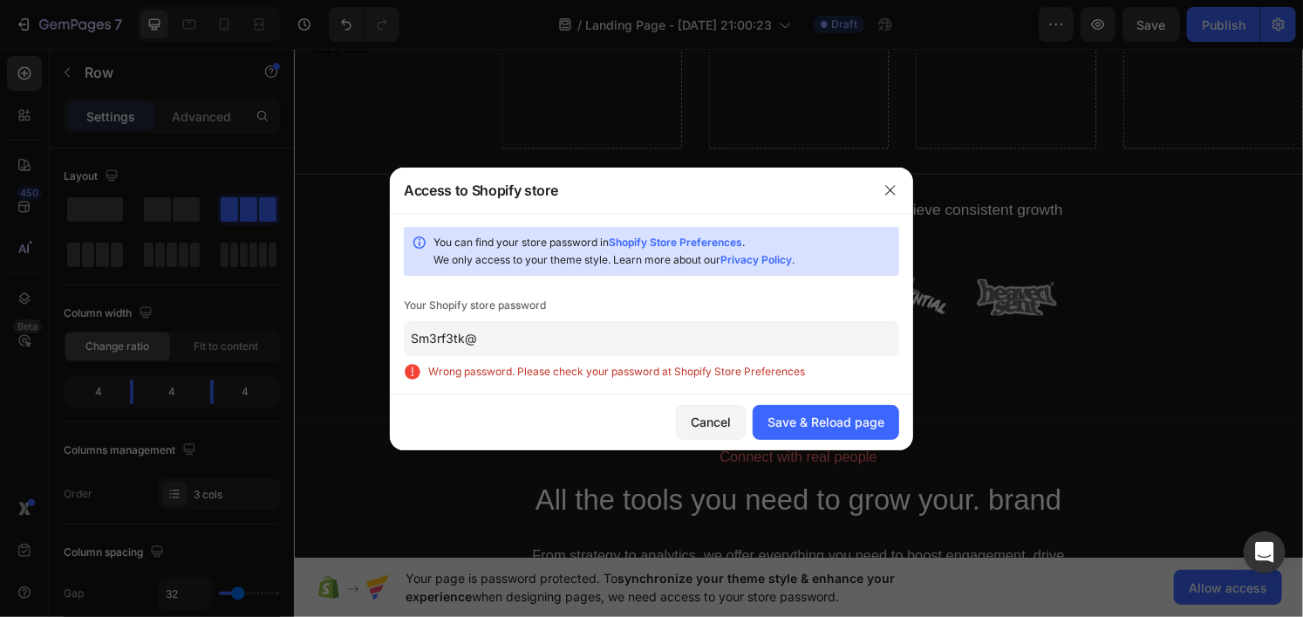
click at [551, 375] on span "Wrong password. Please check your password at Shopify Store Preferences" at bounding box center [663, 371] width 471 height 17
click at [581, 376] on span "Wrong password. Please check your password at Shopify Store Preferences" at bounding box center [663, 371] width 471 height 17
click at [898, 194] on button "button" at bounding box center [890, 190] width 28 height 28
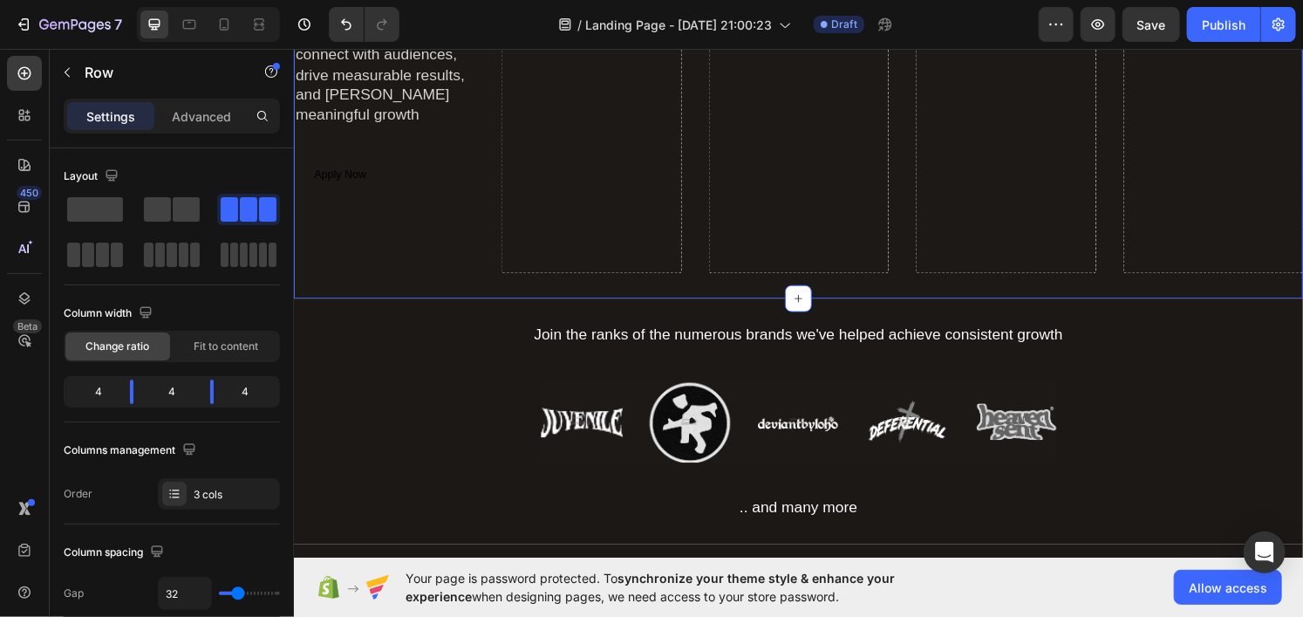
scroll to position [474, 0]
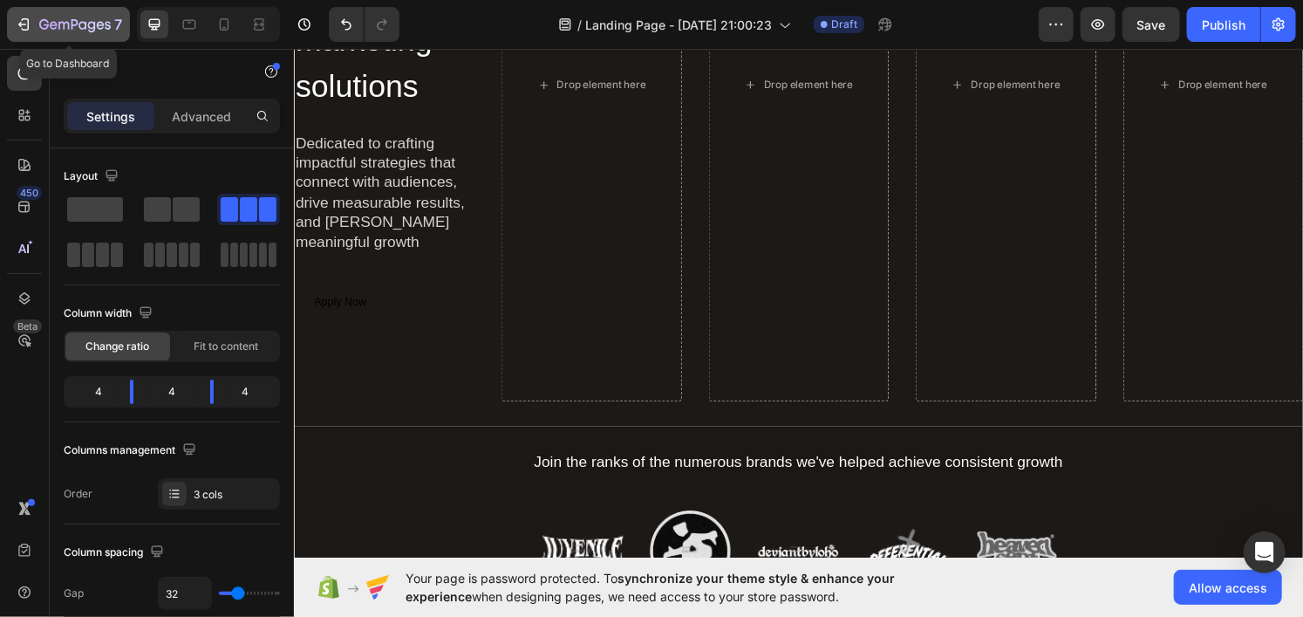
click at [47, 31] on icon "button" at bounding box center [75, 25] width 72 height 15
